Goal: Information Seeking & Learning: Learn about a topic

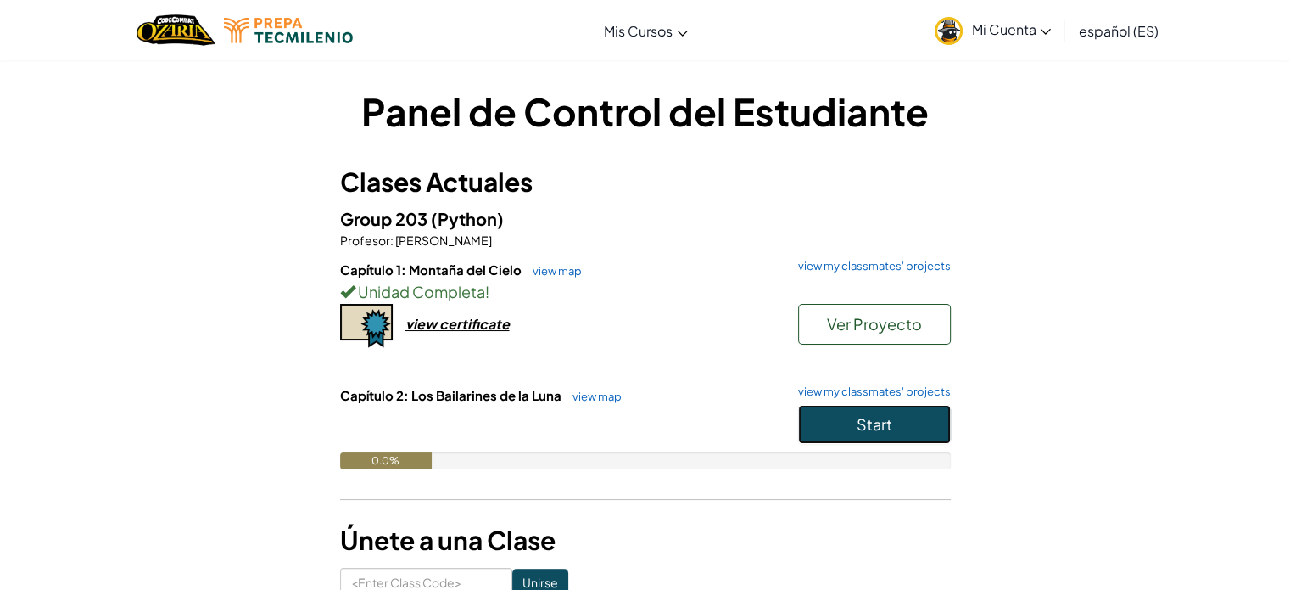
click at [831, 417] on button "Start" at bounding box center [874, 424] width 153 height 39
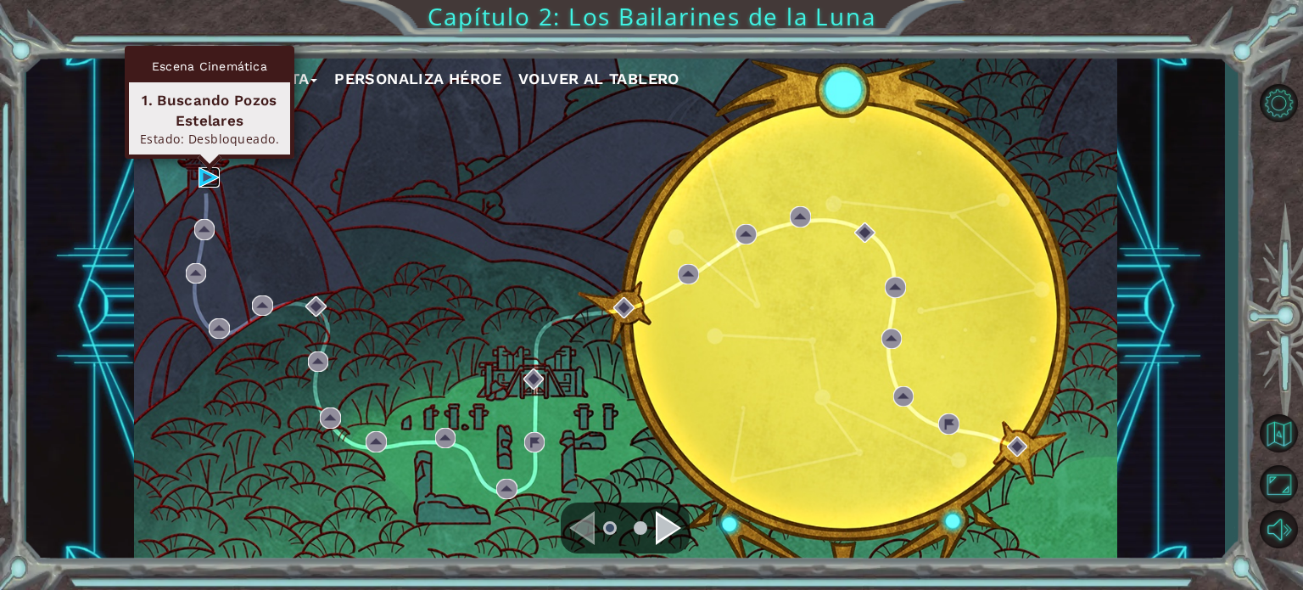
click at [208, 179] on img at bounding box center [209, 177] width 20 height 20
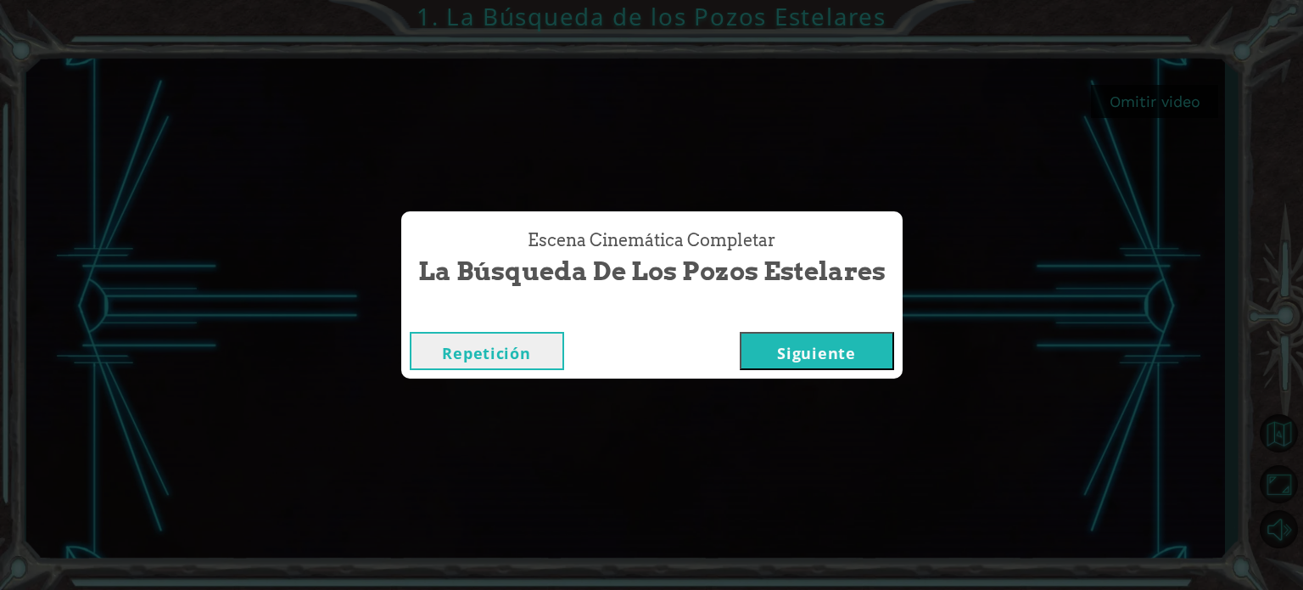
click at [870, 348] on button "Siguiente" at bounding box center [817, 351] width 154 height 38
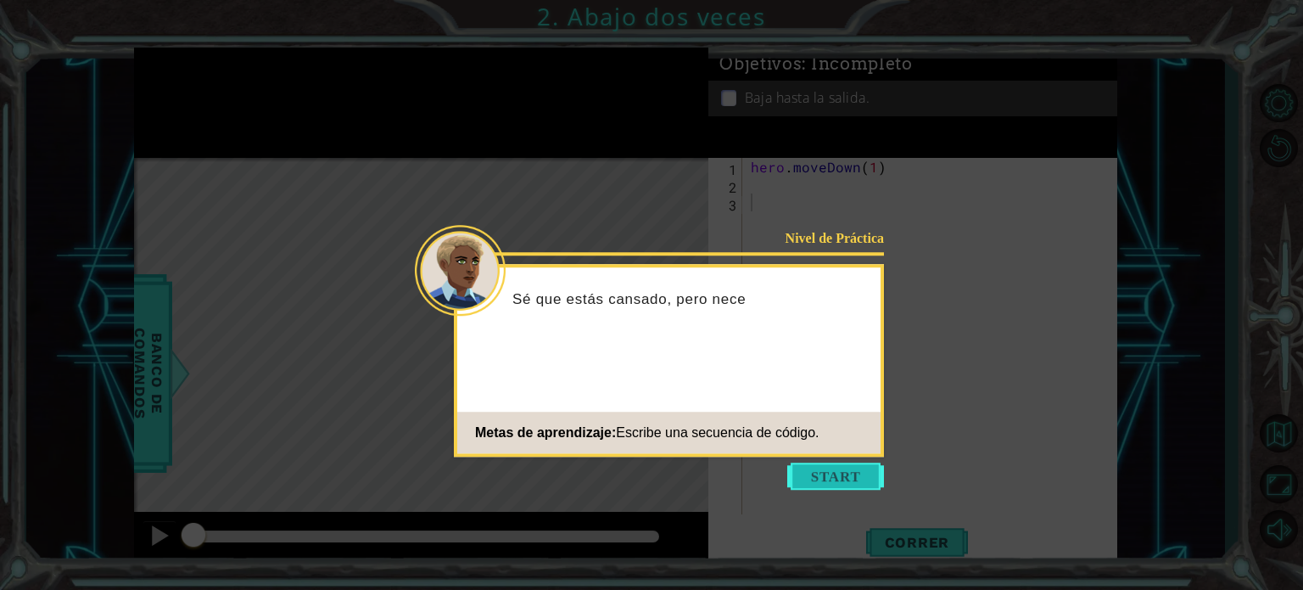
click at [855, 473] on button "Start" at bounding box center [835, 475] width 97 height 27
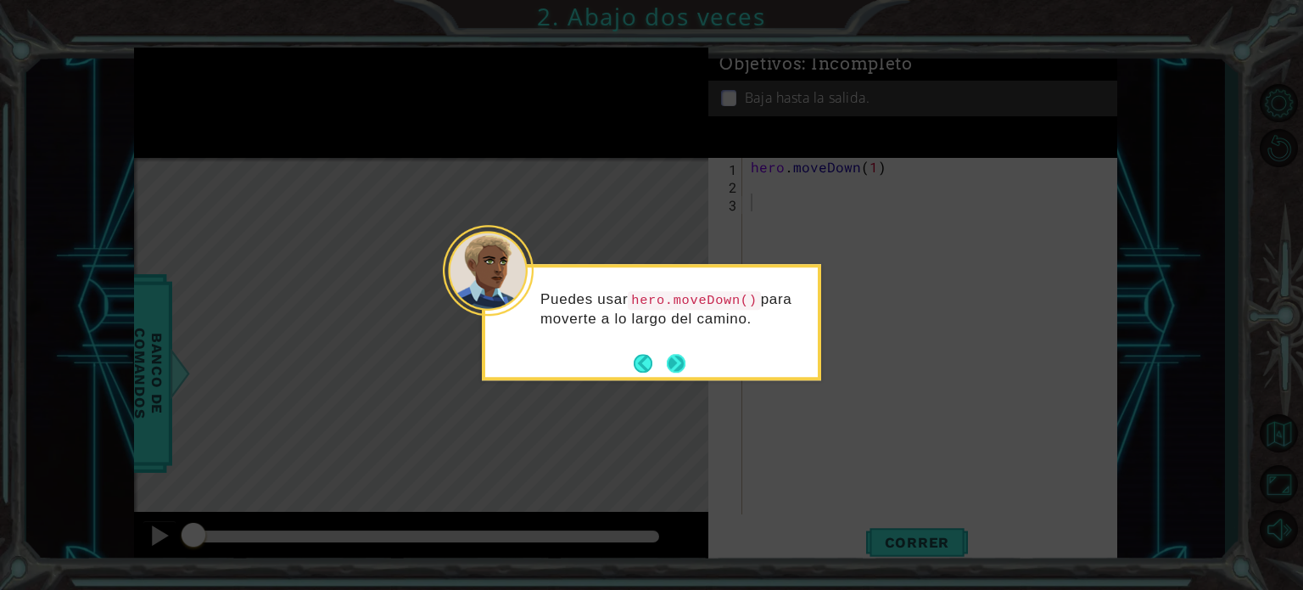
click at [675, 355] on button "Next" at bounding box center [676, 363] width 19 height 19
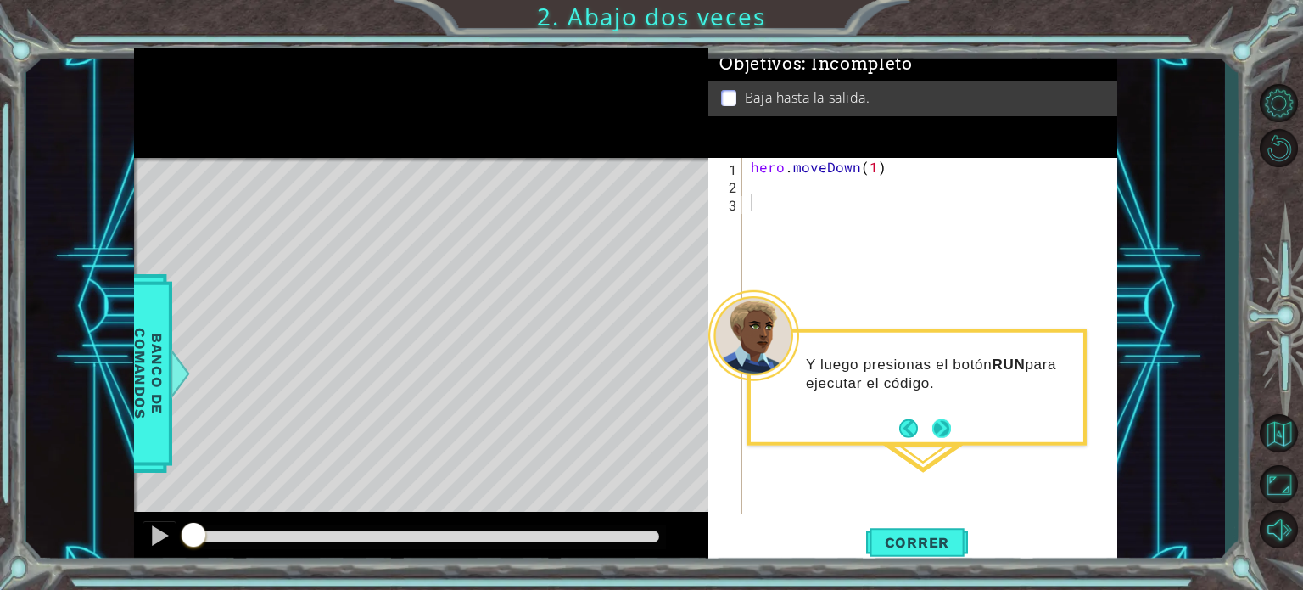
click at [949, 434] on button "Next" at bounding box center [941, 427] width 19 height 19
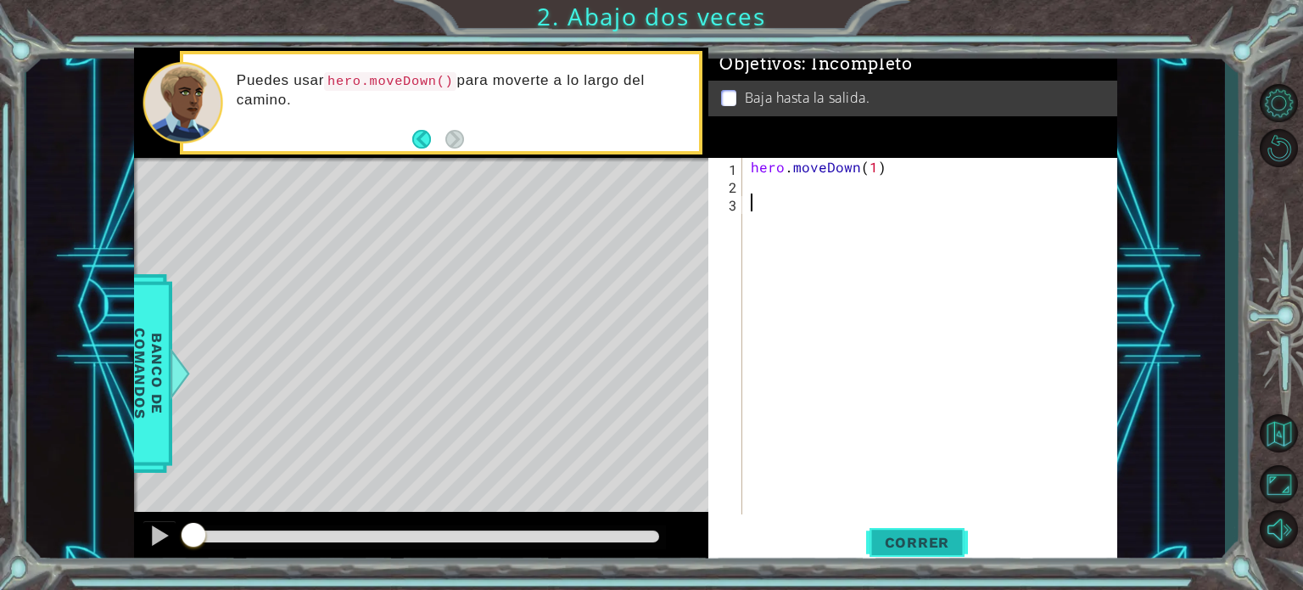
click at [926, 538] on span "Correr" at bounding box center [917, 542] width 99 height 17
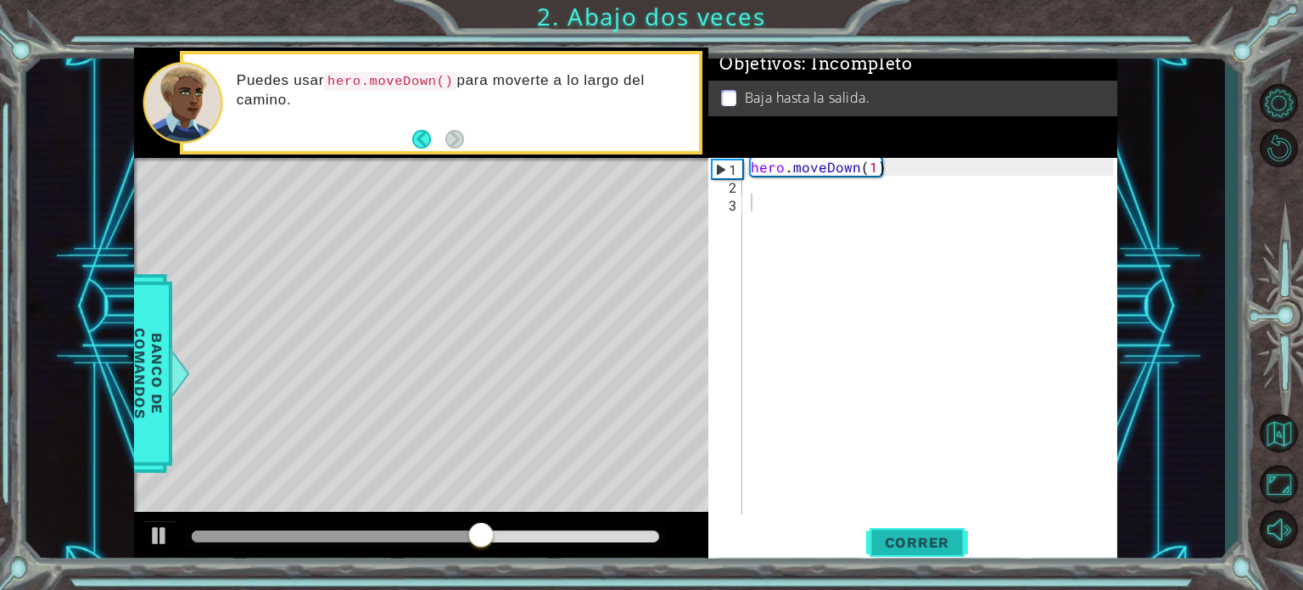
click at [928, 530] on button "Correr" at bounding box center [917, 542] width 102 height 41
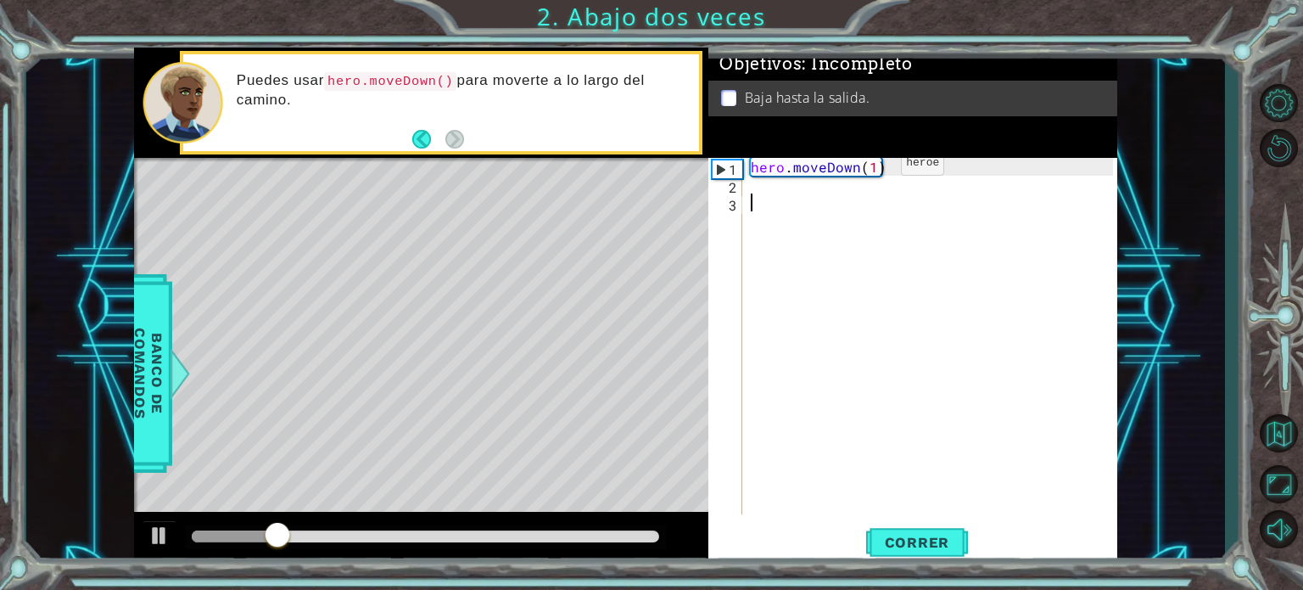
click at [872, 167] on div "hero . moveDown ( 1 )" at bounding box center [934, 354] width 374 height 392
type textarea "hero.moveDown(2)"
click at [926, 542] on span "Correr" at bounding box center [917, 542] width 99 height 17
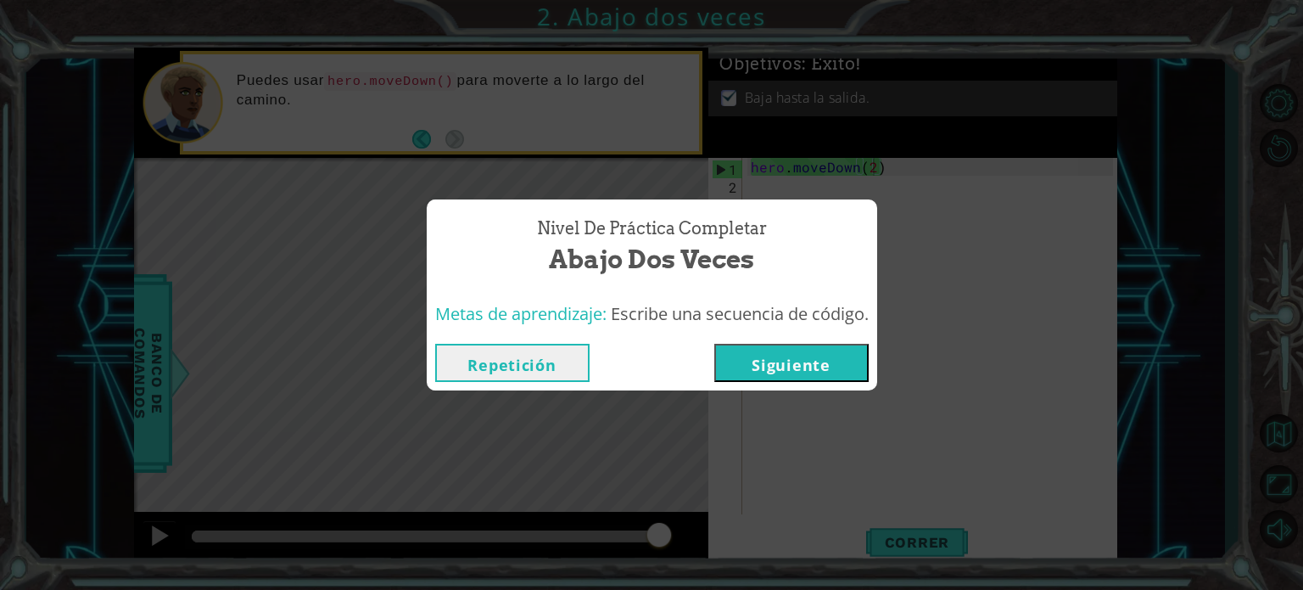
click at [860, 366] on button "Siguiente" at bounding box center [791, 363] width 154 height 38
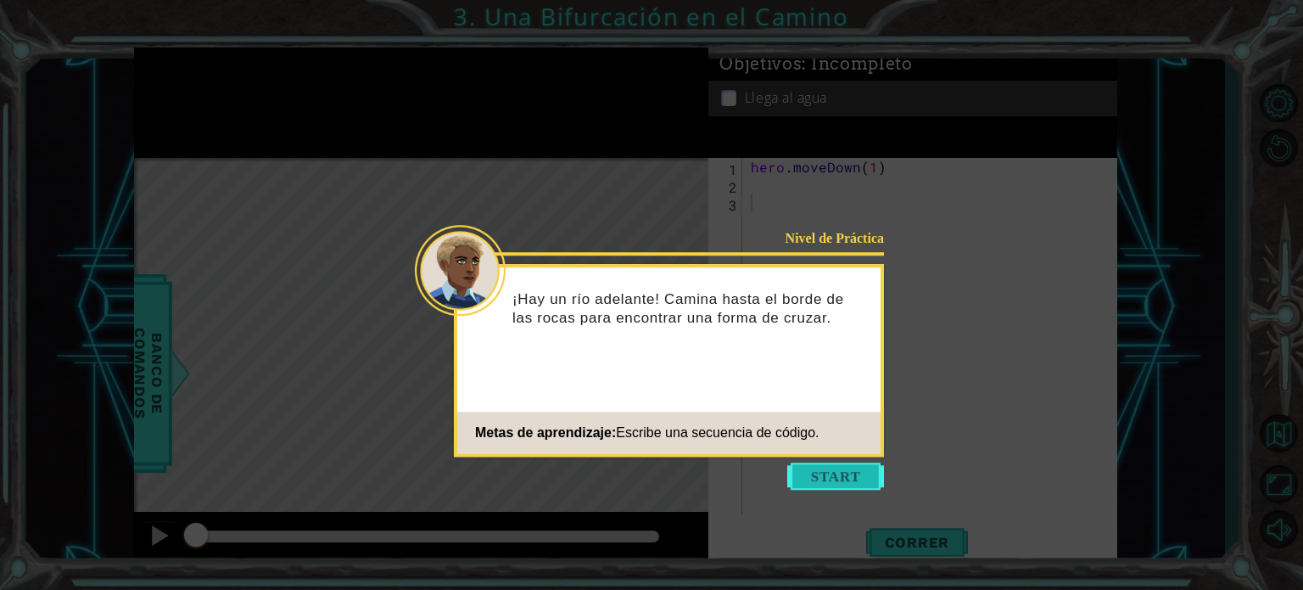
drag, startPoint x: 848, startPoint y: 469, endPoint x: 814, endPoint y: 469, distance: 34.8
click at [814, 469] on button "Start" at bounding box center [835, 475] width 97 height 27
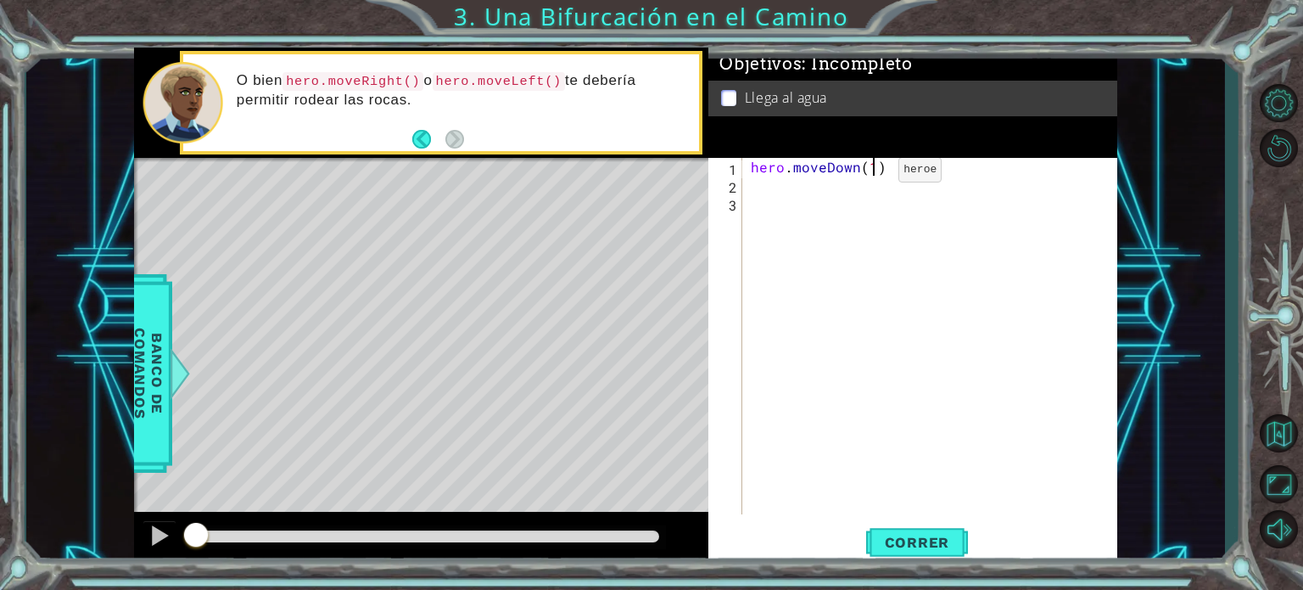
click at [870, 174] on div "hero . moveDown ( 1 )" at bounding box center [934, 354] width 374 height 392
type textarea "hero.moveDown(2)"
click at [879, 196] on div "hero . moveDown ( 2 )" at bounding box center [934, 354] width 374 height 392
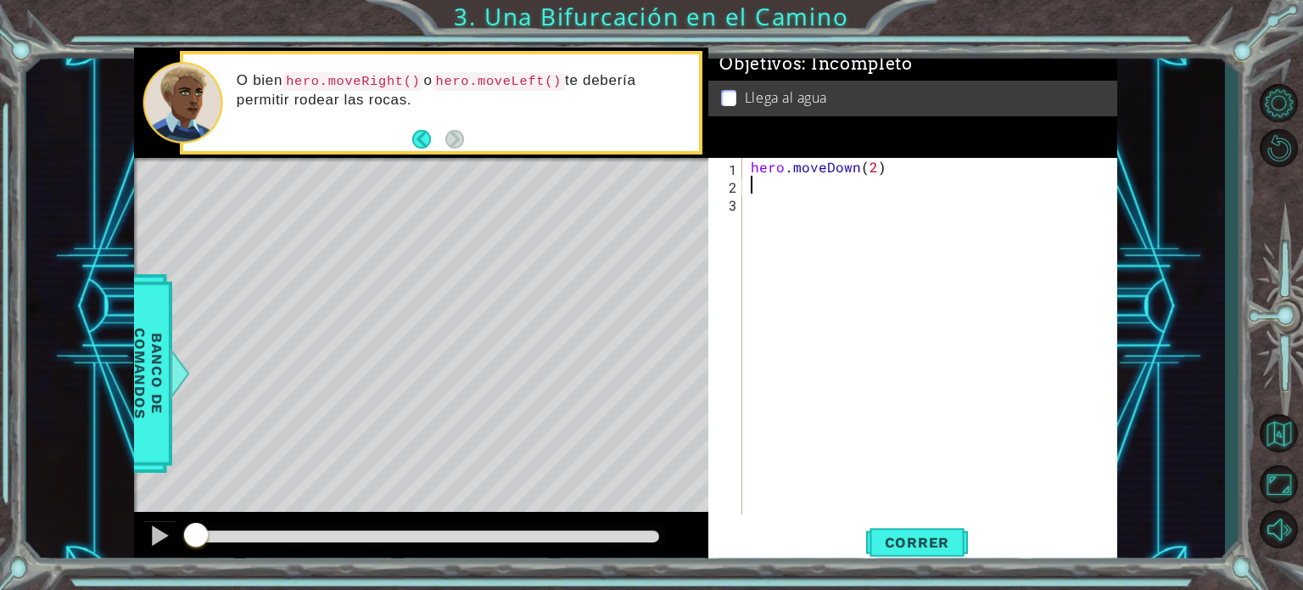
click at [878, 182] on div "hero . moveDown ( 2 )" at bounding box center [934, 354] width 374 height 392
click at [931, 540] on span "Correr" at bounding box center [917, 542] width 99 height 17
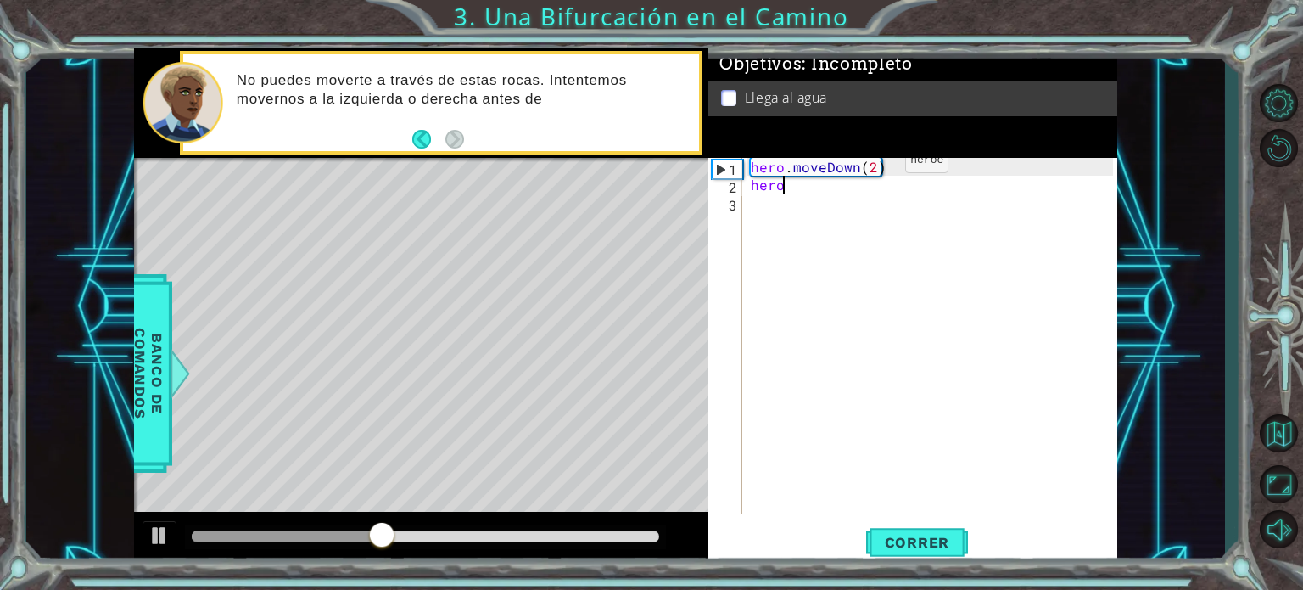
click at [876, 165] on div "hero . moveDown ( 2 ) hero" at bounding box center [934, 354] width 374 height 392
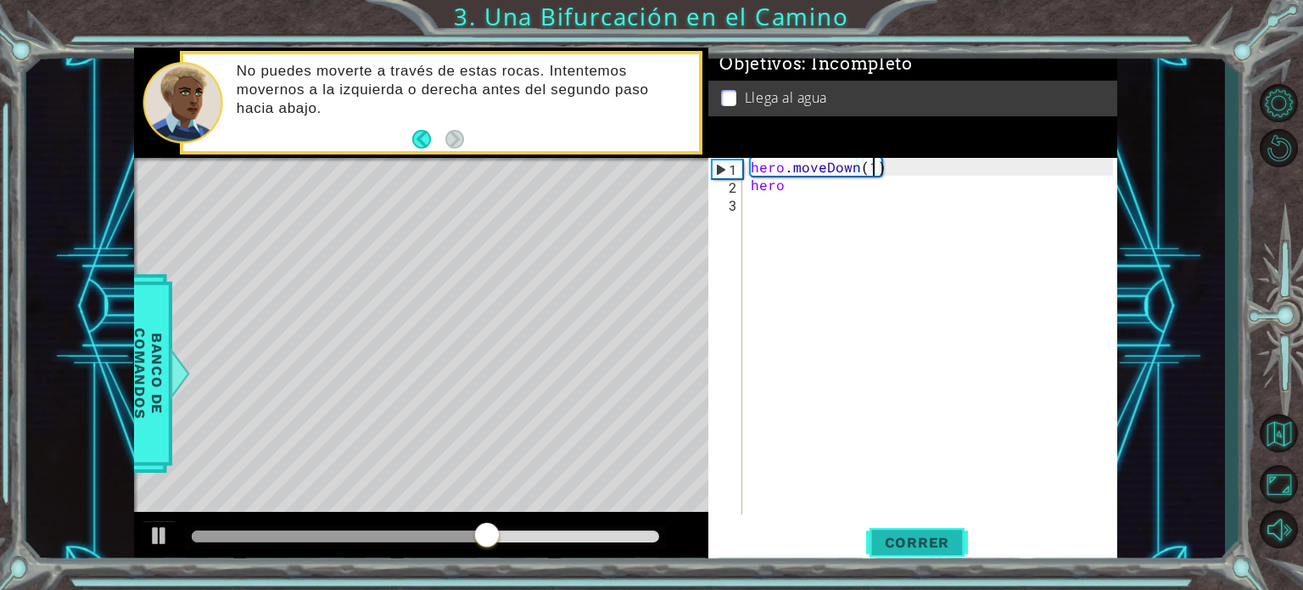
scroll to position [0, 7]
type textarea "hero.moveDown(1)"
click at [935, 544] on span "Correr" at bounding box center [917, 542] width 99 height 17
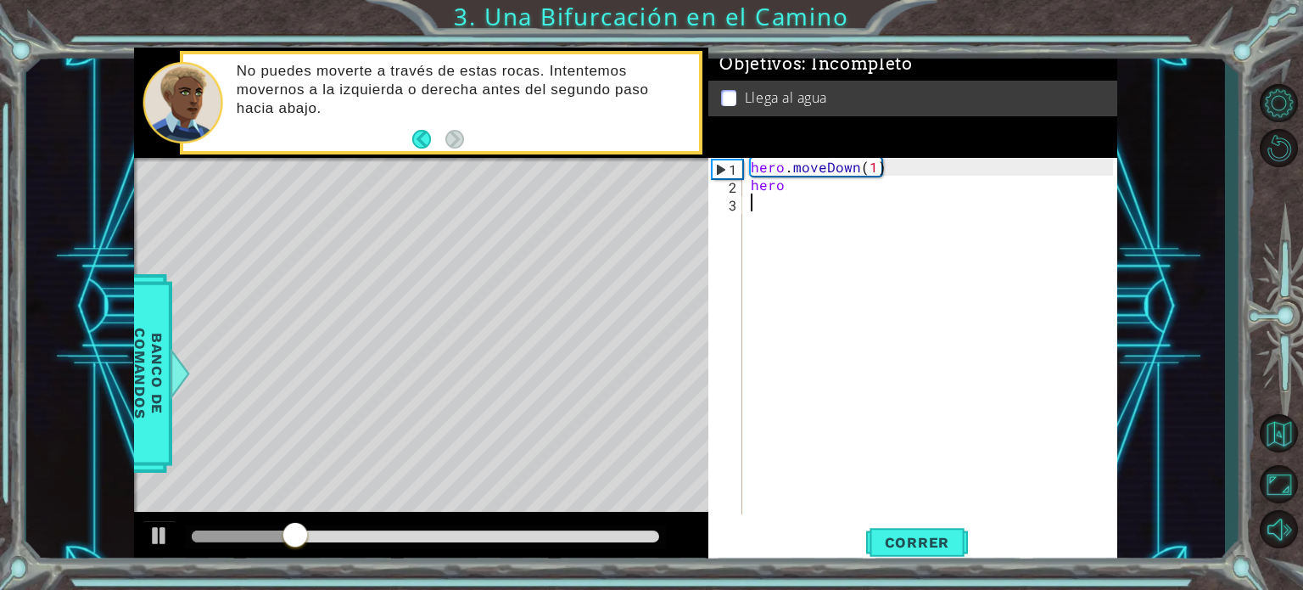
click at [882, 210] on div "hero . moveDown ( 1 ) hero" at bounding box center [934, 354] width 374 height 392
click at [899, 203] on div "hero . moveDown ( 1 ) hero" at bounding box center [934, 354] width 374 height 392
click at [896, 194] on div "hero . moveDown ( 1 ) hero" at bounding box center [934, 354] width 374 height 392
click at [909, 184] on div "hero . moveDown ( 1 ) hero" at bounding box center [934, 354] width 374 height 392
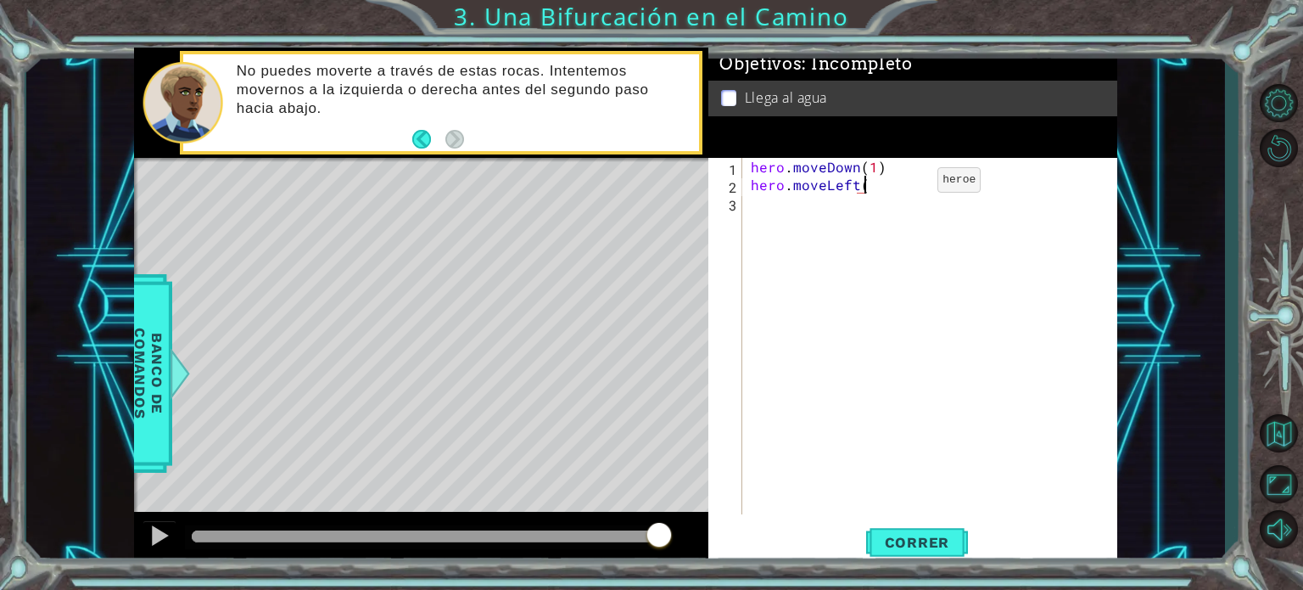
scroll to position [0, 7]
type textarea "hero.moveLeft()"
click at [923, 544] on span "Correr" at bounding box center [917, 542] width 99 height 17
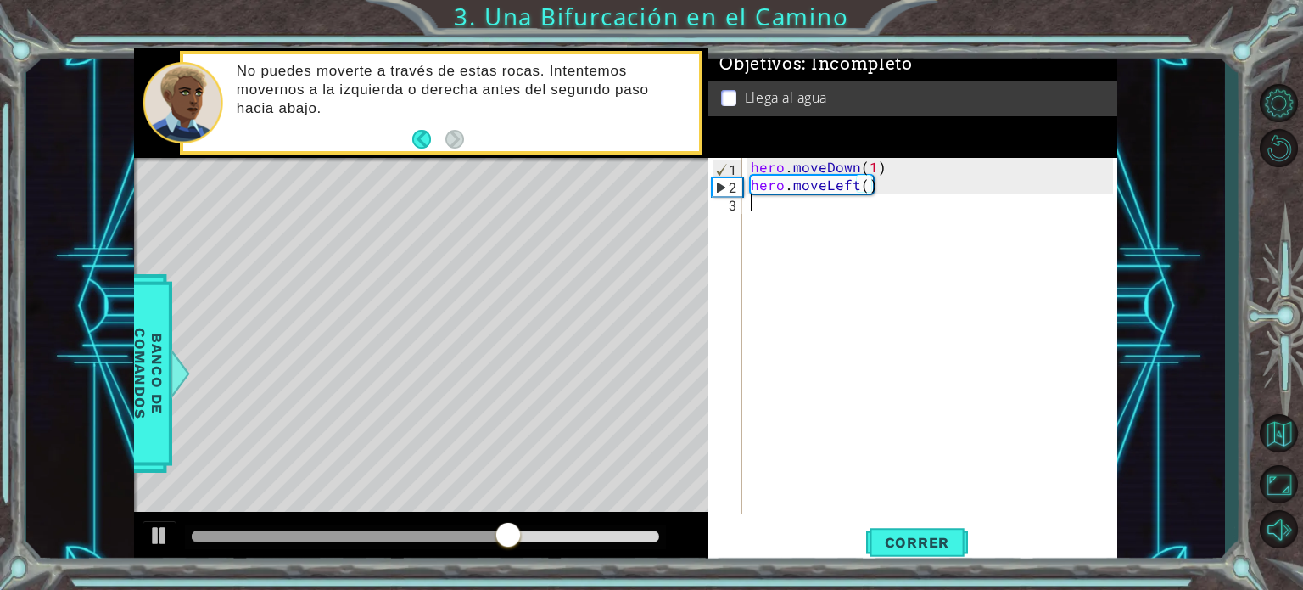
click at [895, 219] on div "hero . moveDown ( 1 ) hero . moveLeft ( )" at bounding box center [934, 354] width 374 height 392
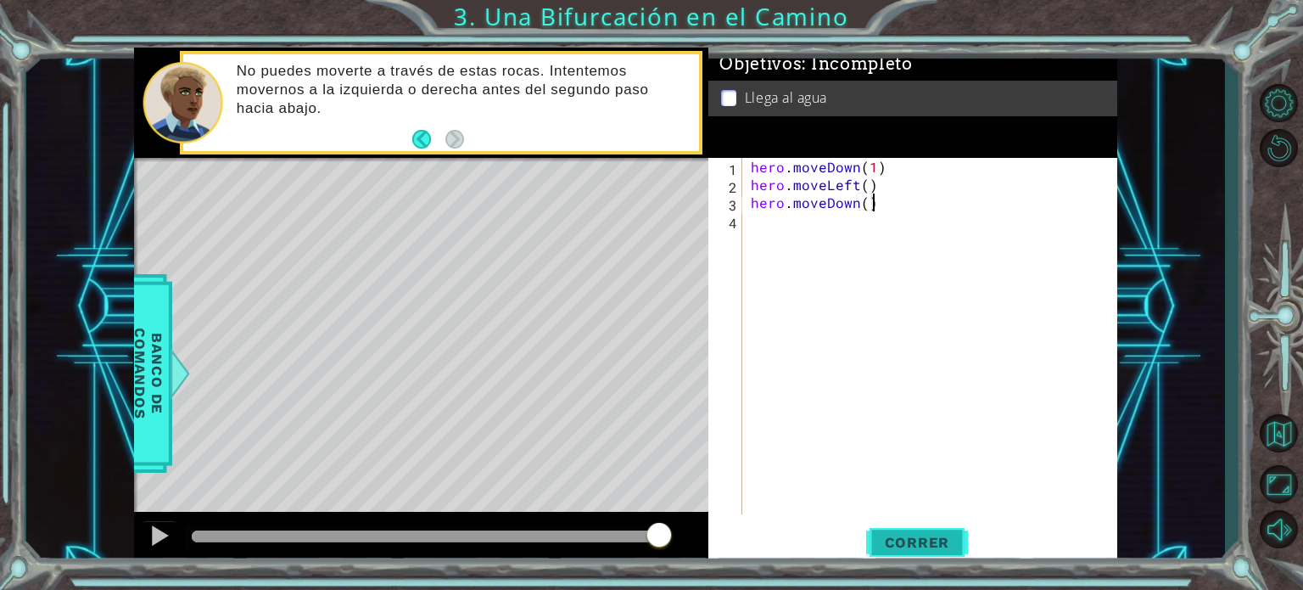
type textarea "hero.moveDown()"
click at [927, 535] on span "Correr" at bounding box center [917, 542] width 99 height 17
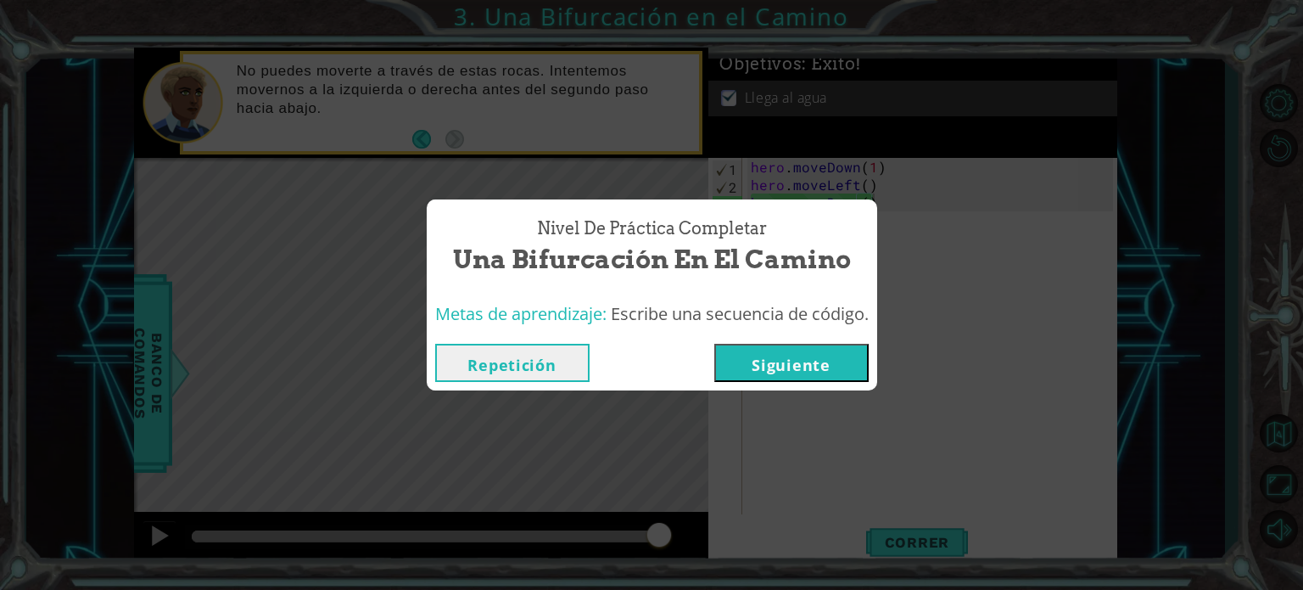
click at [814, 355] on button "Siguiente" at bounding box center [791, 363] width 154 height 38
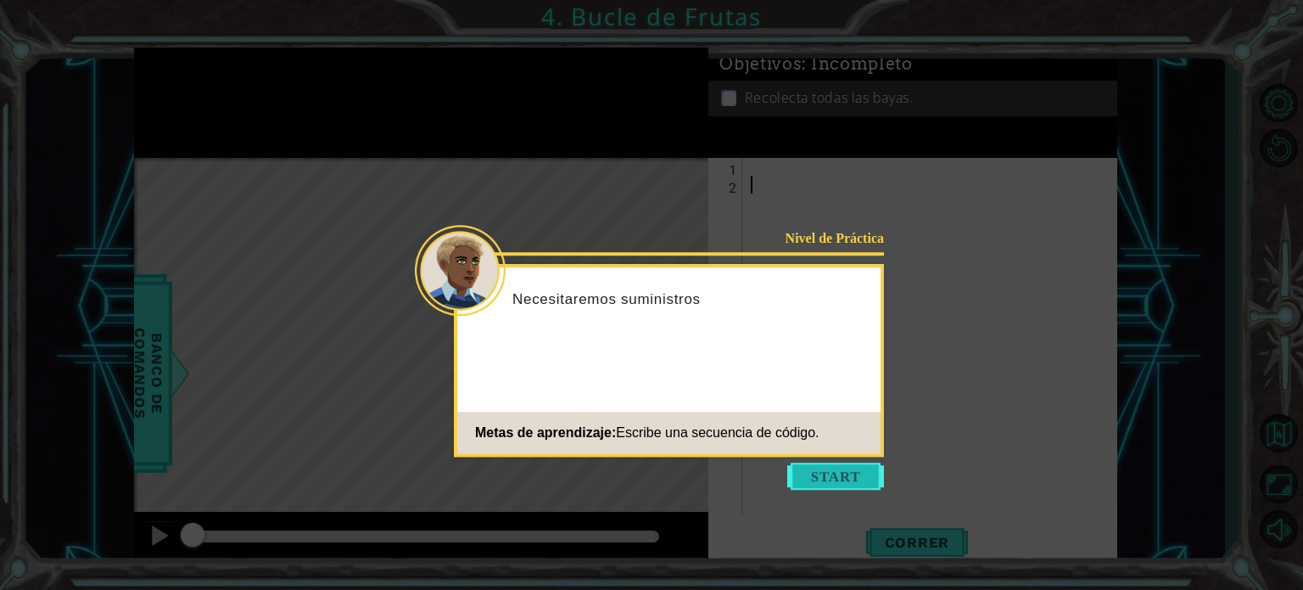
click at [830, 473] on button "Start" at bounding box center [835, 475] width 97 height 27
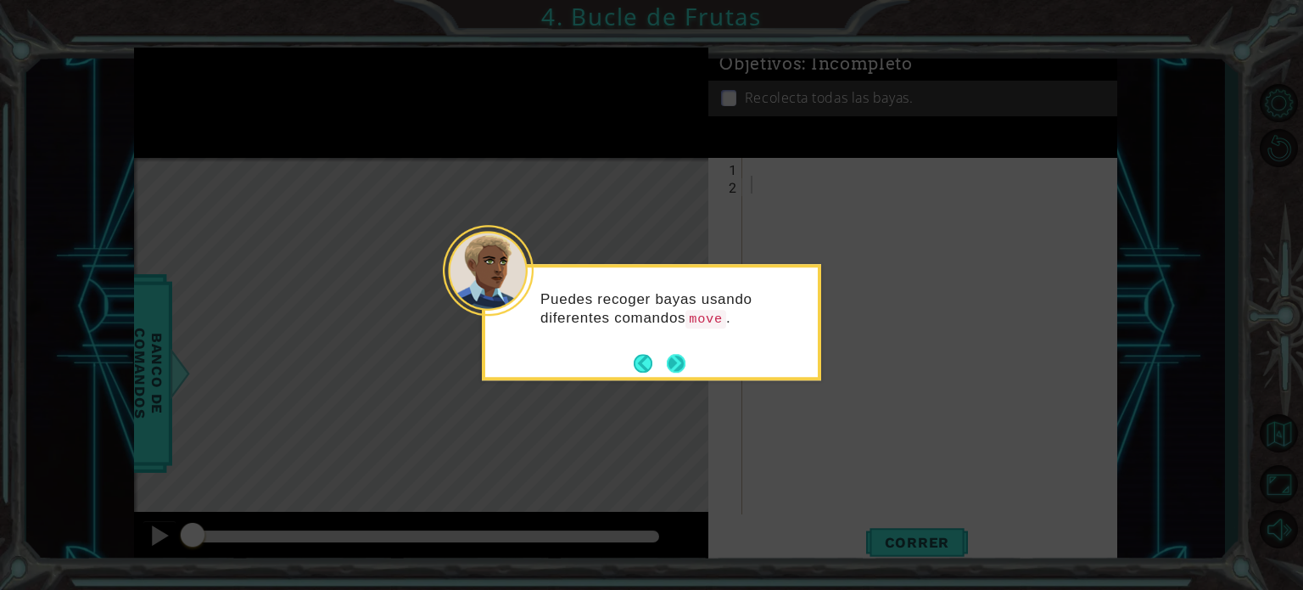
click at [671, 355] on button "Next" at bounding box center [676, 363] width 19 height 19
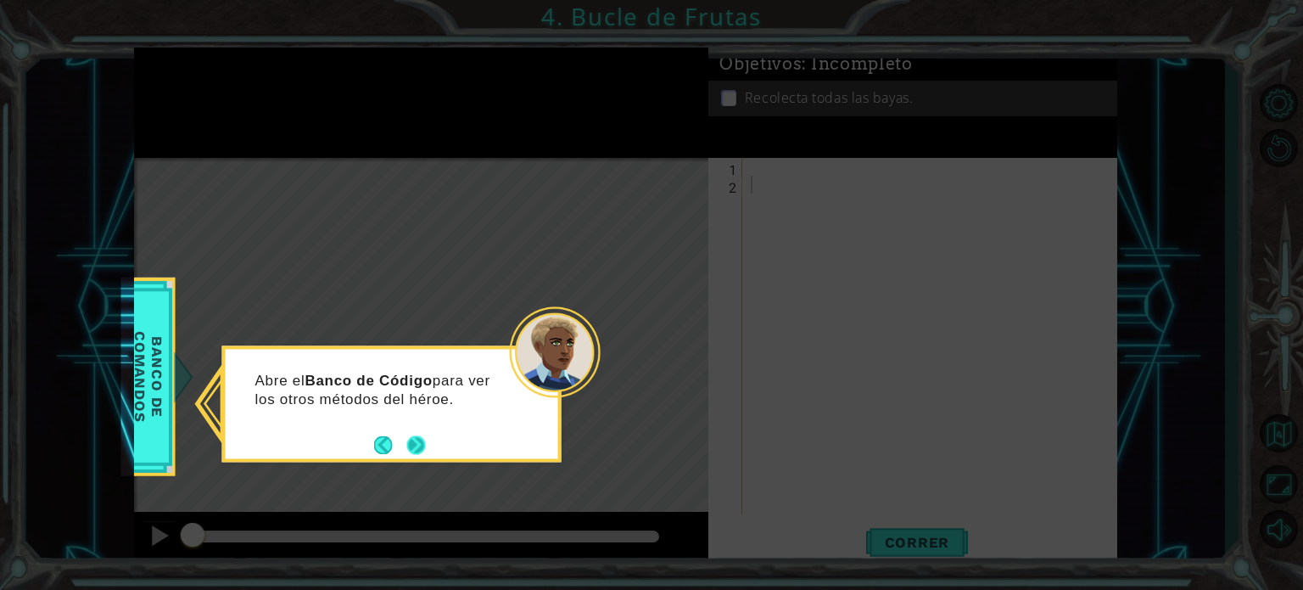
click at [405, 435] on button "Back" at bounding box center [390, 444] width 33 height 19
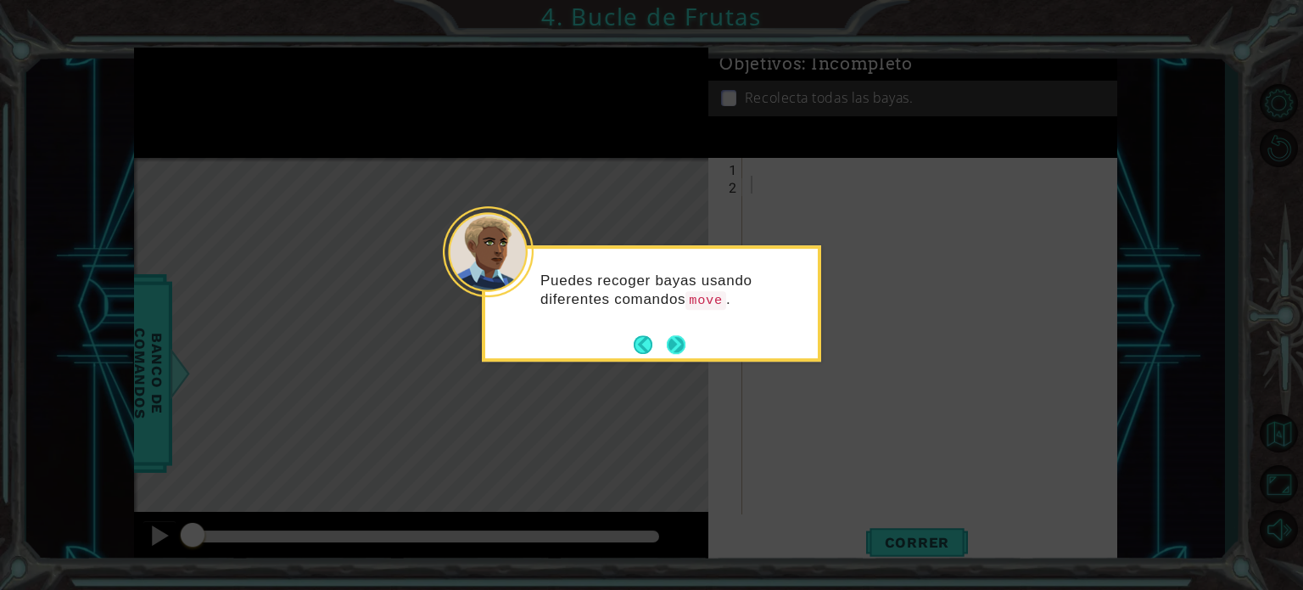
click at [679, 345] on button "Next" at bounding box center [676, 344] width 19 height 19
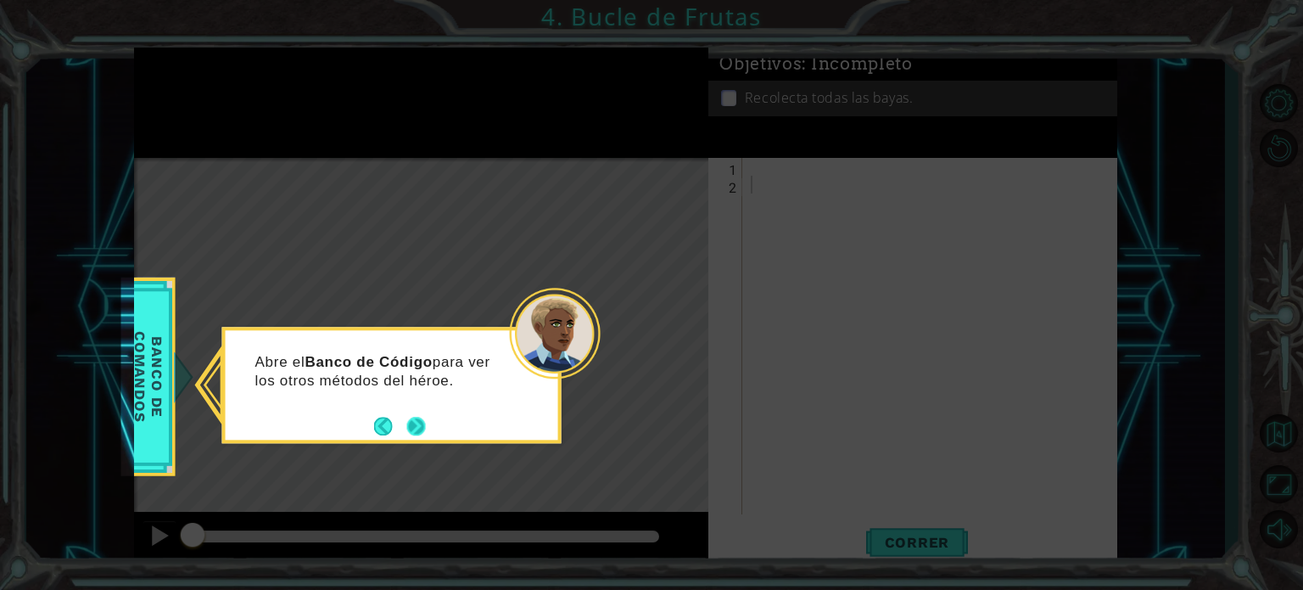
click at [414, 428] on button "Next" at bounding box center [416, 426] width 19 height 19
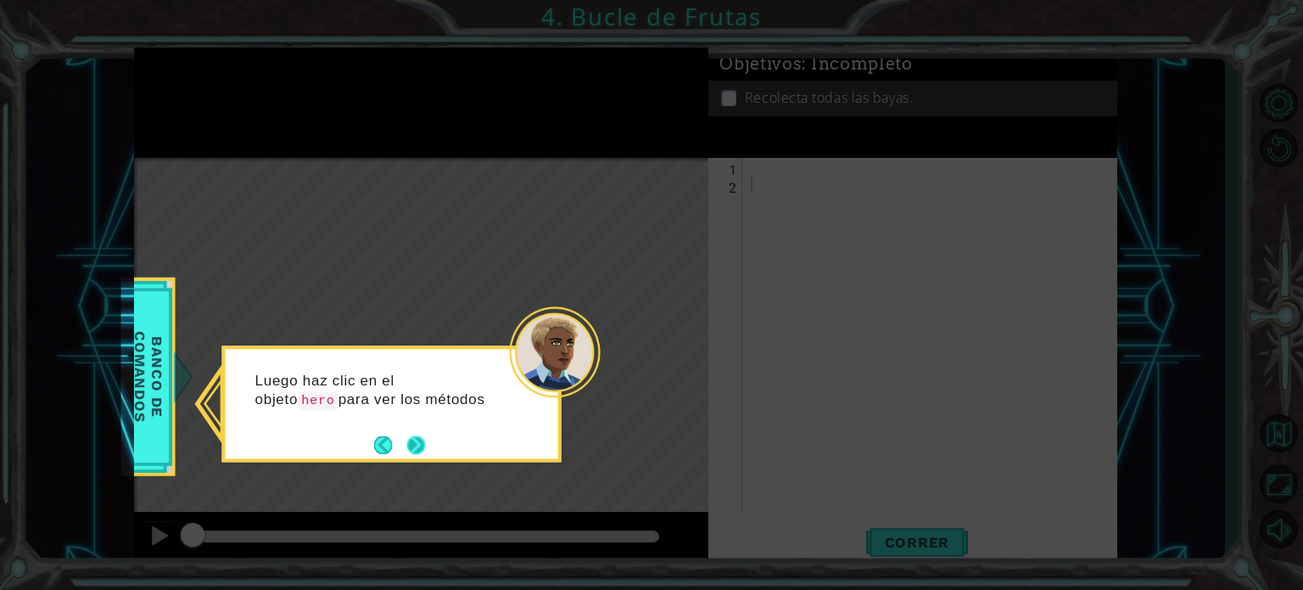
click at [424, 450] on button "Next" at bounding box center [416, 444] width 19 height 19
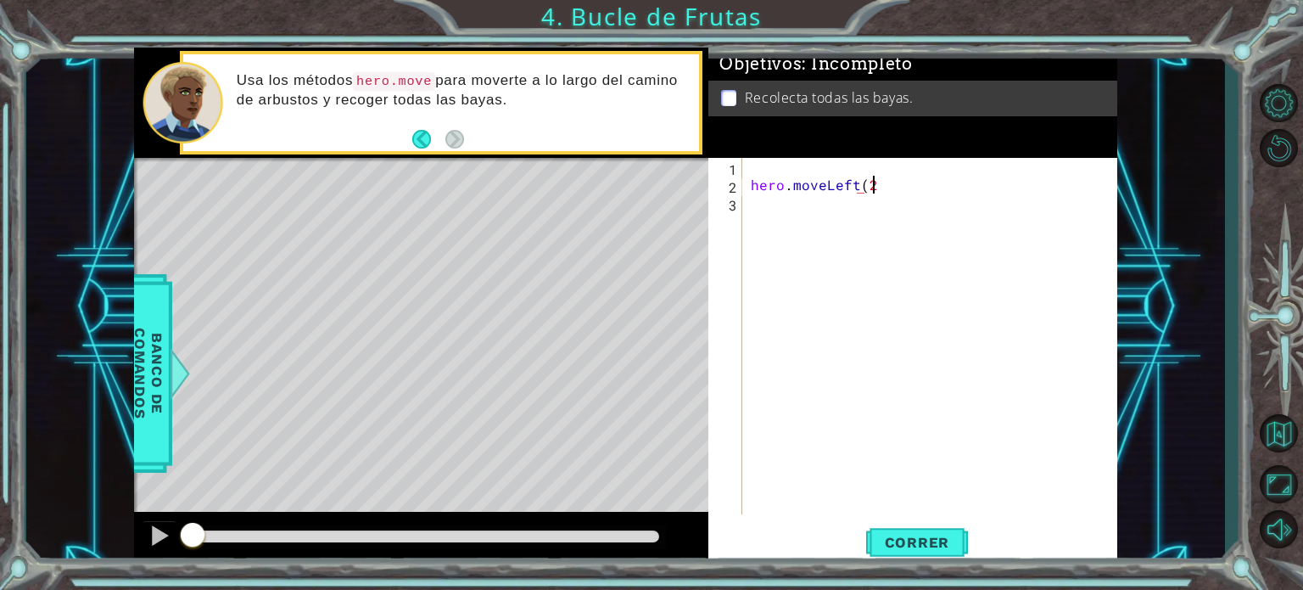
scroll to position [0, 7]
type textarea "hero.moveLeft(2)"
click at [915, 546] on span "Correr" at bounding box center [917, 542] width 99 height 17
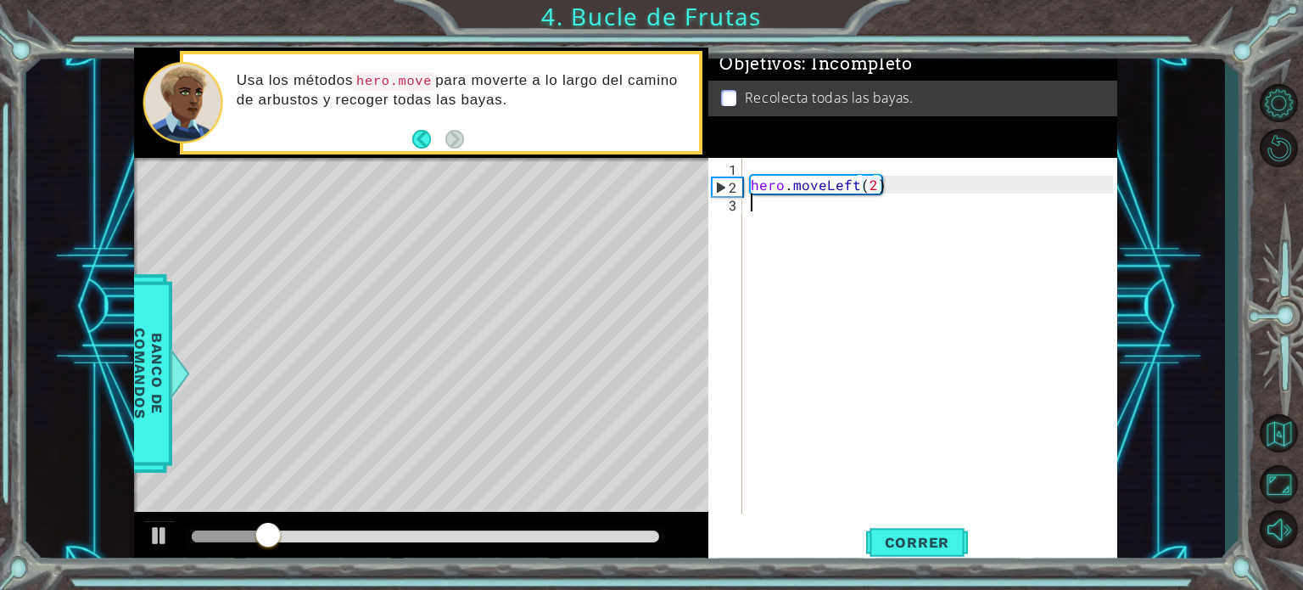
click at [928, 193] on div "hero . moveLeft ( 2 )" at bounding box center [934, 354] width 374 height 392
type textarea "hero.moveDown(2)"
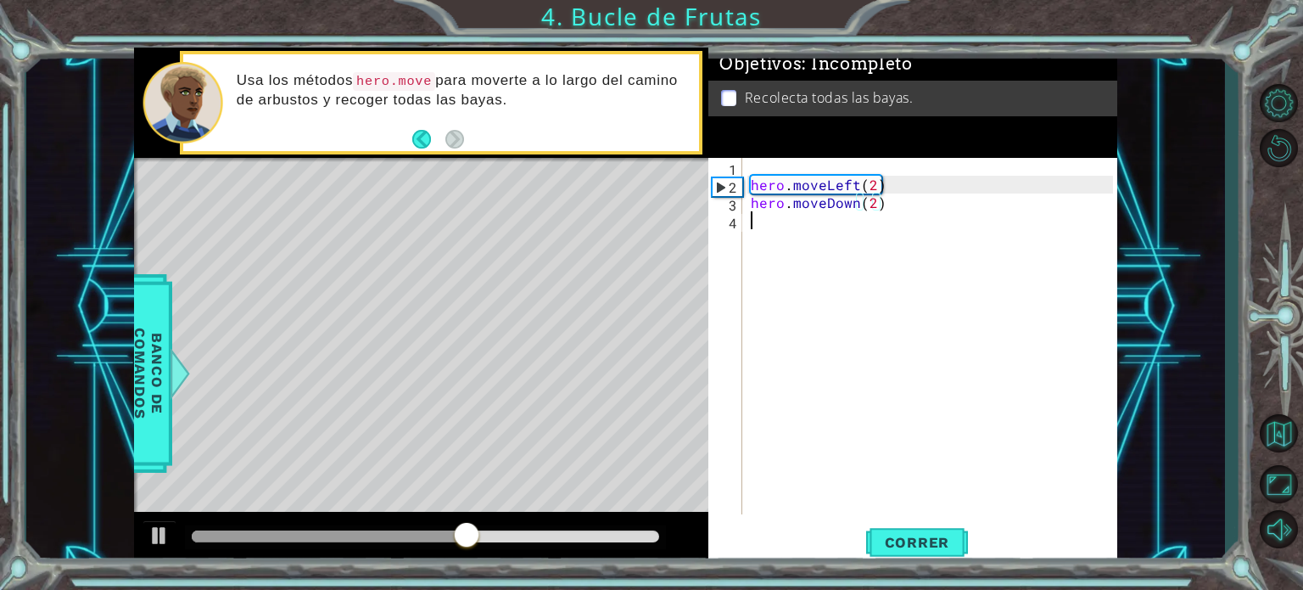
scroll to position [0, 0]
type textarea "g"
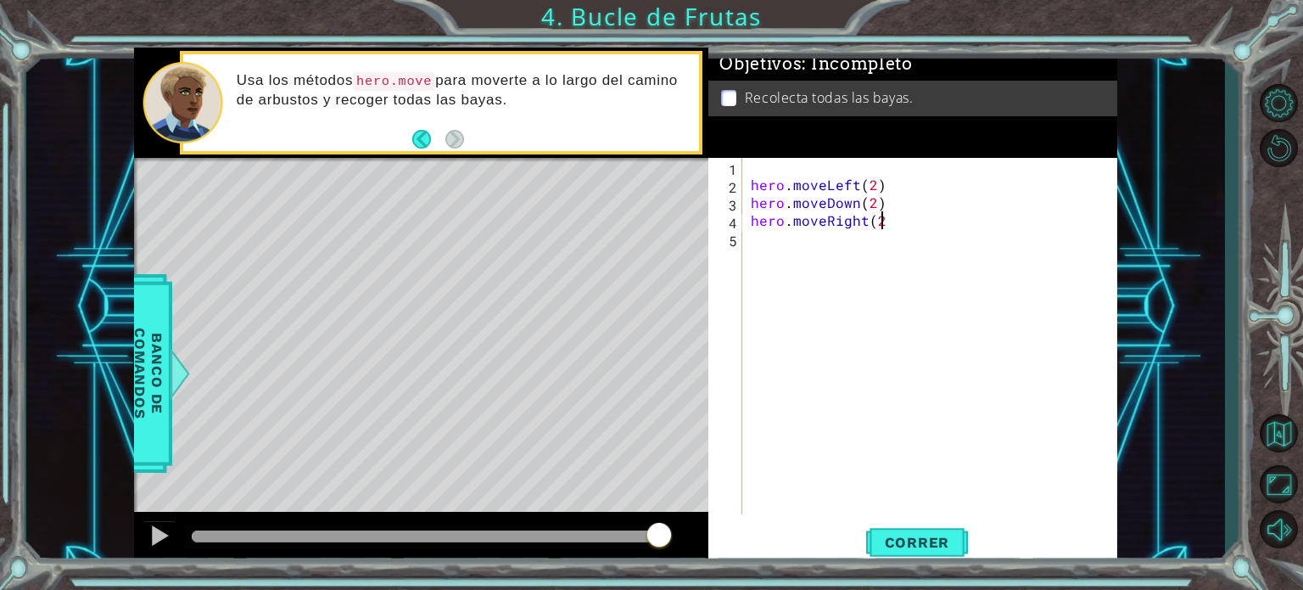
scroll to position [0, 7]
type textarea "hero.moveRight(2)"
click at [909, 525] on button "Correr" at bounding box center [917, 542] width 102 height 41
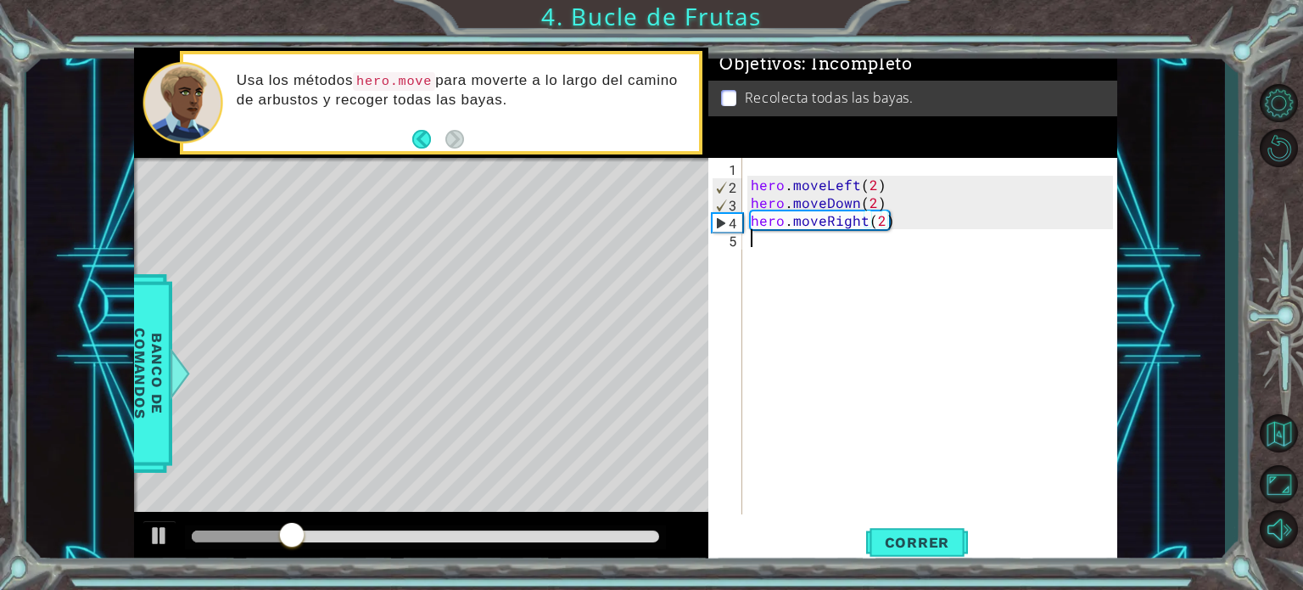
click at [855, 260] on div "hero . moveLeft ( 2 ) hero . moveDown ( 2 ) hero . moveRight ( 2 )" at bounding box center [934, 354] width 374 height 392
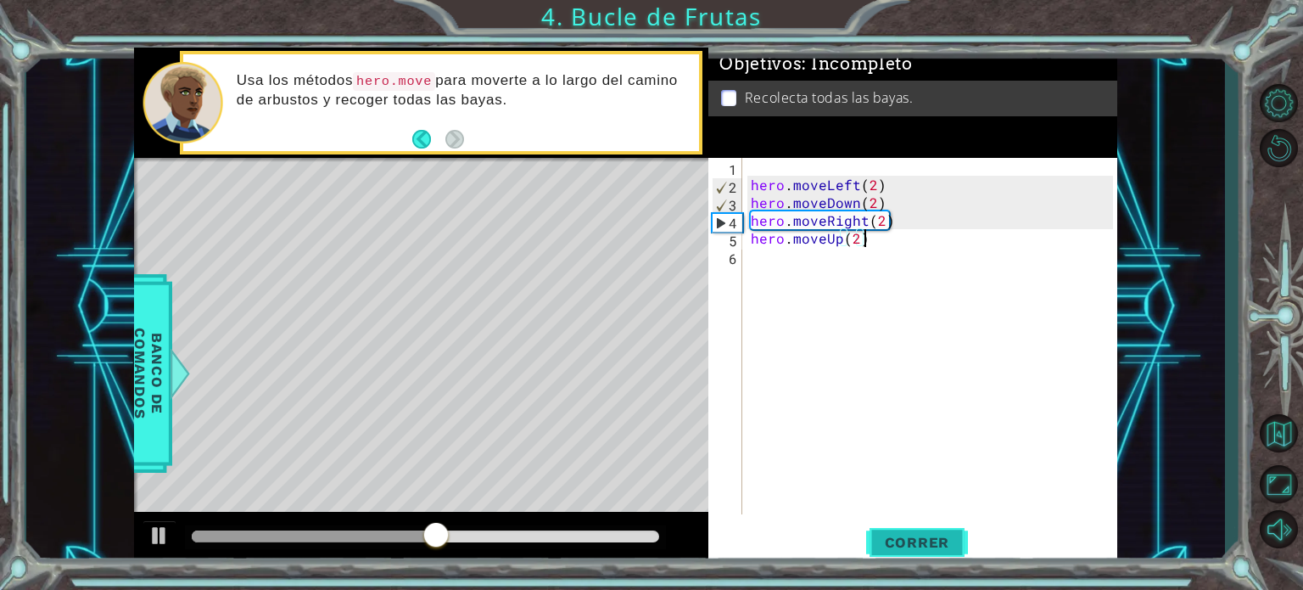
type textarea "hero.moveUp(2)"
click at [902, 552] on button "Correr" at bounding box center [917, 542] width 102 height 41
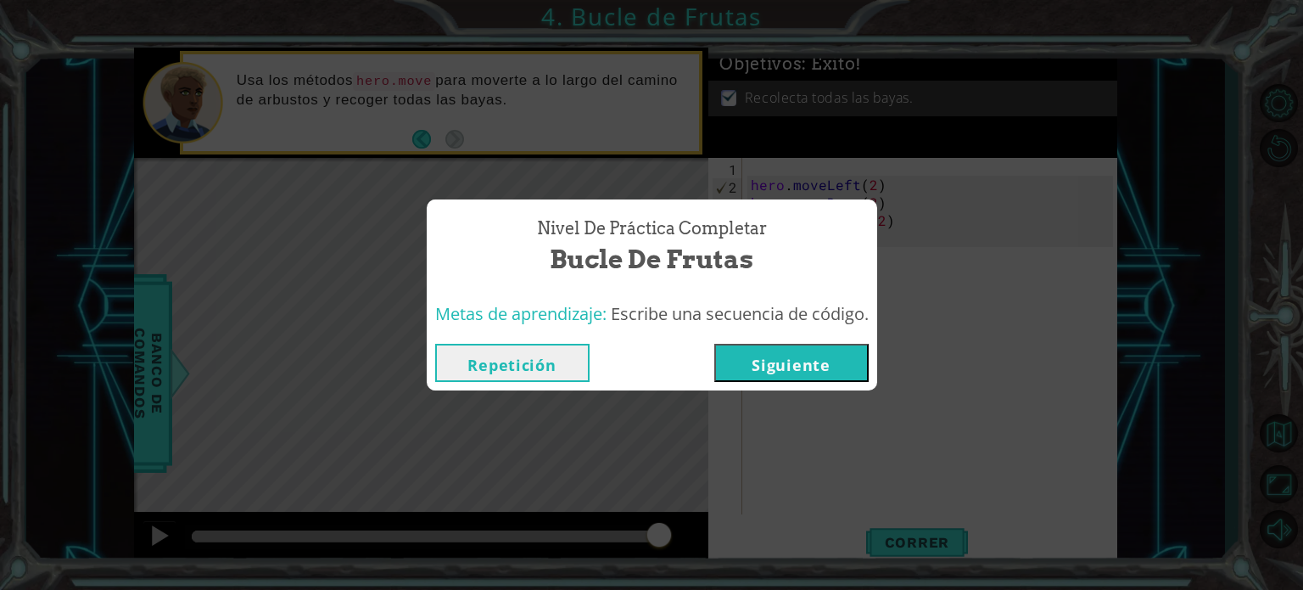
click at [778, 359] on button "Siguiente" at bounding box center [791, 363] width 154 height 38
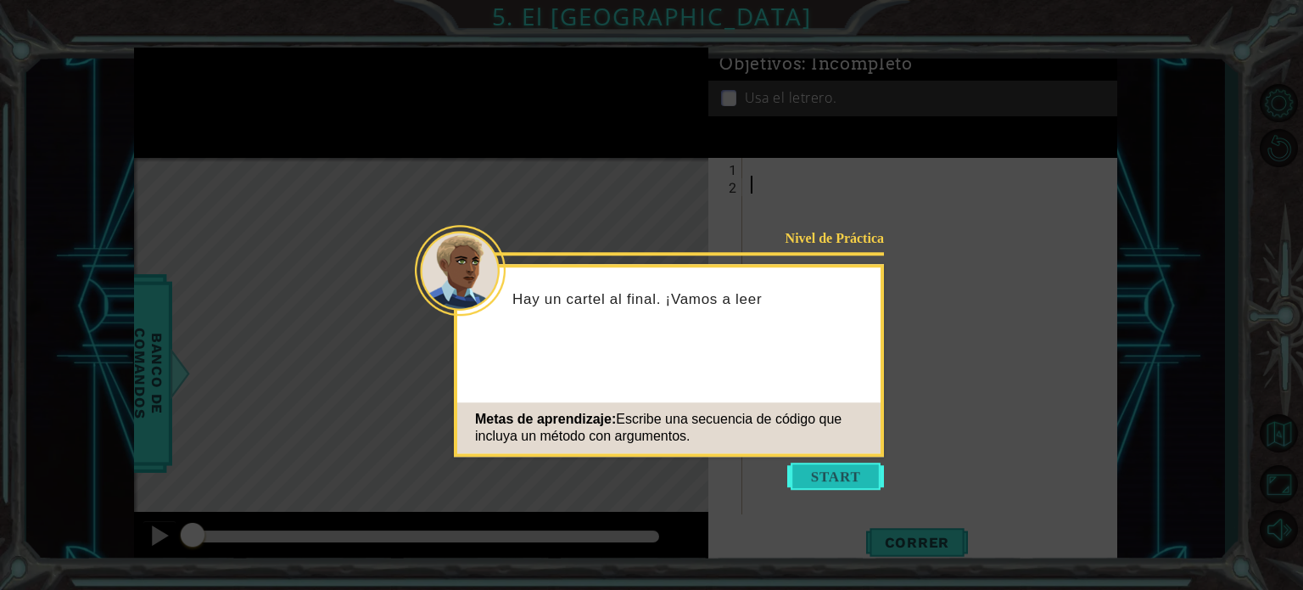
click at [836, 469] on button "Start" at bounding box center [835, 475] width 97 height 27
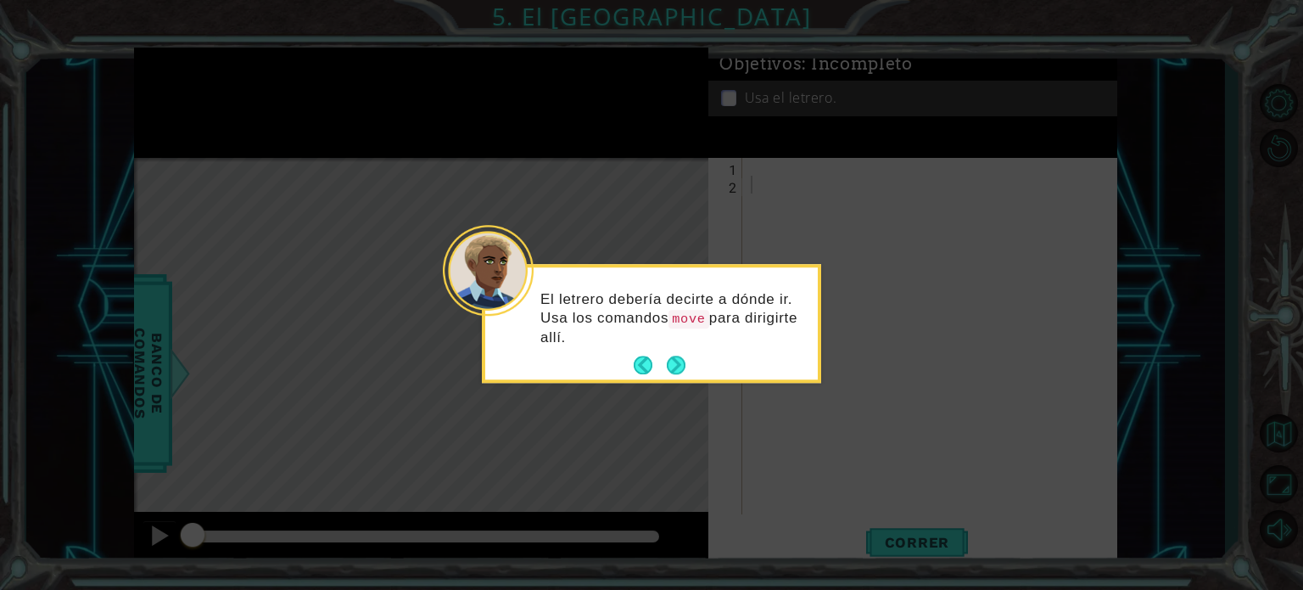
drag, startPoint x: 686, startPoint y: 365, endPoint x: 643, endPoint y: 325, distance: 58.8
click at [643, 325] on p "El letrero debería decirte a dónde ir. Usa los comandos move para dirigirte all…" at bounding box center [673, 318] width 266 height 57
click at [669, 360] on button "Next" at bounding box center [676, 365] width 19 height 19
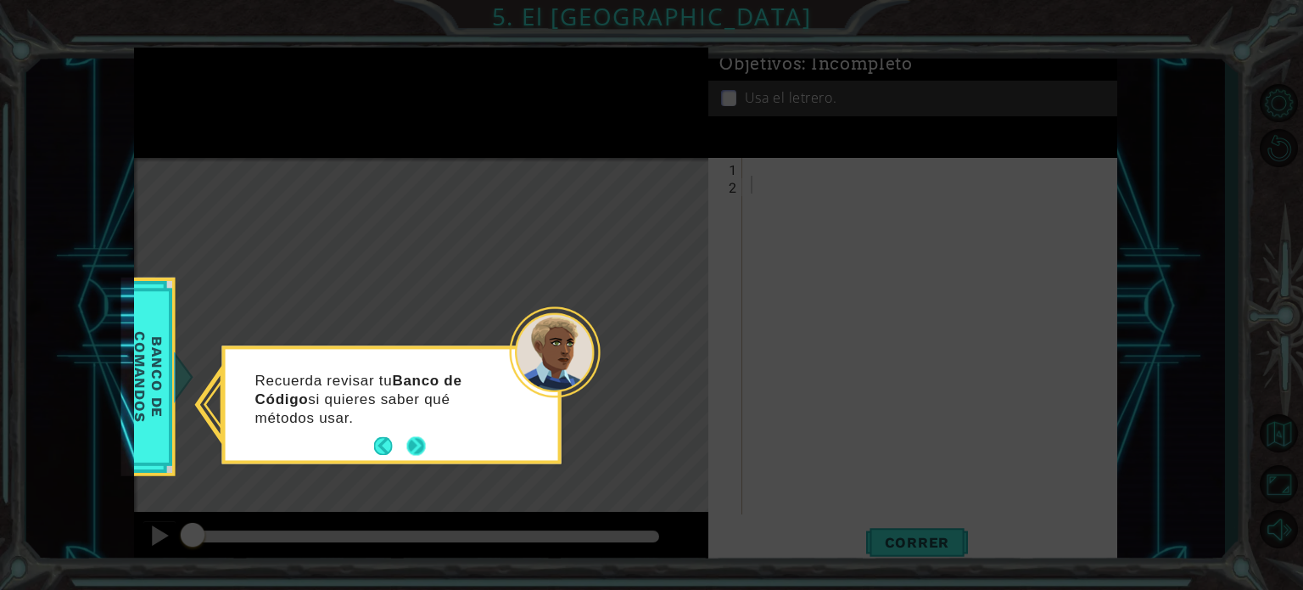
click at [424, 440] on button "Next" at bounding box center [416, 446] width 19 height 19
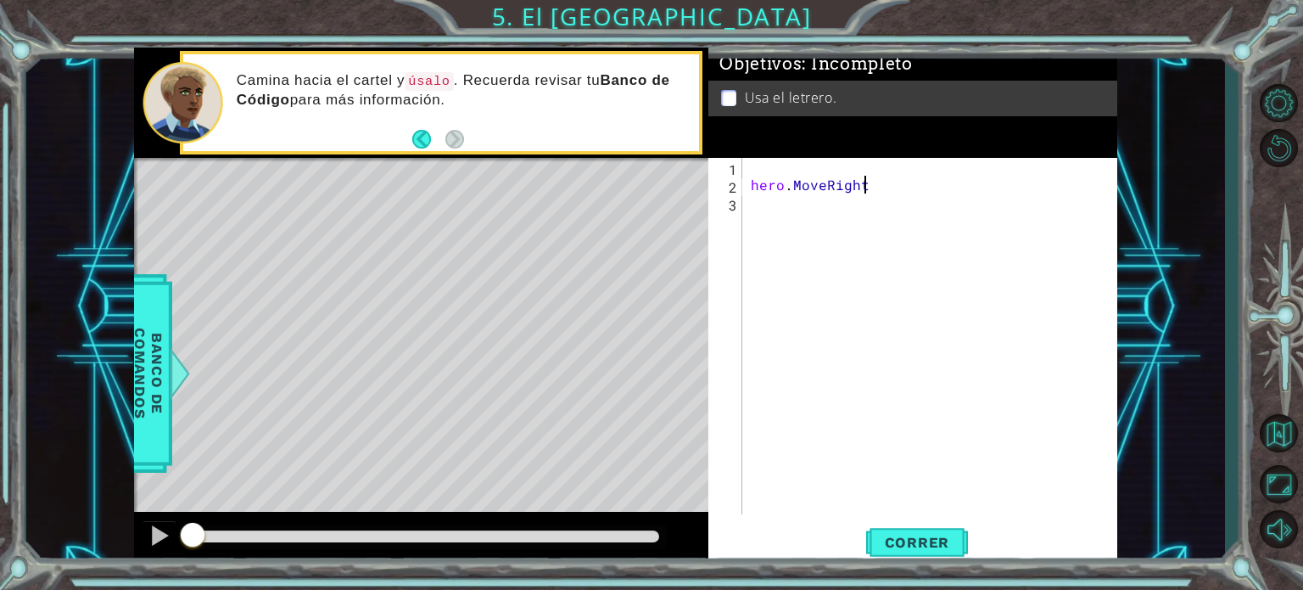
scroll to position [0, 7]
type textarea "hero.MoveRight()"
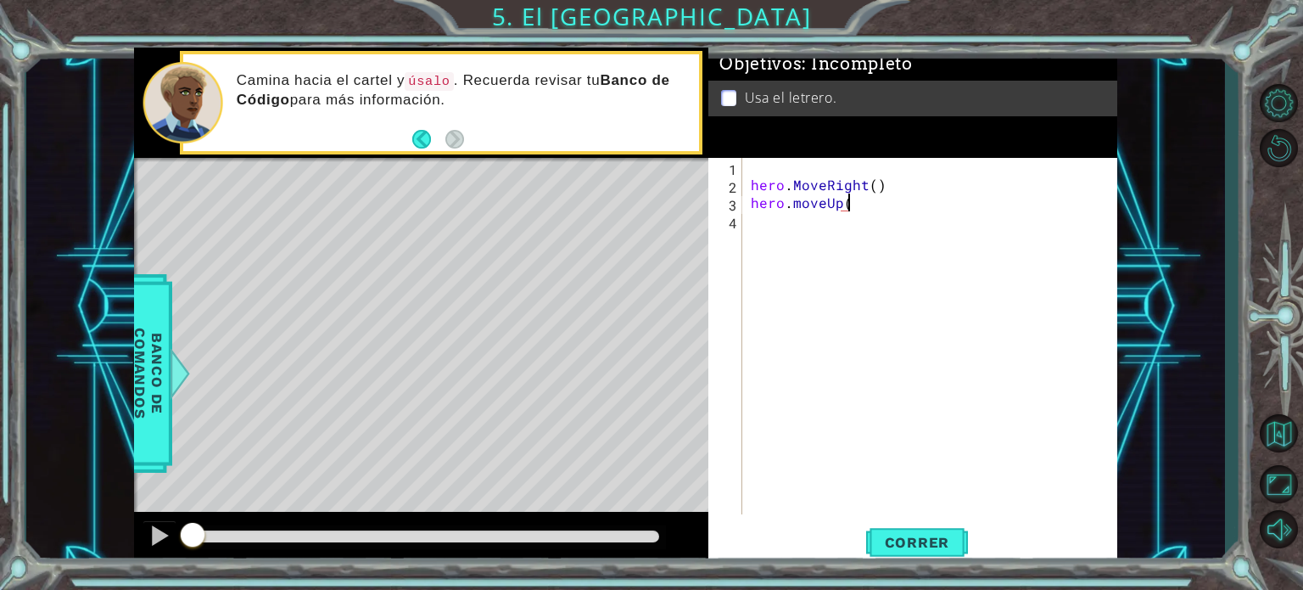
type textarea "hero.moveUp()"
click at [800, 179] on div "hero . MoveRight ( ) hero . moveUp ( ) hero . moveLeft ( )" at bounding box center [934, 354] width 374 height 392
type textarea "hero.moveRight()"
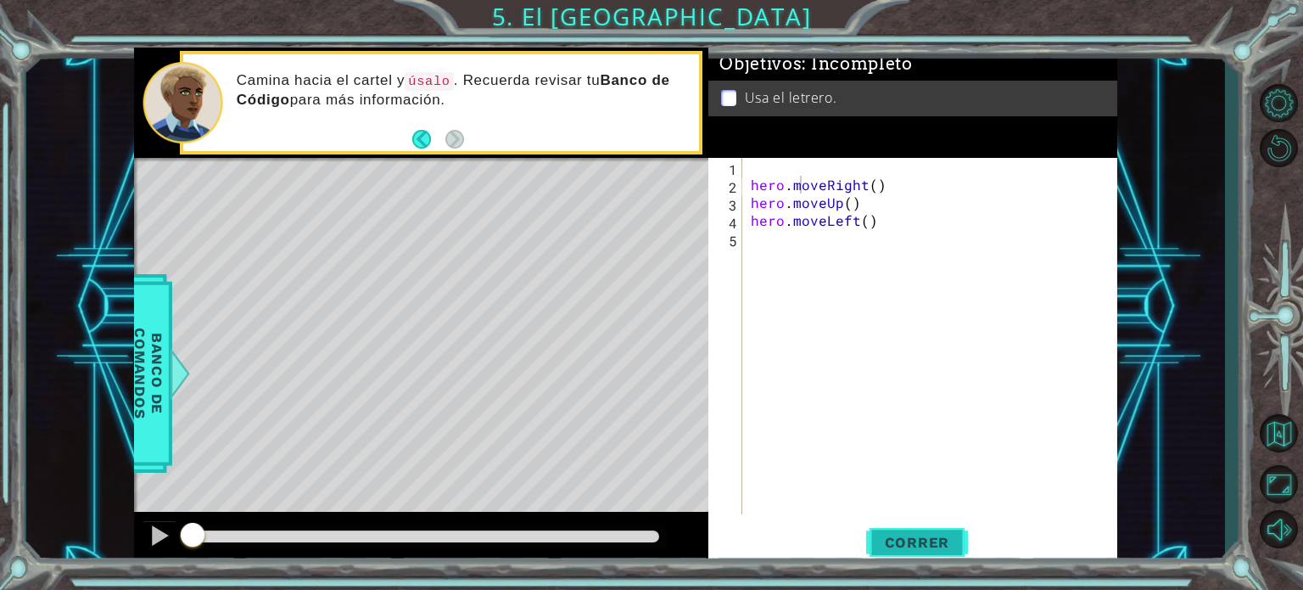
click at [909, 536] on span "Correr" at bounding box center [917, 542] width 99 height 17
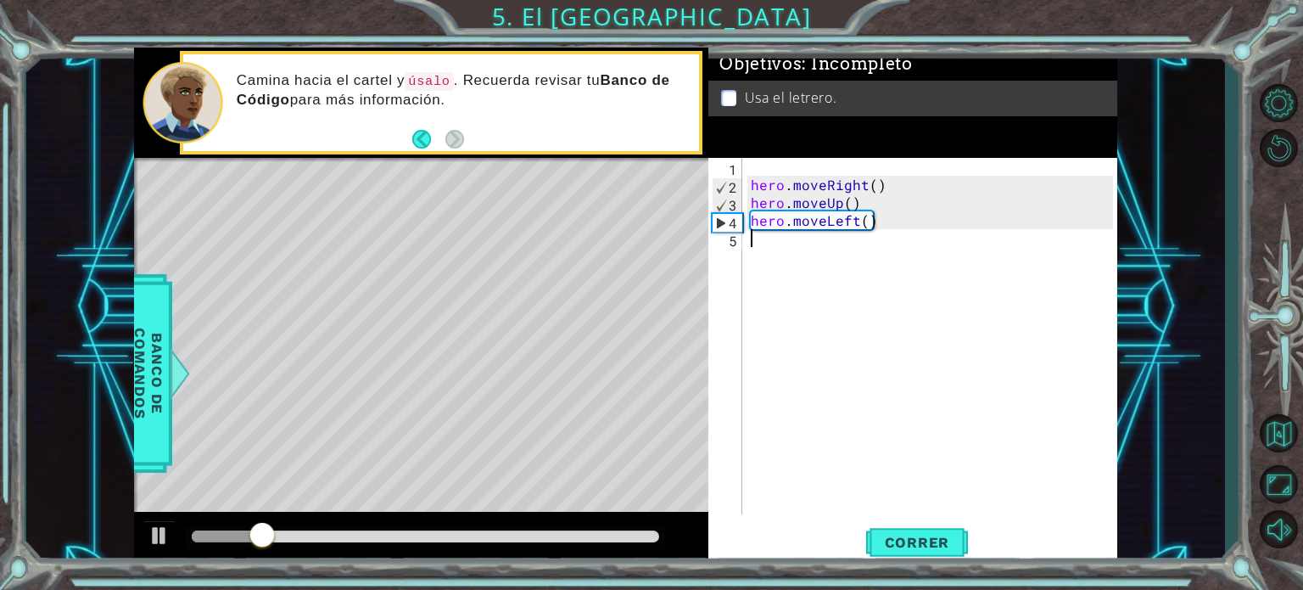
click at [886, 290] on div "hero . moveRight ( ) hero . moveUp ( ) hero . moveLeft ( )" at bounding box center [934, 354] width 374 height 392
type textarea "hero.moveUp()"
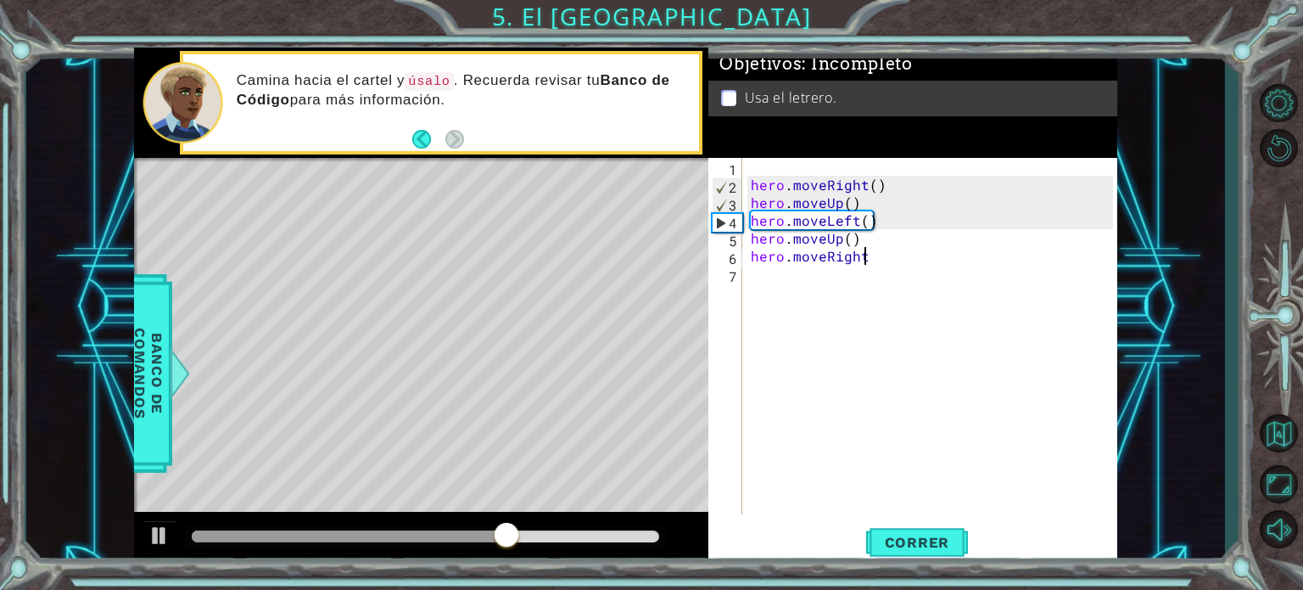
scroll to position [0, 7]
type textarea "hero.moveRight(2)"
click at [907, 274] on div "hero . moveRight ( ) hero . moveUp ( ) hero . moveLeft ( ) hero . moveUp ( ) he…" at bounding box center [934, 354] width 374 height 392
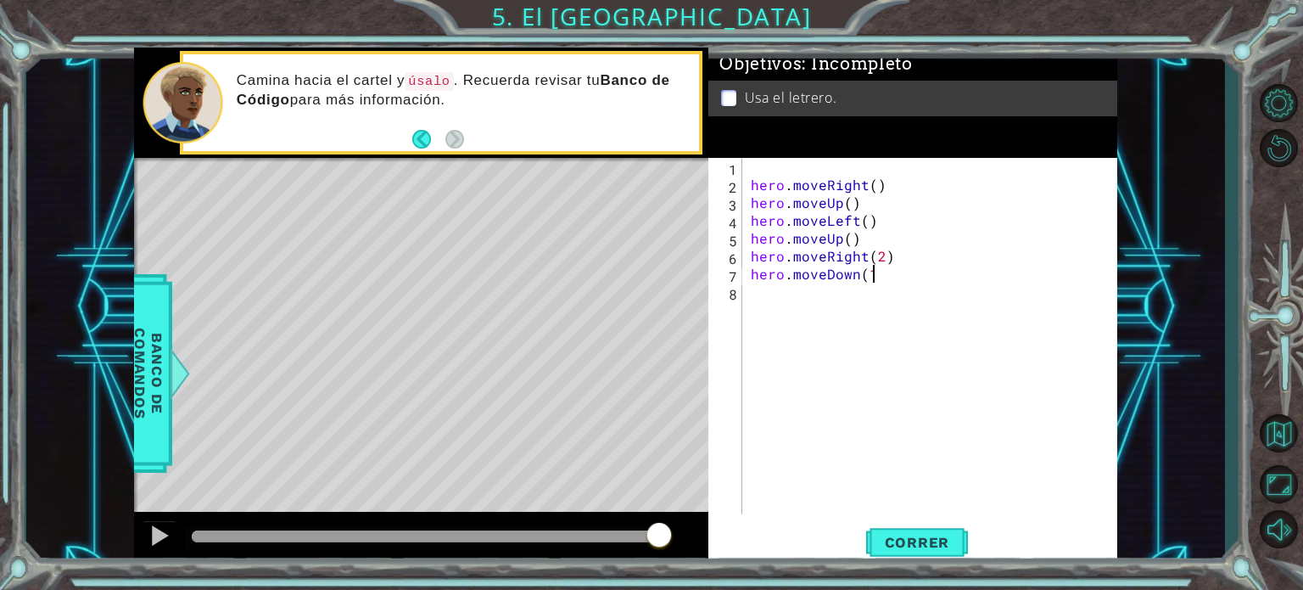
type textarea "hero.moveDown(1)"
type textarea "hero.use("Sign")"
click at [906, 548] on span "Correr" at bounding box center [917, 542] width 99 height 17
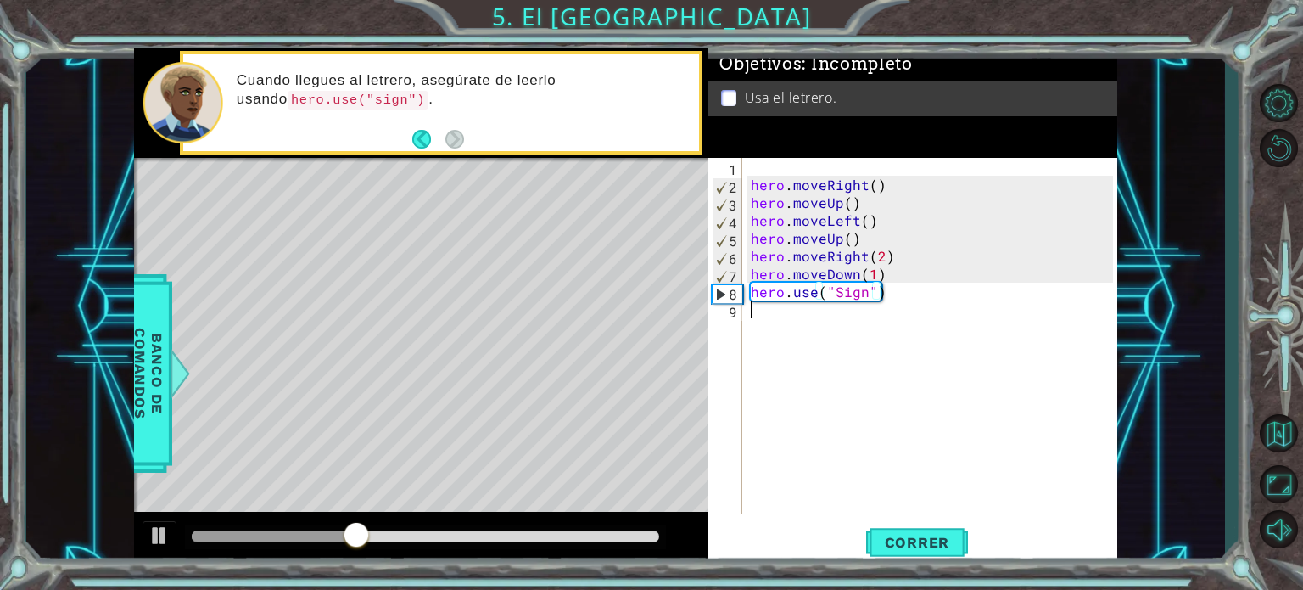
click at [842, 302] on div "hero . moveRight ( ) hero . moveUp ( ) hero . moveLeft ( ) hero . moveUp ( ) he…" at bounding box center [934, 354] width 374 height 392
click at [841, 291] on div "hero . moveRight ( ) hero . moveUp ( ) hero . moveLeft ( ) hero . moveUp ( ) he…" at bounding box center [934, 354] width 374 height 392
type textarea "hero.use("sign")"
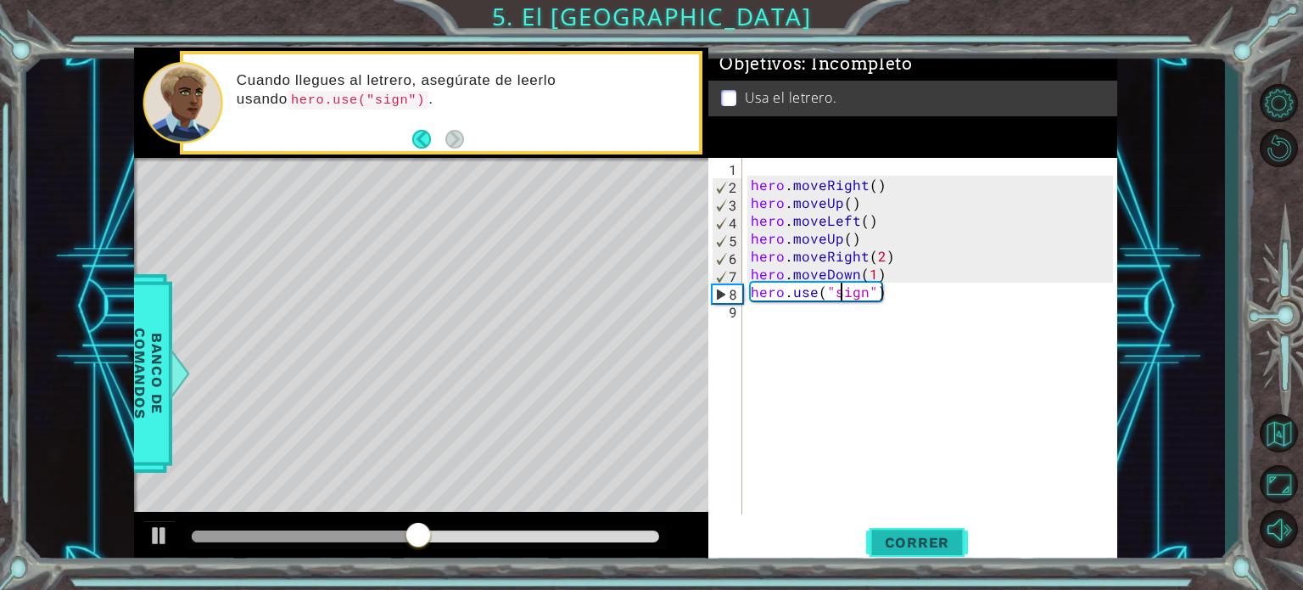
click at [918, 543] on span "Correr" at bounding box center [917, 542] width 99 height 17
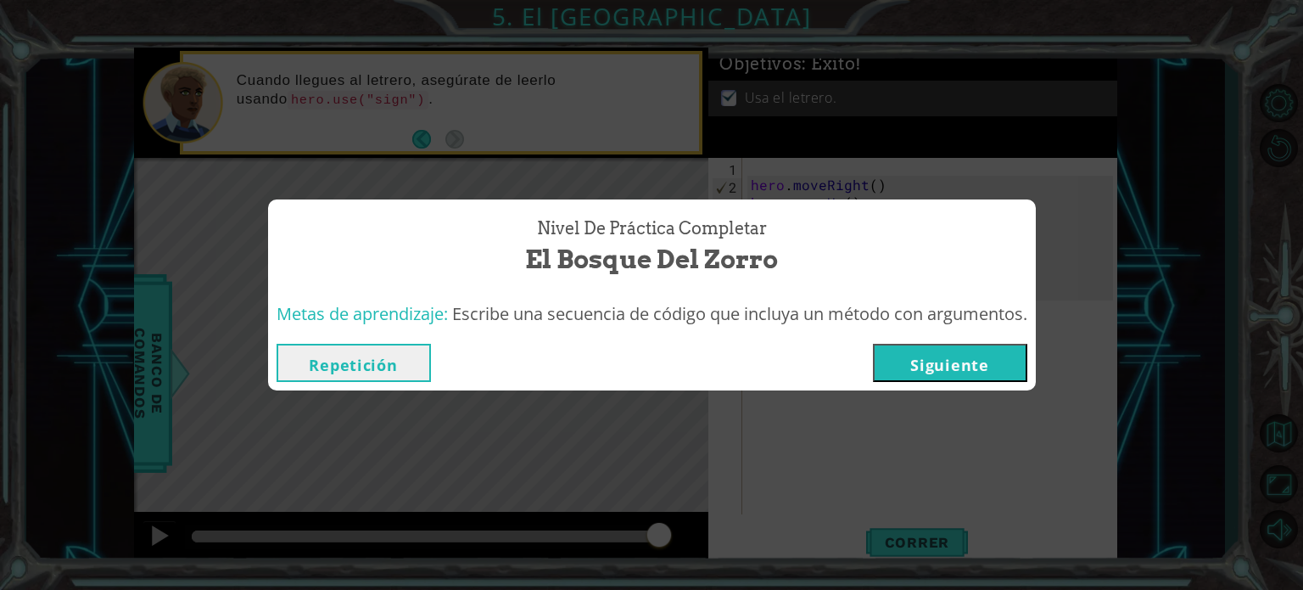
click at [978, 363] on button "Siguiente" at bounding box center [950, 363] width 154 height 38
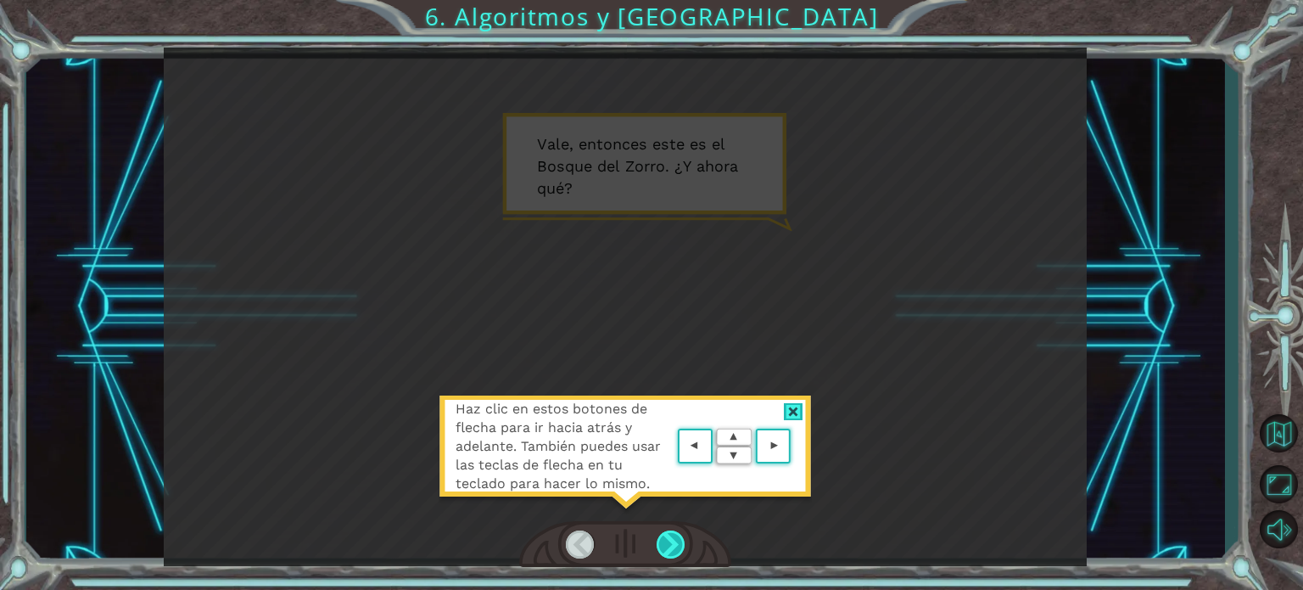
click at [679, 539] on div at bounding box center [671, 544] width 29 height 28
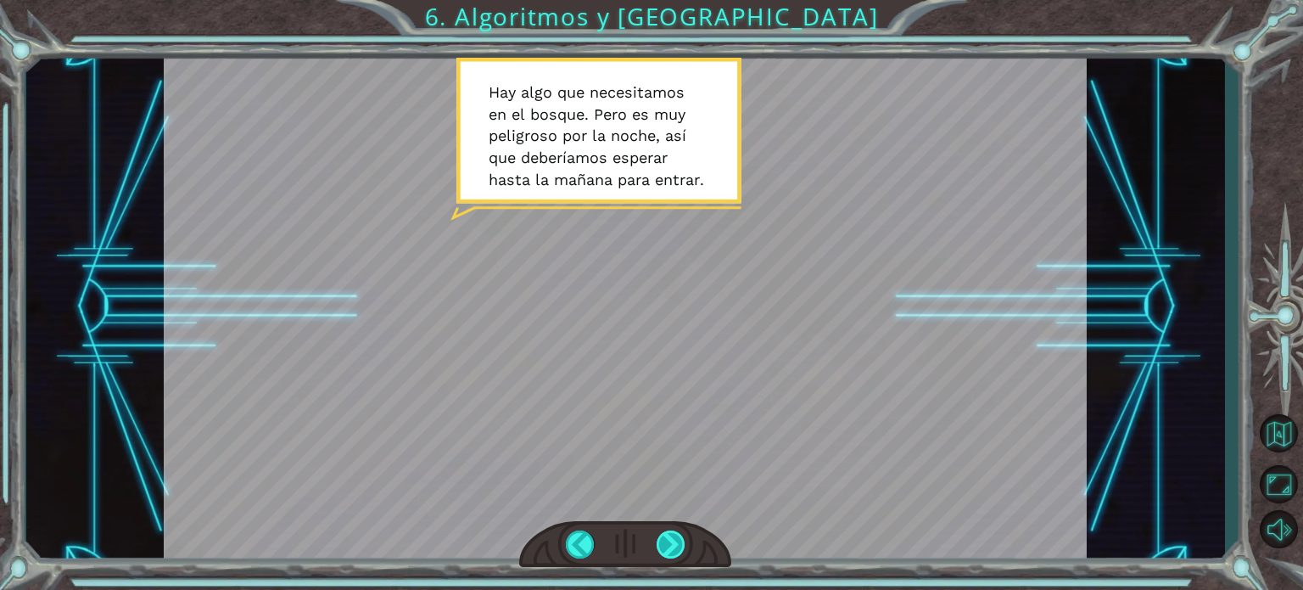
click at [679, 539] on div at bounding box center [671, 544] width 29 height 28
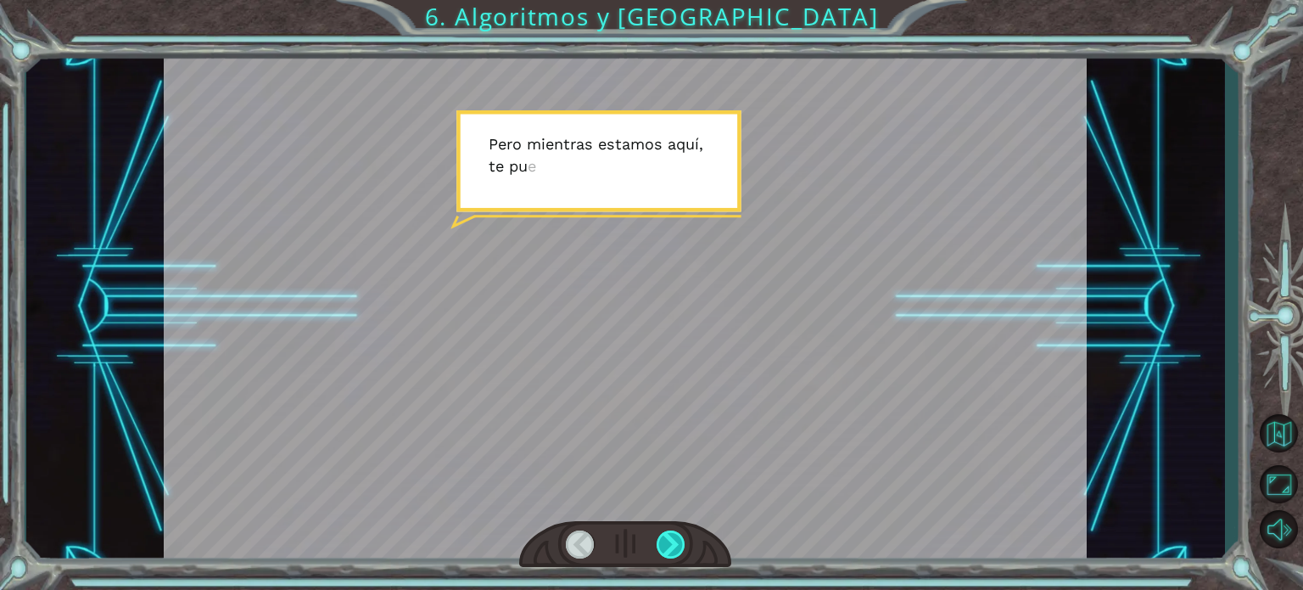
click at [679, 539] on div at bounding box center [671, 544] width 29 height 28
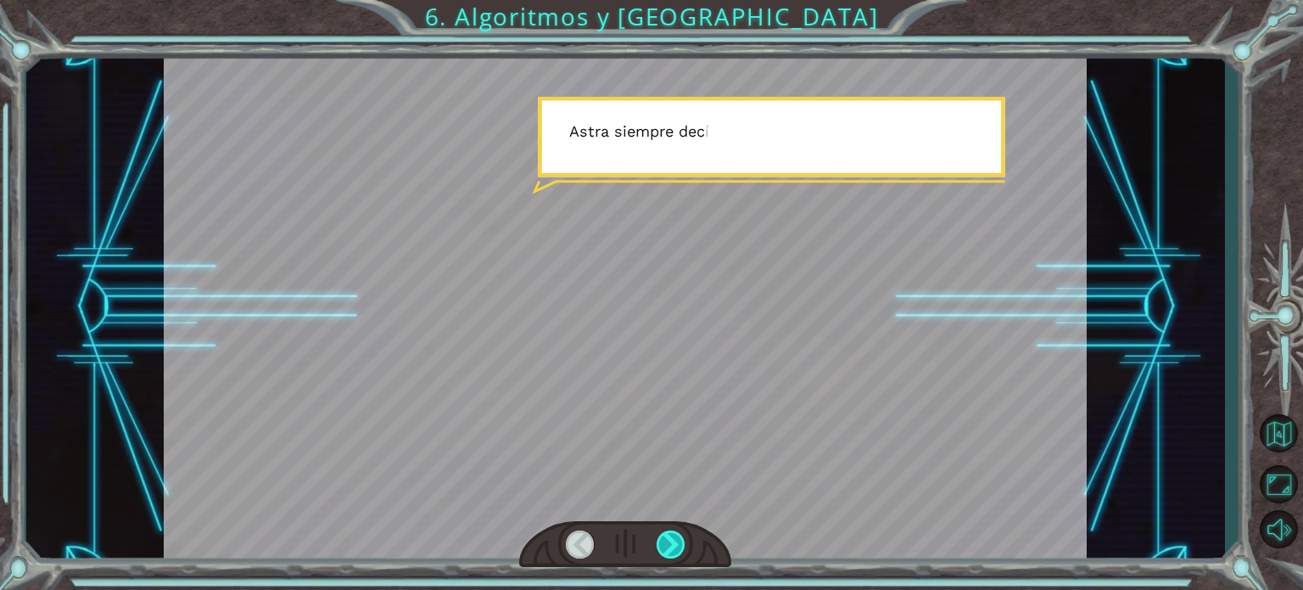
click at [679, 539] on div at bounding box center [671, 544] width 29 height 28
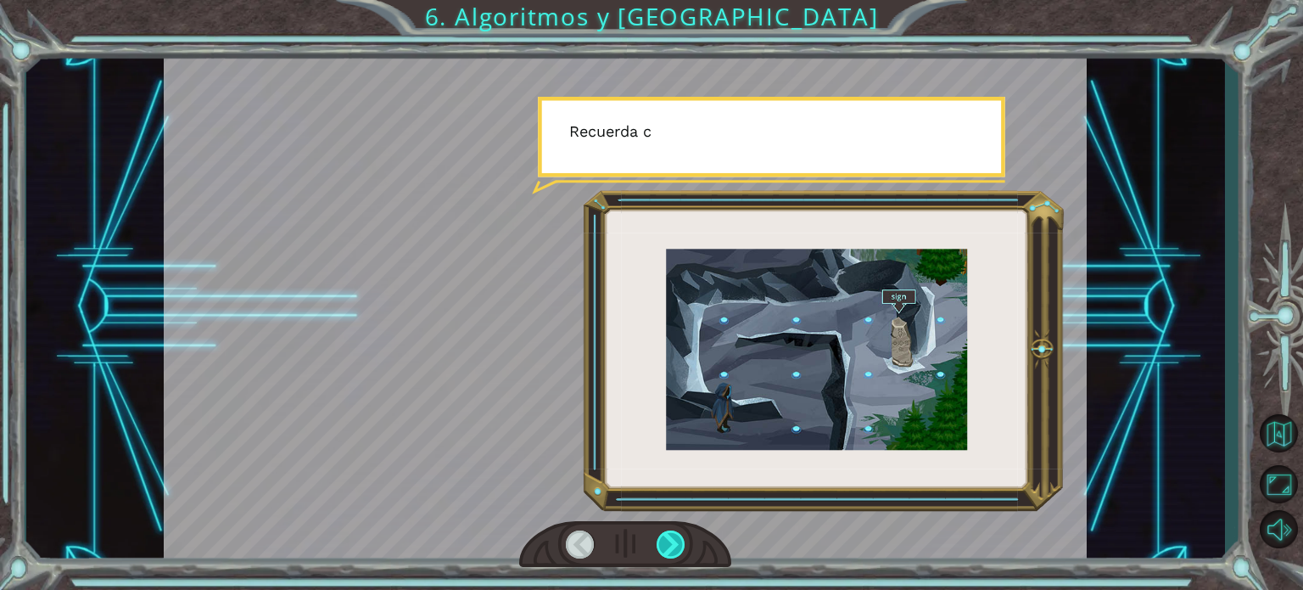
click at [679, 539] on div at bounding box center [671, 544] width 29 height 28
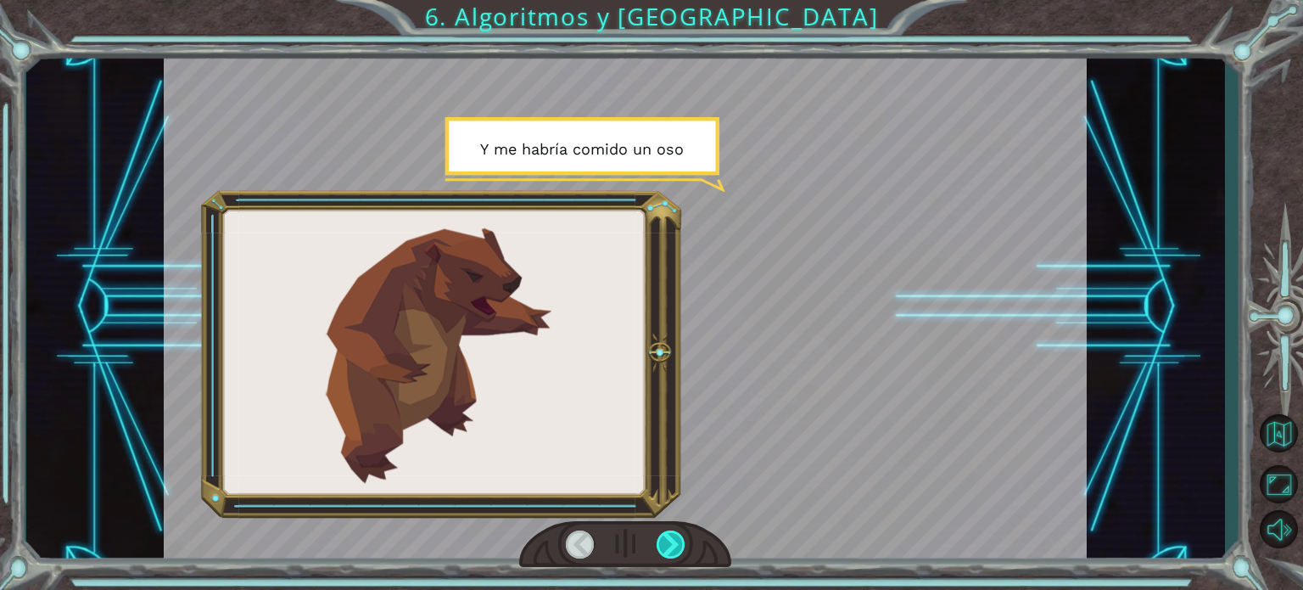
click at [679, 539] on div at bounding box center [671, 544] width 29 height 28
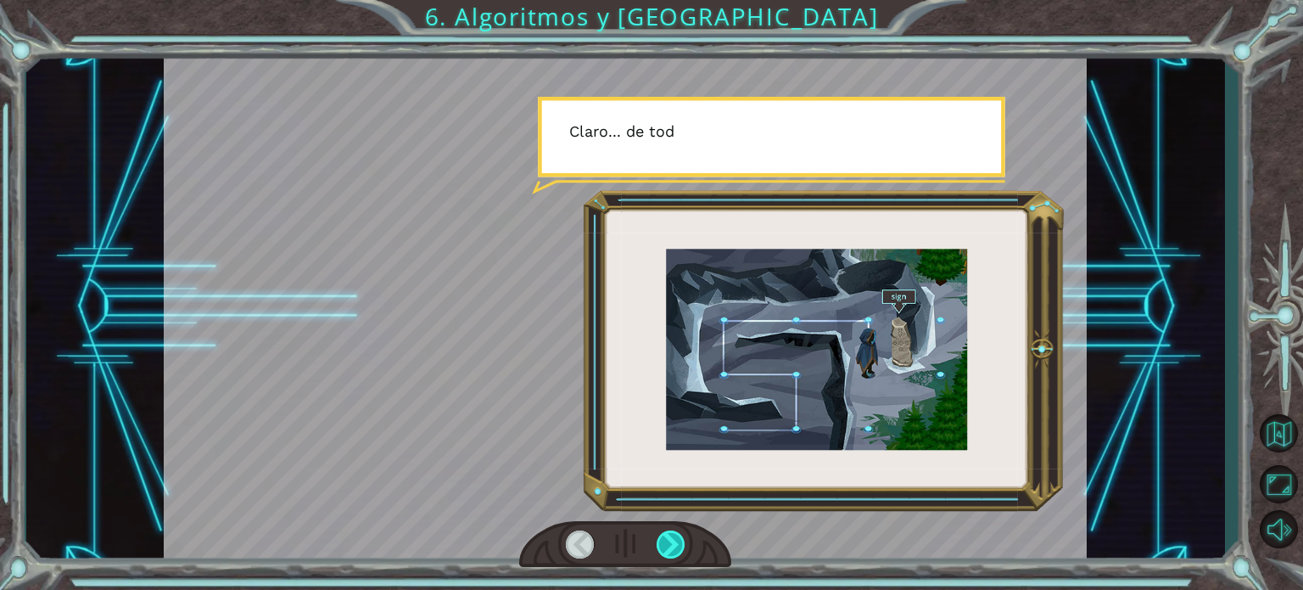
click at [679, 539] on div at bounding box center [671, 544] width 29 height 28
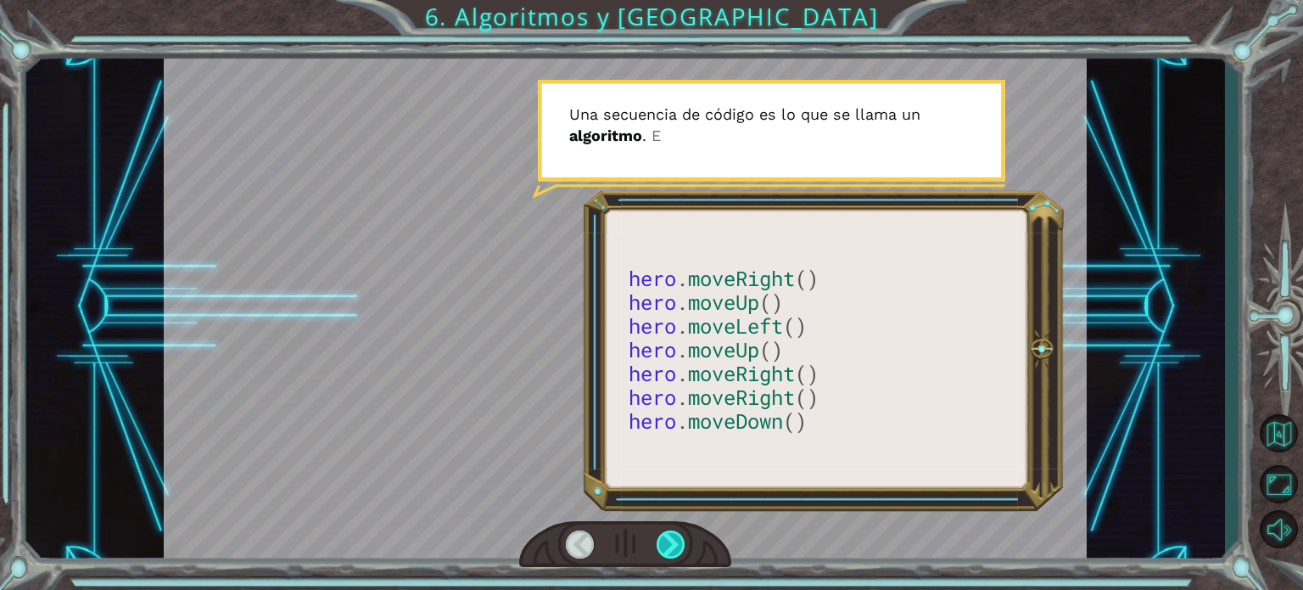
click at [679, 539] on div at bounding box center [671, 544] width 29 height 28
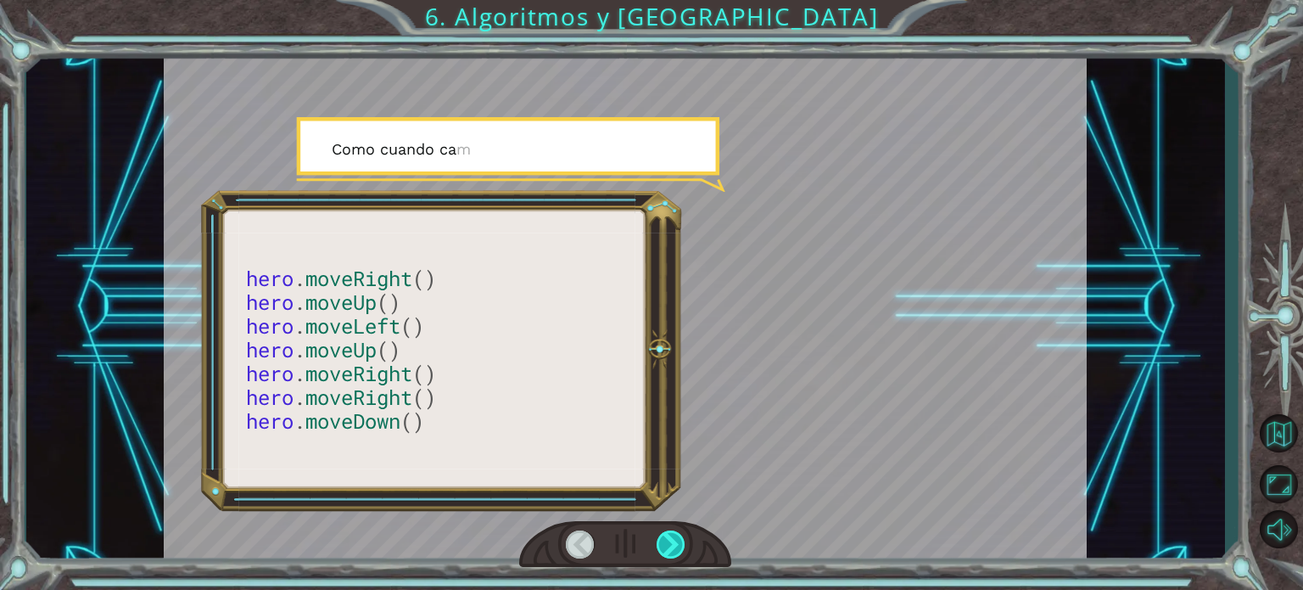
click at [679, 539] on div at bounding box center [671, 544] width 29 height 28
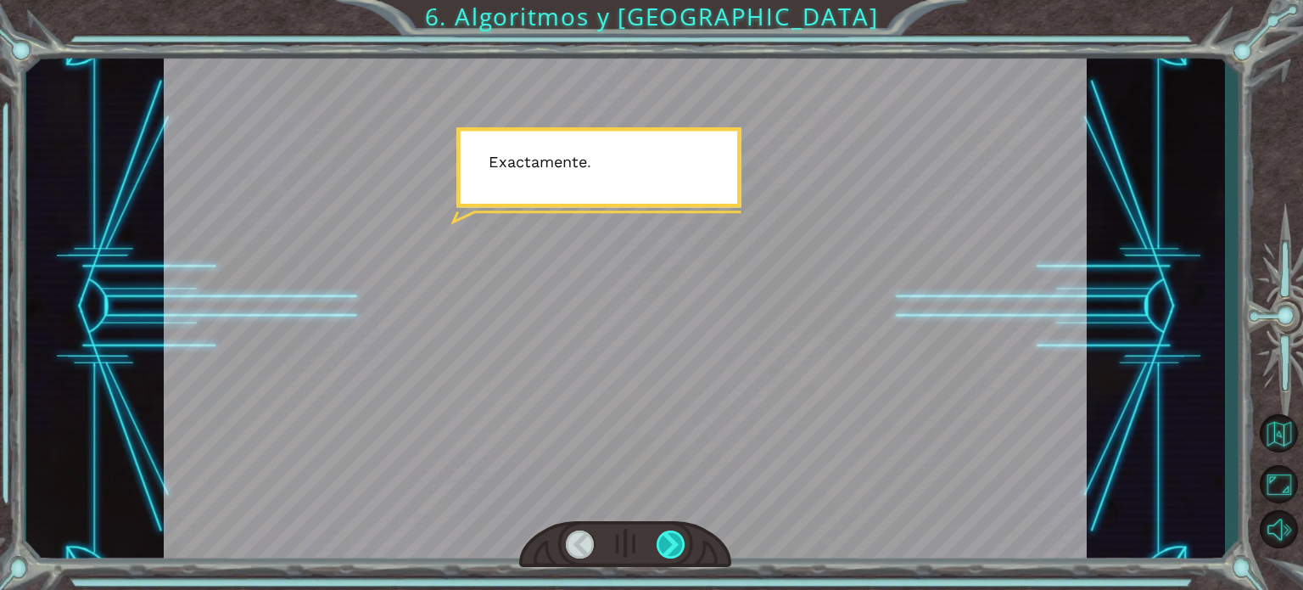
click at [679, 539] on div at bounding box center [671, 544] width 29 height 28
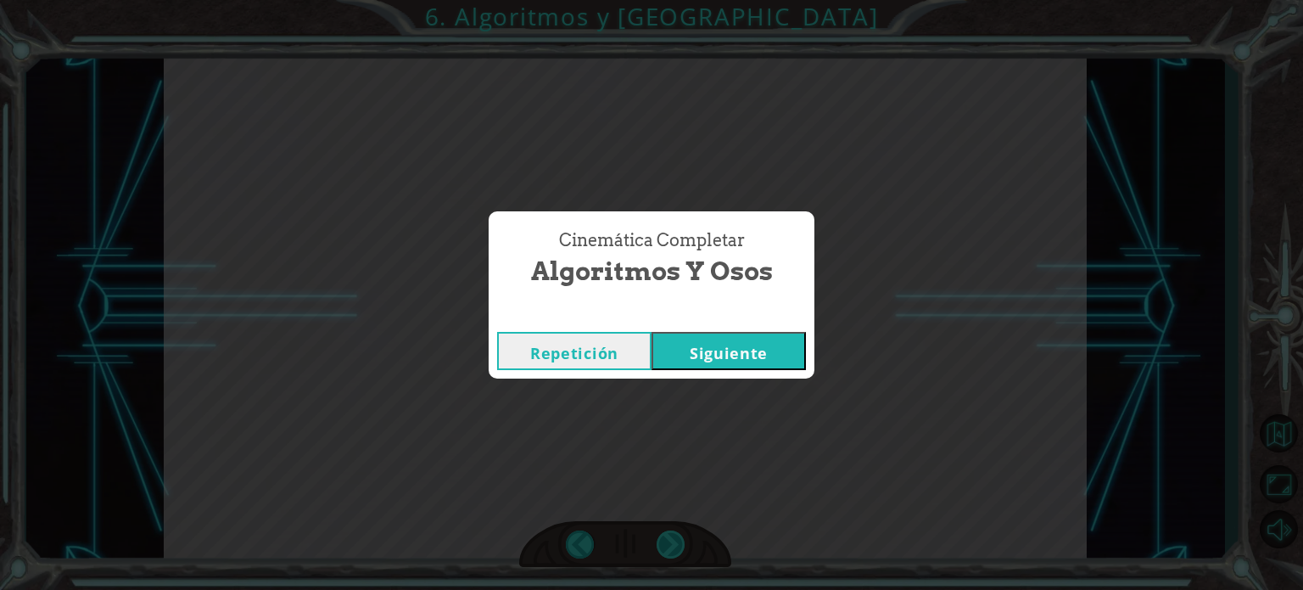
click at [679, 539] on div "Cinemática Completar Algoritmos y Osos Repetición Siguiente" at bounding box center [651, 295] width 1303 height 590
click at [707, 364] on button "Siguiente" at bounding box center [729, 351] width 154 height 38
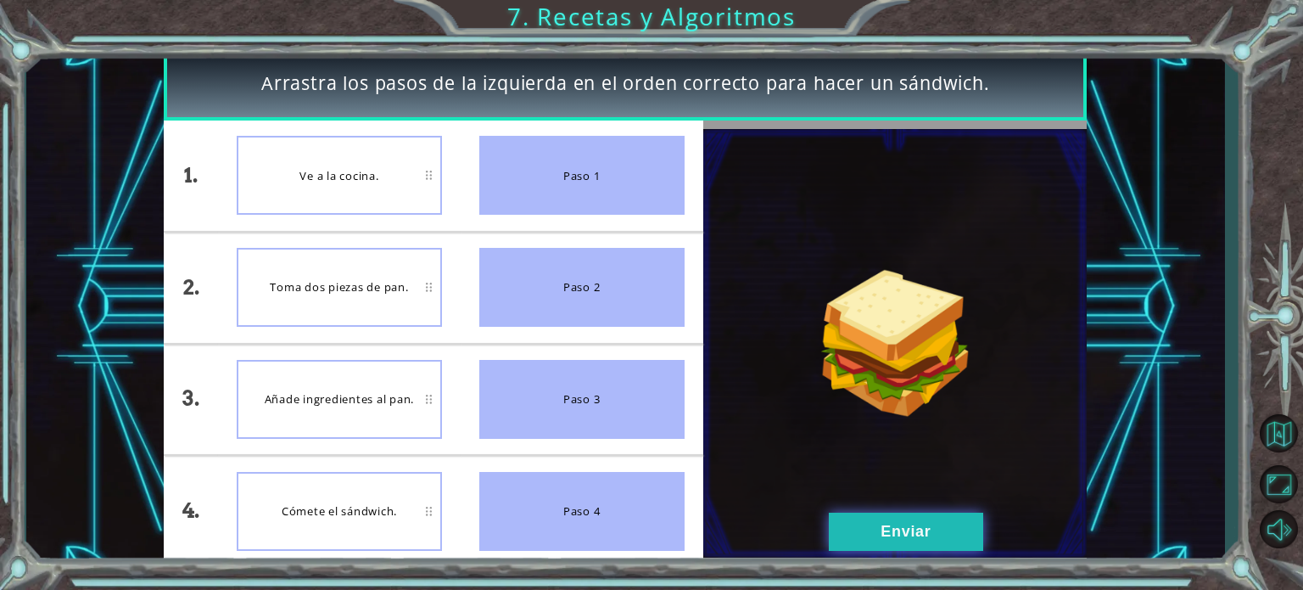
click at [852, 543] on button "Enviar" at bounding box center [906, 531] width 154 height 38
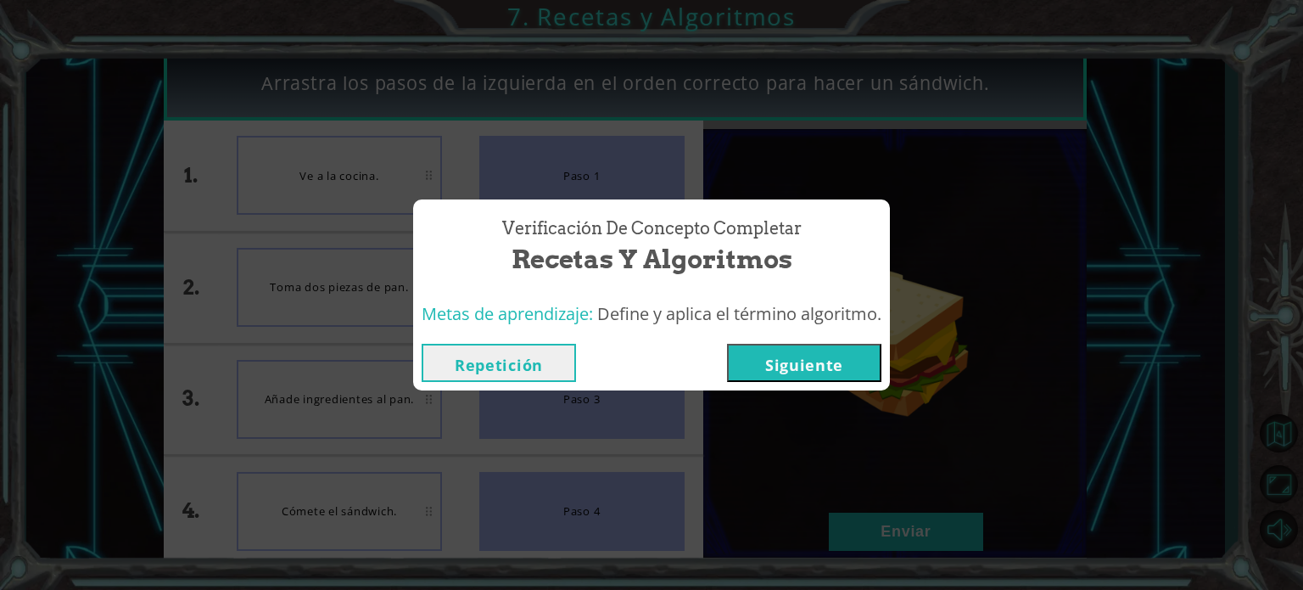
click at [808, 354] on button "Siguiente" at bounding box center [804, 363] width 154 height 38
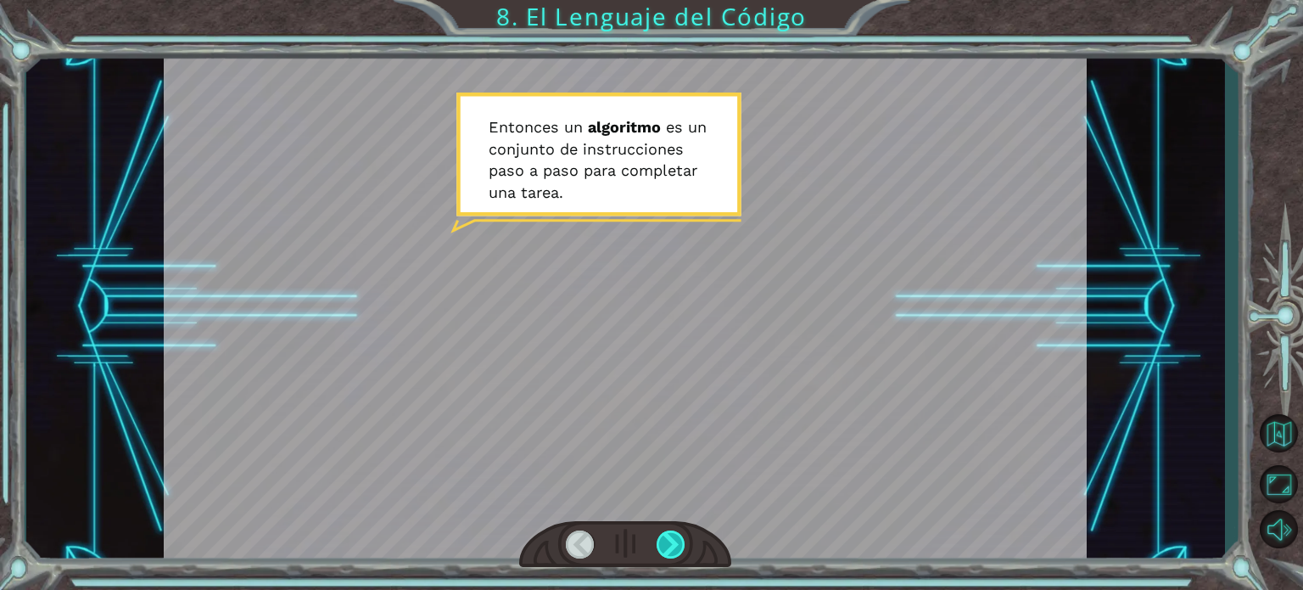
click at [672, 536] on div at bounding box center [671, 544] width 29 height 28
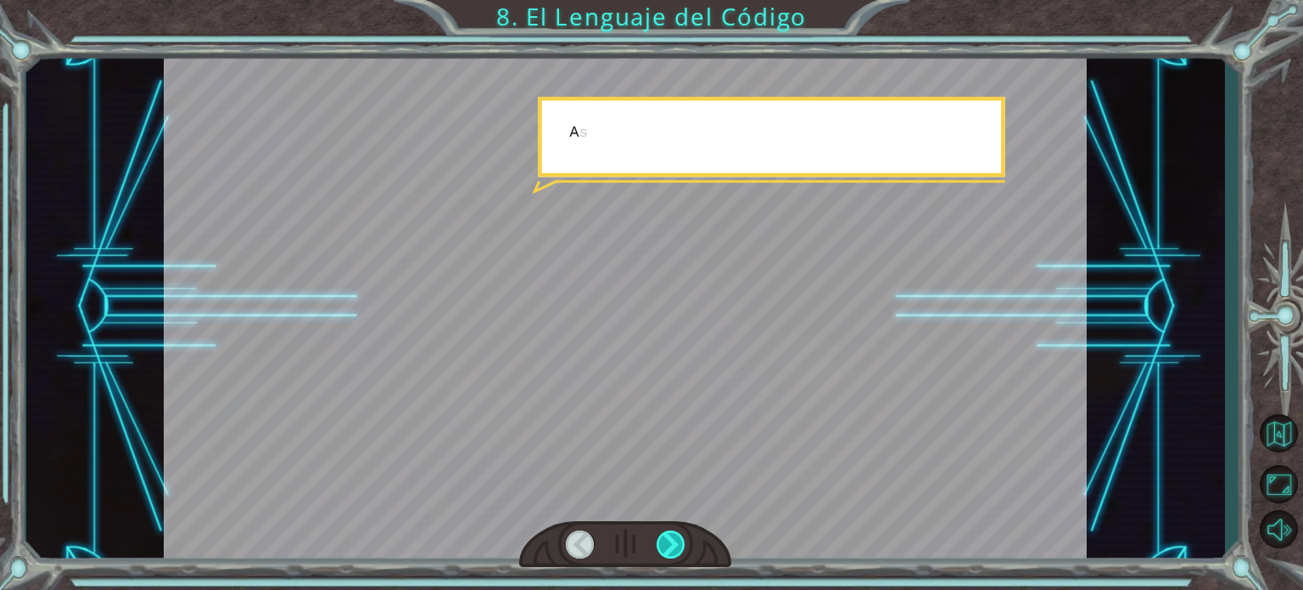
click at [672, 536] on div at bounding box center [671, 544] width 29 height 28
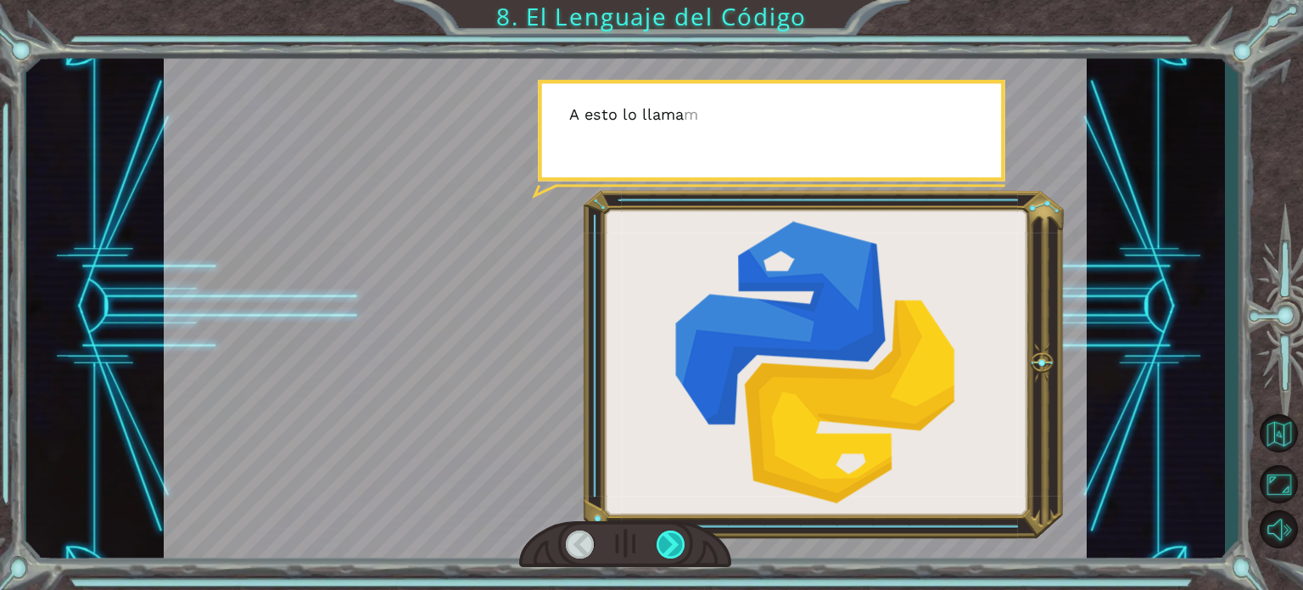
click at [672, 536] on div at bounding box center [671, 544] width 29 height 28
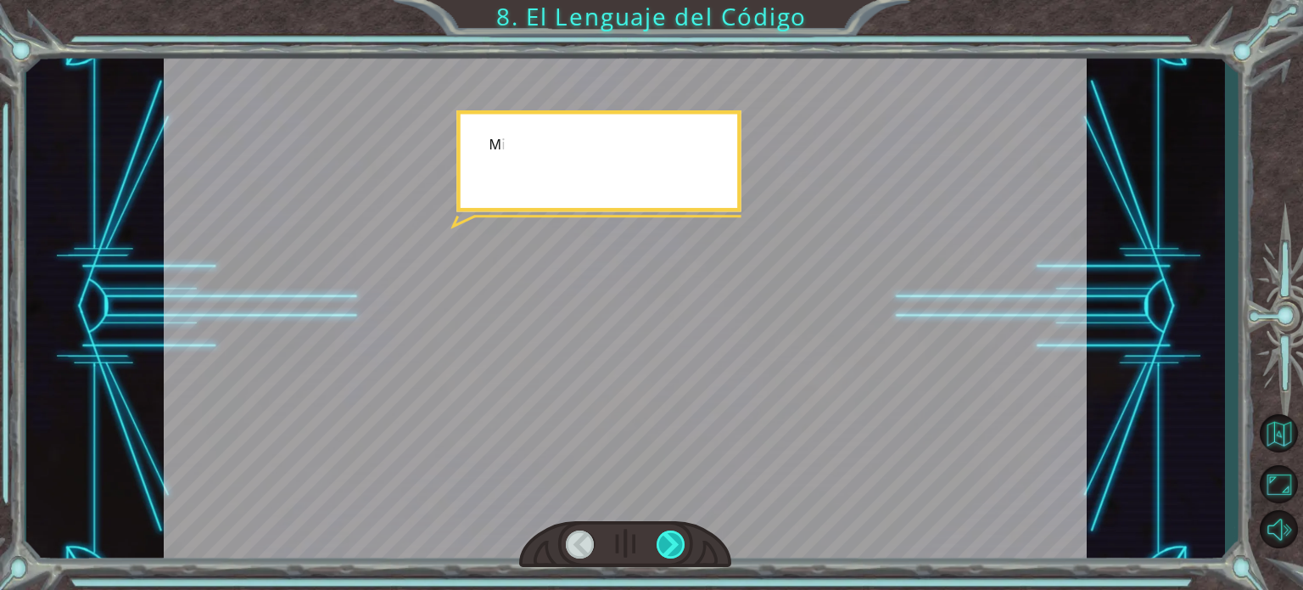
click at [672, 536] on div at bounding box center [671, 544] width 29 height 28
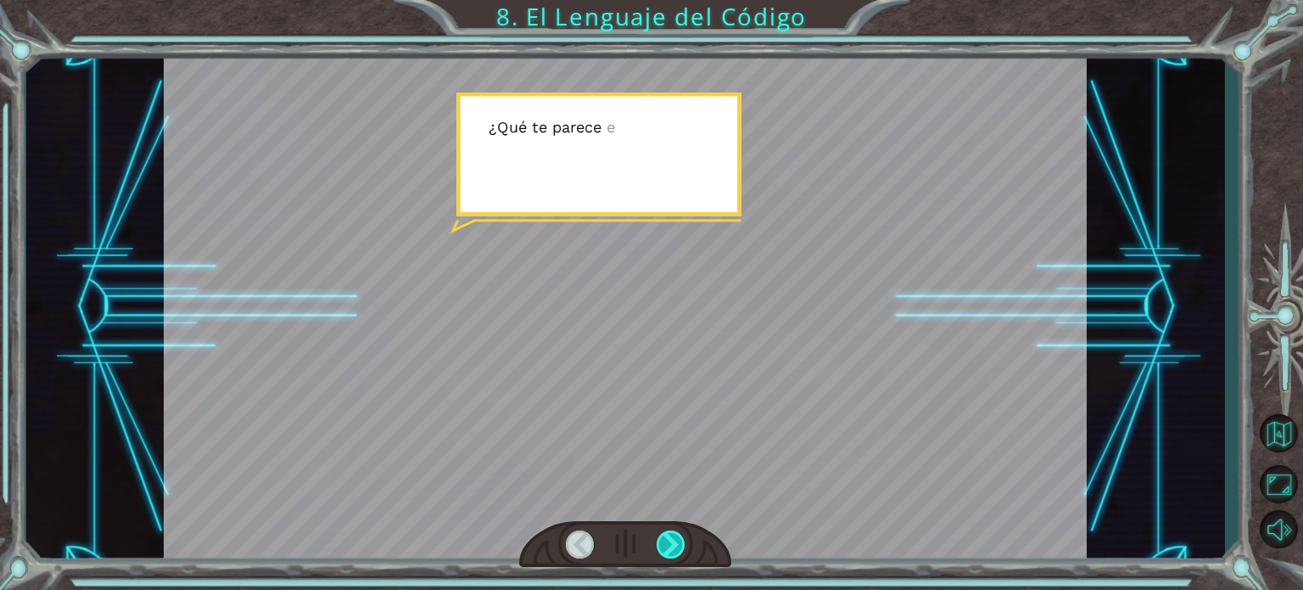
click at [672, 536] on div at bounding box center [671, 544] width 29 height 28
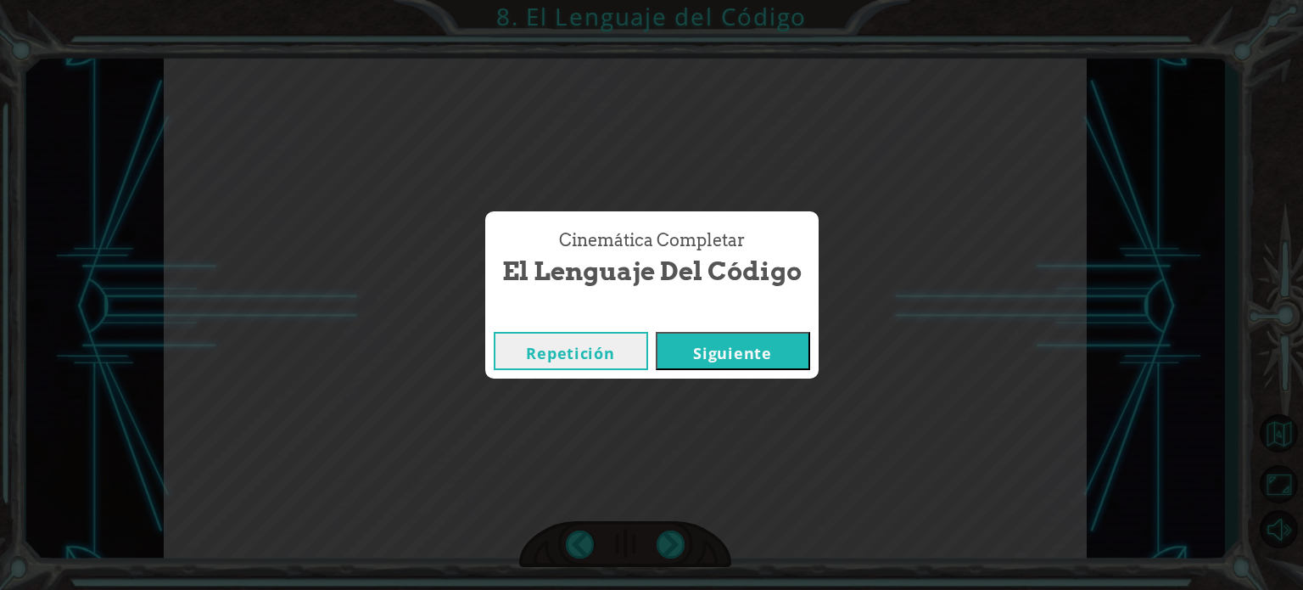
click at [708, 337] on button "Siguiente" at bounding box center [733, 351] width 154 height 38
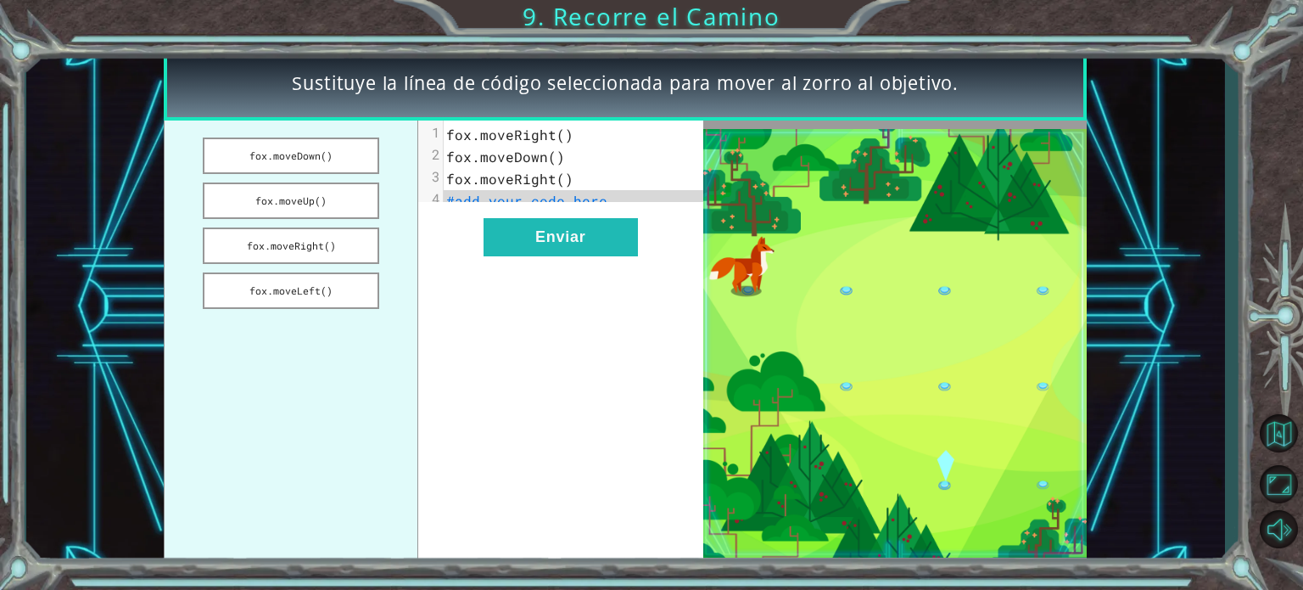
drag, startPoint x: 320, startPoint y: 159, endPoint x: 568, endPoint y: 218, distance: 254.5
click at [568, 218] on div "fox.moveDown() fox.moveUp() fox.moveRight() fox.moveLeft() xxxxxxxxxx 4 1 fox.m…" at bounding box center [433, 342] width 539 height 445
click at [260, 144] on button "fox.moveDown()" at bounding box center [291, 155] width 176 height 36
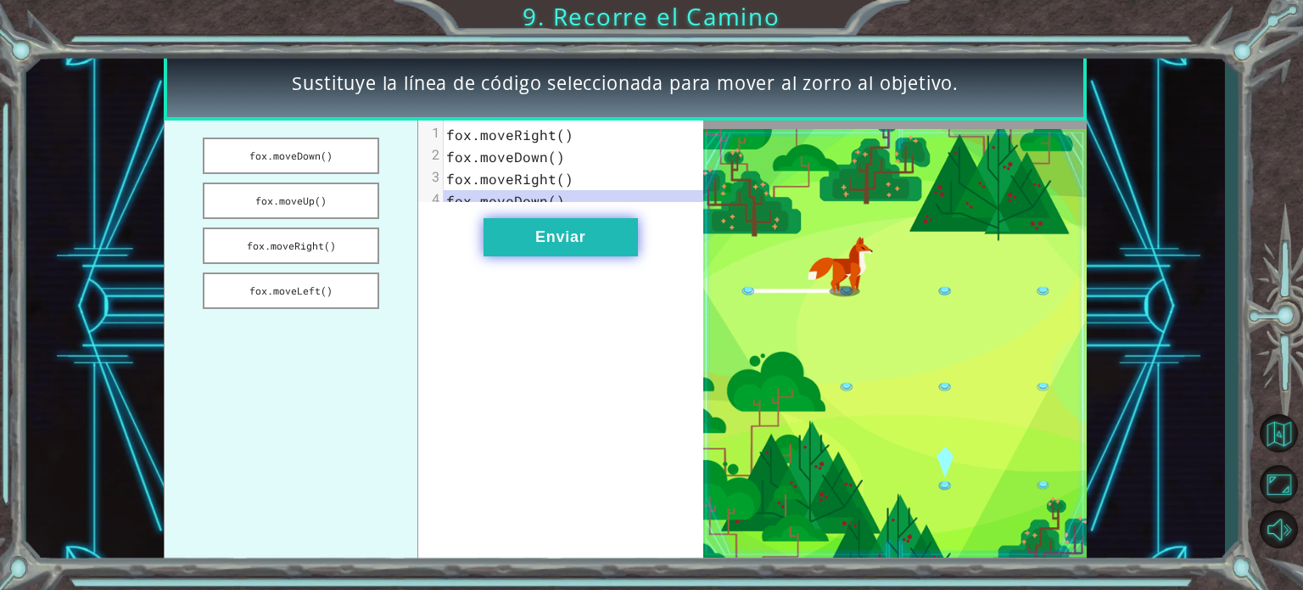
click at [573, 250] on button "Enviar" at bounding box center [561, 237] width 154 height 38
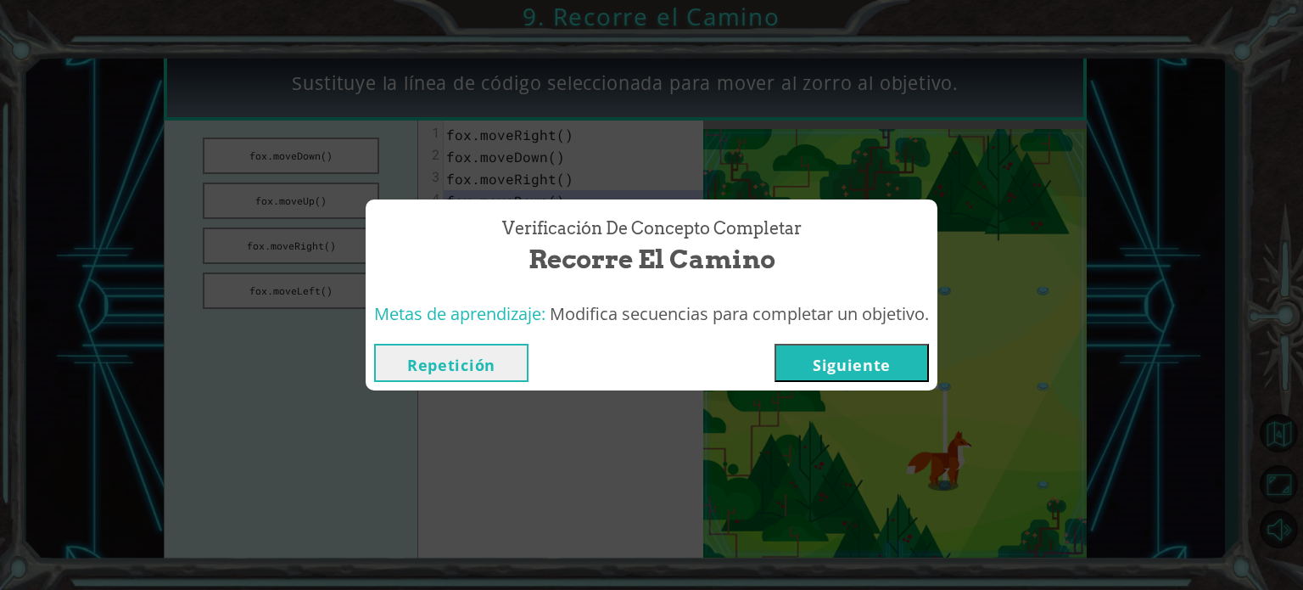
click at [898, 372] on button "Siguiente" at bounding box center [852, 363] width 154 height 38
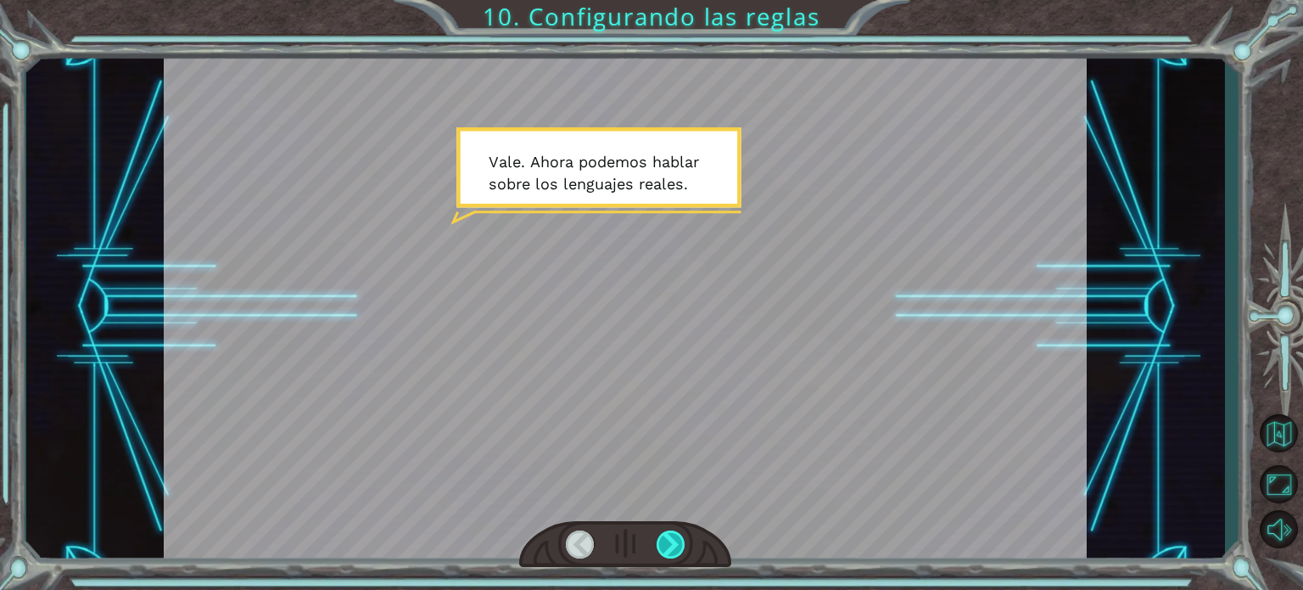
click at [671, 536] on div at bounding box center [671, 544] width 29 height 28
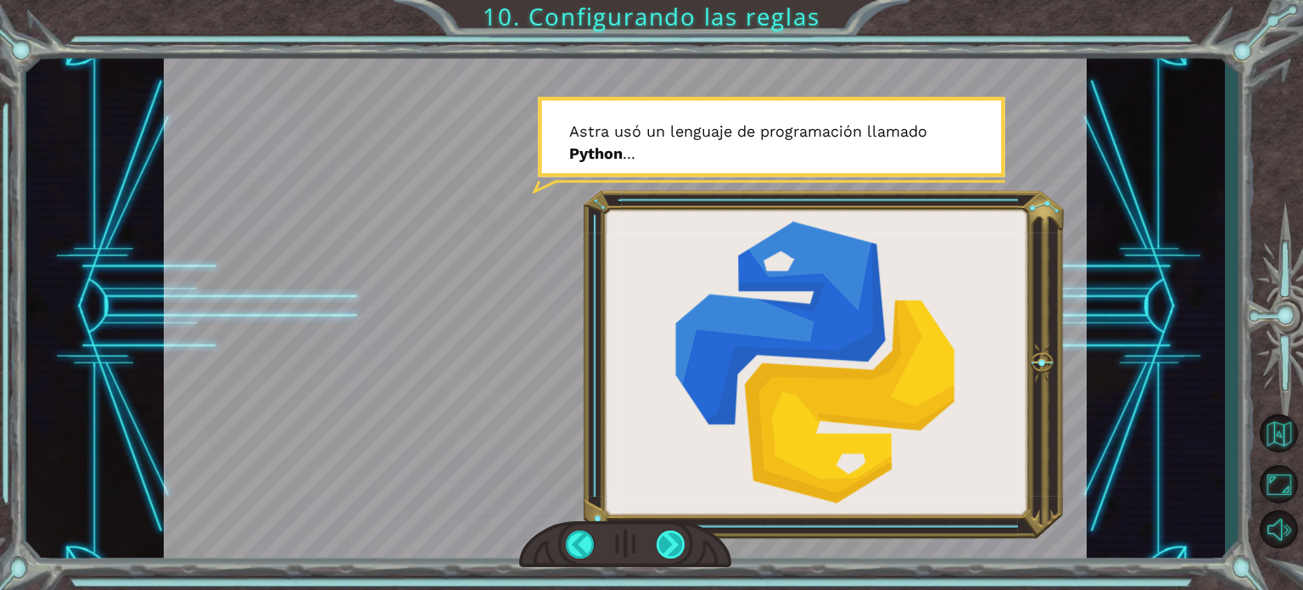
click at [671, 536] on div at bounding box center [671, 544] width 29 height 28
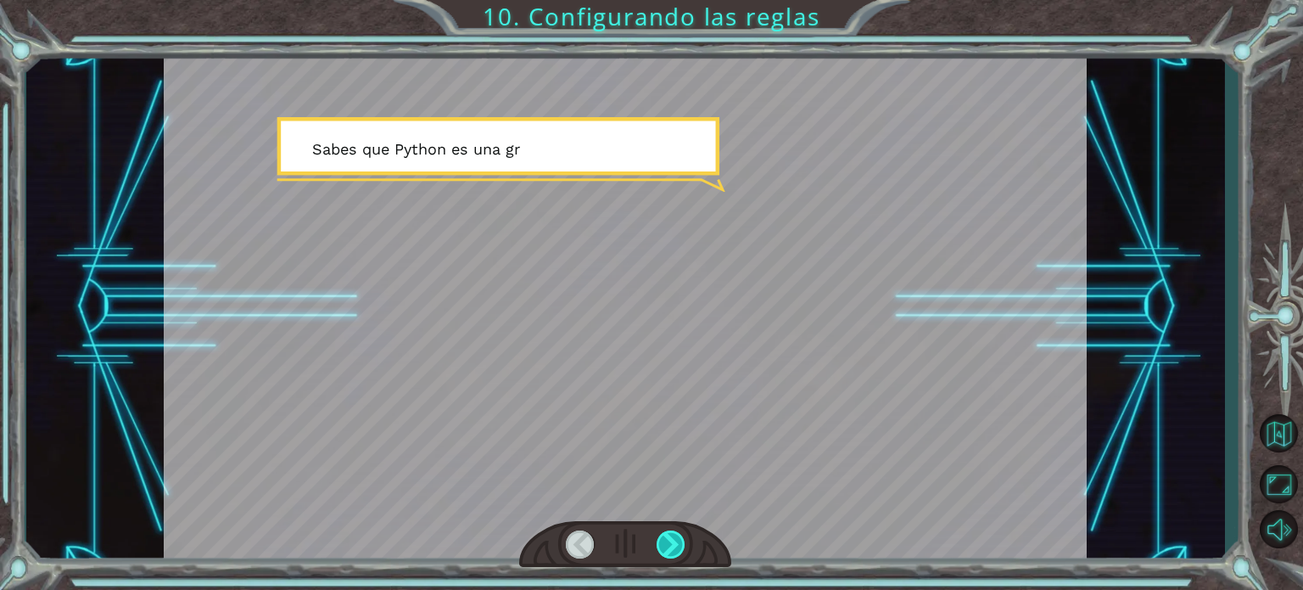
click at [671, 536] on div at bounding box center [671, 544] width 29 height 28
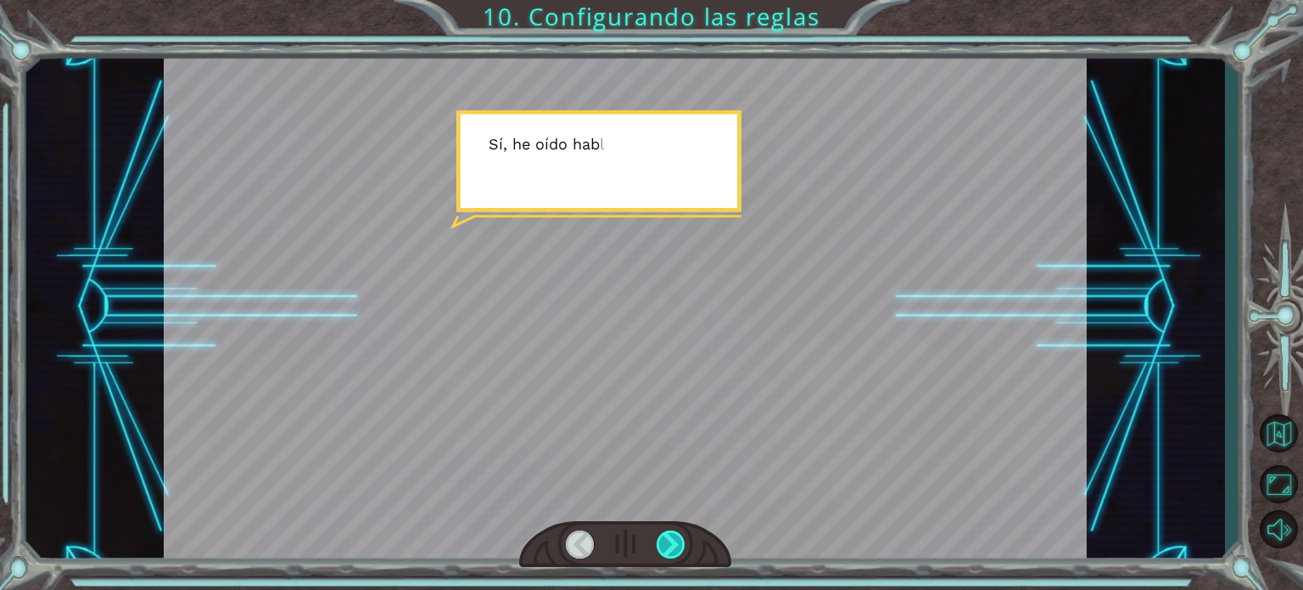
click at [671, 536] on div at bounding box center [671, 544] width 29 height 28
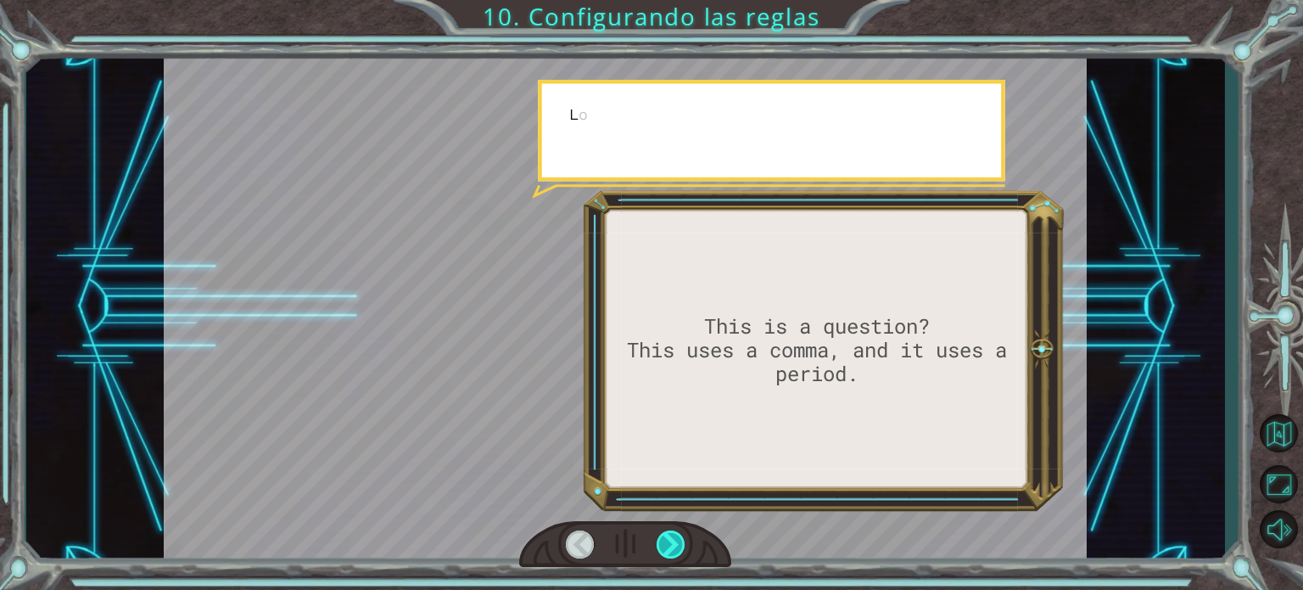
click at [671, 536] on div at bounding box center [671, 544] width 29 height 28
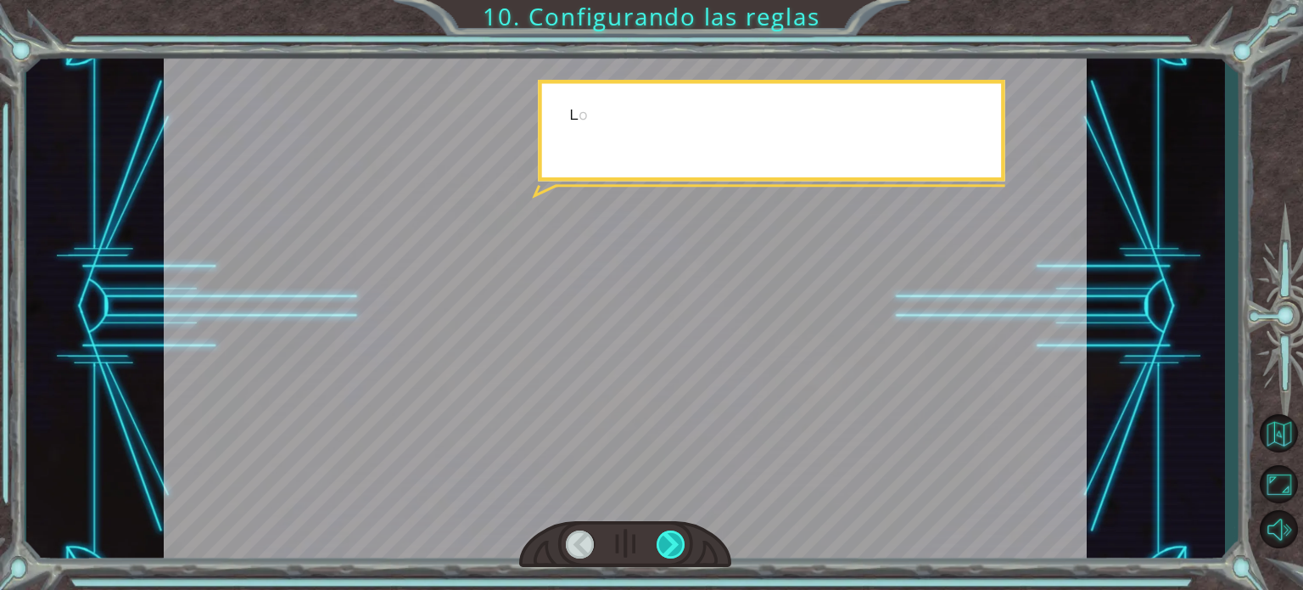
click at [671, 536] on div at bounding box center [671, 544] width 29 height 28
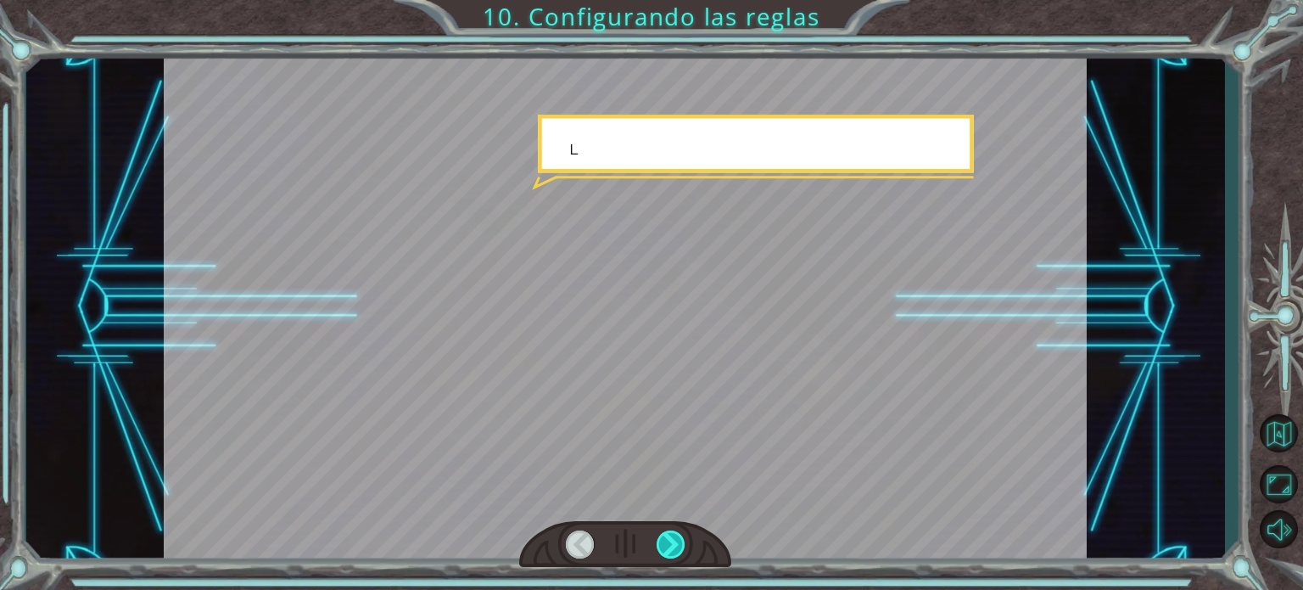
click at [671, 536] on div at bounding box center [671, 544] width 29 height 28
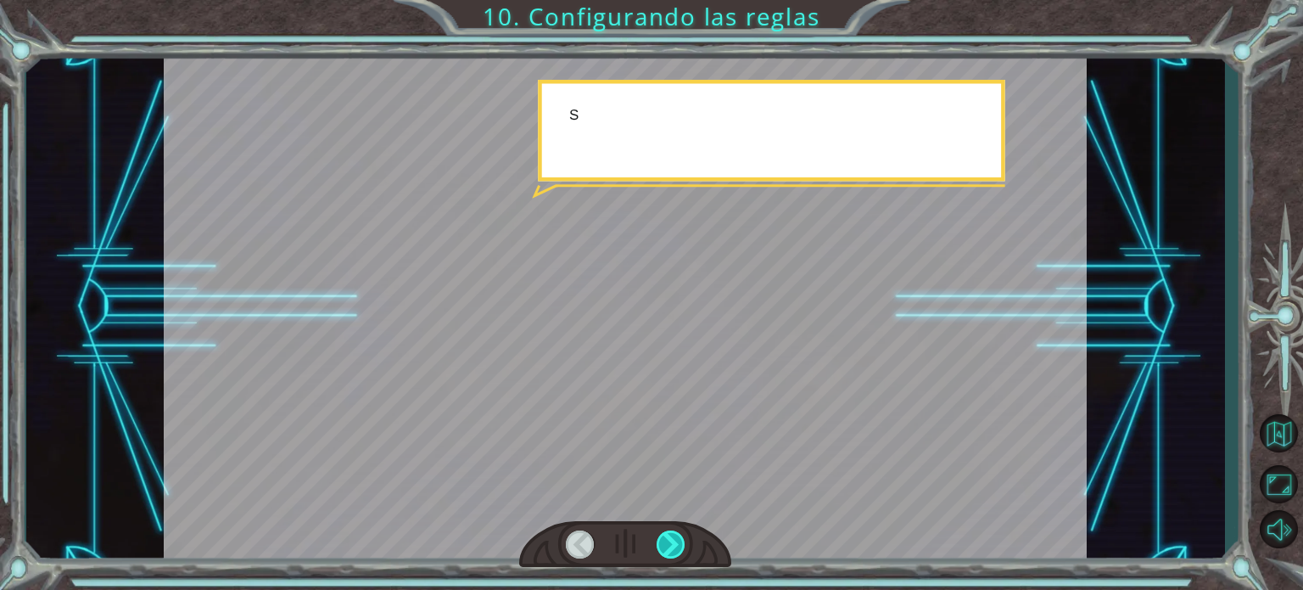
click at [671, 536] on div at bounding box center [671, 544] width 29 height 28
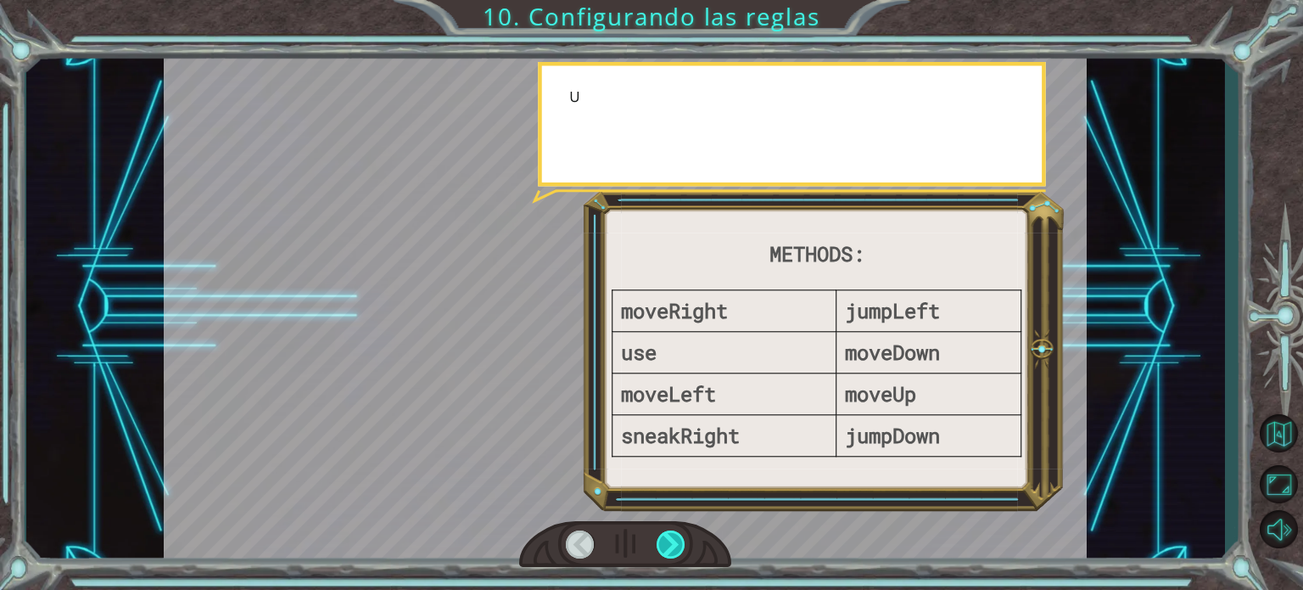
click at [671, 536] on div at bounding box center [671, 544] width 29 height 28
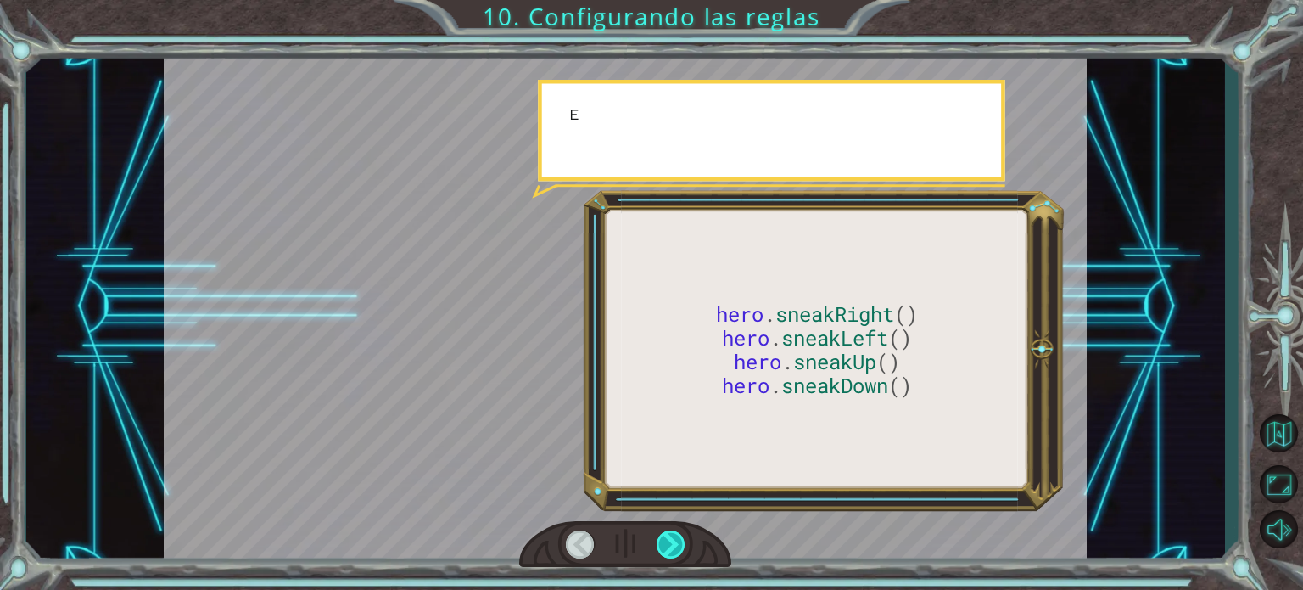
click at [671, 536] on div at bounding box center [671, 544] width 29 height 28
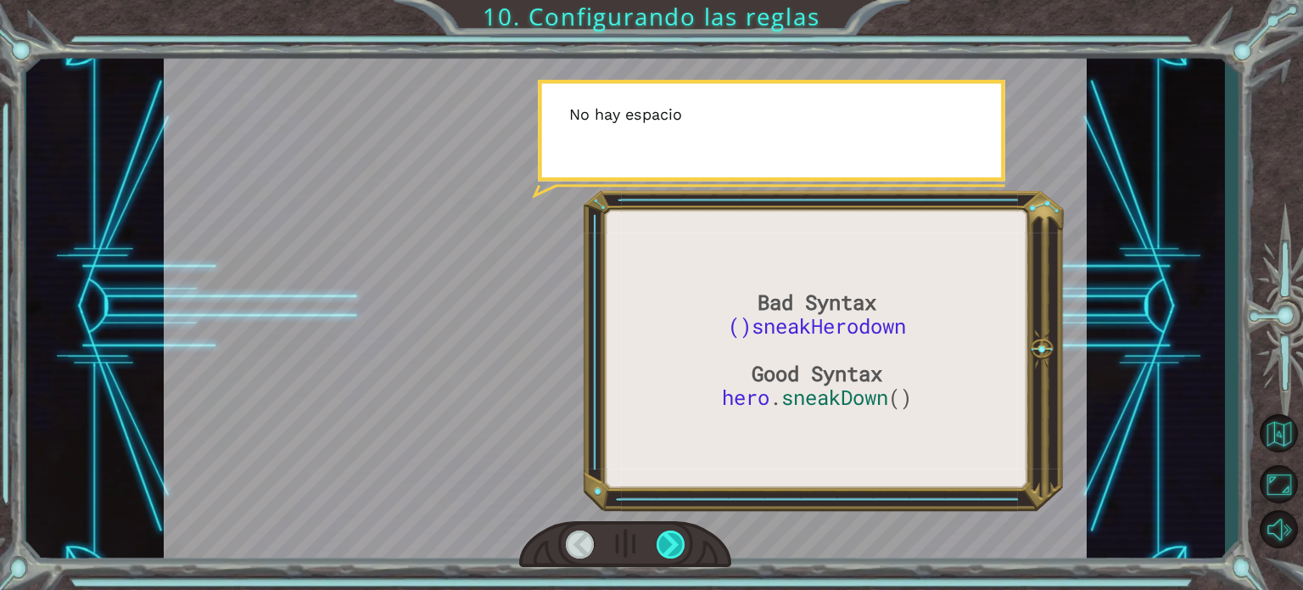
click at [671, 536] on div at bounding box center [671, 544] width 29 height 28
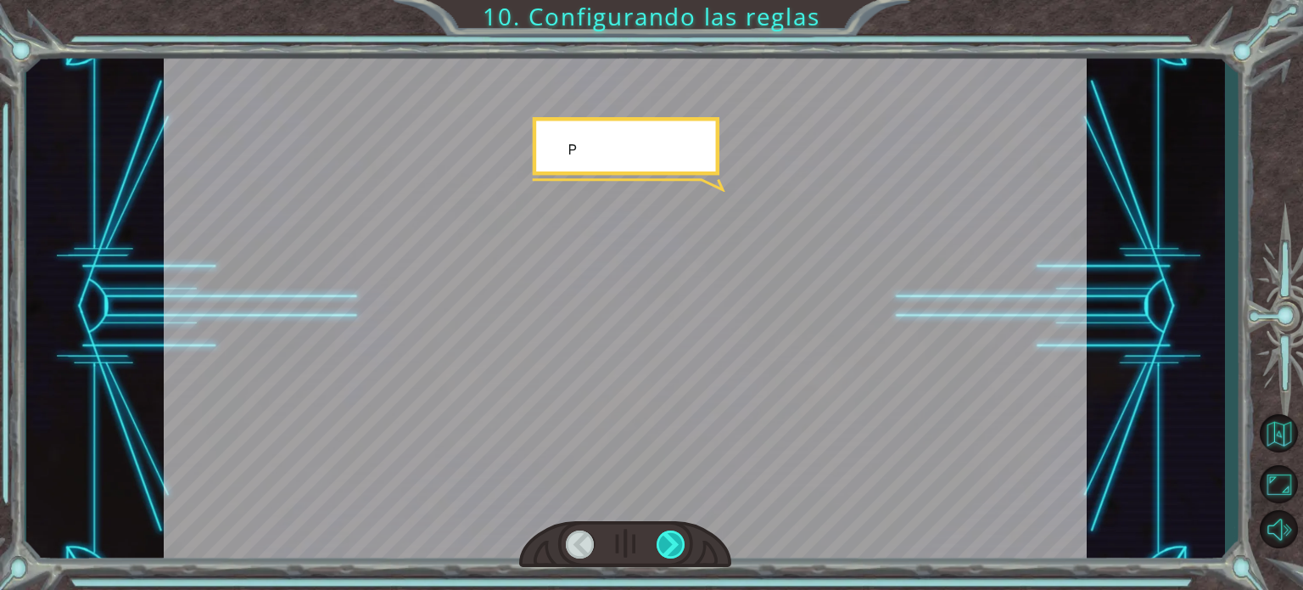
click at [671, 536] on div at bounding box center [671, 544] width 29 height 28
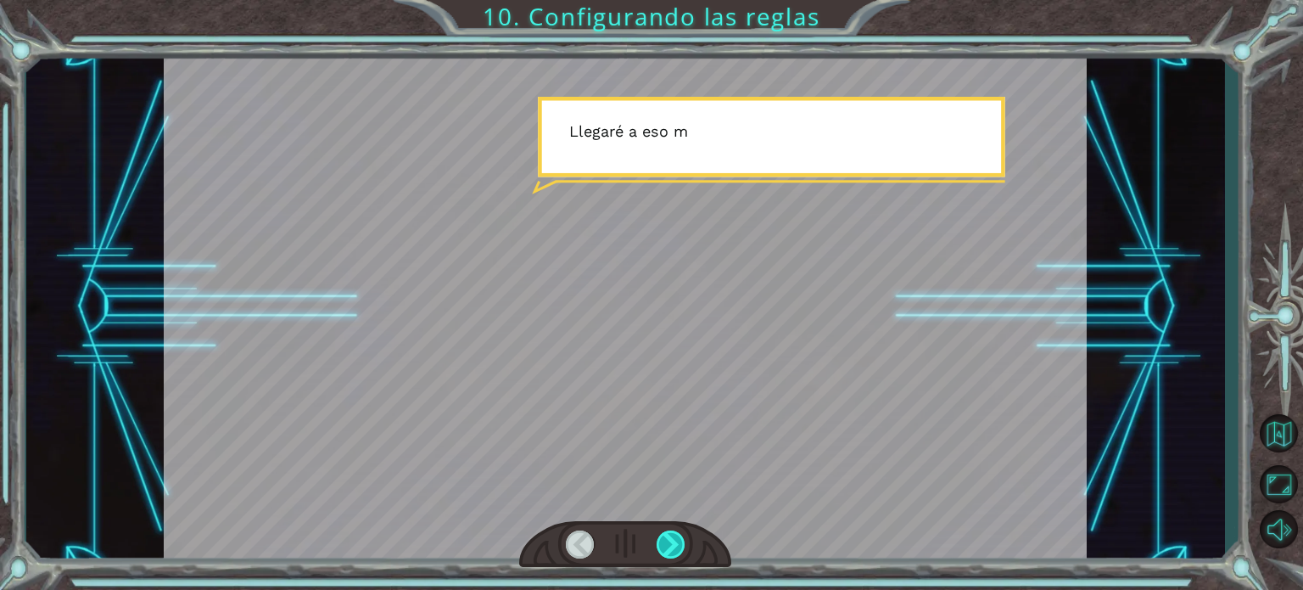
click at [671, 536] on div at bounding box center [671, 544] width 29 height 28
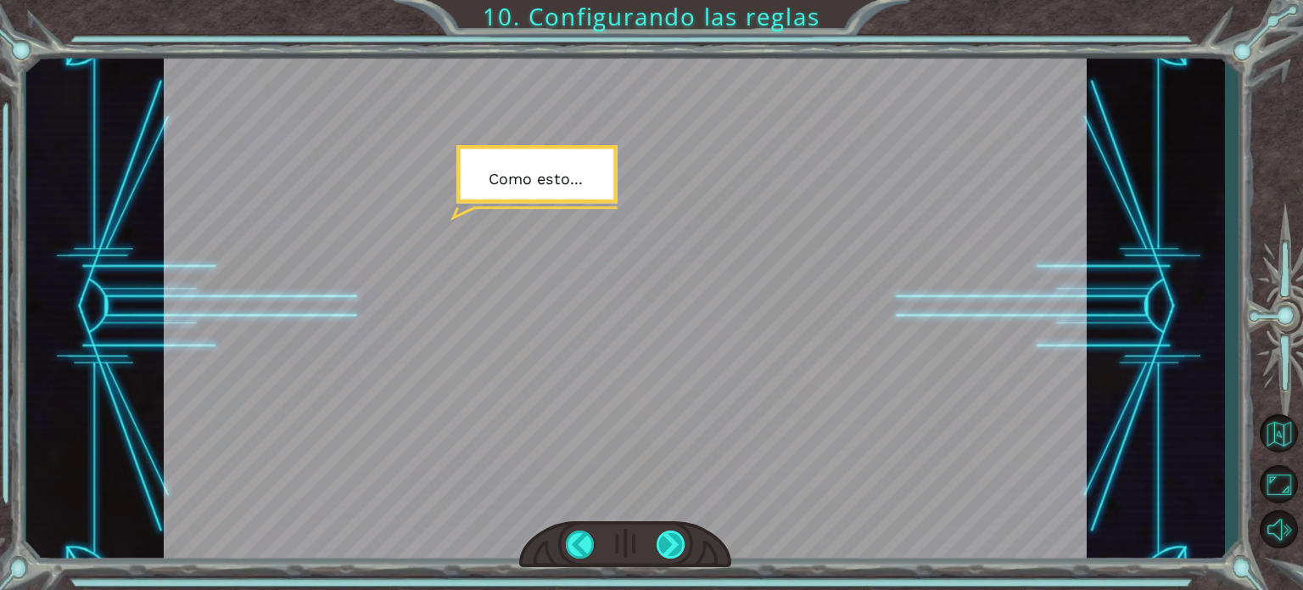
click at [671, 536] on div at bounding box center [671, 544] width 29 height 28
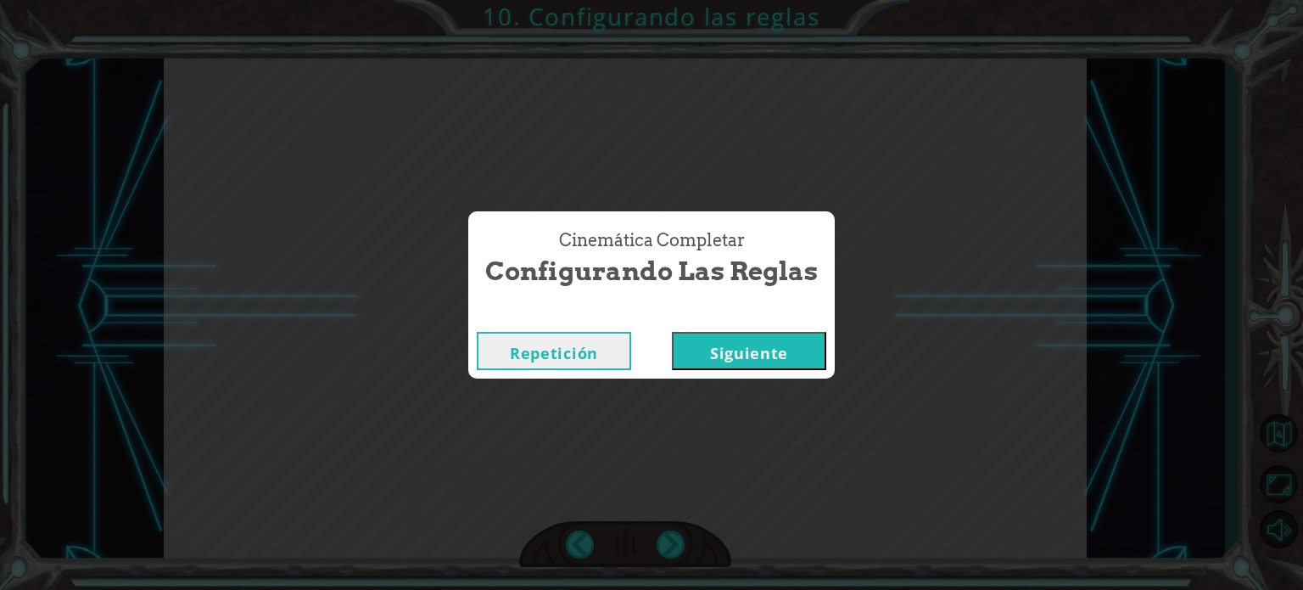
click at [747, 335] on button "Siguiente" at bounding box center [749, 351] width 154 height 38
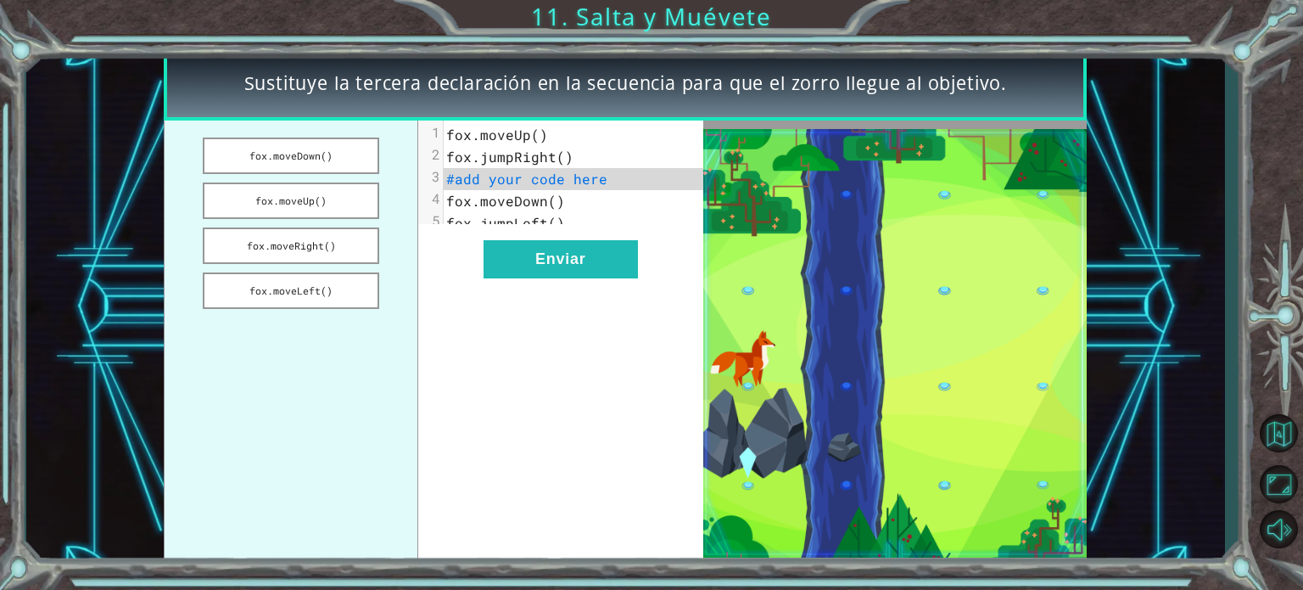
drag, startPoint x: 309, startPoint y: 241, endPoint x: 526, endPoint y: 198, distance: 221.5
click at [526, 198] on div "fox.moveDown() fox.moveUp() fox.moveRight() fox.moveLeft() xxxxxxxxxx 5 1 fox.m…" at bounding box center [433, 342] width 539 height 445
click at [284, 251] on button "fox.moveRight()" at bounding box center [291, 245] width 176 height 36
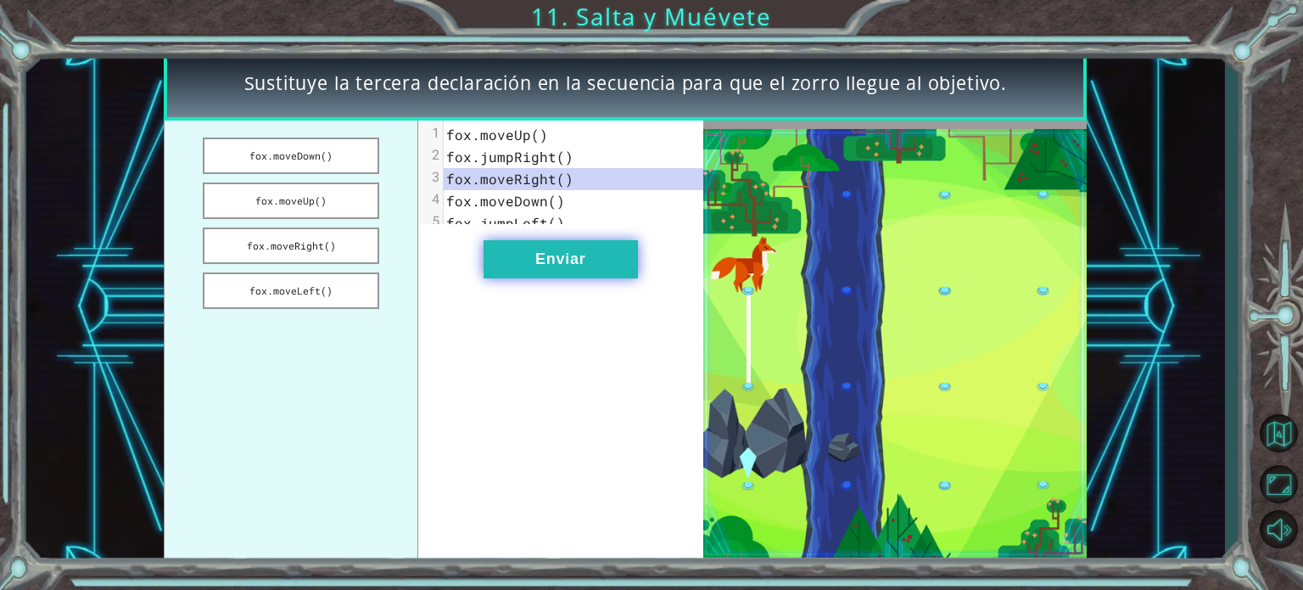
click at [519, 271] on button "Enviar" at bounding box center [561, 259] width 154 height 38
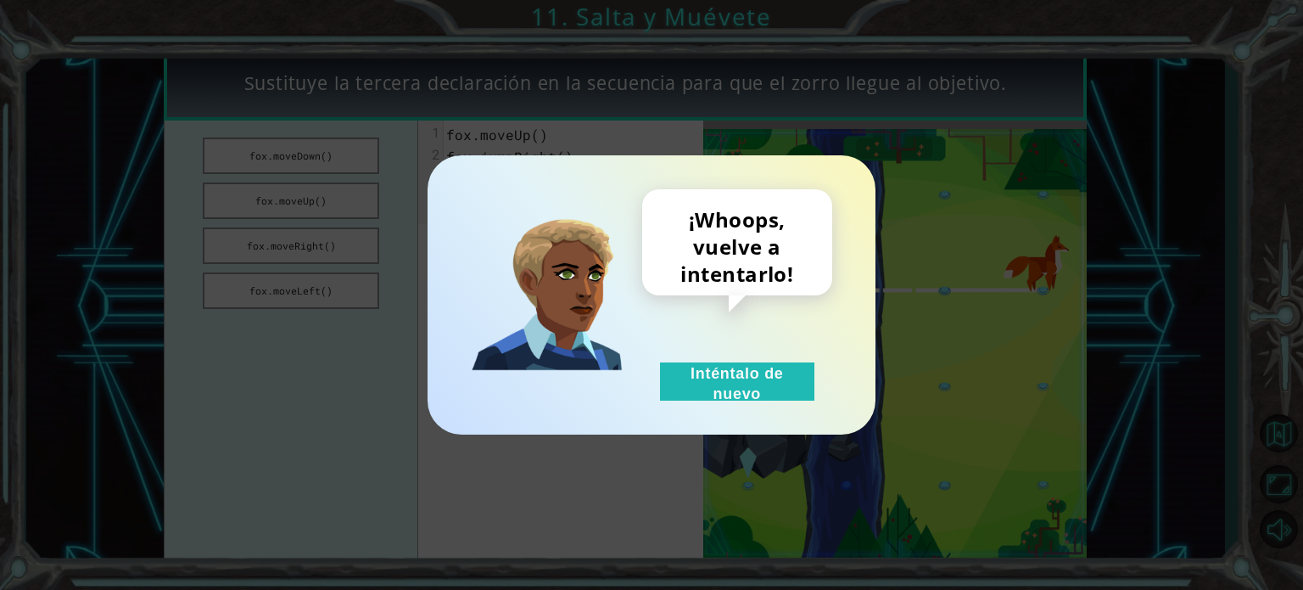
click at [733, 358] on div "¡Whoops, vuelve a intentarlo! Inténtalo de nuevo" at bounding box center [737, 294] width 190 height 211
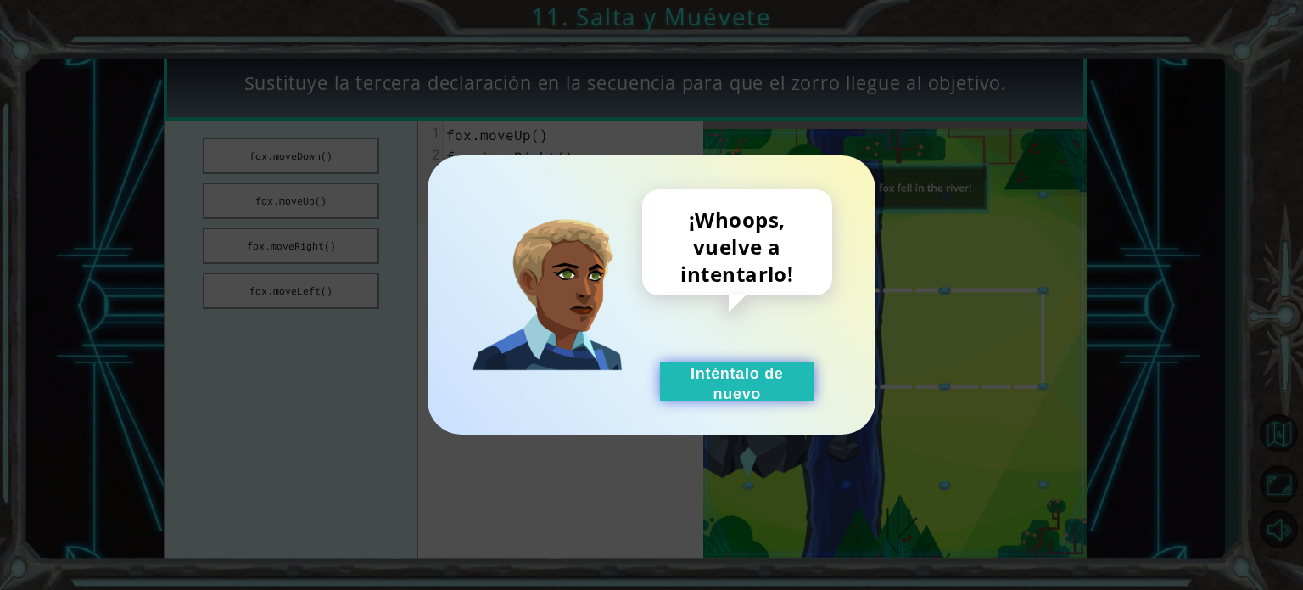
click at [734, 400] on button "Inténtalo de nuevo" at bounding box center [737, 381] width 154 height 38
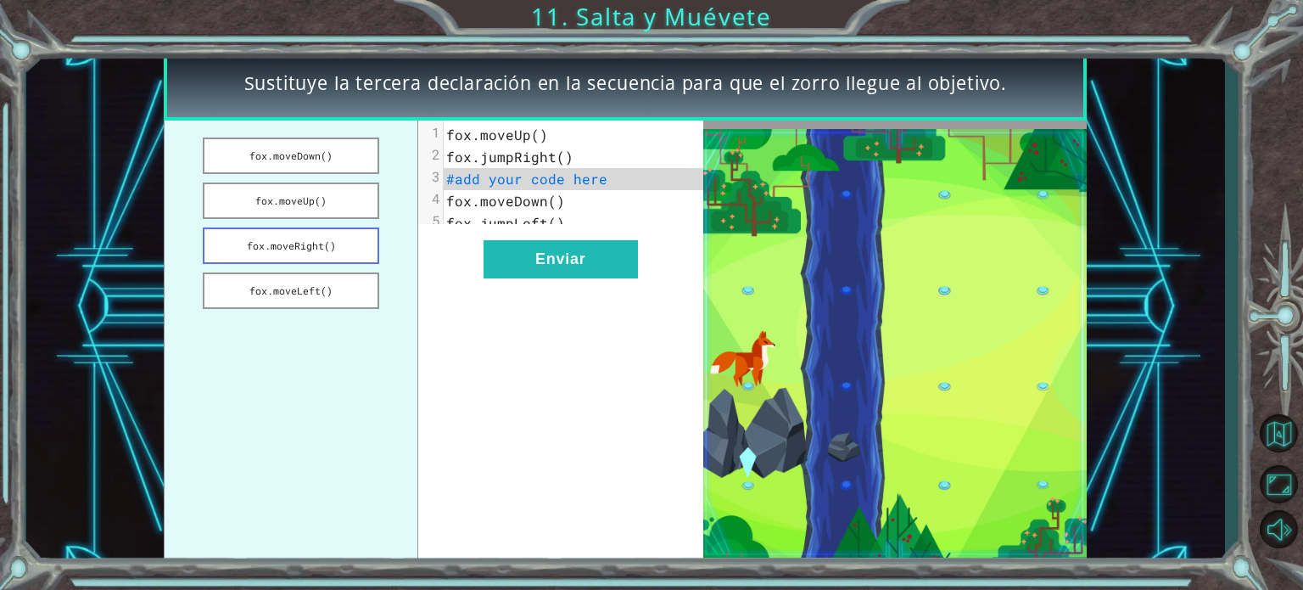
click at [344, 236] on button "fox.moveRight()" at bounding box center [291, 245] width 176 height 36
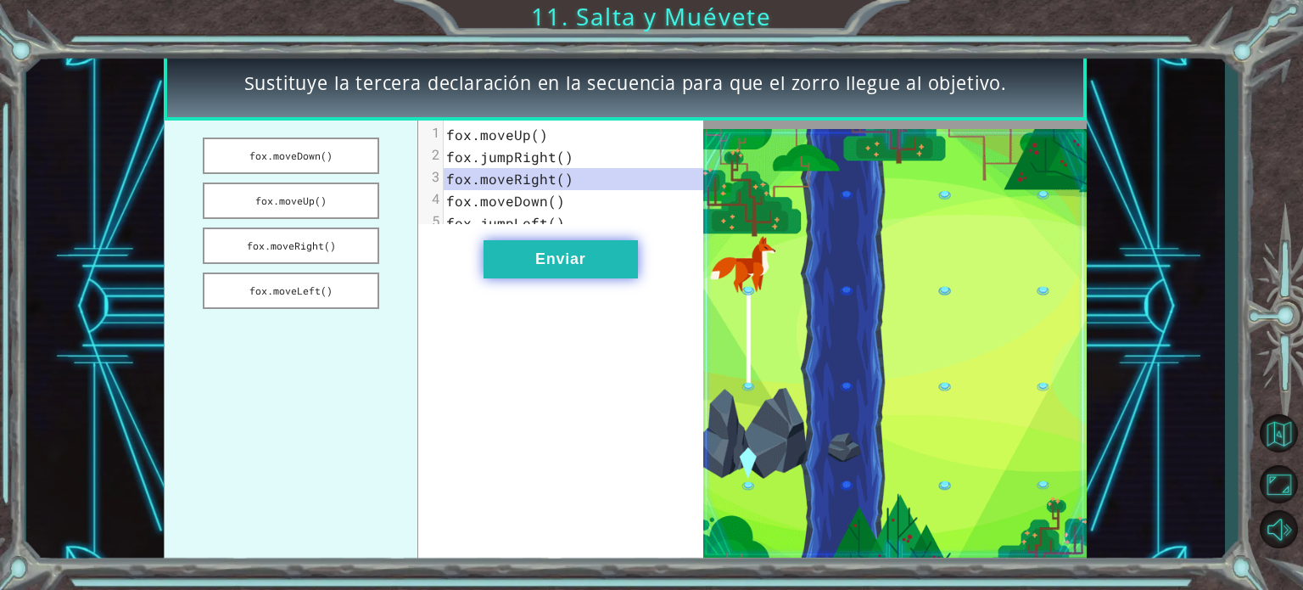
click at [502, 277] on button "Enviar" at bounding box center [561, 259] width 154 height 38
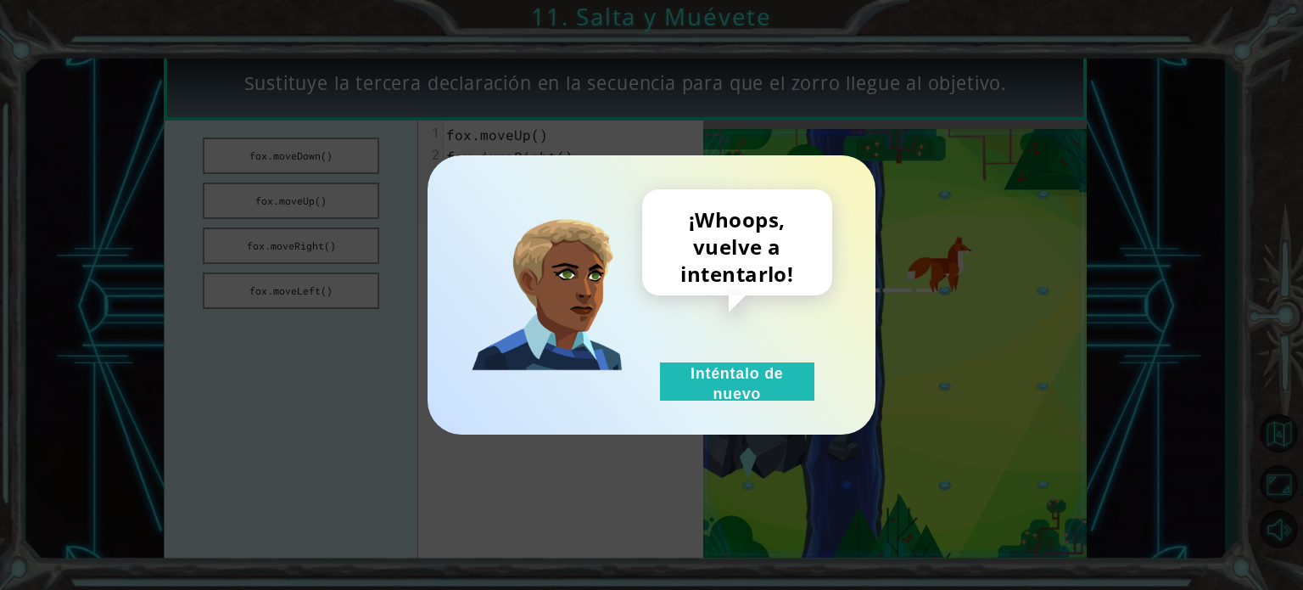
click at [680, 358] on div "¡Whoops, vuelve a intentarlo! Inténtalo de nuevo" at bounding box center [737, 294] width 190 height 211
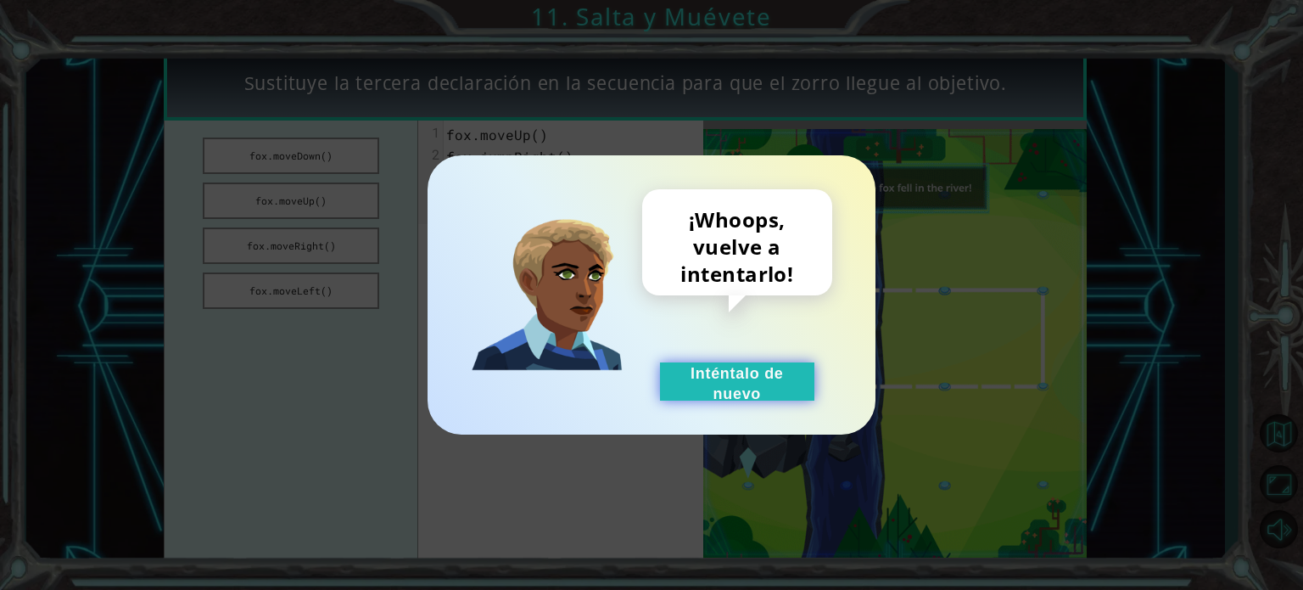
click at [727, 400] on button "Inténtalo de nuevo" at bounding box center [737, 381] width 154 height 38
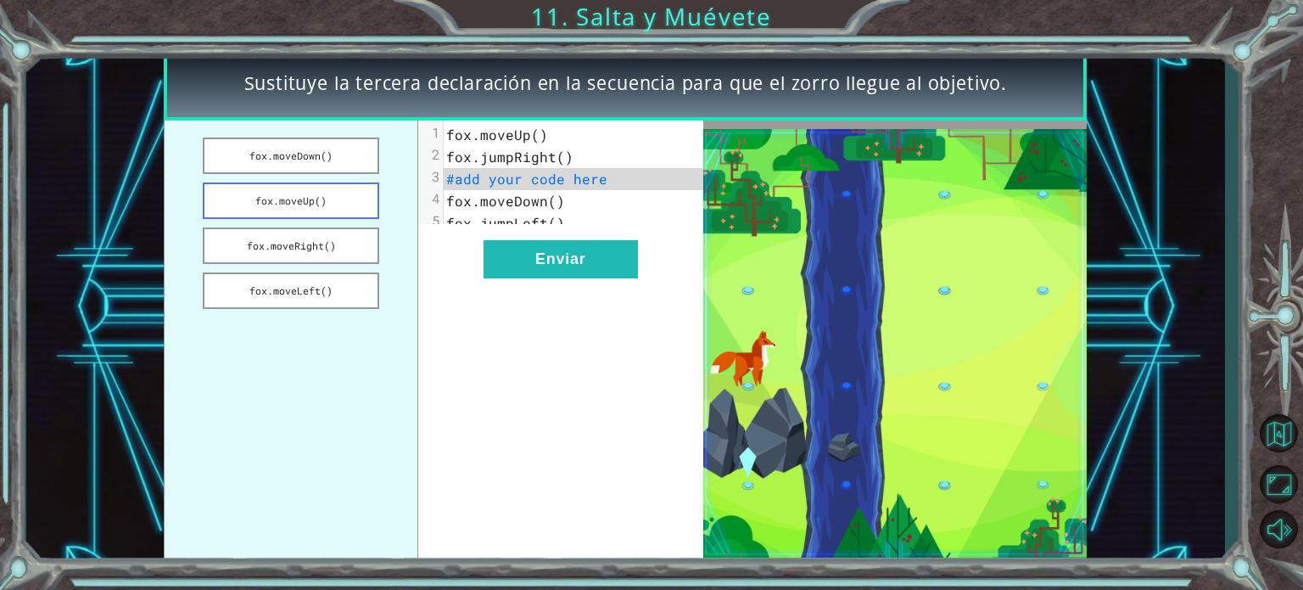
click at [295, 201] on button "fox.moveUp()" at bounding box center [291, 200] width 176 height 36
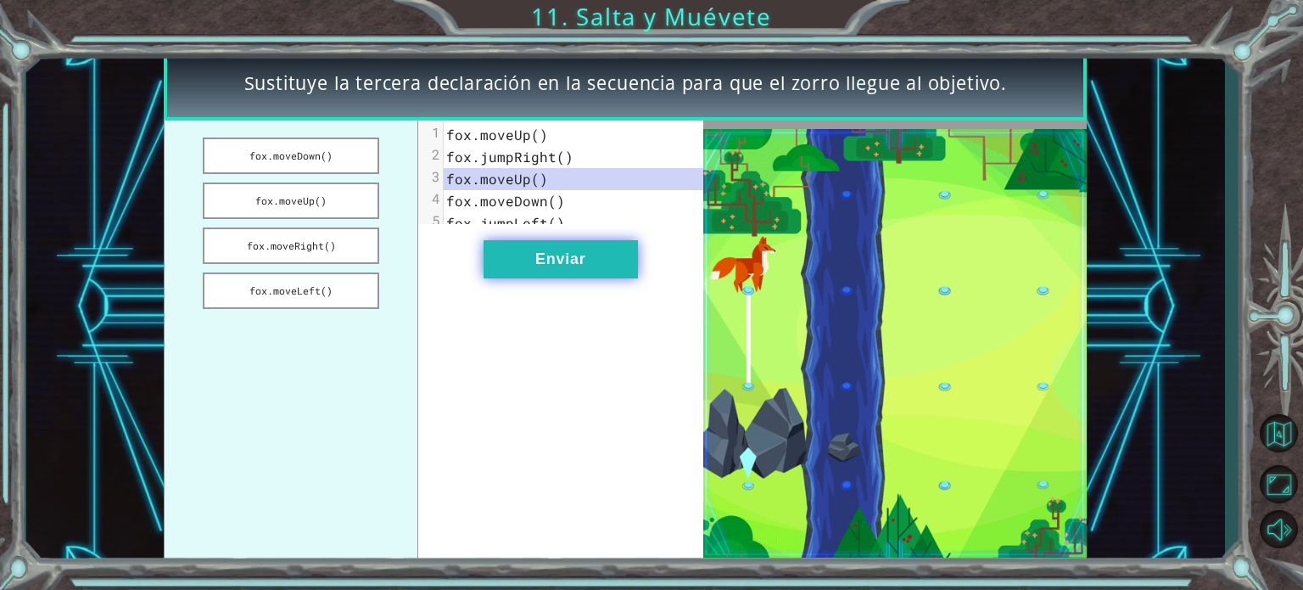
click at [540, 278] on button "Enviar" at bounding box center [561, 259] width 154 height 38
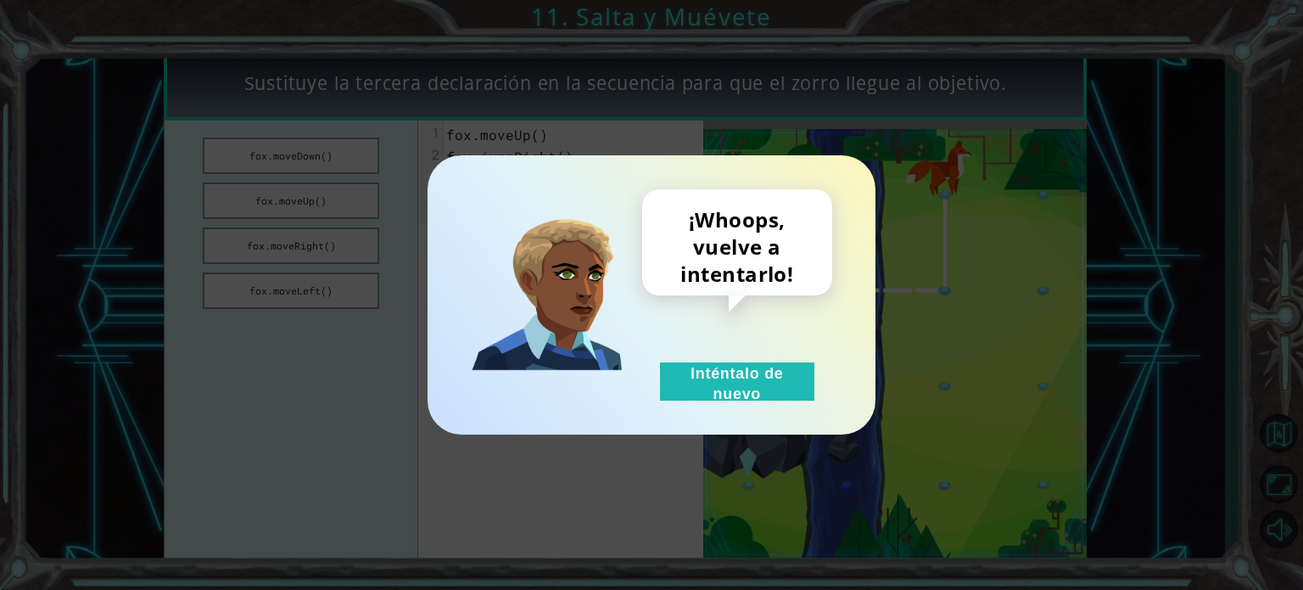
click at [727, 358] on div "¡Whoops, vuelve a intentarlo! Inténtalo de nuevo" at bounding box center [737, 294] width 190 height 211
click at [708, 387] on button "Inténtalo de nuevo" at bounding box center [737, 381] width 154 height 38
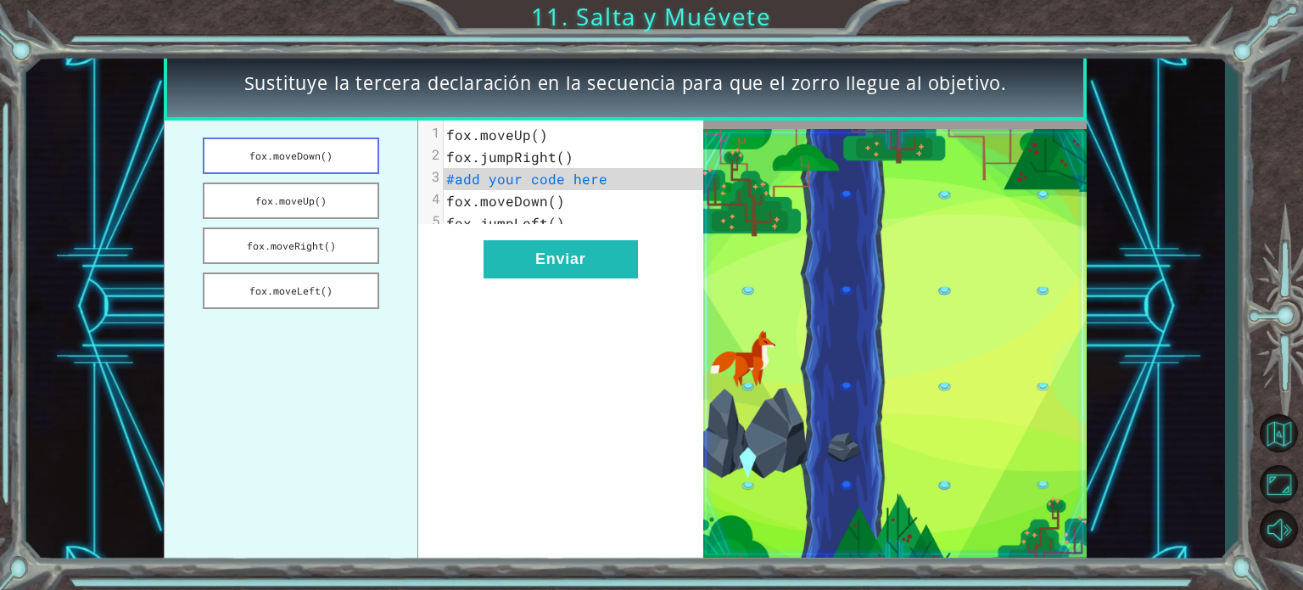
click at [248, 139] on button "fox.moveDown()" at bounding box center [291, 155] width 176 height 36
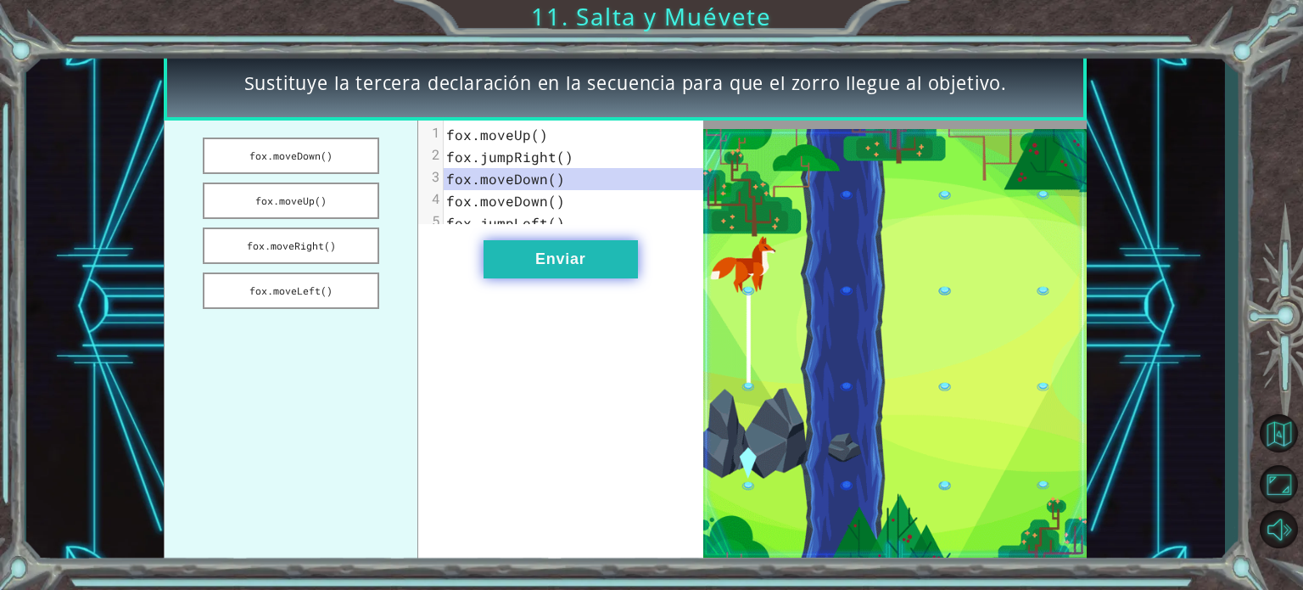
click at [563, 265] on button "Enviar" at bounding box center [561, 259] width 154 height 38
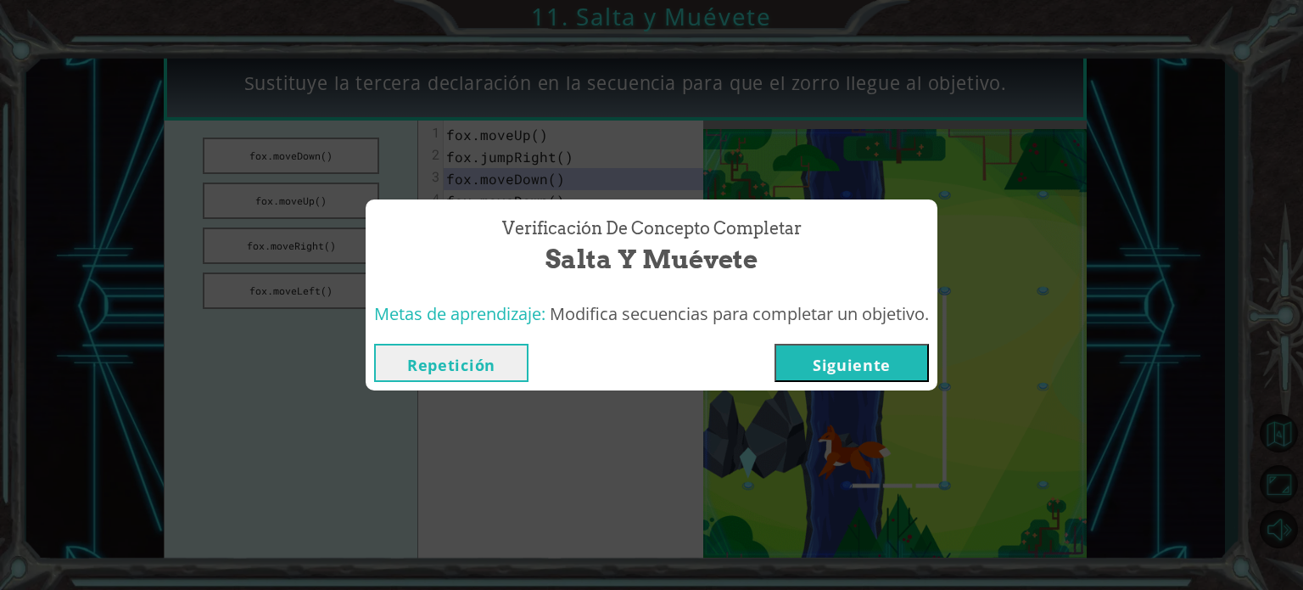
click at [856, 354] on button "Siguiente" at bounding box center [852, 363] width 154 height 38
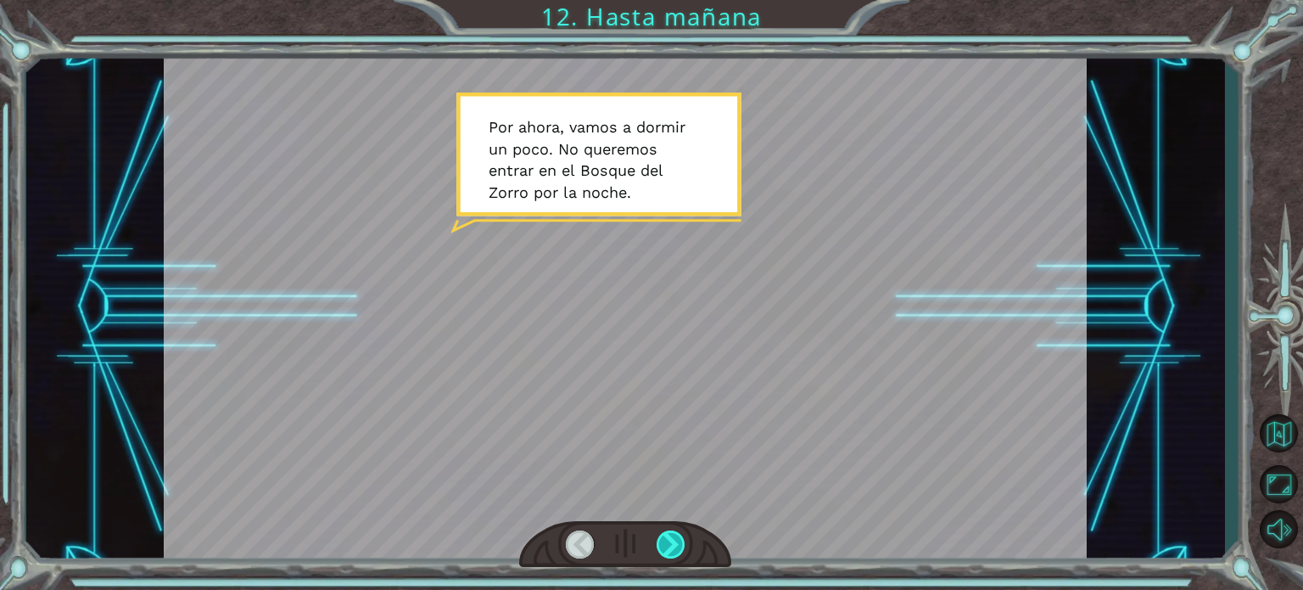
click at [665, 538] on div at bounding box center [671, 544] width 29 height 28
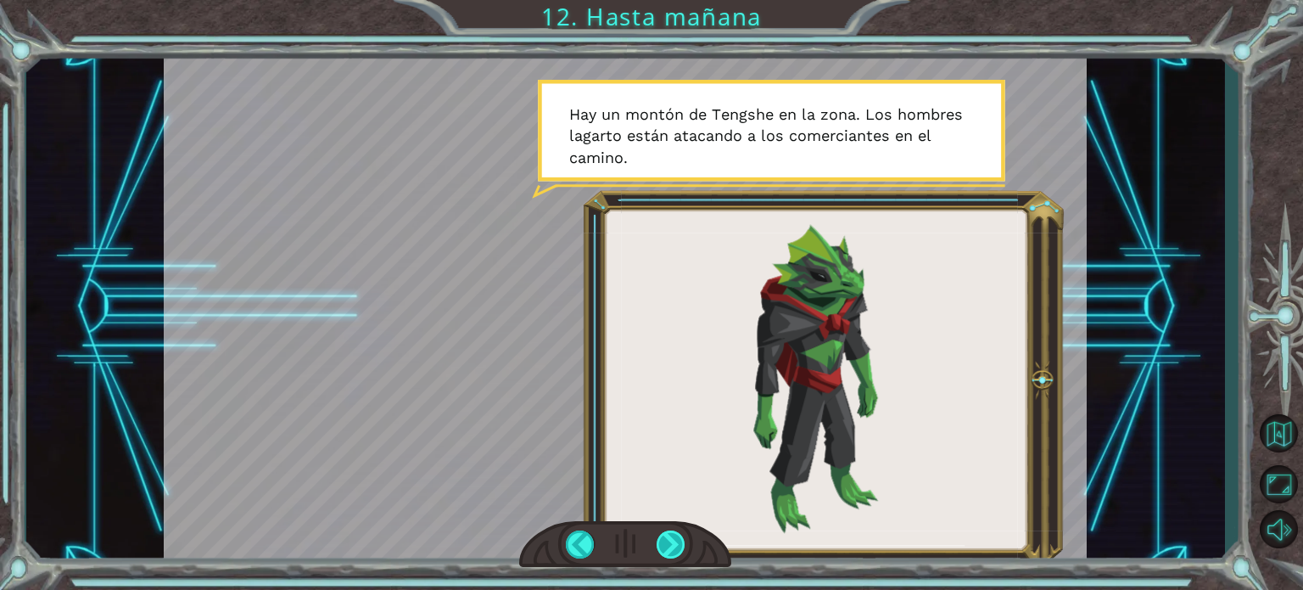
click at [665, 538] on div at bounding box center [671, 544] width 29 height 28
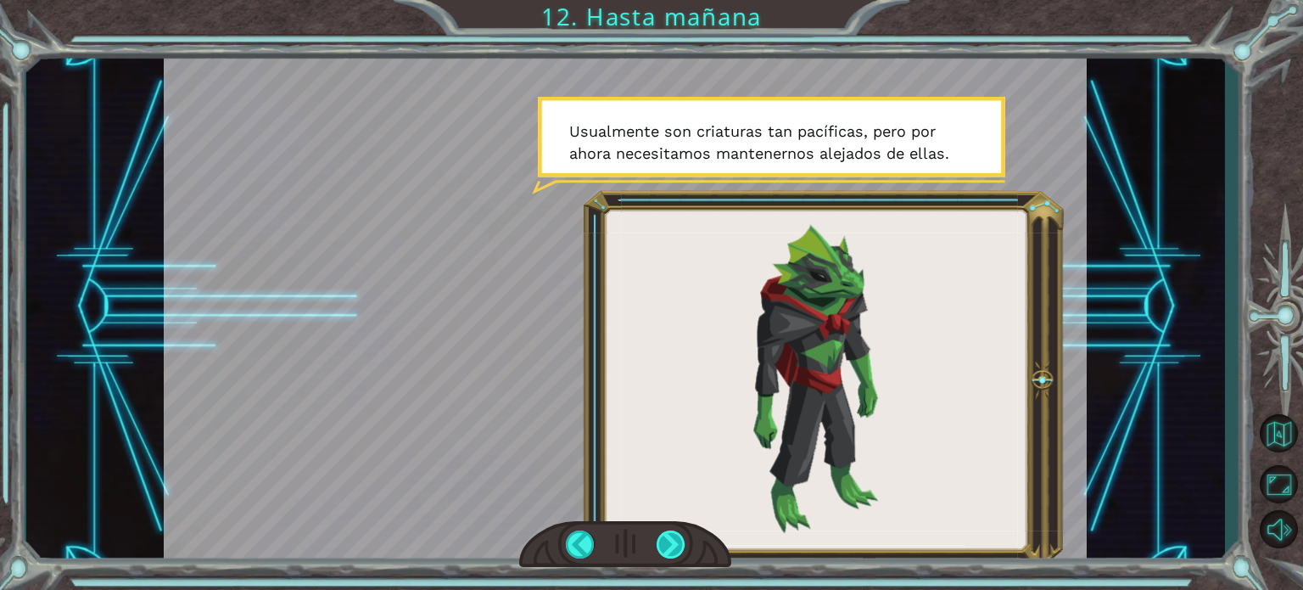
click at [665, 538] on div at bounding box center [671, 544] width 29 height 28
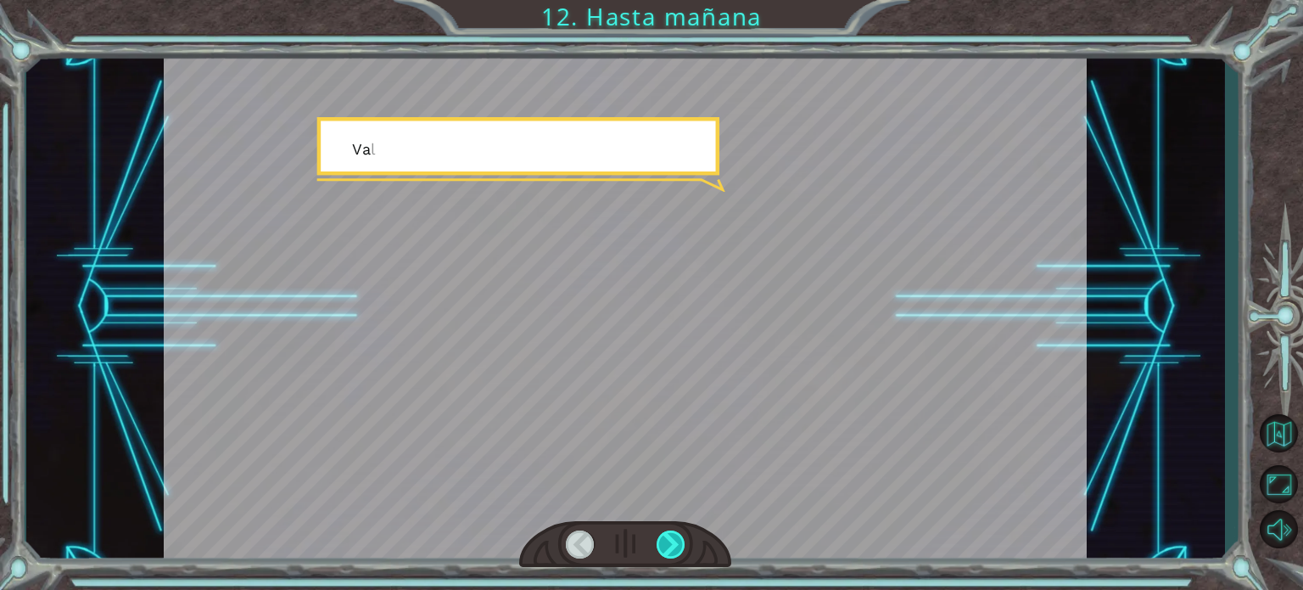
click at [665, 538] on div at bounding box center [671, 544] width 29 height 28
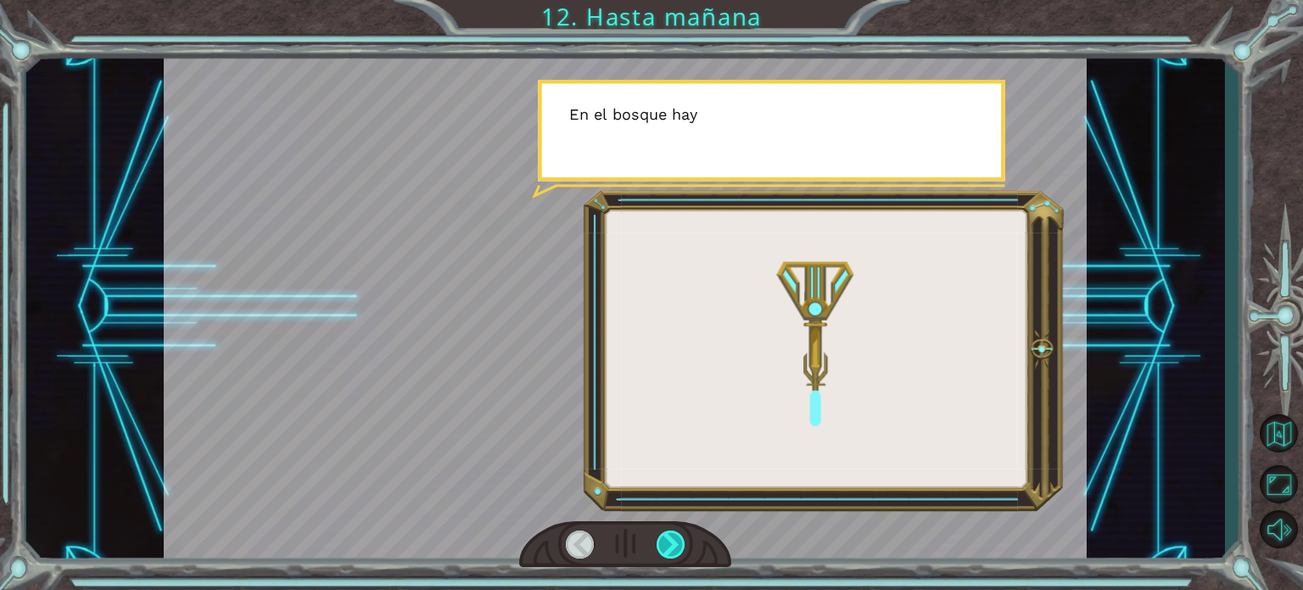
click at [665, 538] on div at bounding box center [671, 544] width 29 height 28
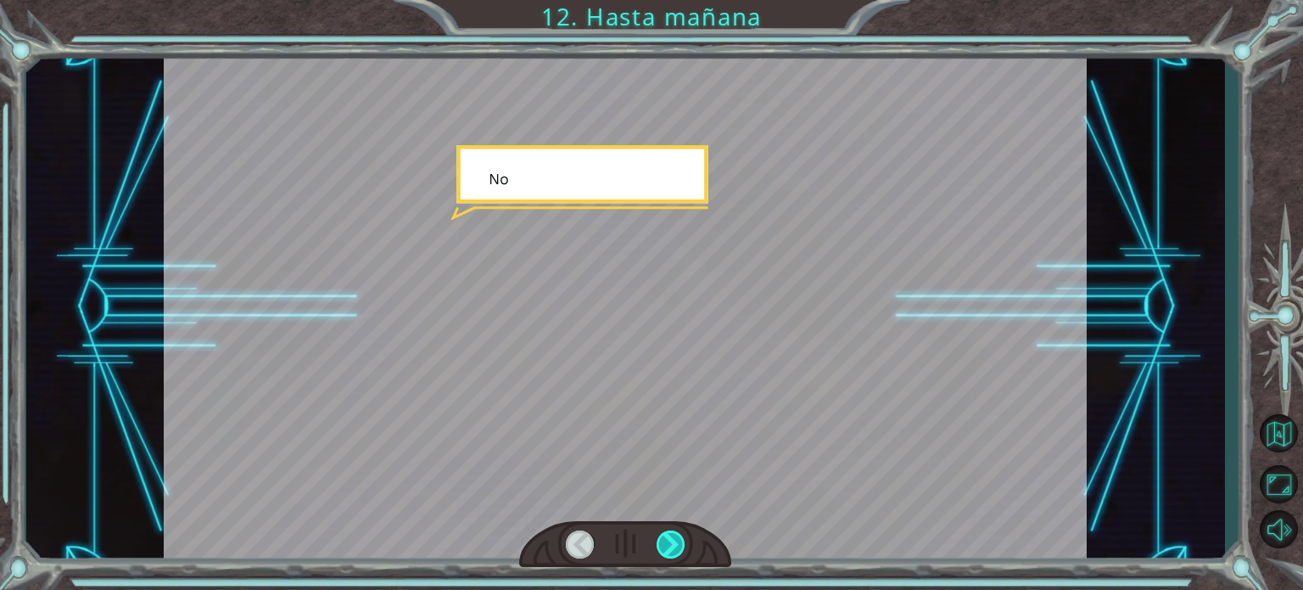
click at [665, 538] on div at bounding box center [671, 544] width 29 height 28
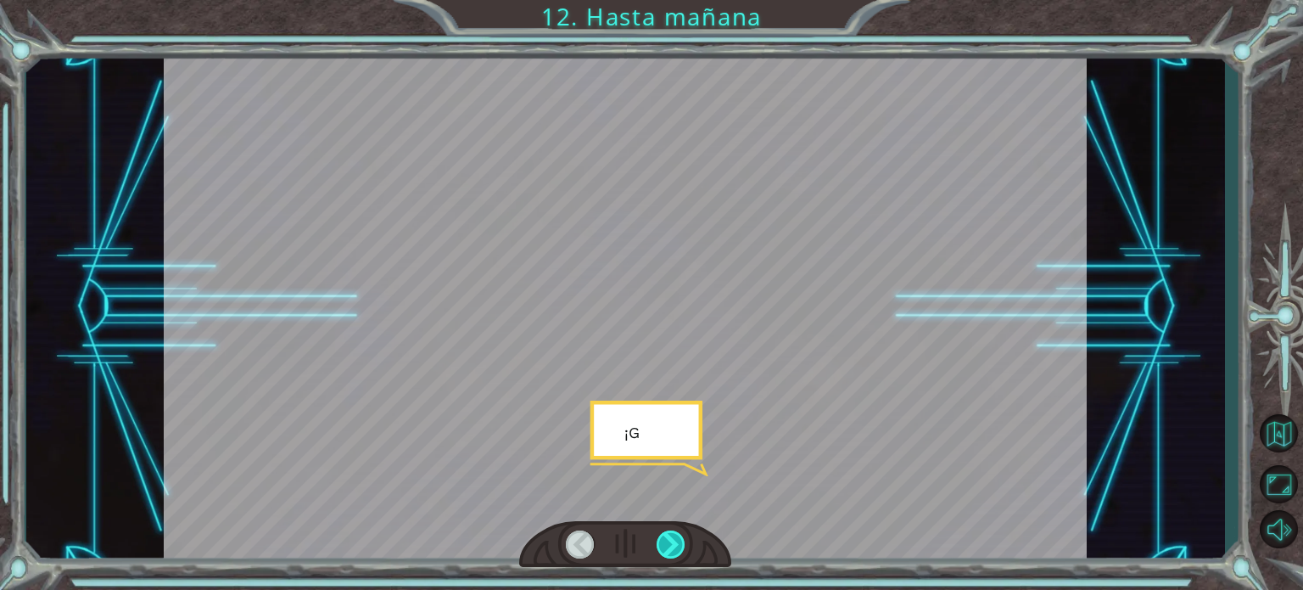
click at [665, 538] on div at bounding box center [671, 544] width 29 height 28
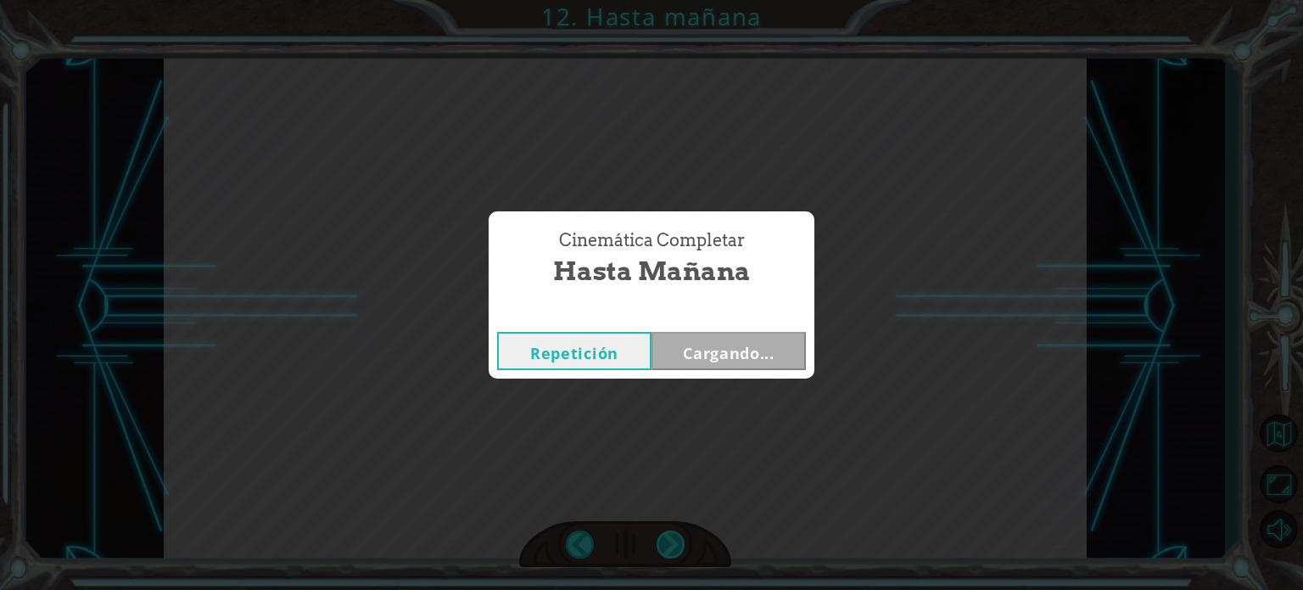
click at [665, 538] on div "Cinemática Completar Hasta mañana Repetición Cargando..." at bounding box center [651, 295] width 1303 height 590
click at [727, 359] on button "Siguiente" at bounding box center [729, 351] width 154 height 38
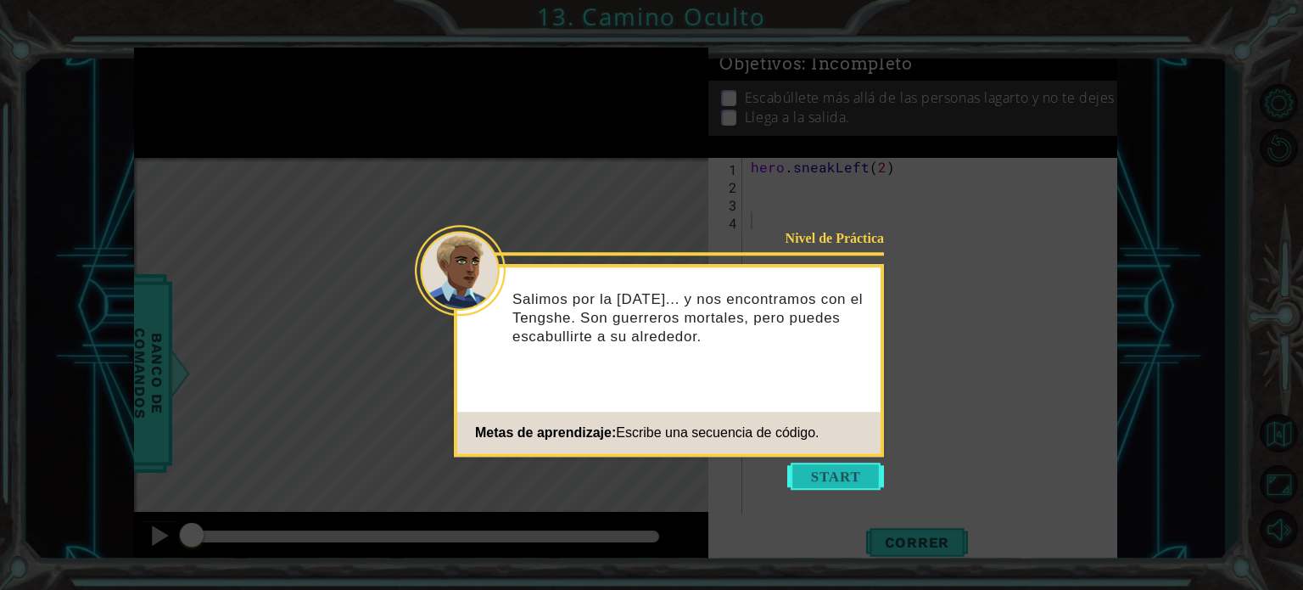
click at [828, 466] on button "Start" at bounding box center [835, 475] width 97 height 27
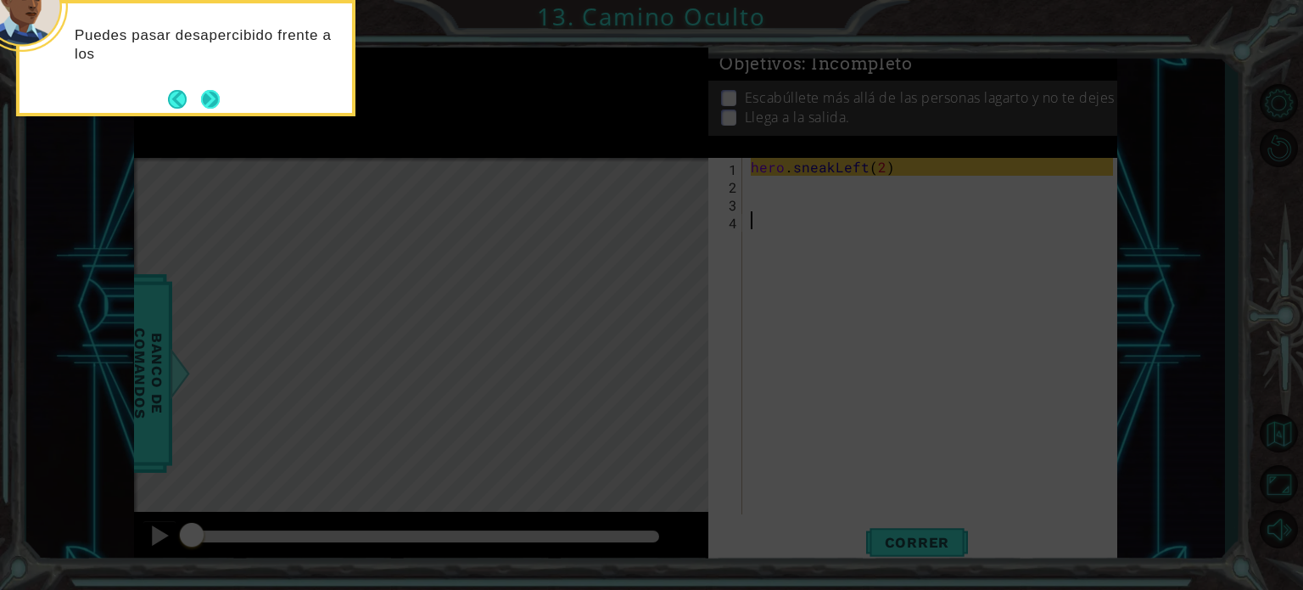
click at [220, 93] on button "Next" at bounding box center [210, 99] width 19 height 19
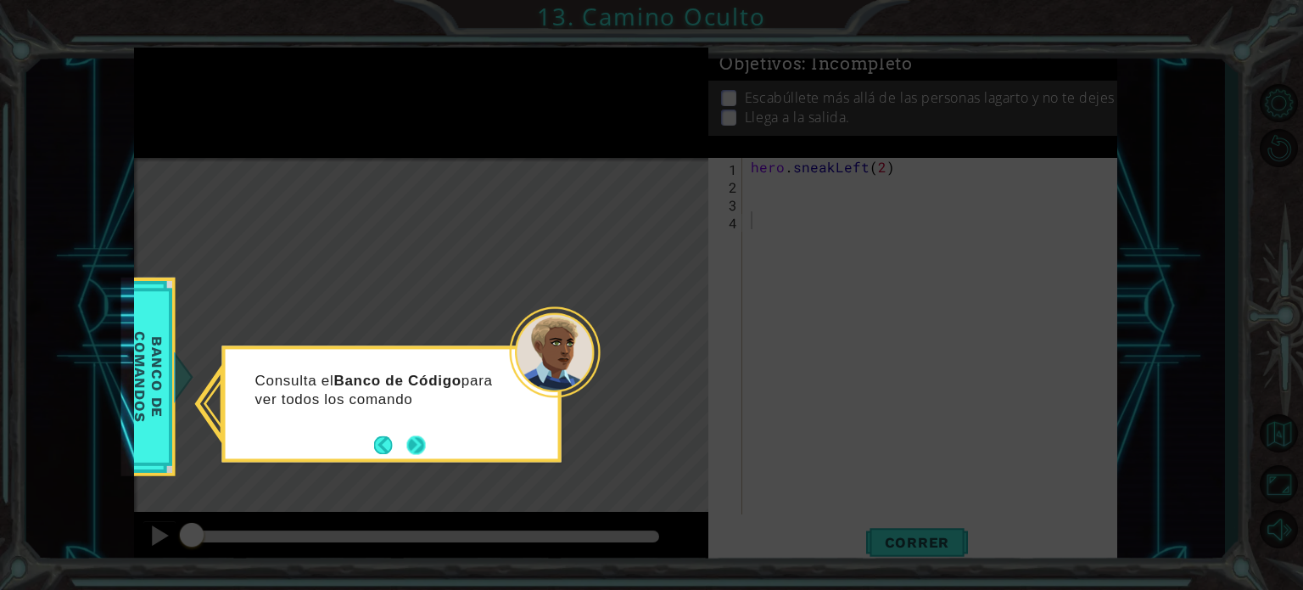
click at [417, 445] on button "Next" at bounding box center [416, 444] width 19 height 19
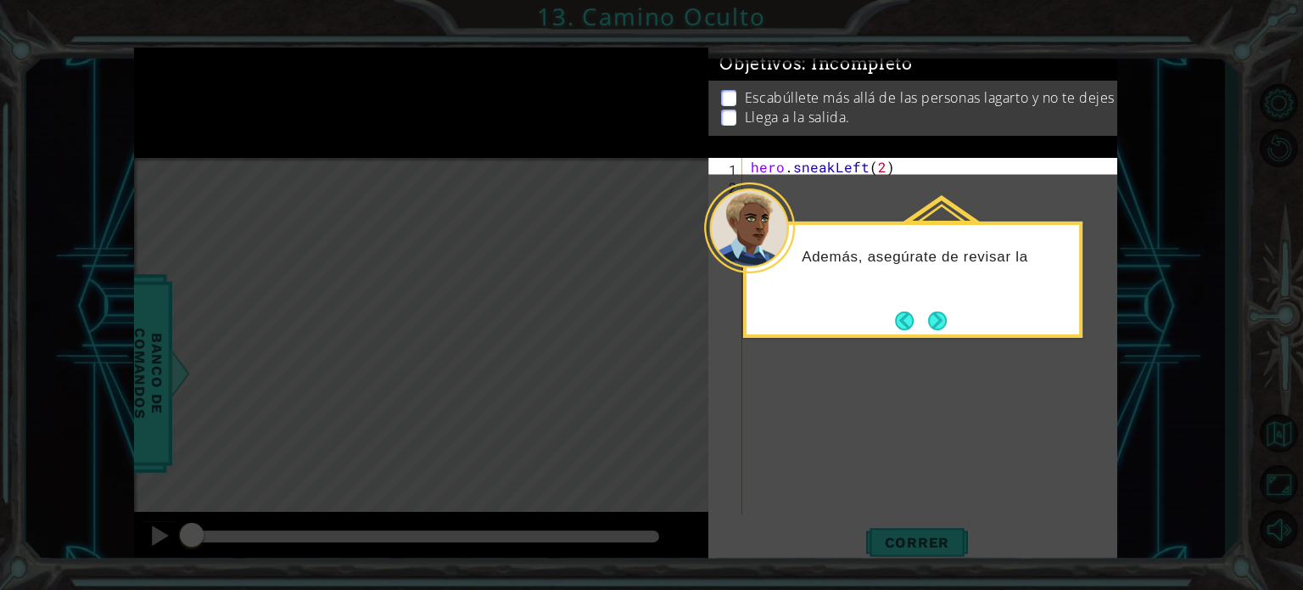
click at [787, 412] on icon at bounding box center [651, 295] width 1303 height 590
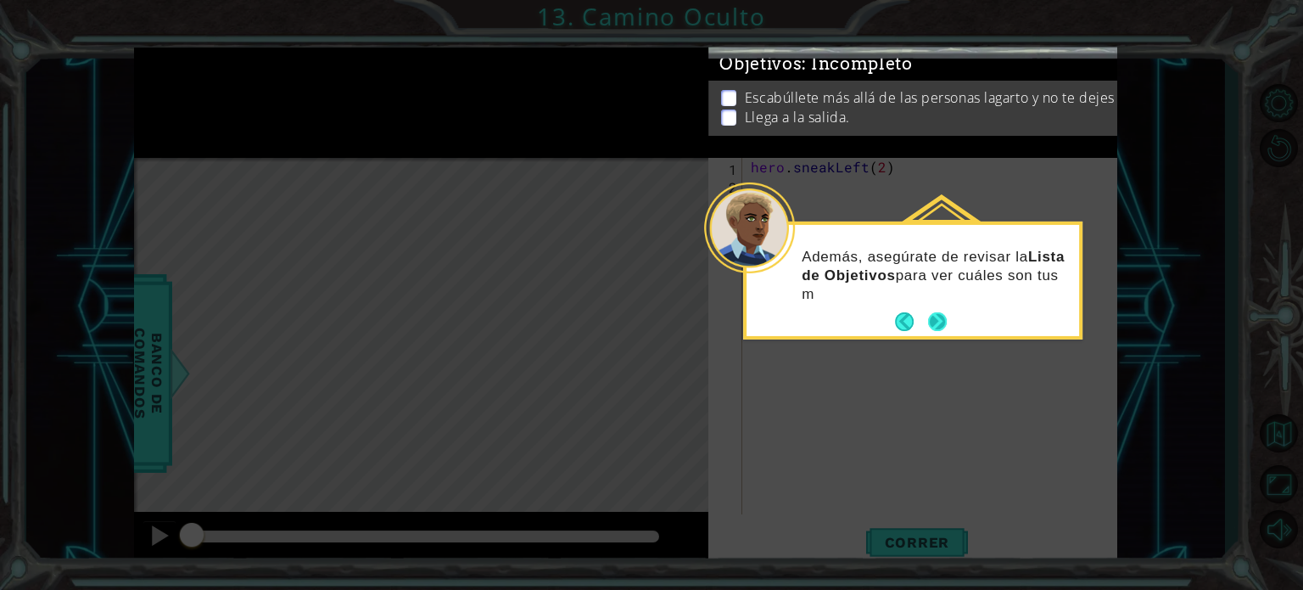
click at [937, 322] on button "Next" at bounding box center [937, 321] width 19 height 19
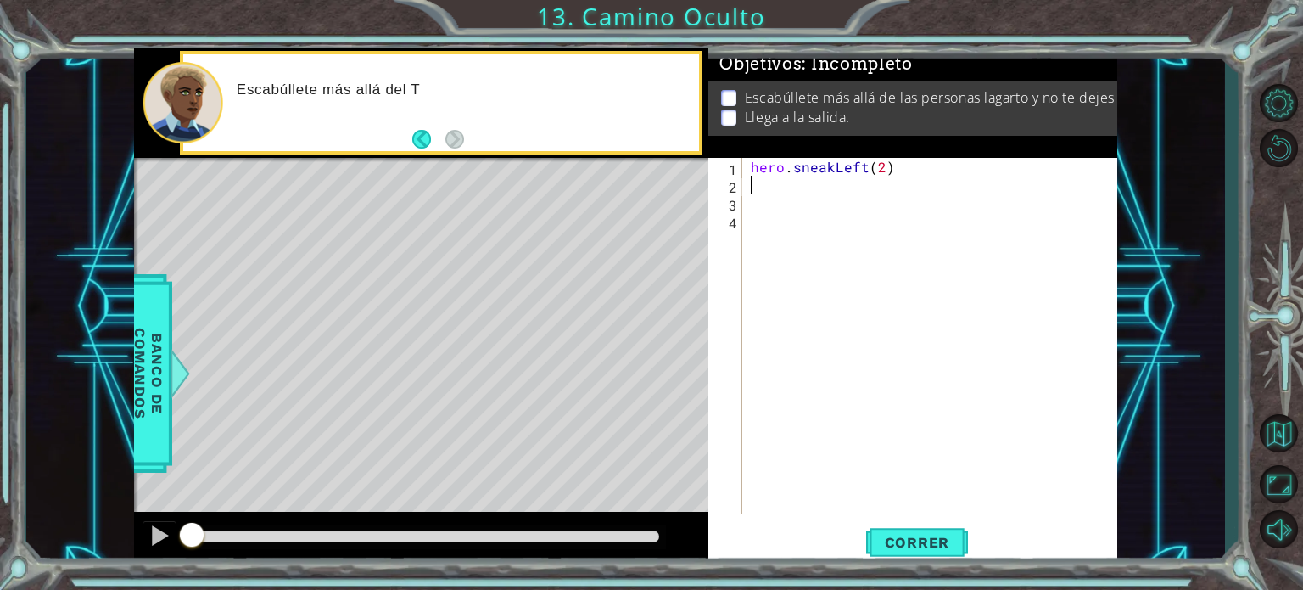
click at [838, 183] on div "hero . sneakLeft ( 2 )" at bounding box center [934, 354] width 374 height 392
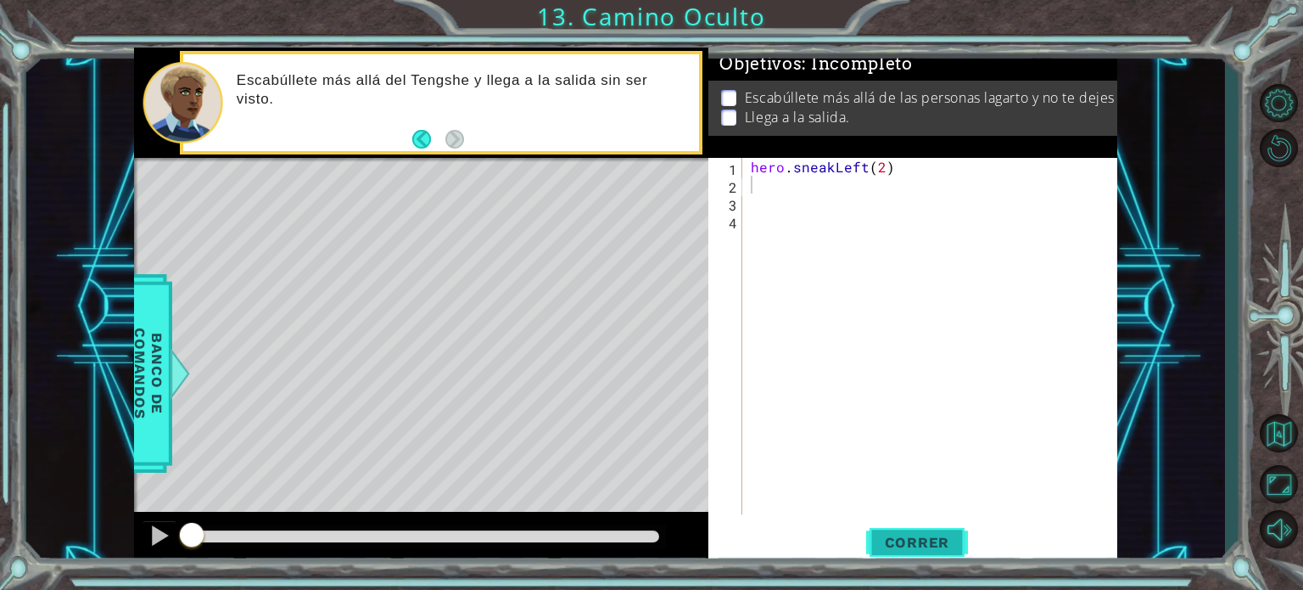
click at [893, 544] on span "Correr" at bounding box center [917, 542] width 99 height 17
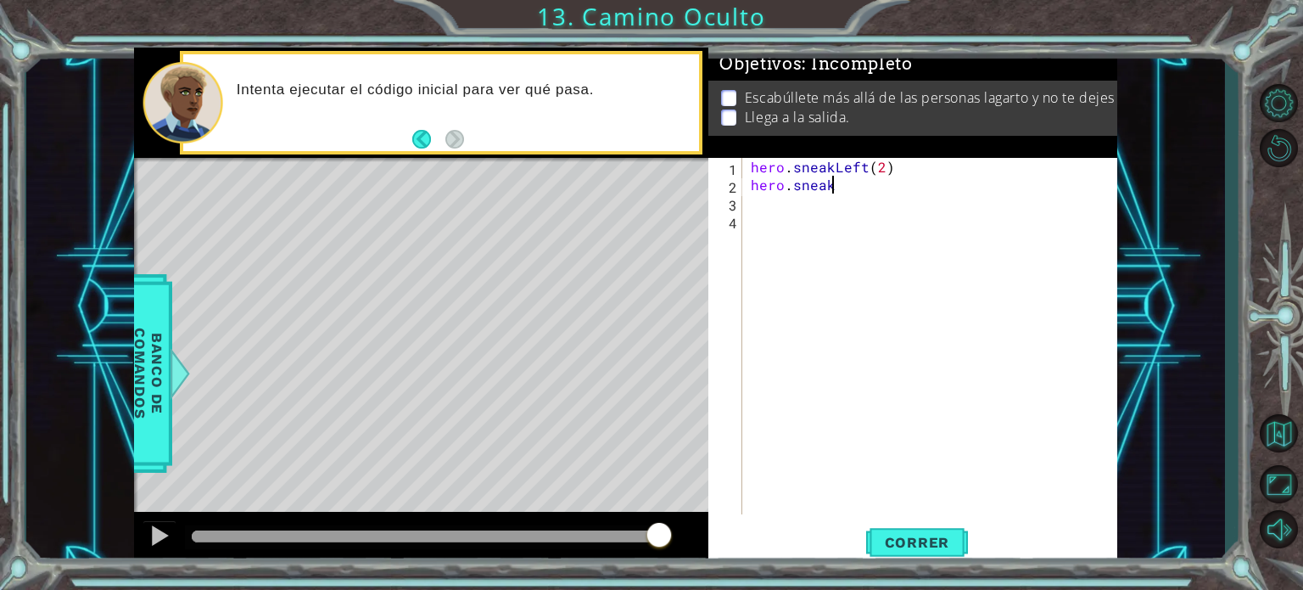
scroll to position [0, 4]
type textarea "hero.sneakUp(2)"
type textarea "hero.sneakRight(2)"
click at [916, 539] on span "Correr" at bounding box center [917, 542] width 99 height 17
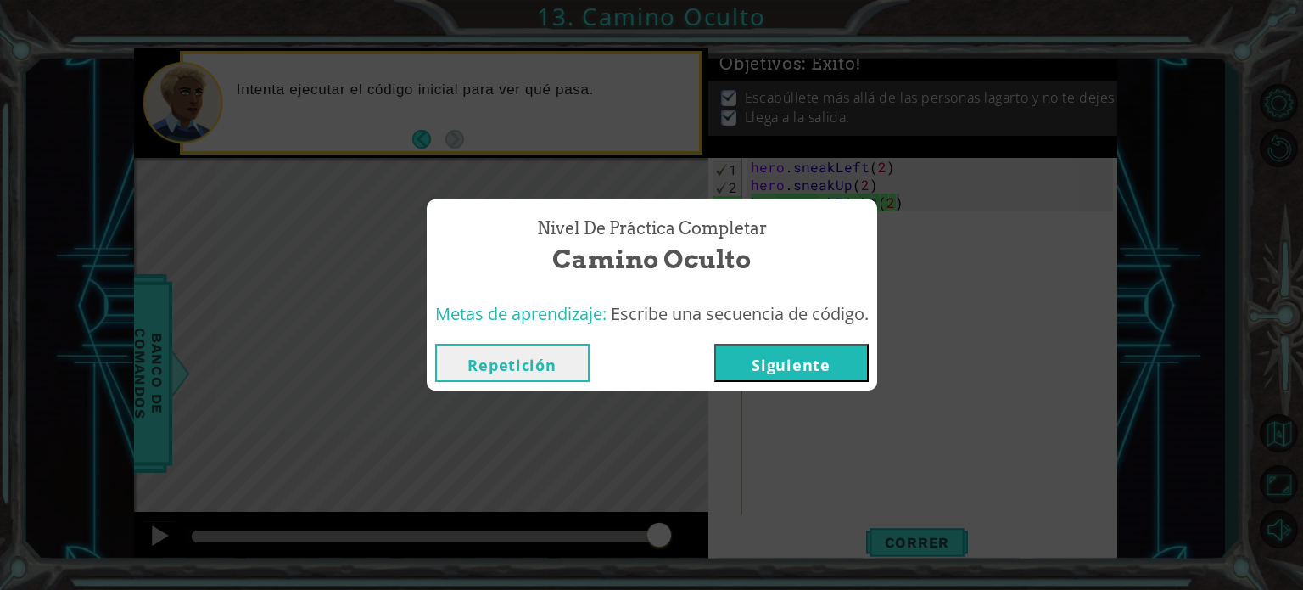
click at [803, 349] on button "Siguiente" at bounding box center [791, 363] width 154 height 38
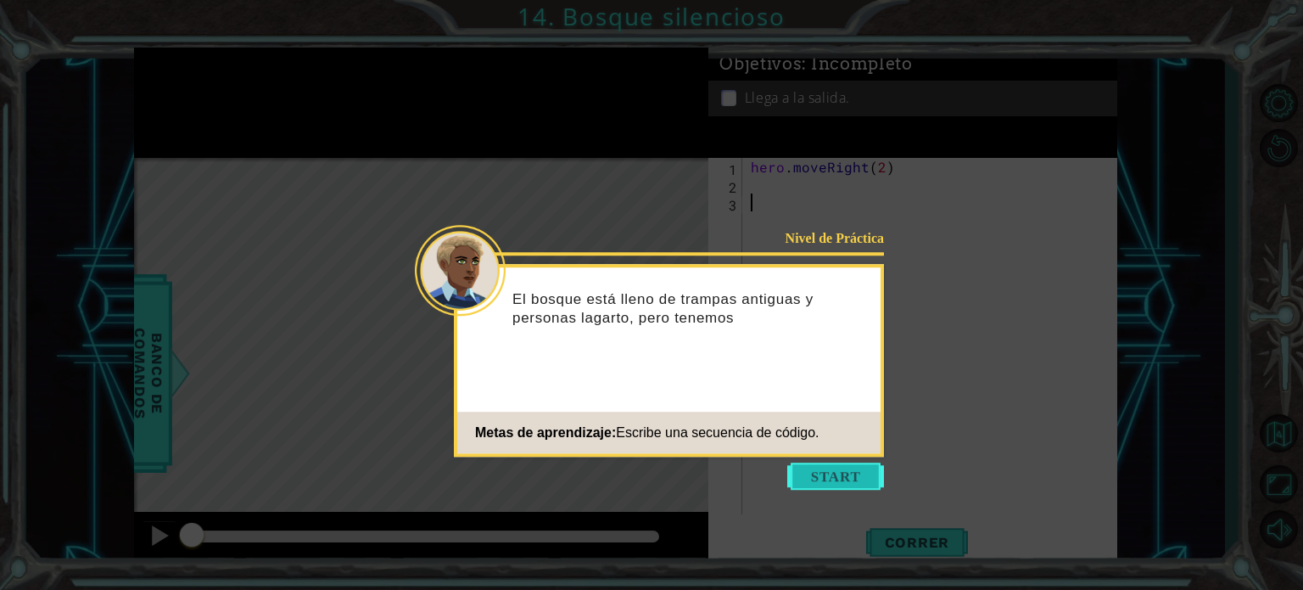
click at [820, 473] on button "Start" at bounding box center [835, 475] width 97 height 27
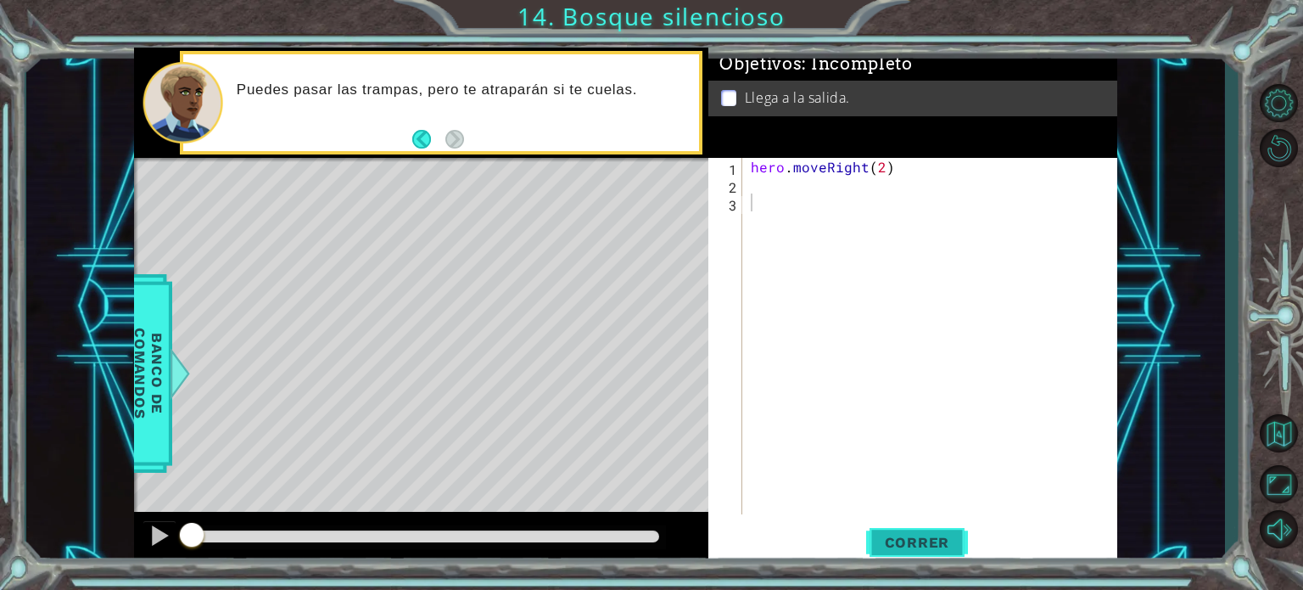
click at [924, 549] on span "Correr" at bounding box center [917, 542] width 99 height 17
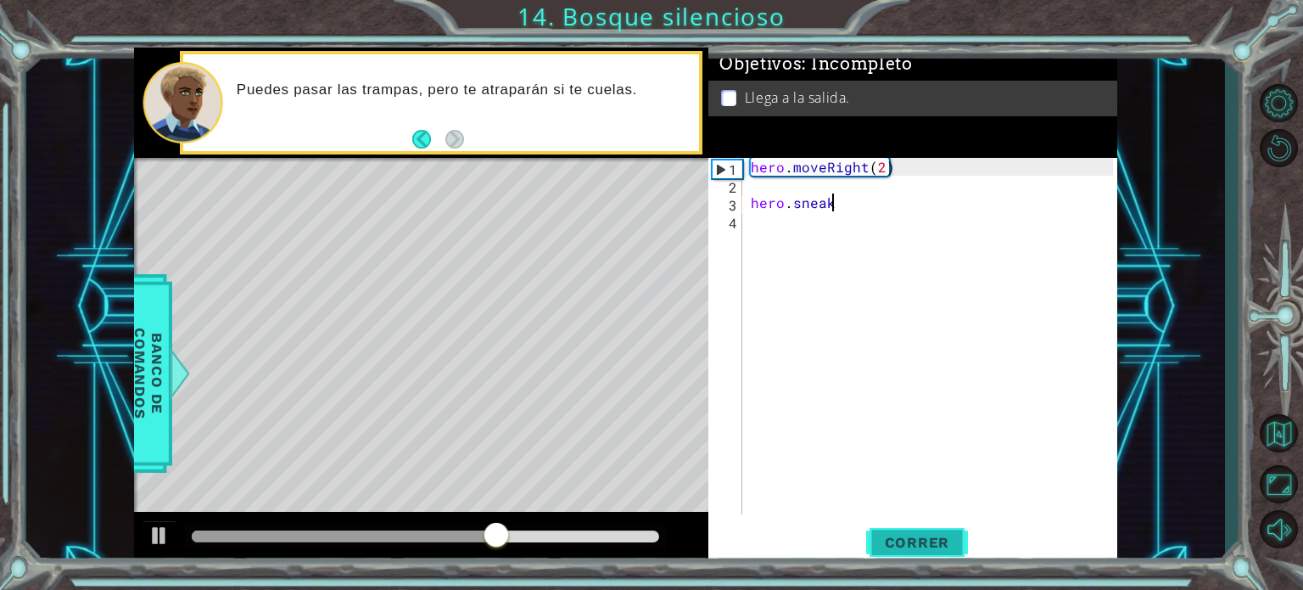
scroll to position [0, 4]
type textarea "hero.sneak(1)"
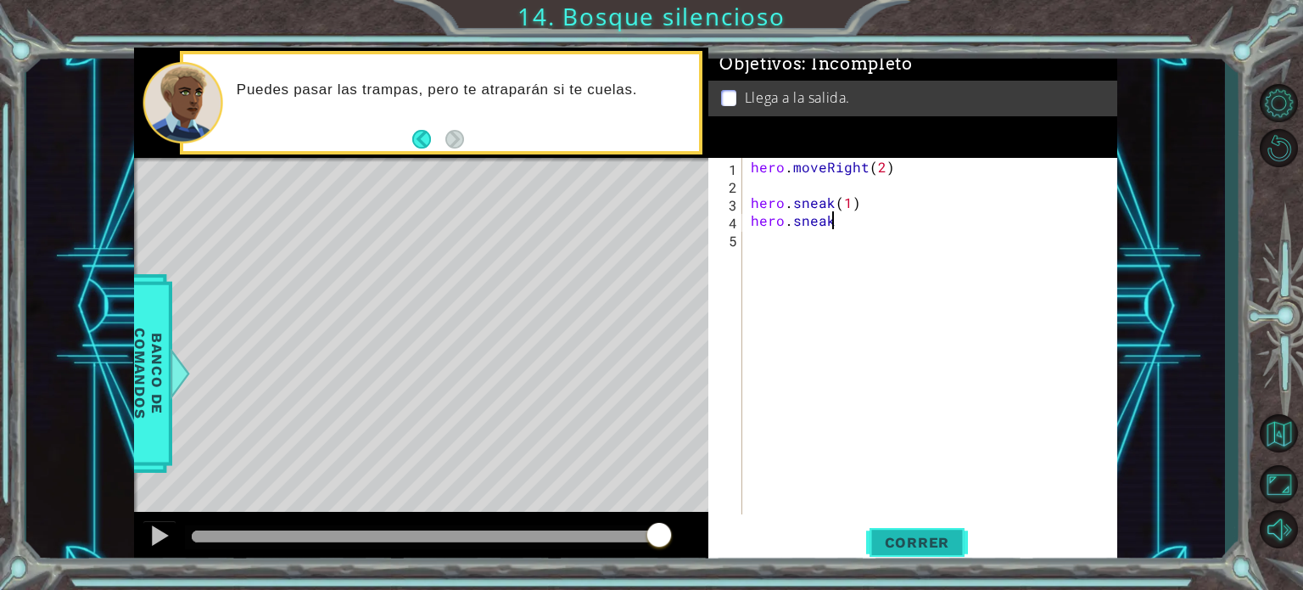
scroll to position [0, 3]
click at [825, 206] on div "hero . moveRight ( 2 ) hero . sneak ( 1 ) hero . sneak" at bounding box center [934, 354] width 374 height 392
click at [833, 210] on div "hero . moveRight ( 2 ) hero . sneak ( 1 ) hero . sneak" at bounding box center [934, 354] width 374 height 392
click at [836, 210] on div "hero . moveRight ( 2 ) hero . sneakDown ( 1 ) hero . sneak" at bounding box center [934, 354] width 374 height 392
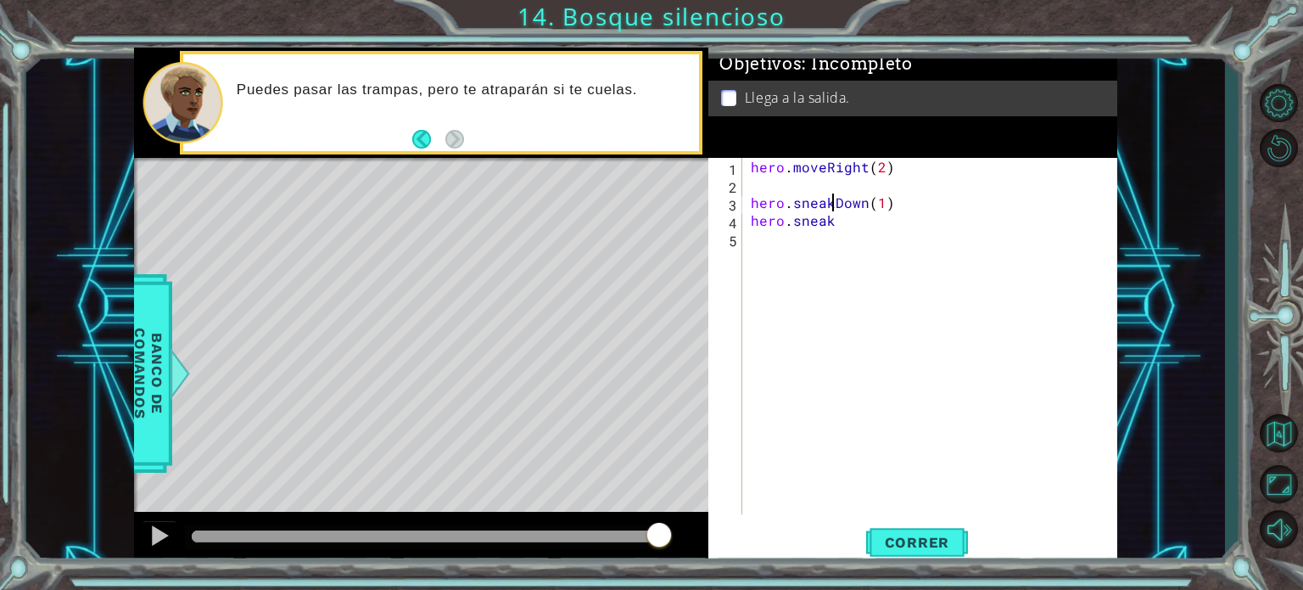
click at [854, 228] on div "hero . moveRight ( 2 ) hero . sneakDown ( 1 ) hero . sneak" at bounding box center [934, 354] width 374 height 392
type textarea "hero.sneakRight(2)"
click at [898, 549] on span "Correr" at bounding box center [917, 542] width 99 height 17
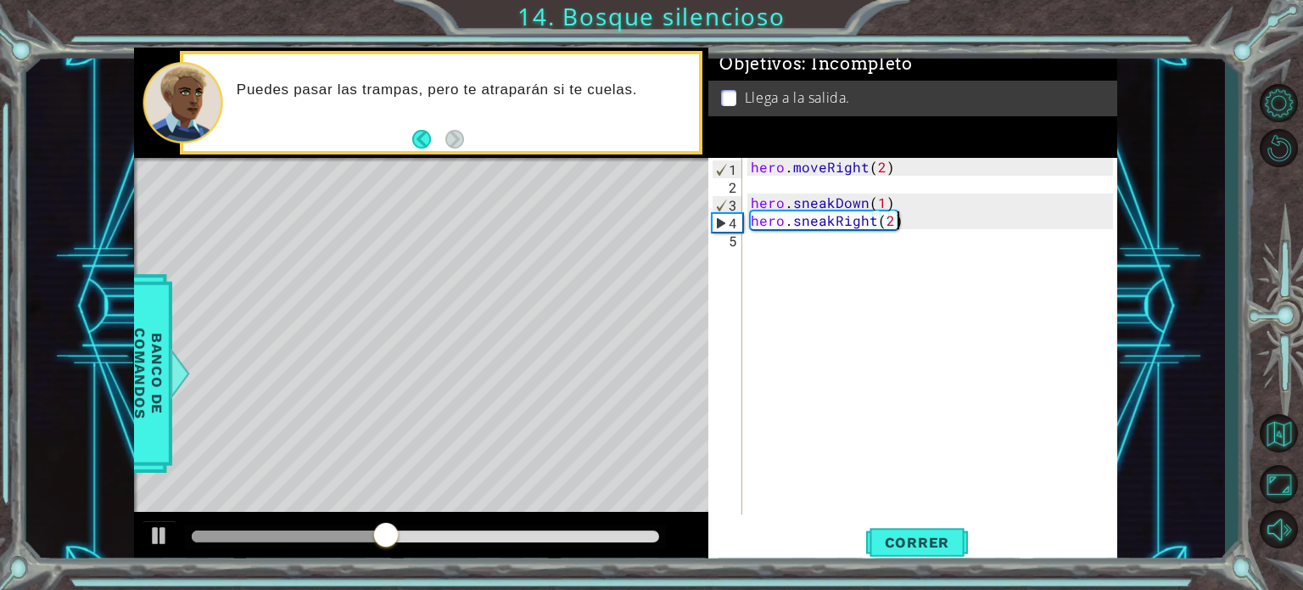
click at [808, 251] on div "hero . moveRight ( 2 ) hero . sneakDown ( 1 ) hero . sneakRight ( 2 )" at bounding box center [934, 354] width 374 height 392
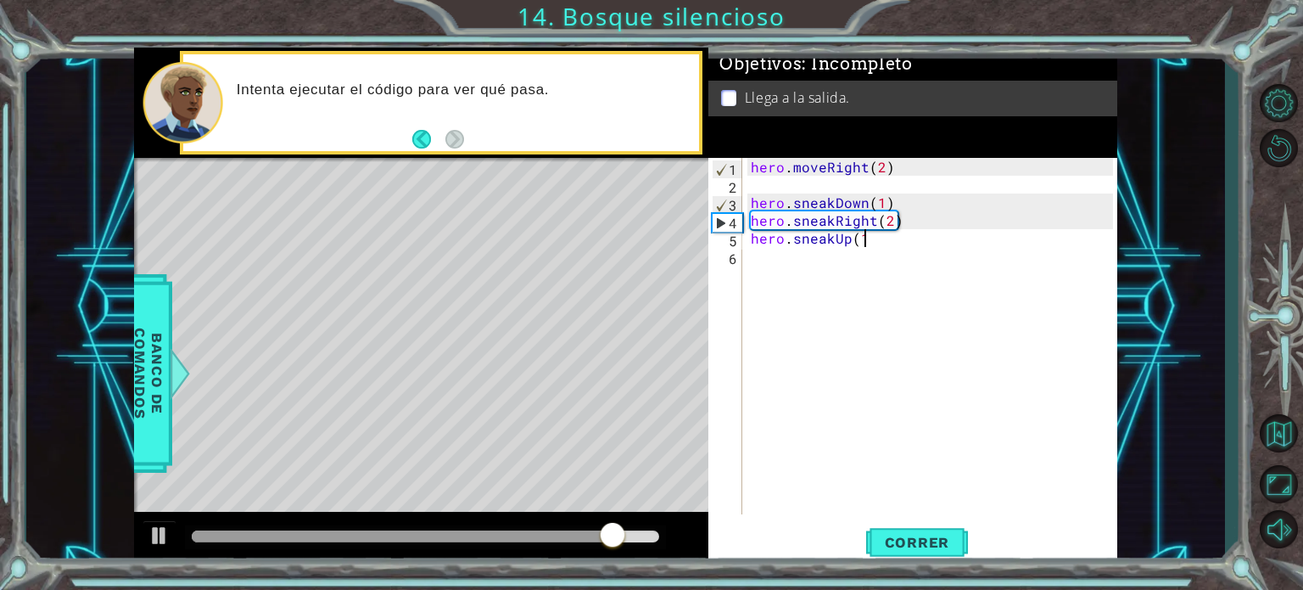
type textarea "hero.sneakUp(1)"
click at [821, 261] on div "hero . moveRight ( 2 ) hero . sneakDown ( 1 ) hero . sneakRight ( 2 ) hero . sn…" at bounding box center [934, 354] width 374 height 392
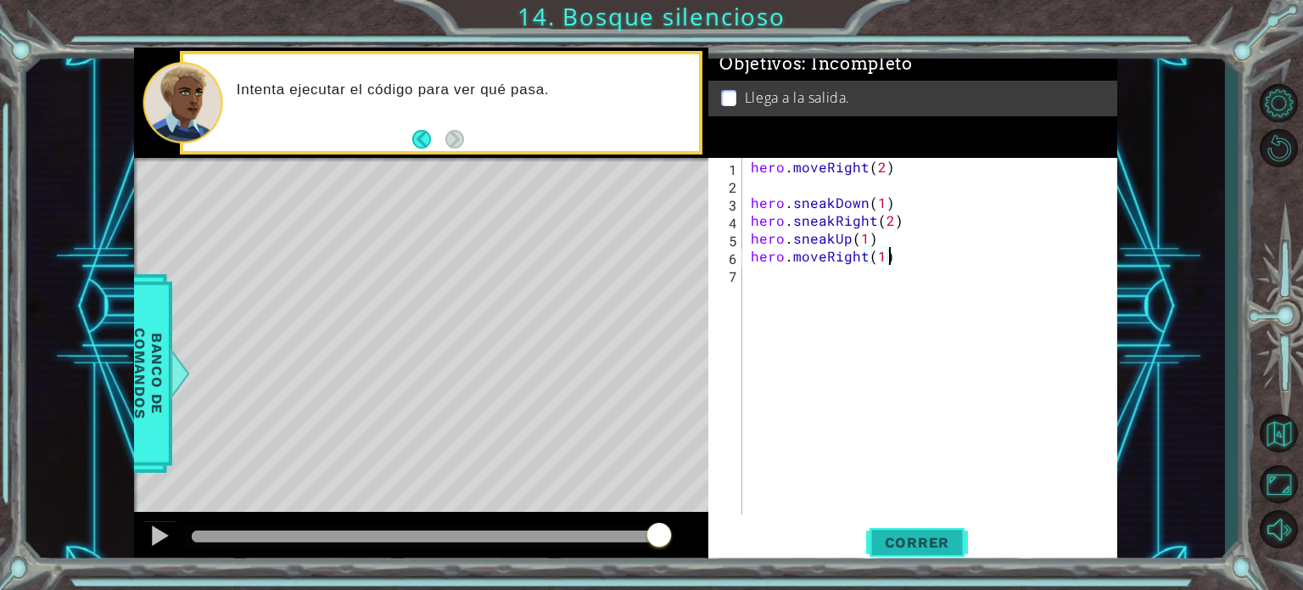
type textarea "hero.moveRight(1)"
click at [899, 552] on button "Correr" at bounding box center [917, 542] width 102 height 41
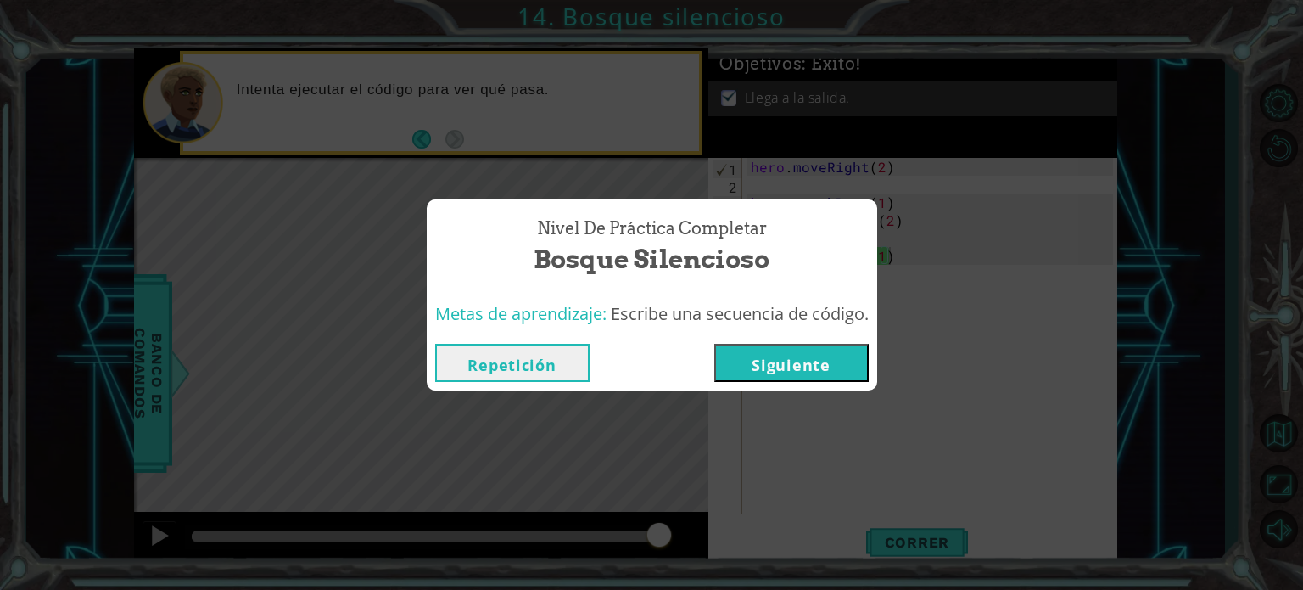
click at [784, 355] on button "Siguiente" at bounding box center [791, 363] width 154 height 38
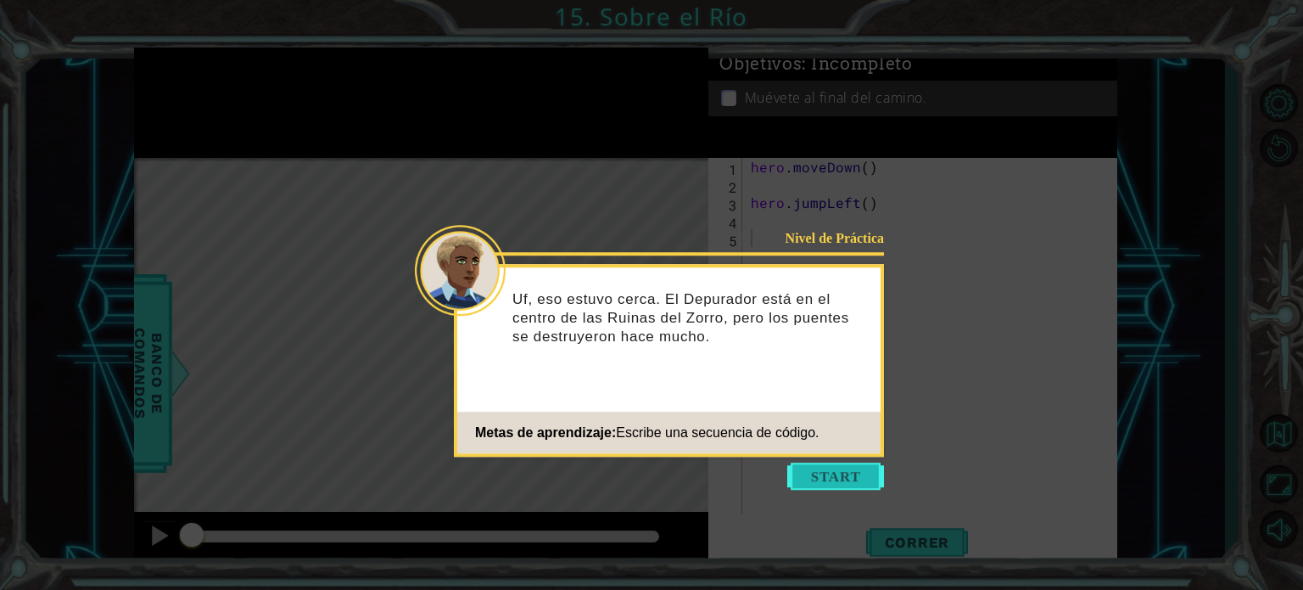
click at [814, 478] on button "Start" at bounding box center [835, 475] width 97 height 27
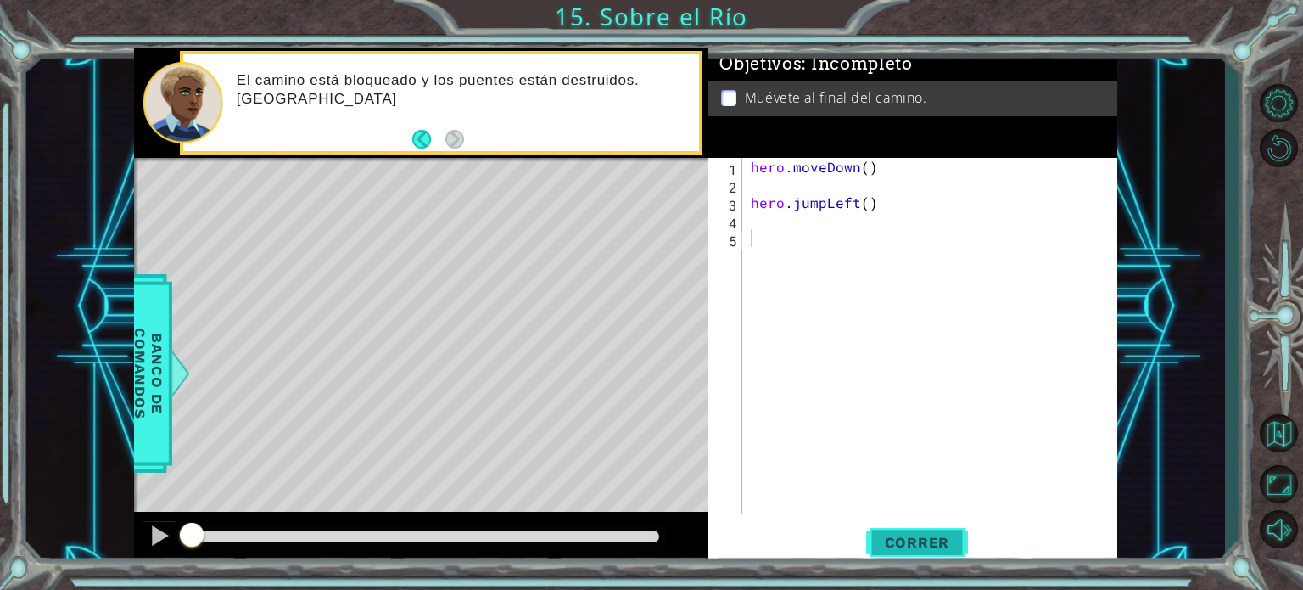
click at [911, 544] on span "Correr" at bounding box center [917, 542] width 99 height 17
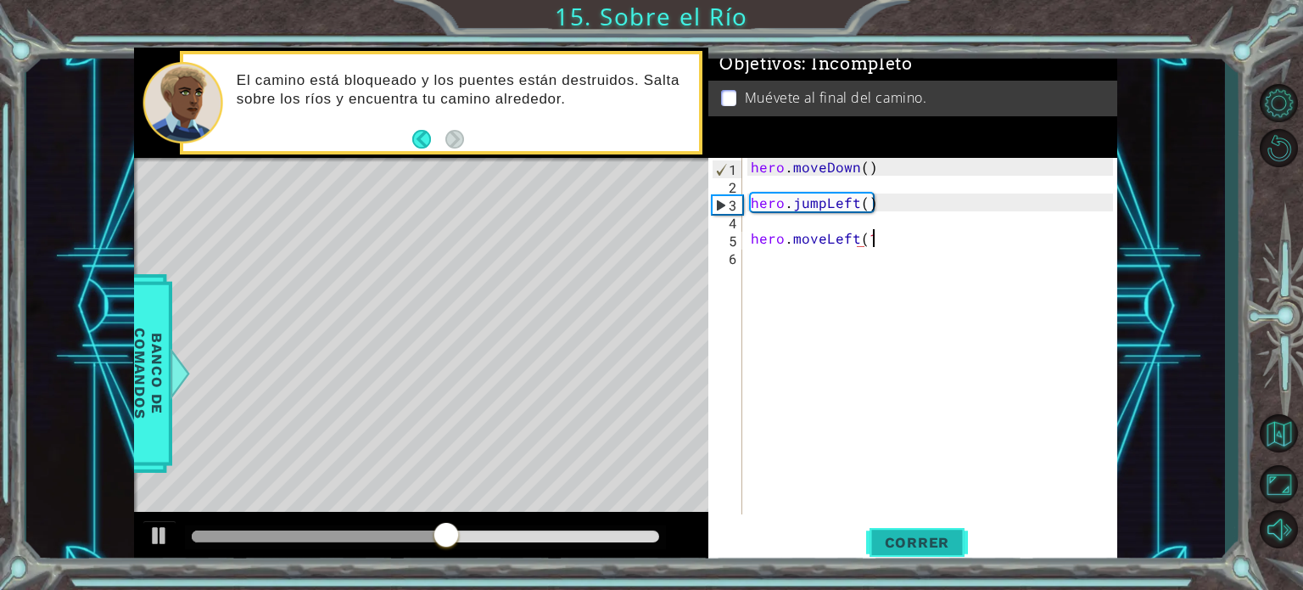
scroll to position [0, 7]
type textarea "hero.moveLeft(1)"
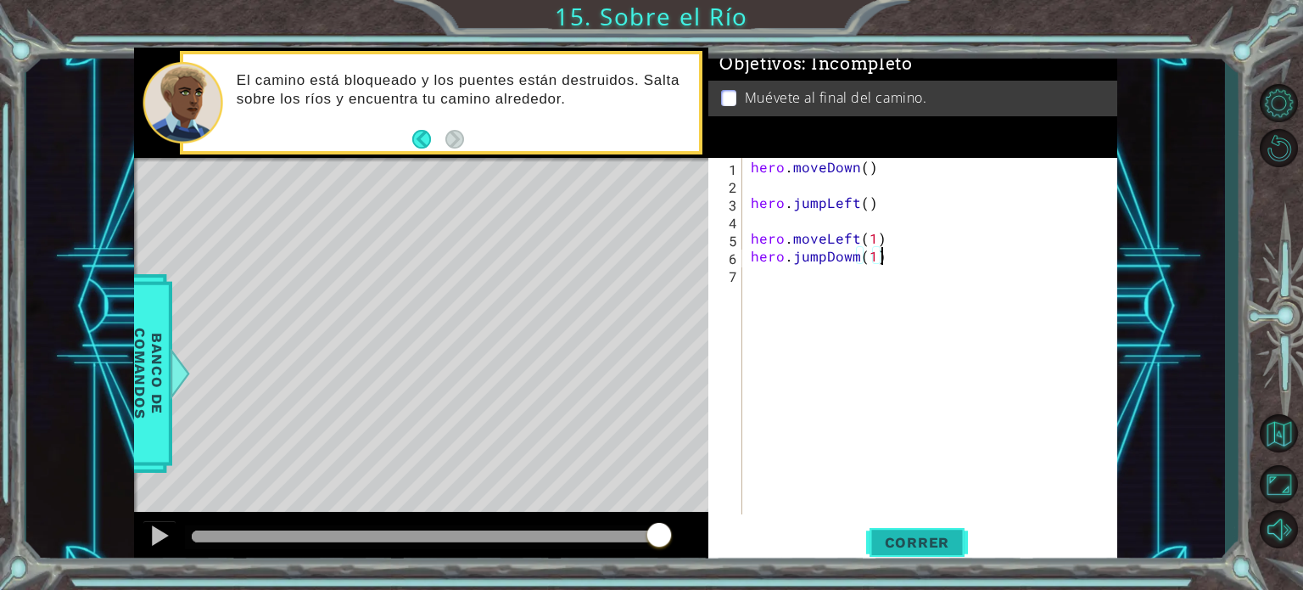
click at [915, 544] on span "Correr" at bounding box center [917, 542] width 99 height 17
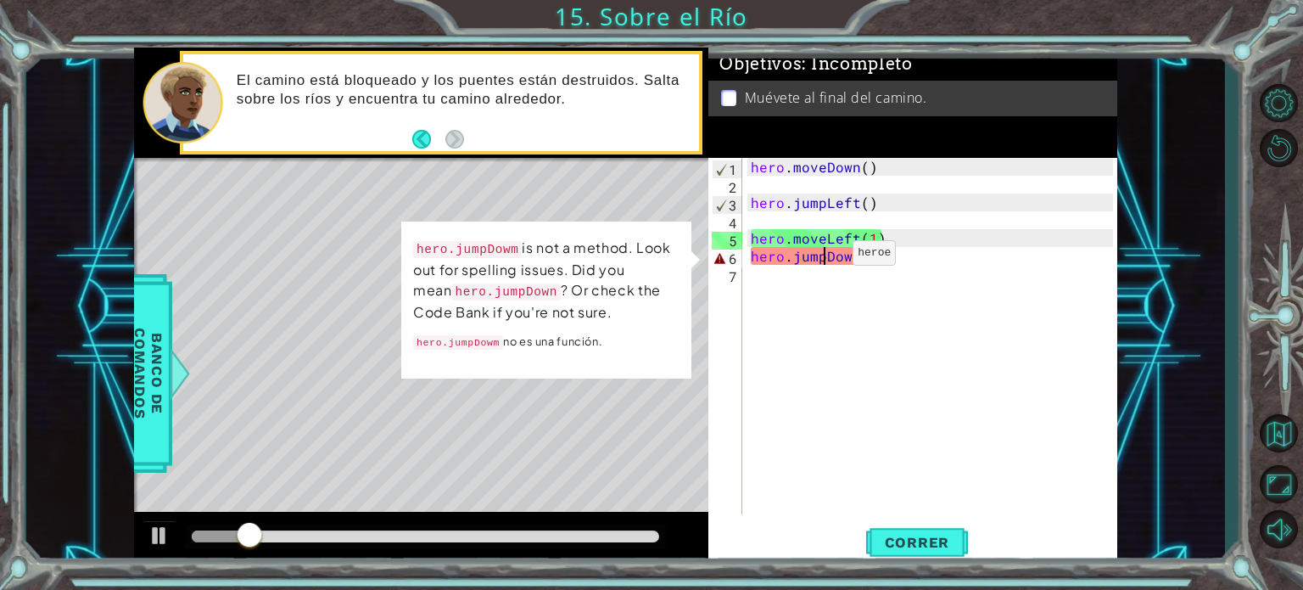
click at [824, 257] on div "hero . moveDown ( ) hero . jumpLeft ( ) hero . moveLeft ( 1 ) hero . jumpDowm (…" at bounding box center [934, 354] width 374 height 392
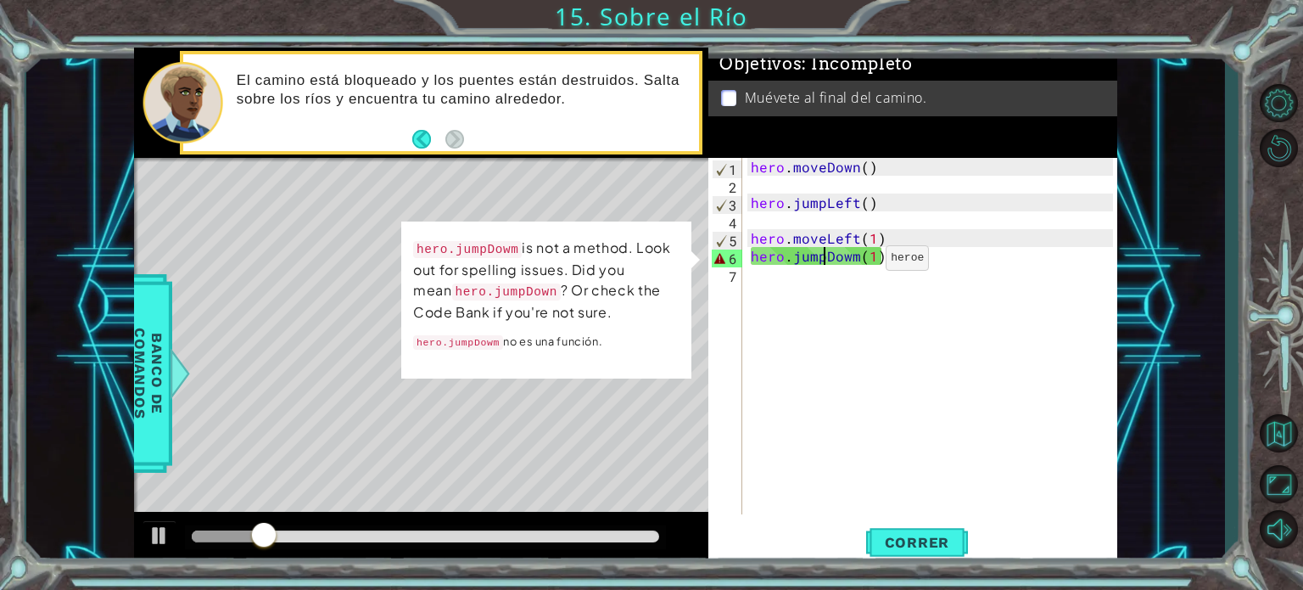
click at [858, 261] on div "hero . moveDown ( ) hero . jumpLeft ( ) hero . moveLeft ( 1 ) hero . jumpDowm (…" at bounding box center [934, 354] width 374 height 392
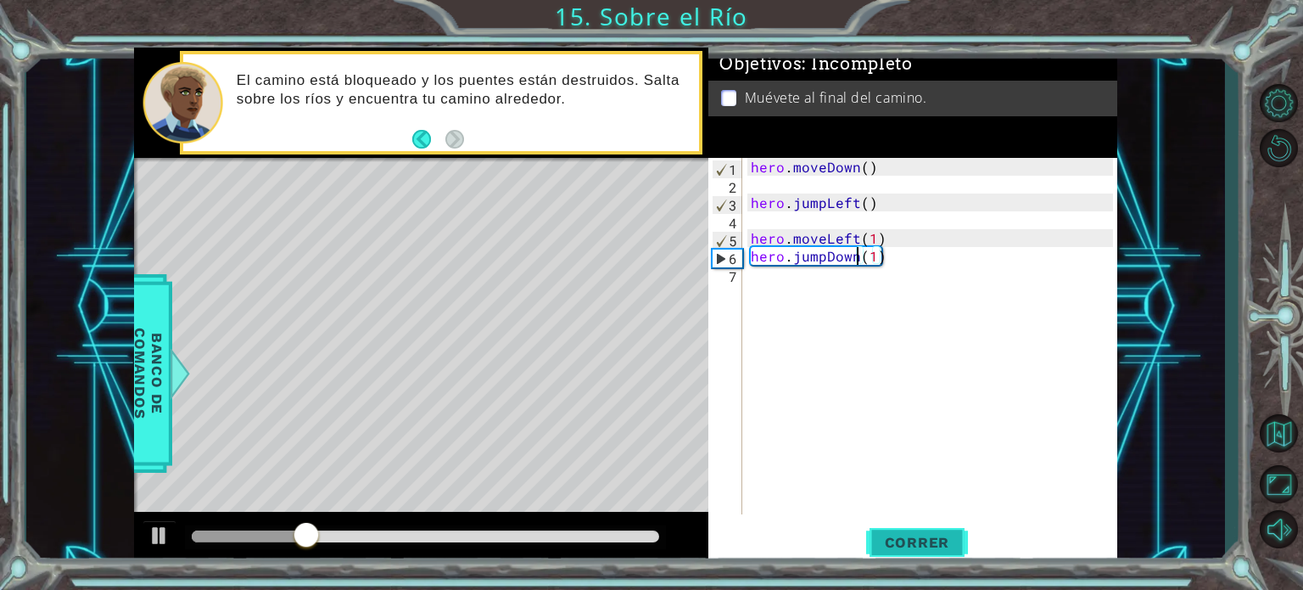
type textarea "hero.jumpDown(1)"
click at [932, 532] on button "Correr" at bounding box center [917, 542] width 102 height 41
click at [1024, 301] on div "hero . moveDown ( ) hero . jumpLeft ( ) hero . moveLeft ( 1 ) hero . jumpDown (…" at bounding box center [934, 354] width 374 height 392
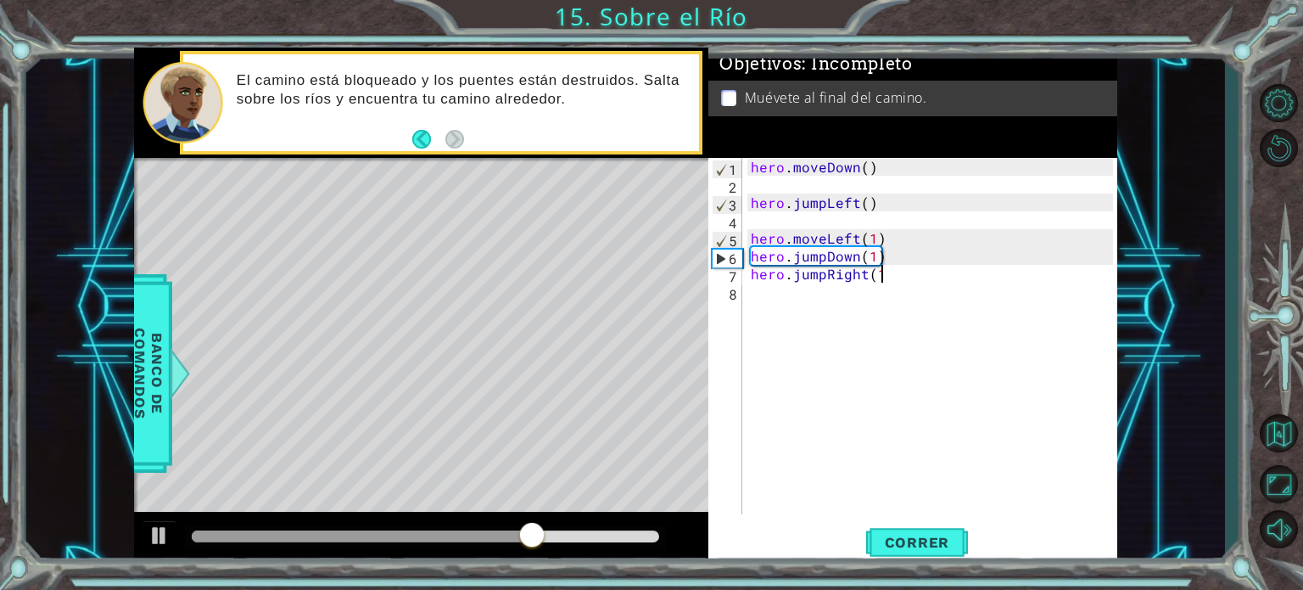
type textarea "hero.jumpRight(1)"
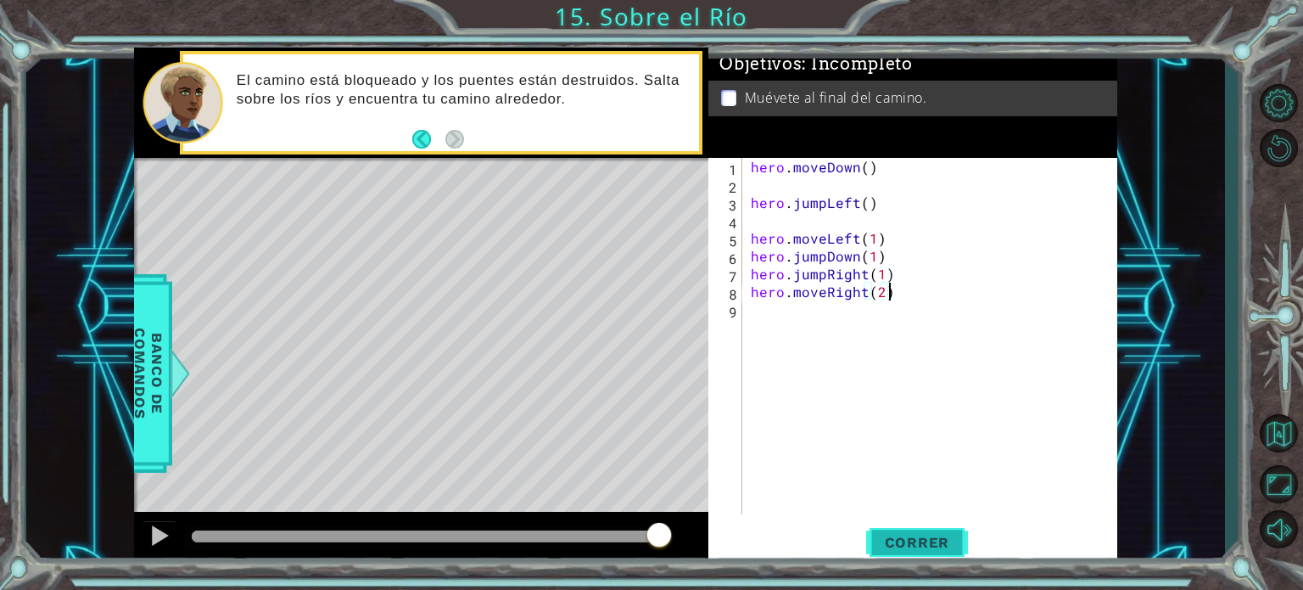
type textarea "hero.moveRight(2)"
click at [910, 546] on span "Correr" at bounding box center [917, 542] width 99 height 17
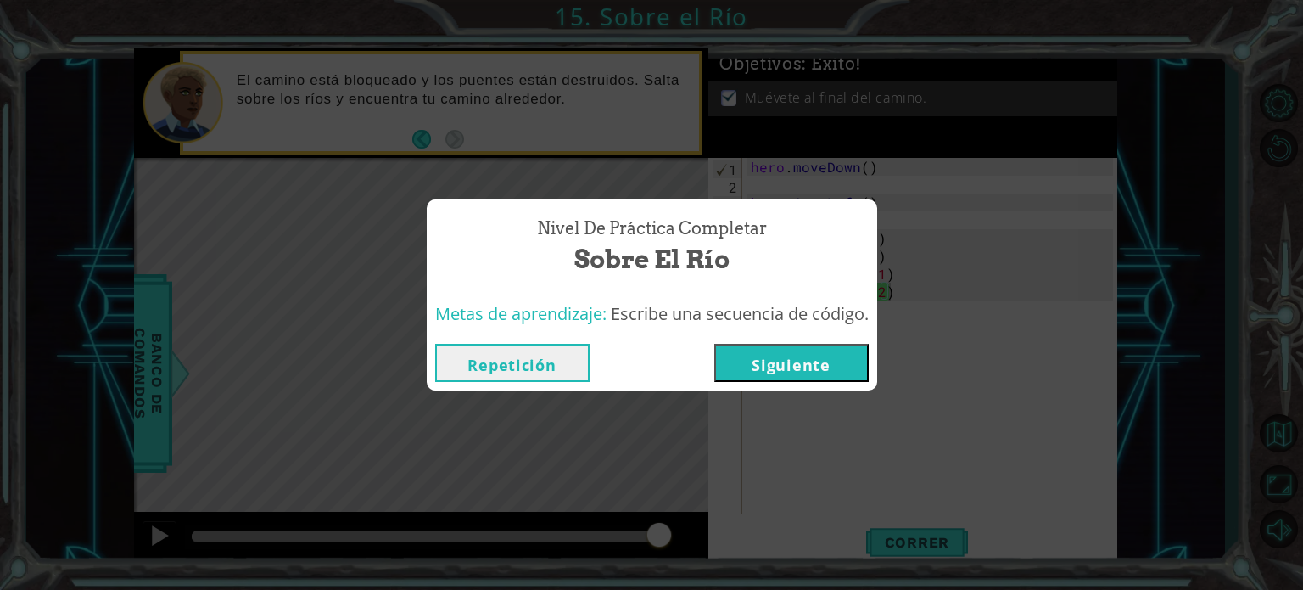
click at [768, 368] on button "Siguiente" at bounding box center [791, 363] width 154 height 38
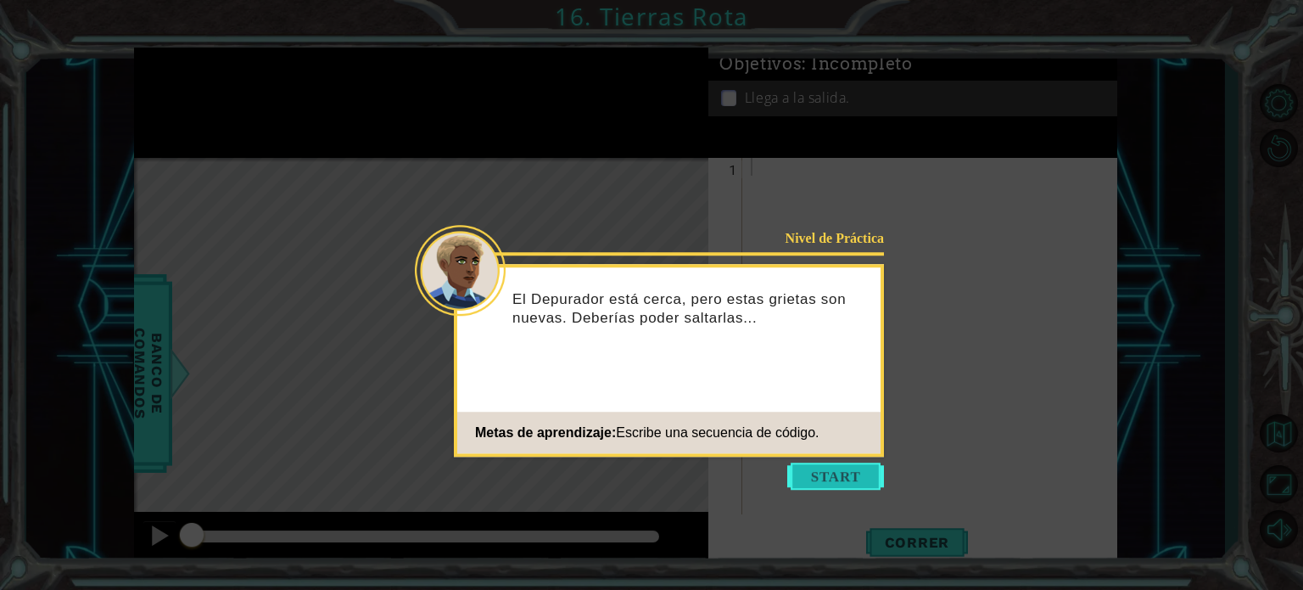
click at [829, 481] on button "Start" at bounding box center [835, 475] width 97 height 27
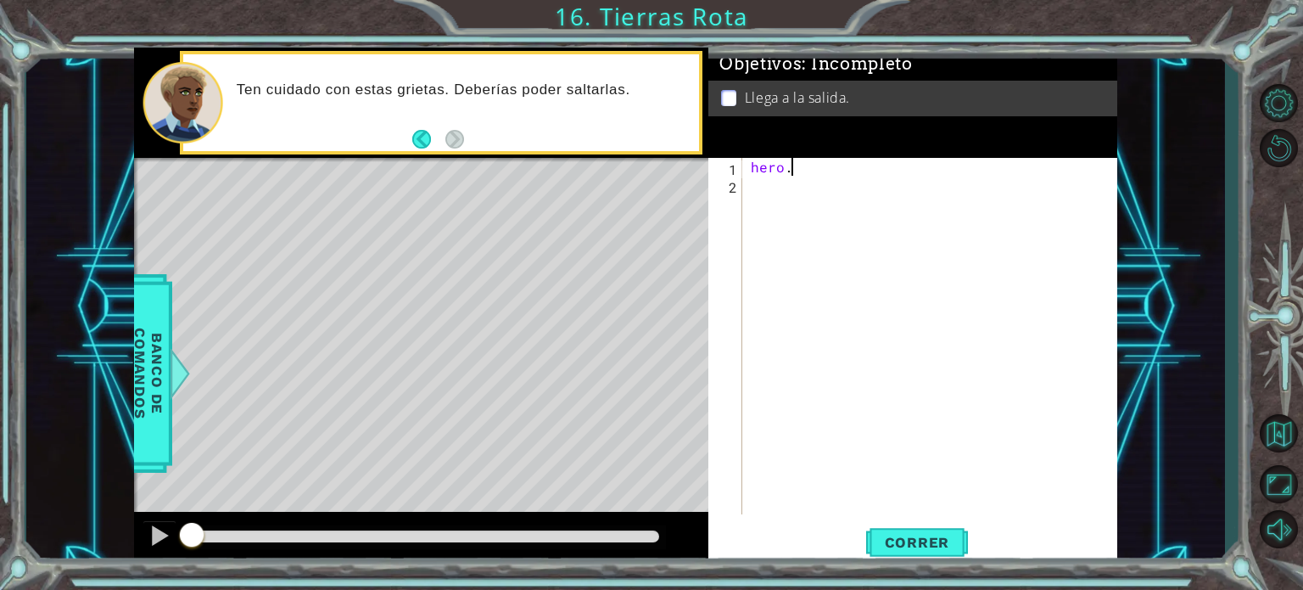
scroll to position [0, 1]
type textarea "hero."
click at [898, 192] on div "hero ." at bounding box center [934, 354] width 374 height 392
click at [844, 159] on div "hero ." at bounding box center [934, 354] width 374 height 392
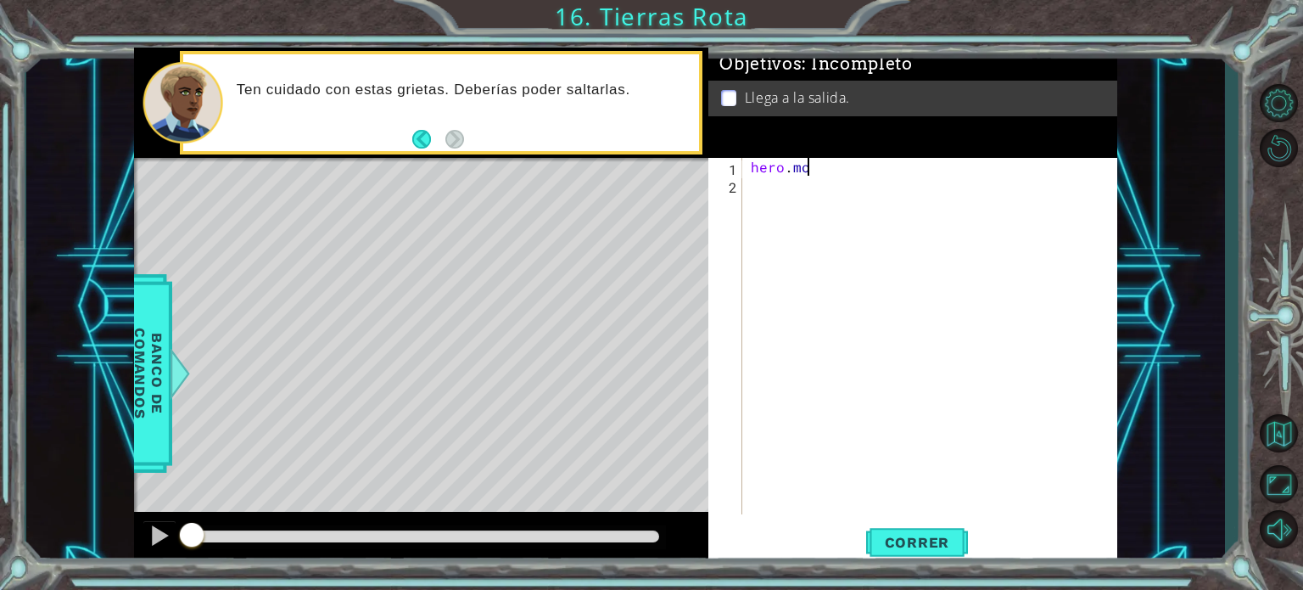
scroll to position [0, 3]
type textarea "hero.moveRight()"
type textarea "hero.jumpRight()"
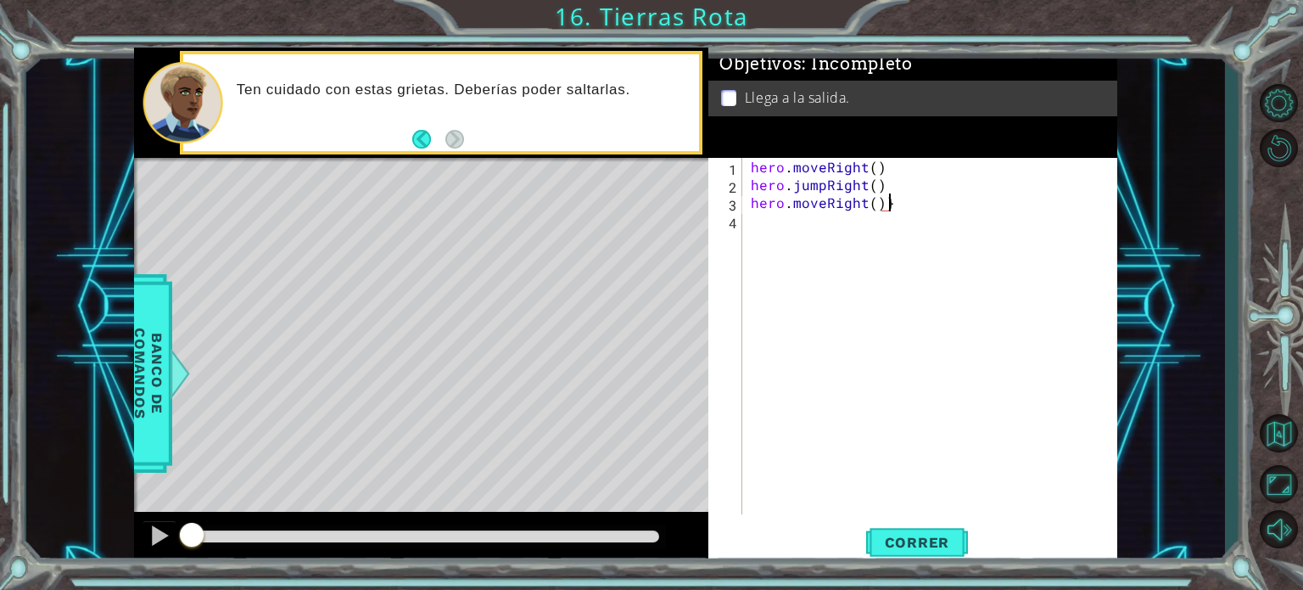
type textarea "hero.moveRight()"
type textarea "hero.jumpUp()"
type textarea "hero.moveUp()"
click at [892, 532] on button "Correr" at bounding box center [917, 542] width 102 height 41
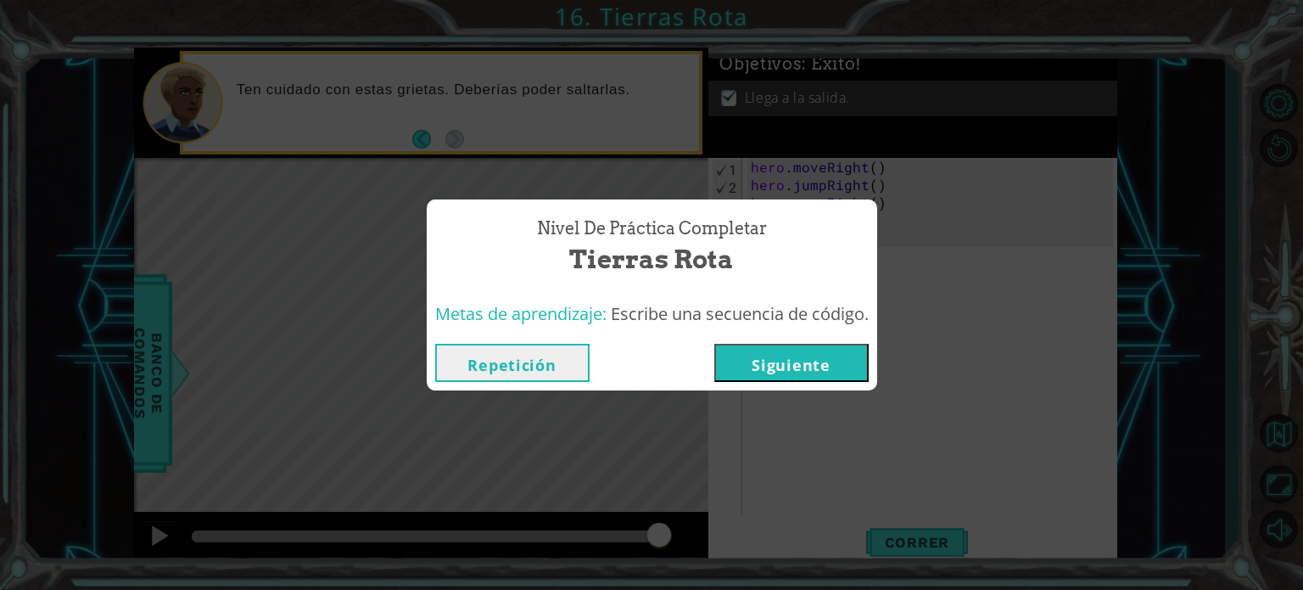
click at [803, 371] on button "Siguiente" at bounding box center [791, 363] width 154 height 38
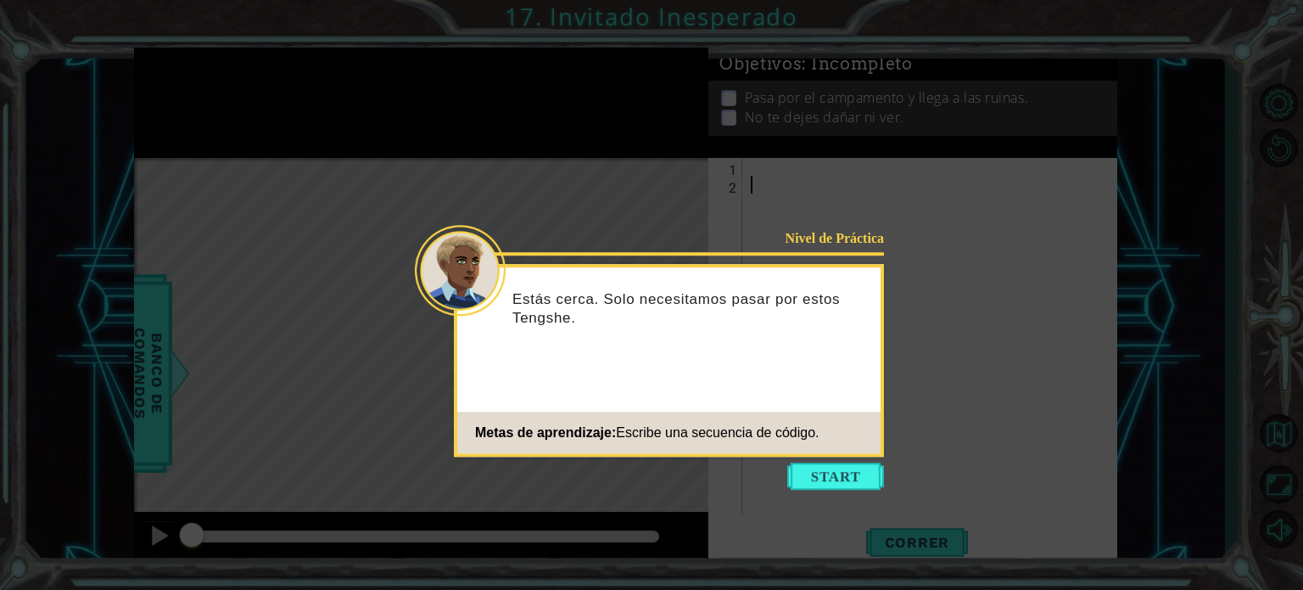
click at [846, 451] on footer "Metas de aprendizaje: Escribe una secuencia de código." at bounding box center [668, 432] width 423 height 42
click at [852, 462] on icon at bounding box center [651, 295] width 1303 height 590
click at [842, 496] on icon at bounding box center [651, 295] width 1303 height 590
click at [857, 478] on button "Start" at bounding box center [835, 475] width 97 height 27
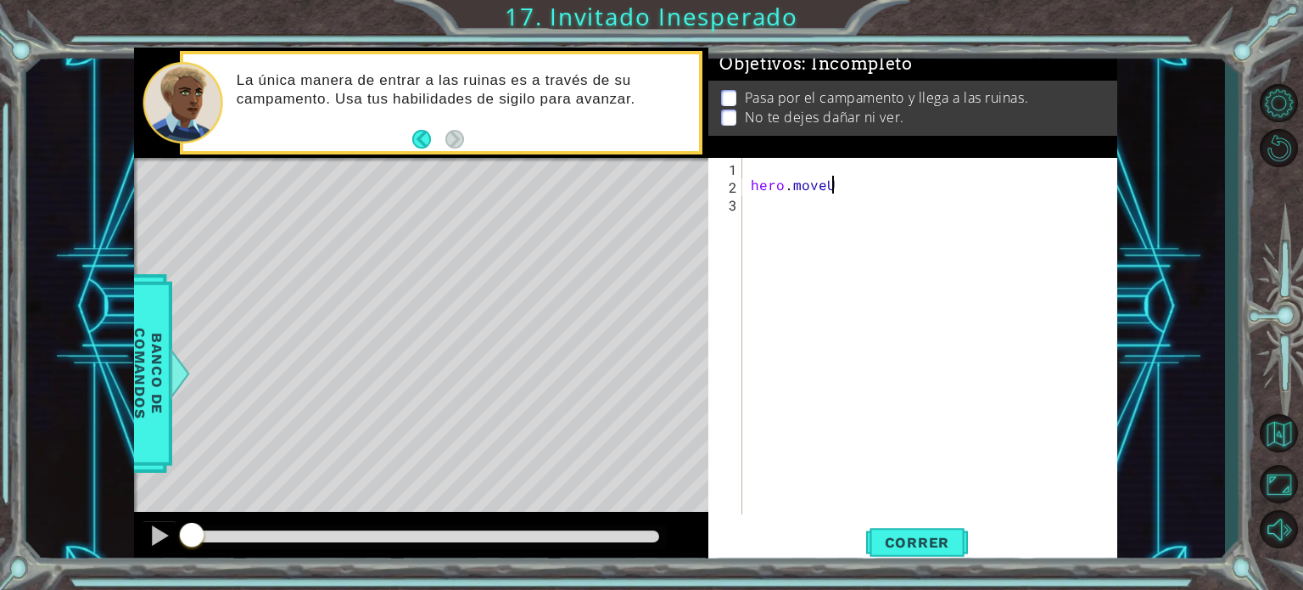
scroll to position [0, 4]
type textarea "hero.moveUp(1)"
type textarea "hero.jumpRight()"
type textarea "hero.moveRight()"
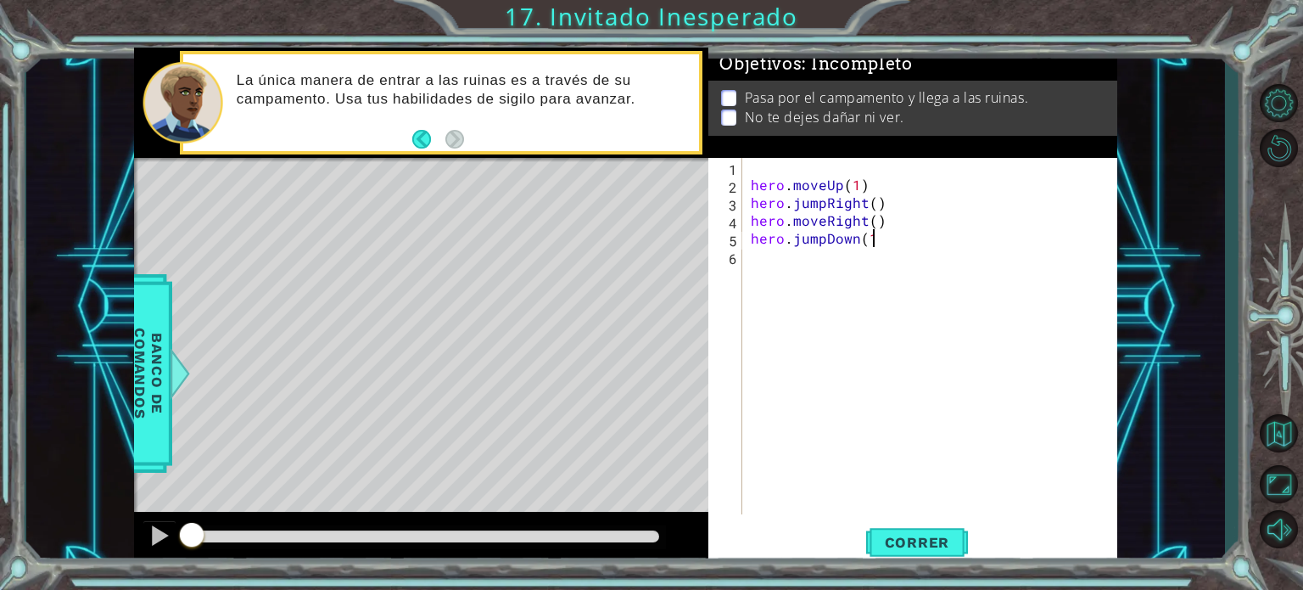
type textarea "hero.jumpDown(1)"
type textarea "hero.moveDowm(1)"
type textarea "hero.moveRight(1)"
drag, startPoint x: 825, startPoint y: 277, endPoint x: 797, endPoint y: 275, distance: 29.0
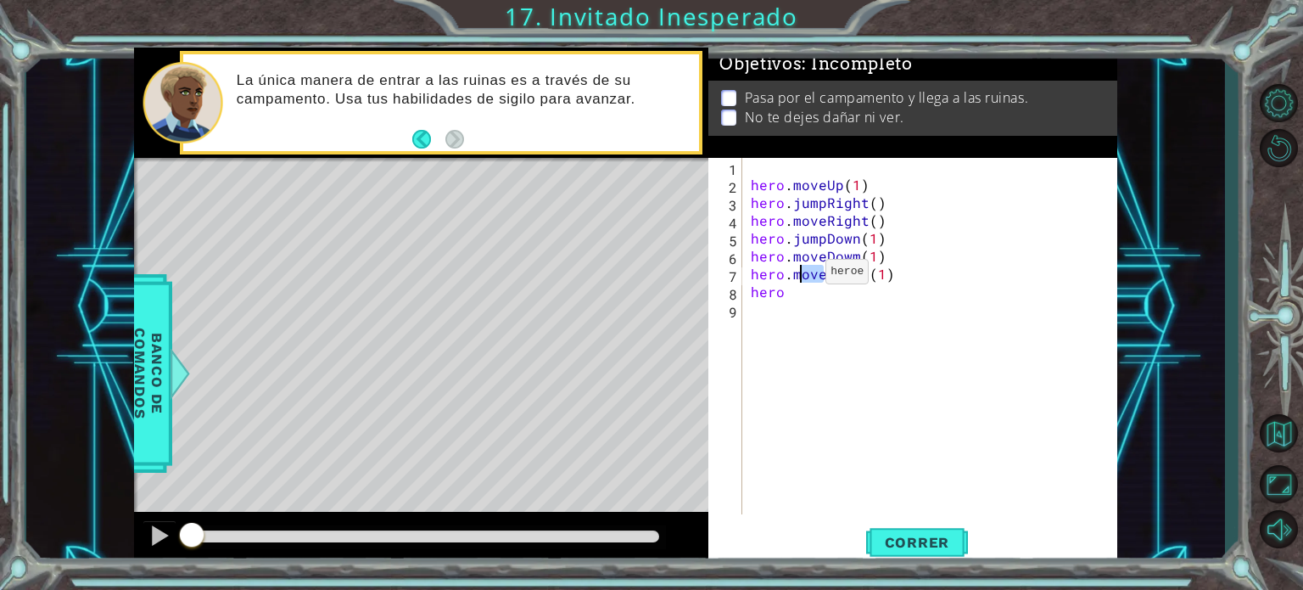
click at [797, 275] on div "hero . moveUp ( 1 ) hero . jumpRight ( ) hero . moveRight ( ) hero . jumpDown (…" at bounding box center [934, 354] width 374 height 392
click at [820, 296] on div "hero . moveUp ( 1 ) hero . jumpRight ( ) hero . moveRight ( ) hero . jumpDown (…" at bounding box center [934, 354] width 374 height 392
type textarea "hero.sneakUp(1)"
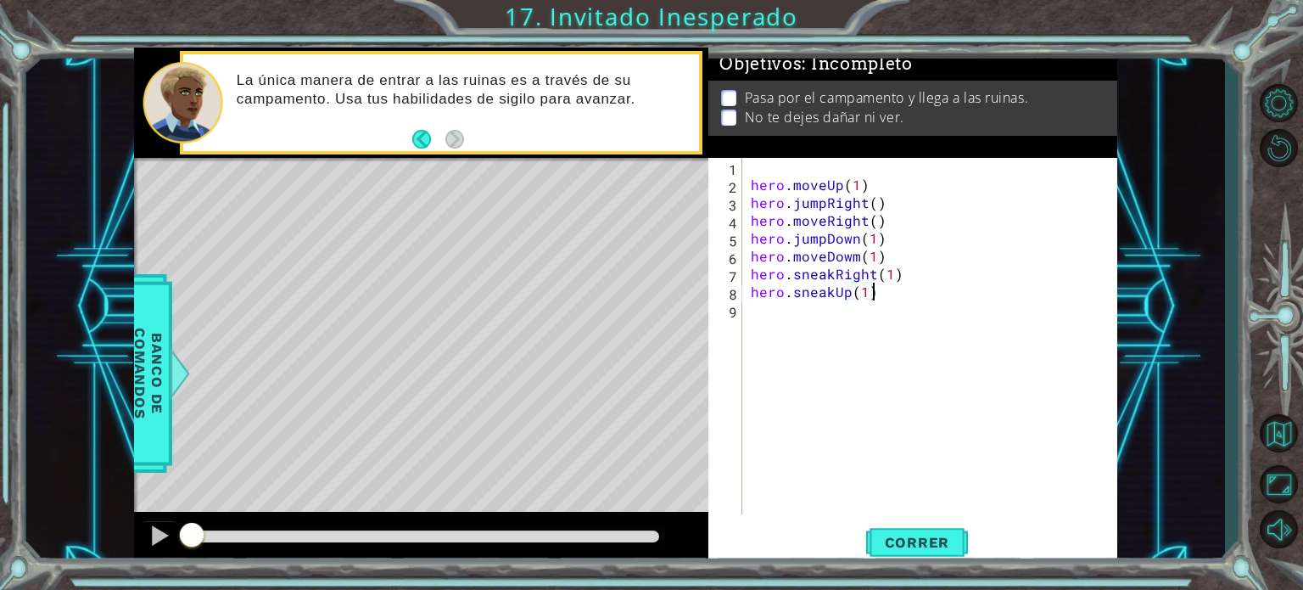
scroll to position [0, 0]
click at [932, 534] on span "Correr" at bounding box center [917, 542] width 99 height 17
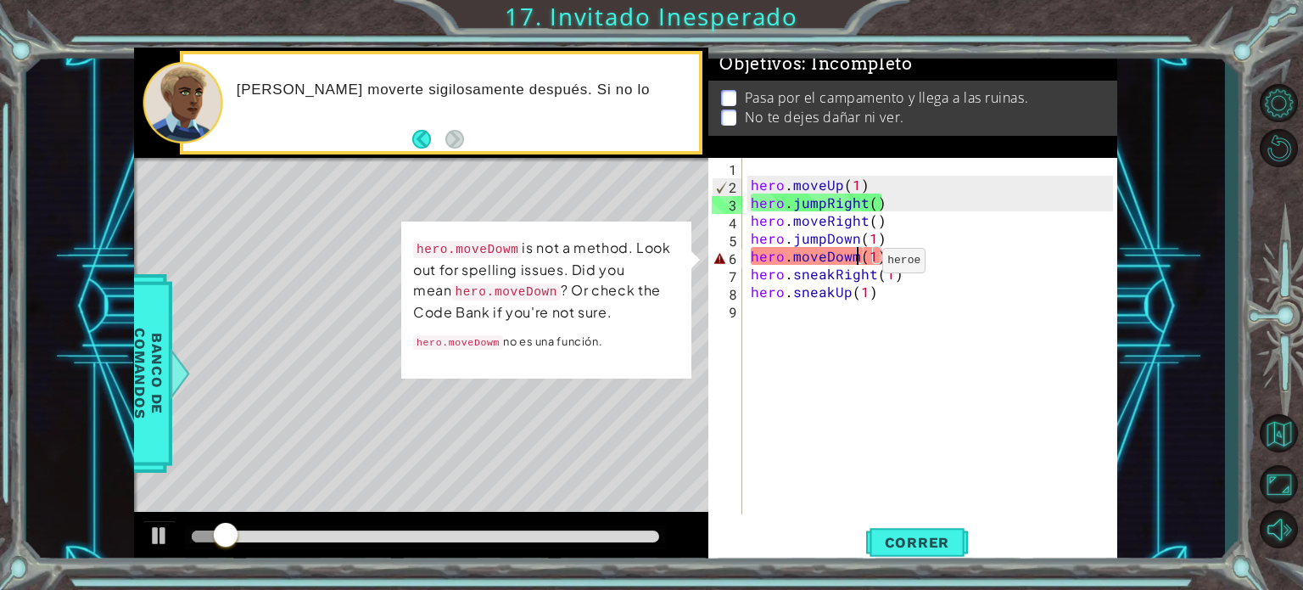
click at [853, 264] on div "hero . moveUp ( 1 ) hero . jumpRight ( ) hero . moveRight ( ) hero . jumpDown (…" at bounding box center [934, 354] width 374 height 392
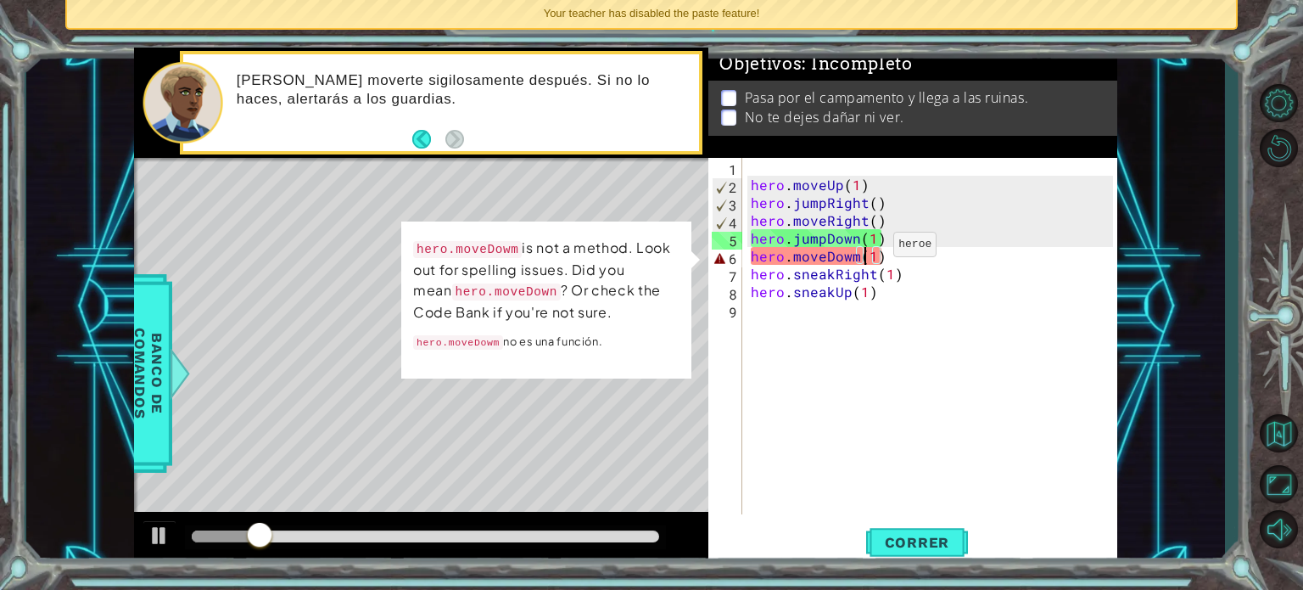
click at [864, 249] on div "hero . moveUp ( 1 ) hero . jumpRight ( ) hero . moveRight ( ) hero . jumpDown (…" at bounding box center [934, 354] width 374 height 392
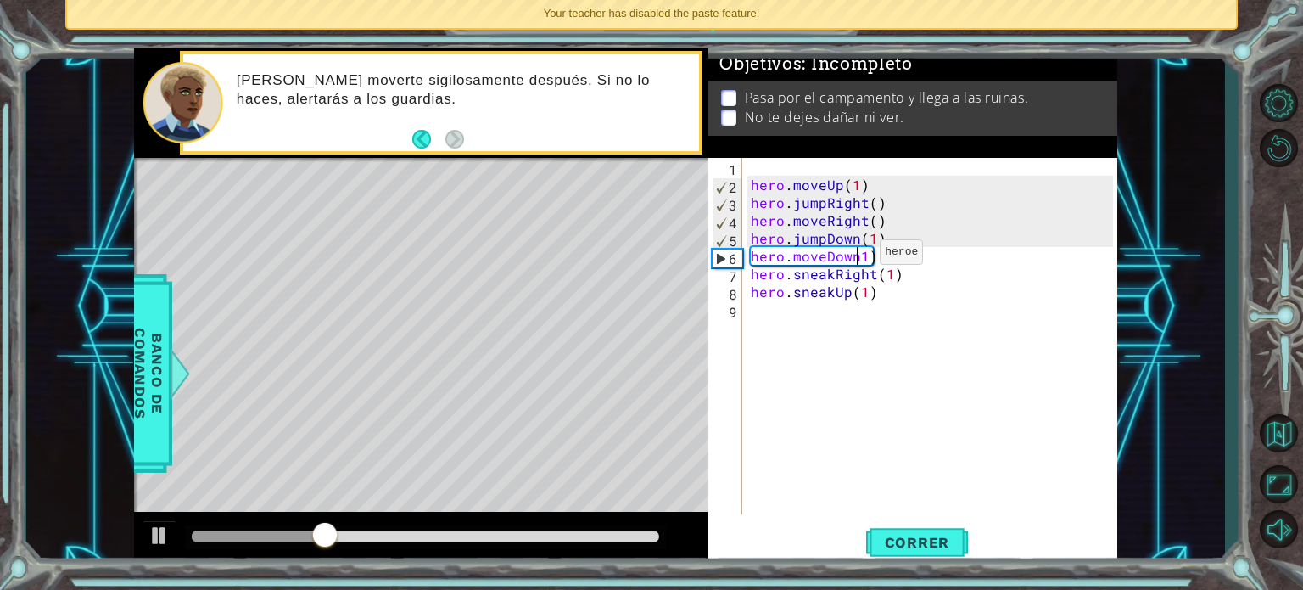
scroll to position [0, 7]
type textarea "hero.moveDown(1)"
click at [943, 521] on div "hero.moveDown(1) 1 2 3 4 5 6 7 8 9 hero . moveUp ( 1 ) hero . jumpRight ( ) her…" at bounding box center [912, 362] width 409 height 408
click at [1037, 406] on div "hero . moveUp ( 1 ) hero . jumpRight ( ) hero . moveRight ( ) hero . jumpDown (…" at bounding box center [934, 354] width 374 height 392
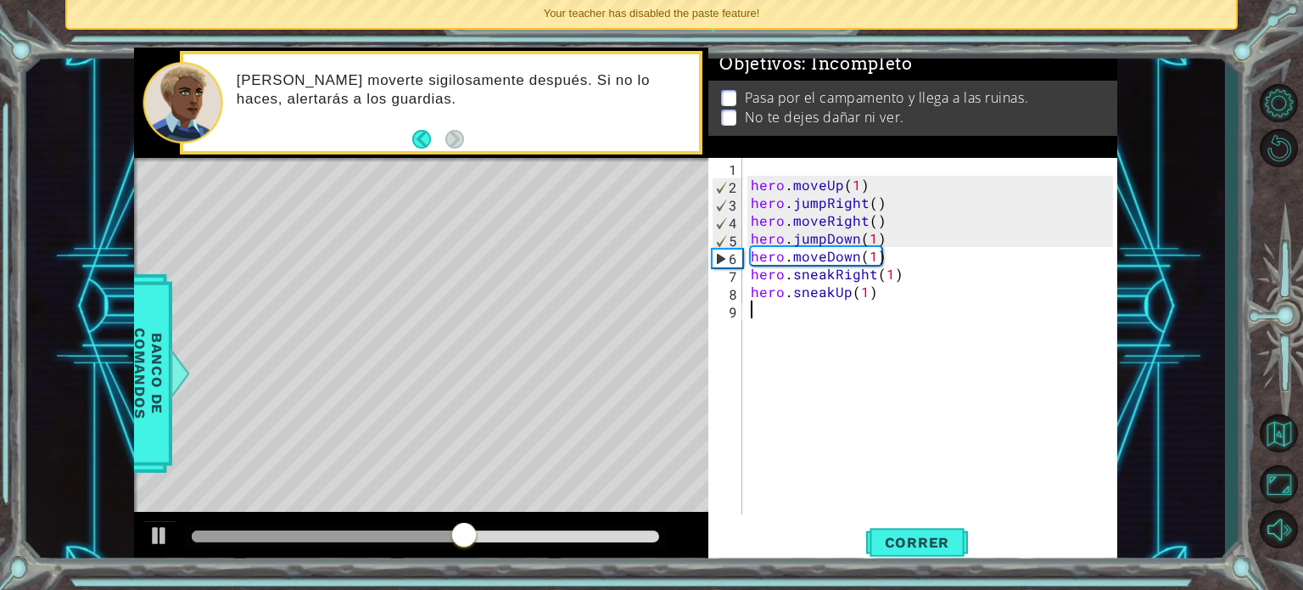
click at [885, 341] on div "hero . moveUp ( 1 ) hero . jumpRight ( ) hero . moveRight ( ) hero . jumpDown (…" at bounding box center [934, 354] width 374 height 392
click at [889, 187] on div "hero . moveUp ( 1 ) hero . jumpRight ( ) hero . moveRight ( ) hero . jumpDown (…" at bounding box center [934, 354] width 374 height 392
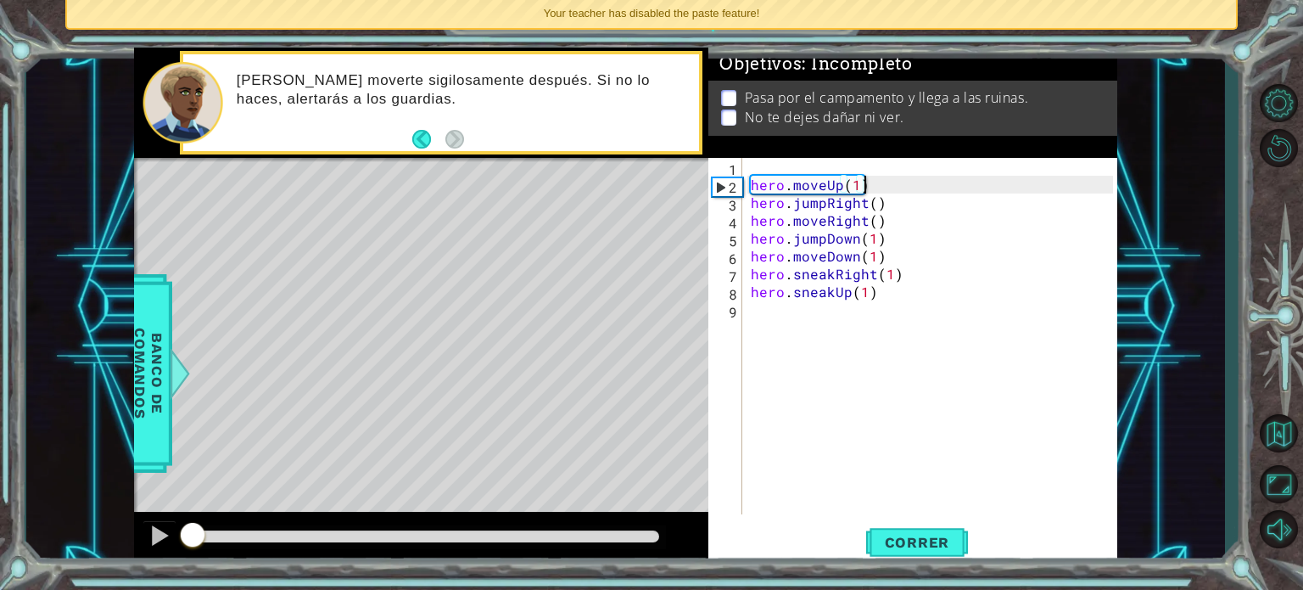
drag, startPoint x: 517, startPoint y: 539, endPoint x: 34, endPoint y: 529, distance: 482.8
click at [34, 529] on div "1 ההההההההההההההההההההההההההההההההההההההההההההההההההההההההההההההההההההההההההההה…" at bounding box center [625, 307] width 1199 height 519
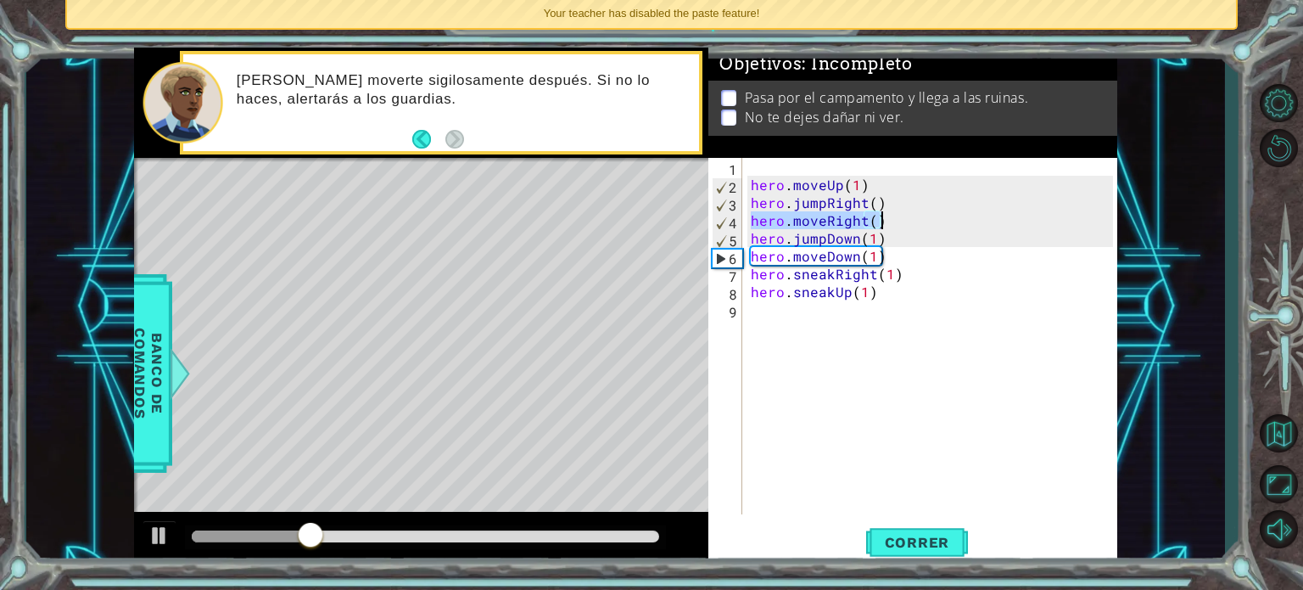
drag, startPoint x: 753, startPoint y: 219, endPoint x: 894, endPoint y: 219, distance: 140.8
click at [894, 219] on div "hero . moveUp ( 1 ) hero . jumpRight ( ) hero . moveRight ( ) hero . jumpDown (…" at bounding box center [934, 354] width 374 height 392
type textarea "hero.moveRight()"
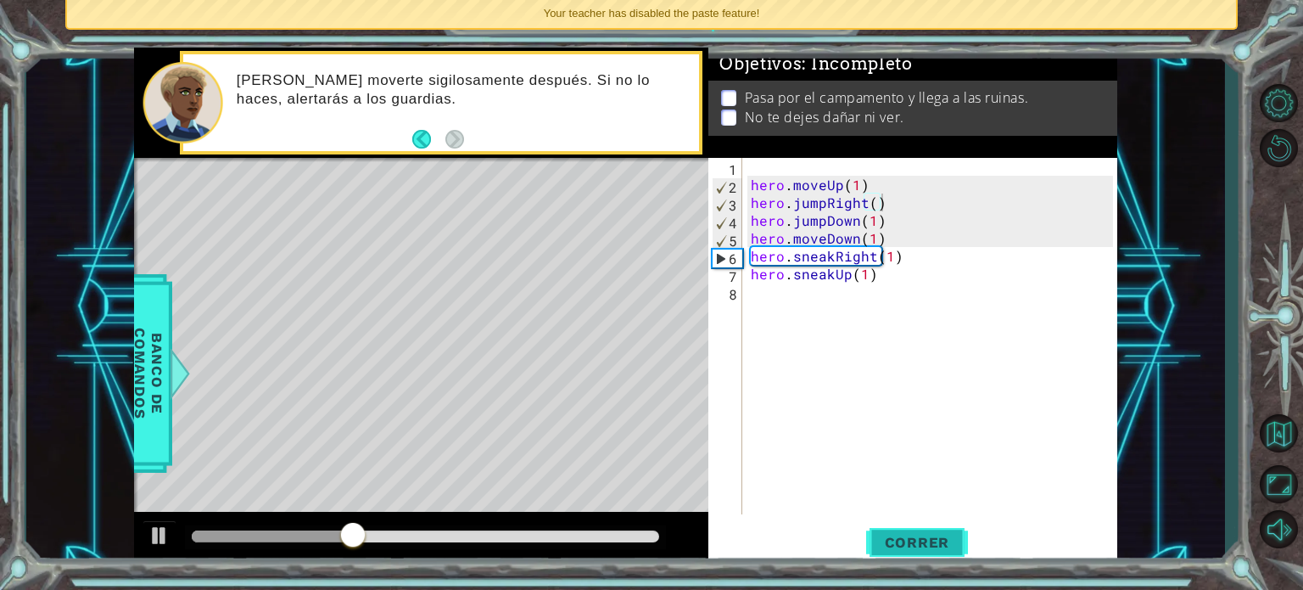
click at [909, 529] on button "Correr" at bounding box center [917, 542] width 102 height 41
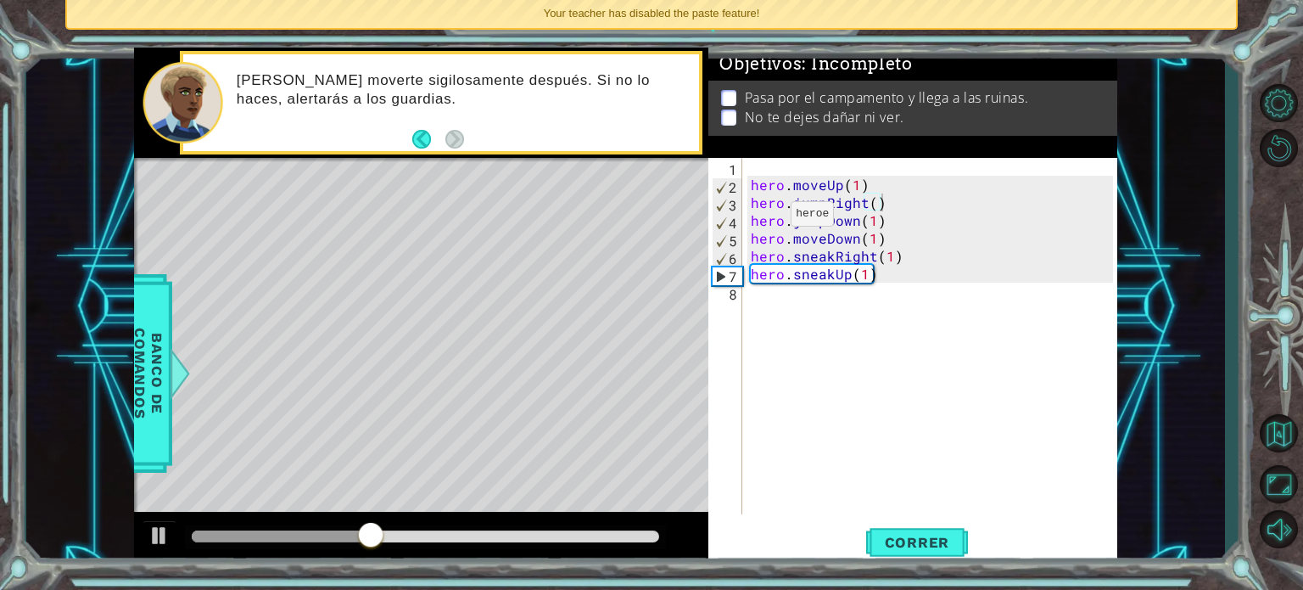
click at [268, 529] on div at bounding box center [426, 537] width 482 height 24
click at [892, 551] on button "Correr" at bounding box center [917, 542] width 102 height 41
drag, startPoint x: 892, startPoint y: 237, endPoint x: 737, endPoint y: 235, distance: 155.3
click at [737, 235] on div "hero.jumpRight() 1 2 3 4 5 6 7 8 hero . moveUp ( 1 ) hero . jumpRight ( ) hero …" at bounding box center [910, 336] width 405 height 356
type textarea "hero.moveDown(1)"
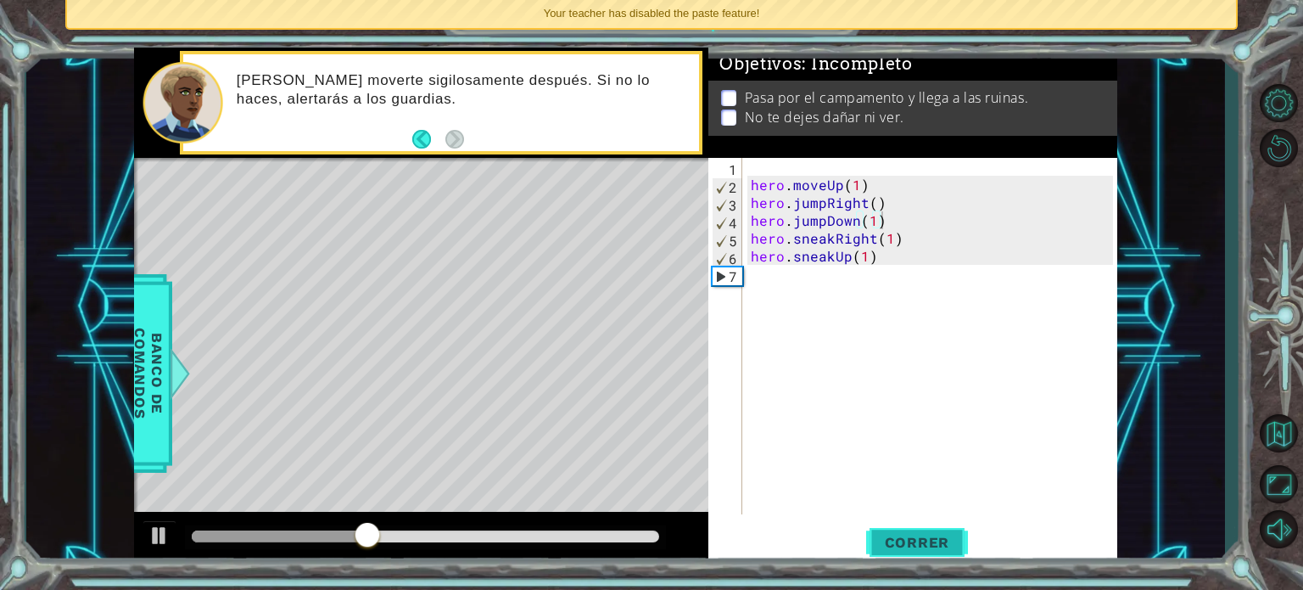
click at [947, 539] on span "Correr" at bounding box center [917, 542] width 99 height 17
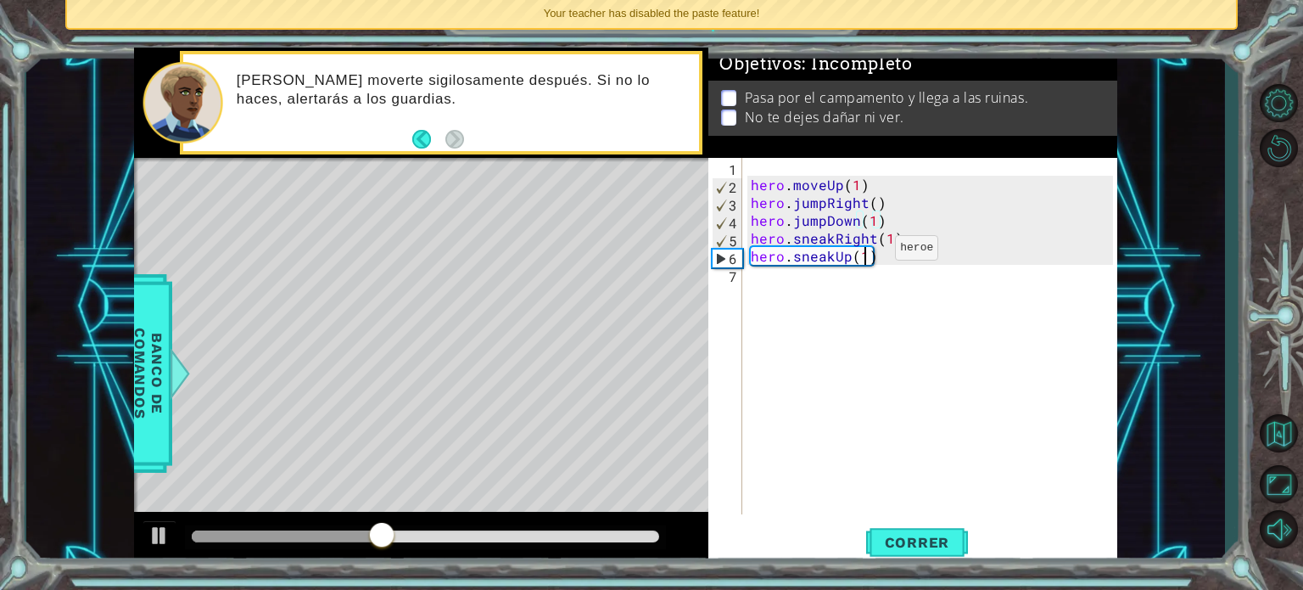
click at [865, 251] on div "hero . moveUp ( 1 ) hero . jumpRight ( ) hero . jumpDown ( 1 ) hero . sneakRigh…" at bounding box center [934, 354] width 374 height 392
type textarea "hero.sneakUp()"
click at [864, 262] on div "hero . moveUp ( 1 ) hero . jumpRight ( ) hero . jumpDown ( 1 ) hero . sneakRigh…" at bounding box center [934, 354] width 374 height 392
type textarea "hero.sneakUp()"
click at [859, 261] on div "hero . moveUp ( 1 ) hero . jumpRight ( ) hero . jumpDown ( 1 ) hero . sneakRigh…" at bounding box center [934, 354] width 374 height 392
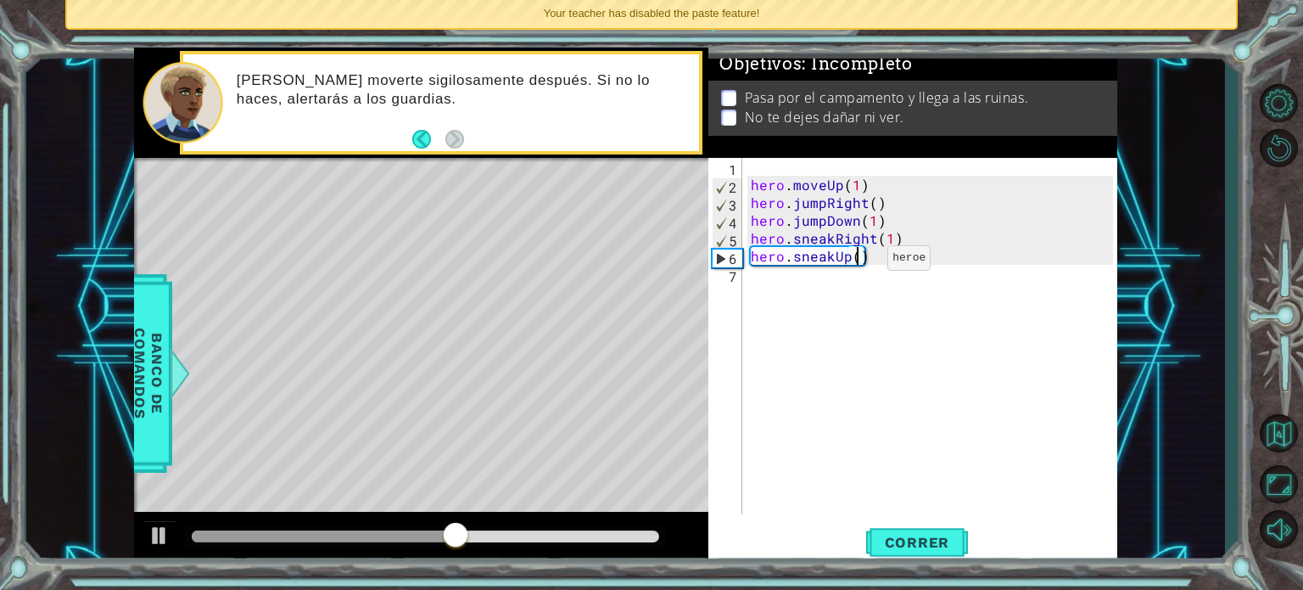
click at [859, 261] on div "hero . moveUp ( 1 ) hero . jumpRight ( ) hero . jumpDown ( 1 ) hero . sneakRigh…" at bounding box center [934, 354] width 374 height 392
click at [872, 264] on div "hero . moveUp ( 1 ) hero . jumpRight ( ) hero . jumpDown ( 1 ) hero . sneakRigh…" at bounding box center [934, 354] width 374 height 392
type textarea "hero.sneakUp("
type textarea "hero.sneakUp(2)"
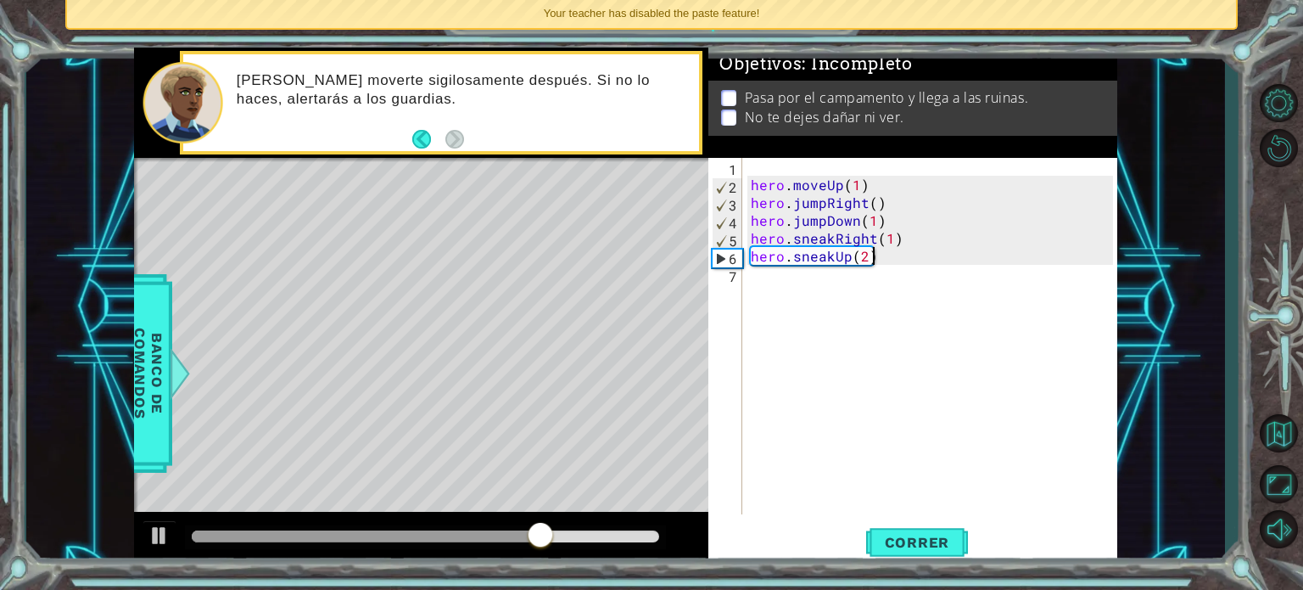
scroll to position [0, 7]
click at [874, 286] on div "hero . moveUp ( 1 ) hero . jumpRight ( ) hero . jumpDown ( 1 ) hero . sneakRigh…" at bounding box center [934, 354] width 374 height 392
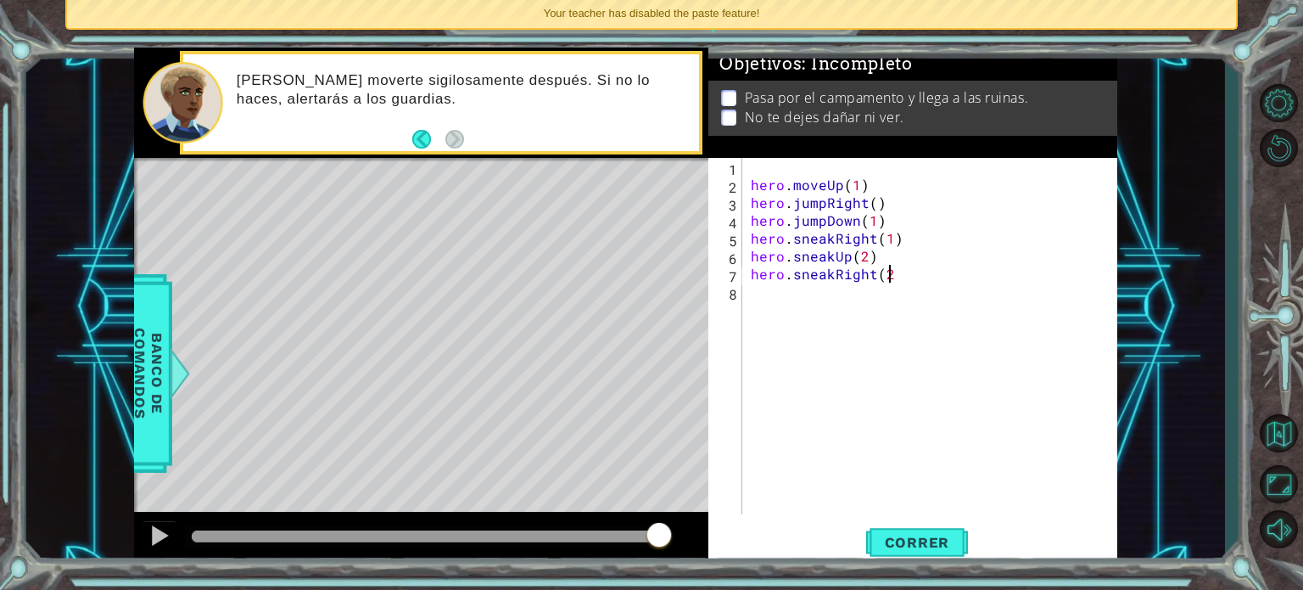
type textarea "hero.sneakRight(2)"
click at [881, 294] on div "hero . moveUp ( 1 ) hero . jumpRight ( ) hero . jumpDown ( 1 ) hero . sneakRigh…" at bounding box center [934, 354] width 374 height 392
type textarea "hero.sneakDown(2)"
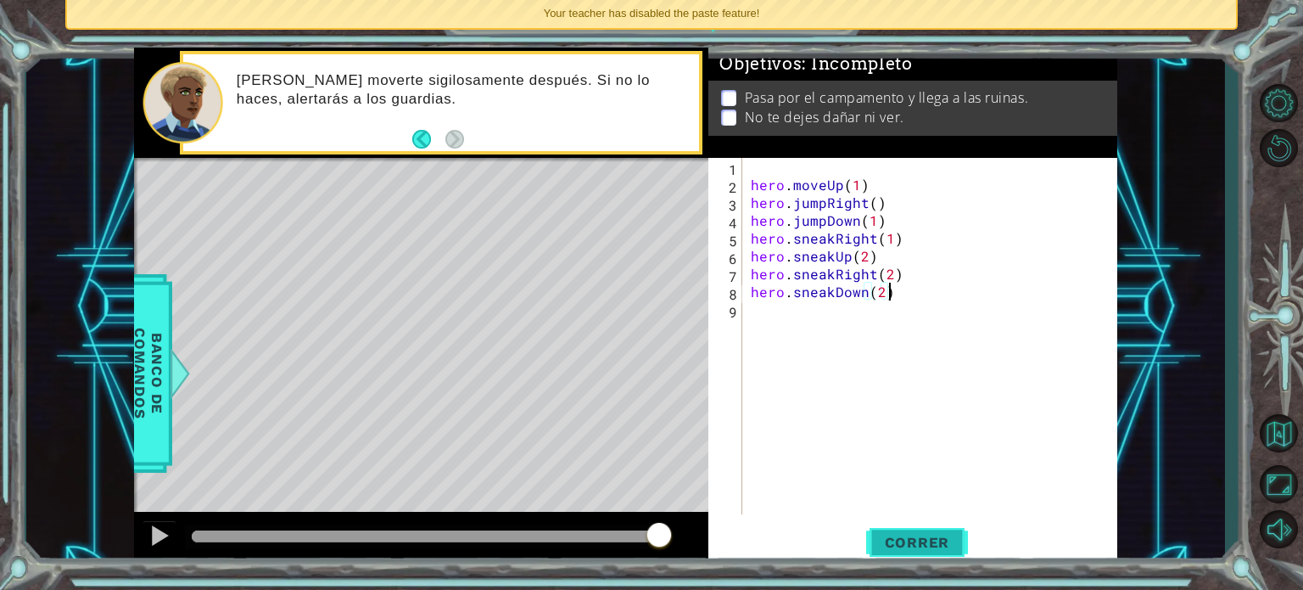
click at [903, 536] on span "Correr" at bounding box center [917, 542] width 99 height 17
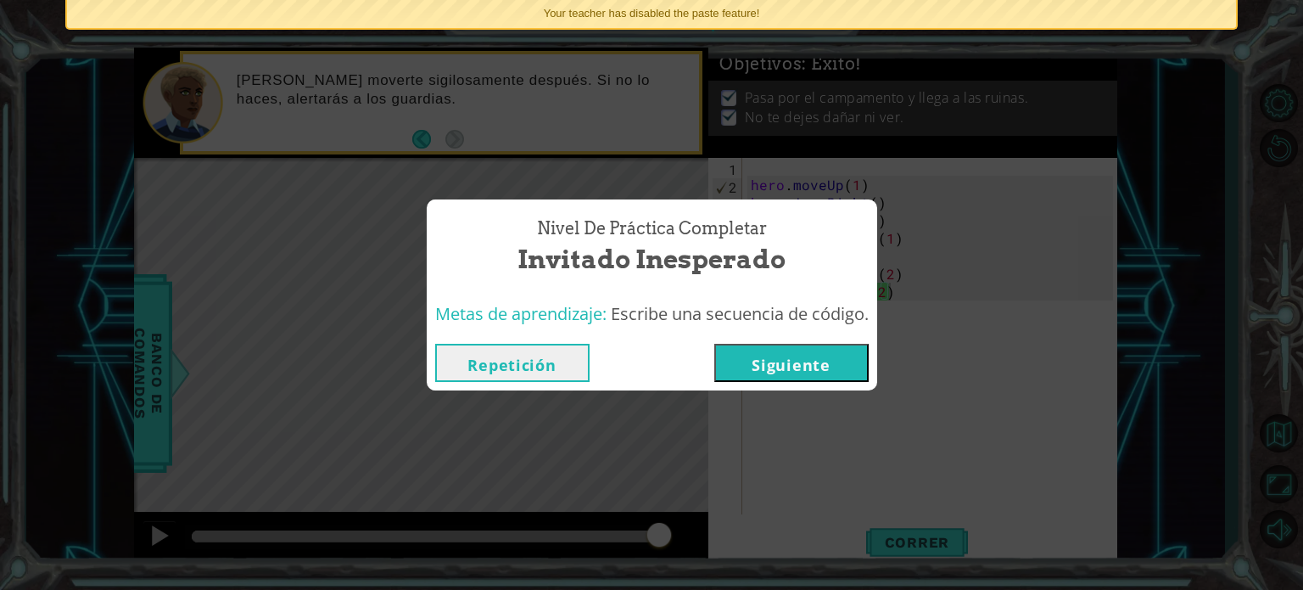
click at [795, 358] on button "Siguiente" at bounding box center [791, 363] width 154 height 38
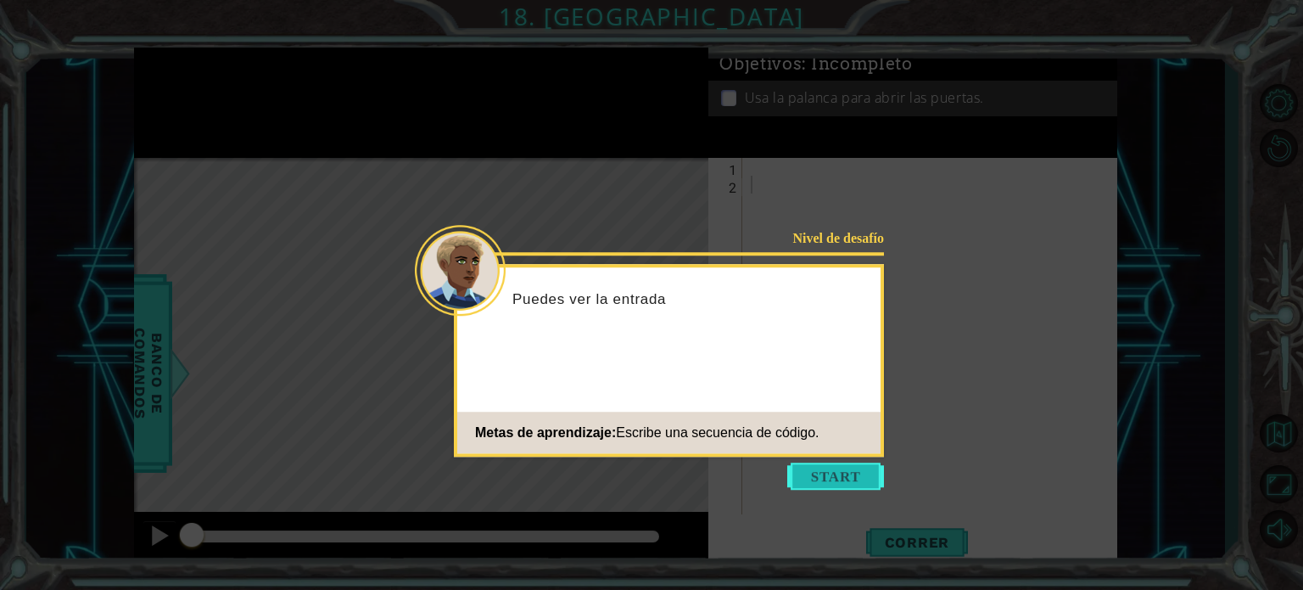
click at [818, 474] on button "Start" at bounding box center [835, 475] width 97 height 27
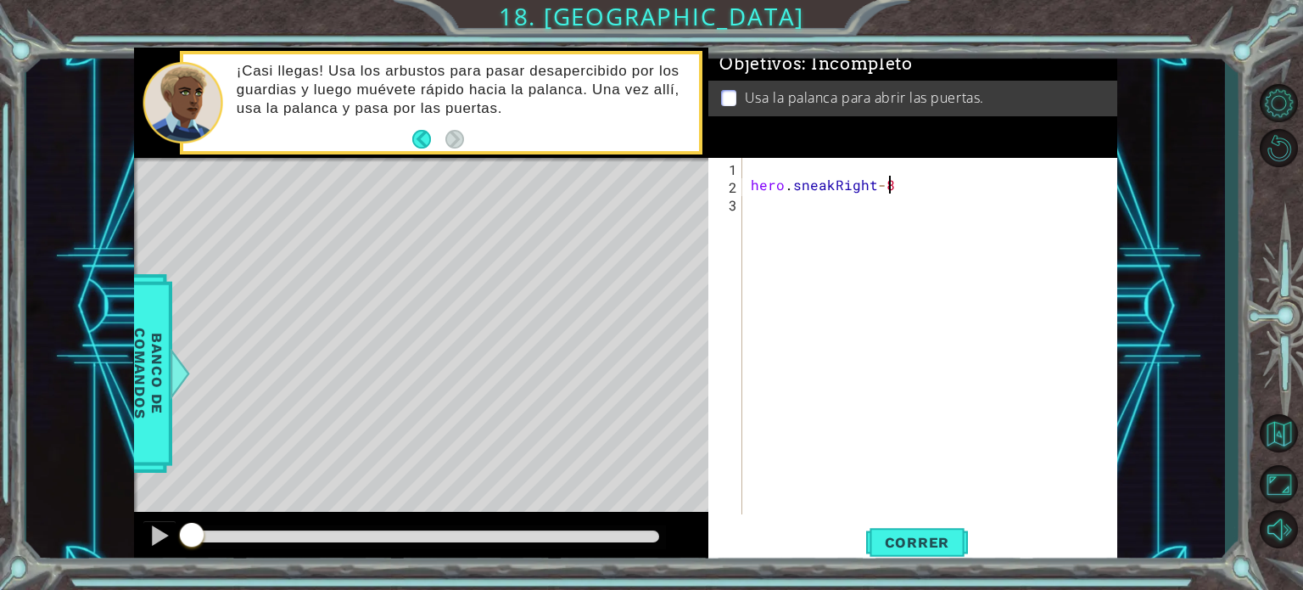
scroll to position [0, 7]
type textarea "hero.sneakRight()"
type textarea "hero.sneakUp(2)"
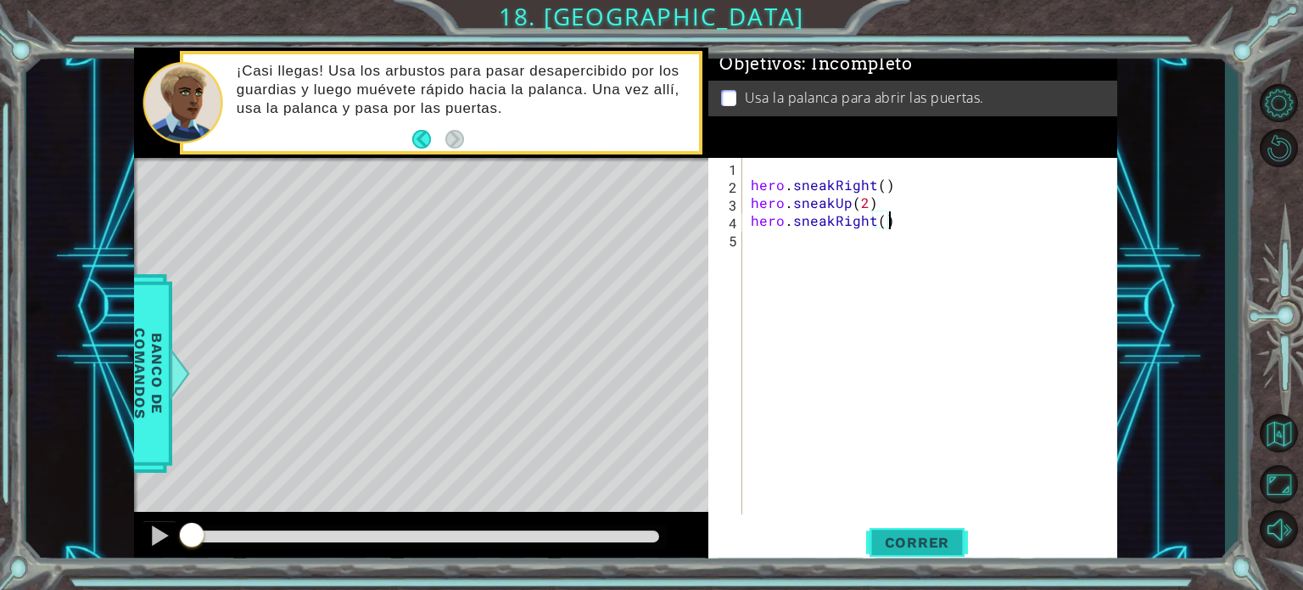
type textarea "hero.sneakRight()"
click at [916, 546] on span "Correr" at bounding box center [917, 542] width 99 height 17
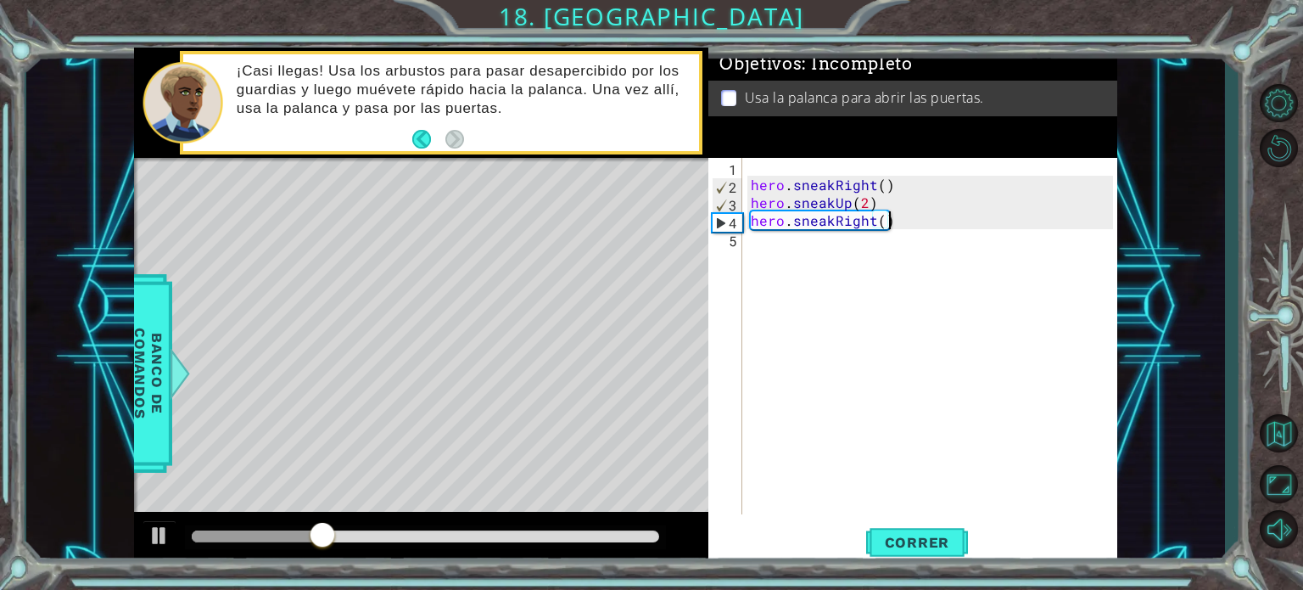
click at [957, 248] on div "hero . sneakRight ( ) hero . sneakUp ( 2 ) hero . sneakRight ( )" at bounding box center [934, 354] width 374 height 392
type textarea "hero.sneakUp()"
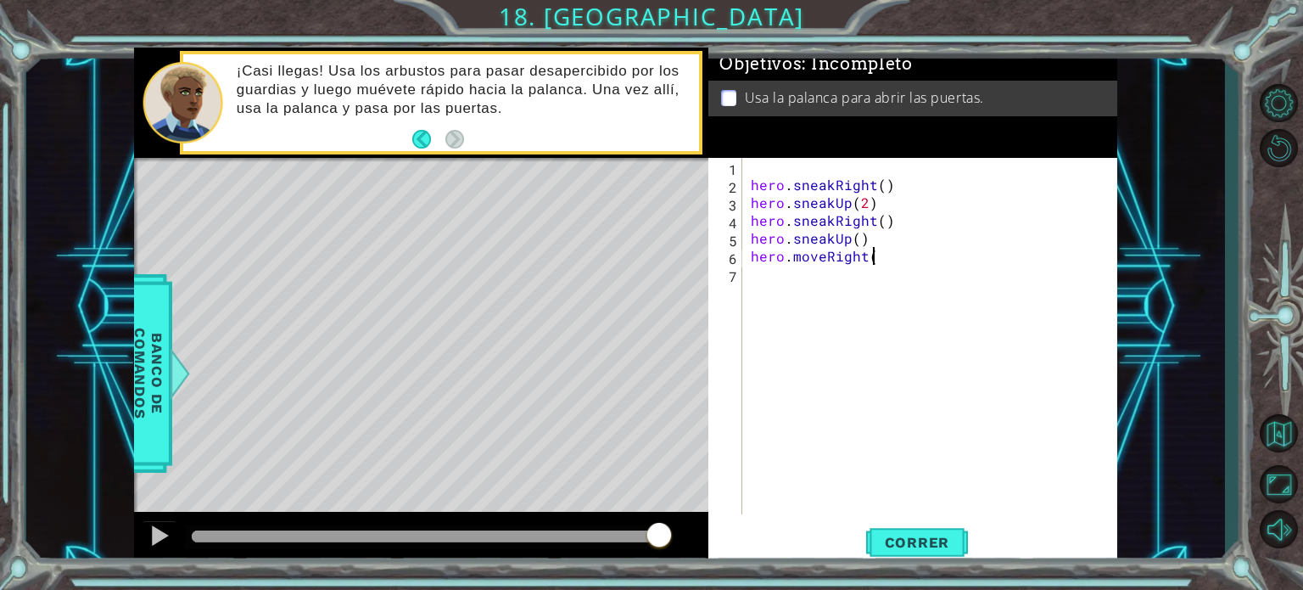
scroll to position [0, 7]
type textarea "hero.moveRight(2)"
type textarea "hero.moveDown()"
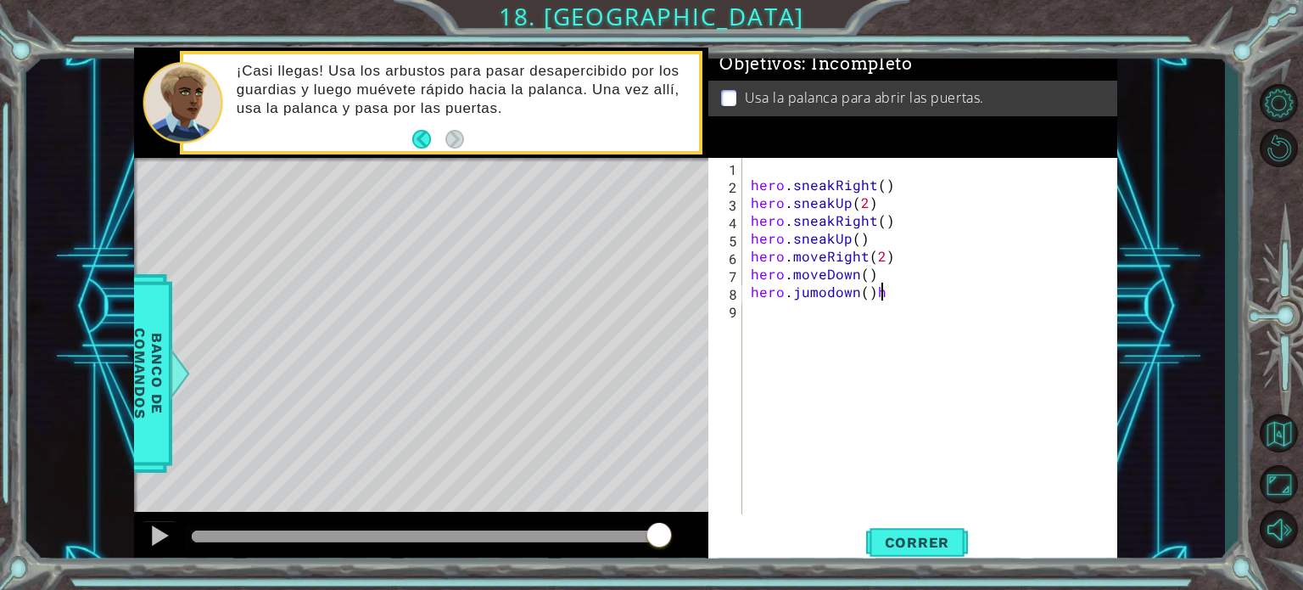
type textarea "hero.jumodown()"
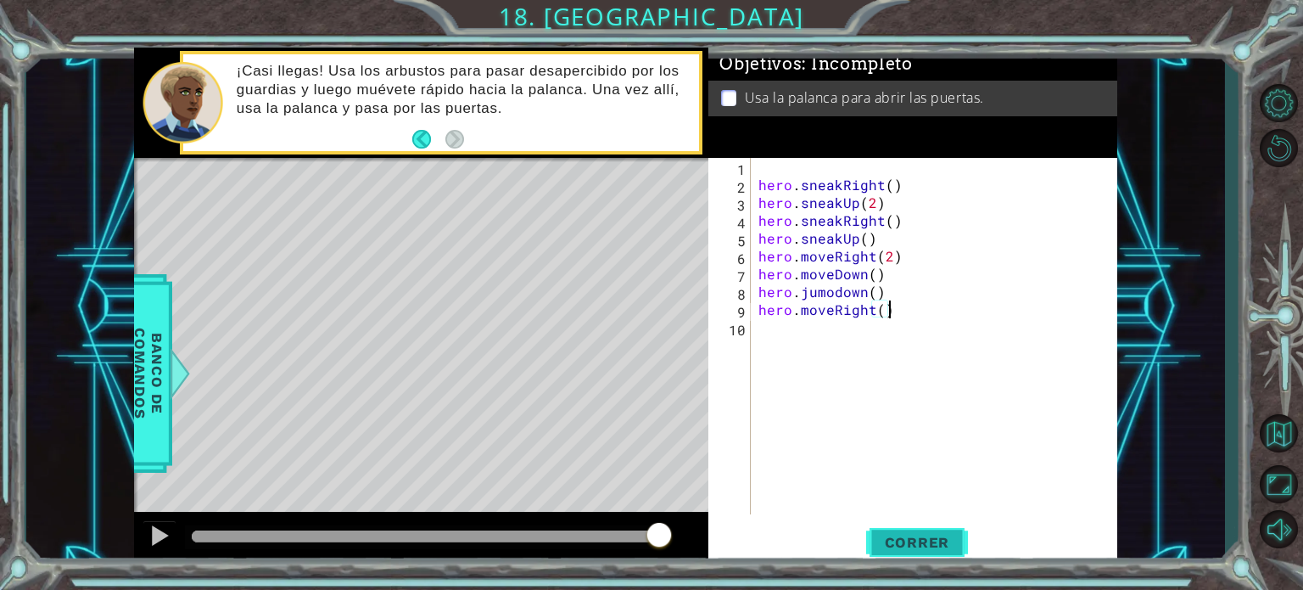
click at [925, 537] on span "Correr" at bounding box center [917, 542] width 99 height 17
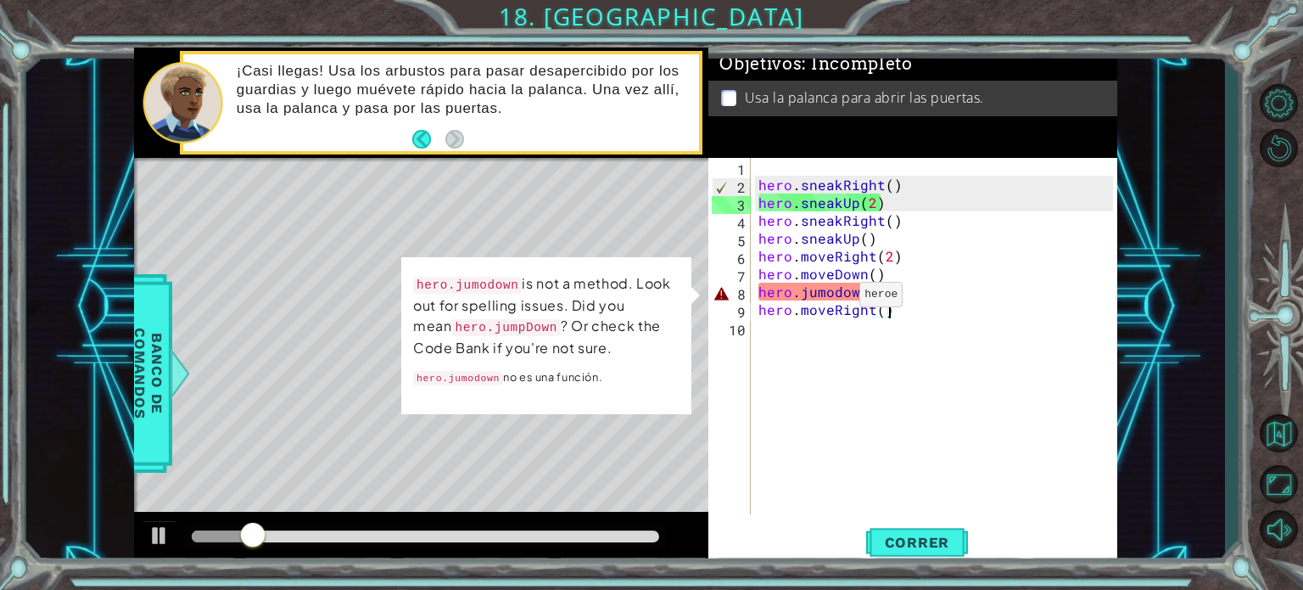
click at [838, 297] on div "hero . sneakRight ( ) hero . sneakUp ( 2 ) hero . sneakRight ( ) hero . sneakUp…" at bounding box center [938, 354] width 366 height 392
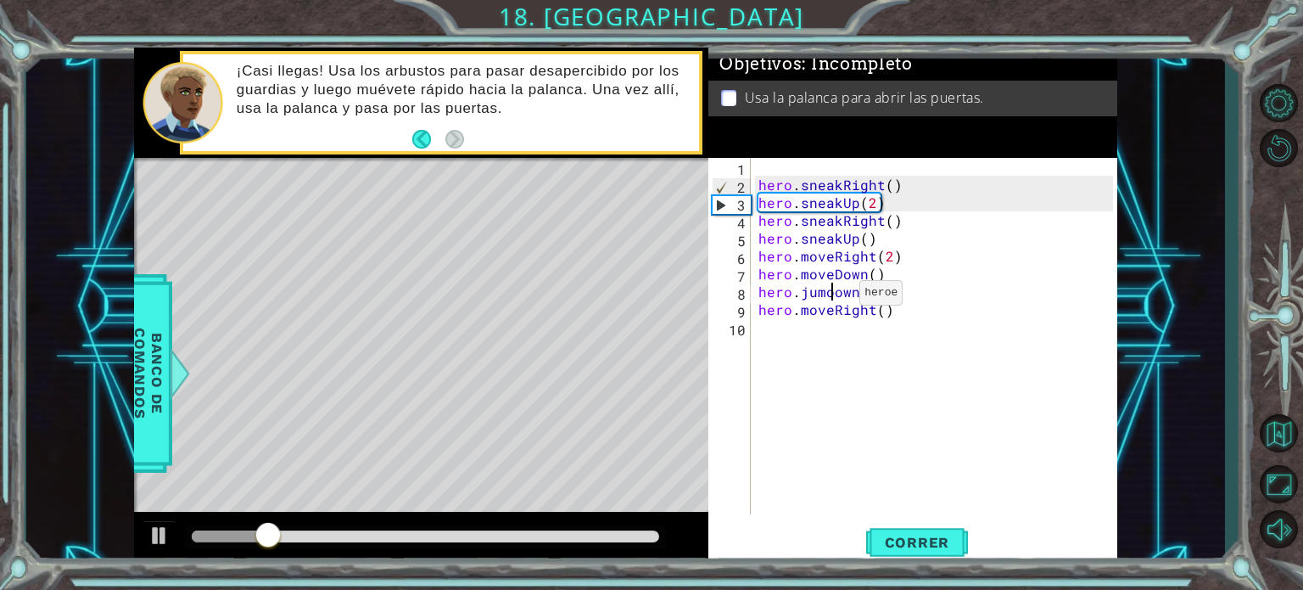
scroll to position [0, 5]
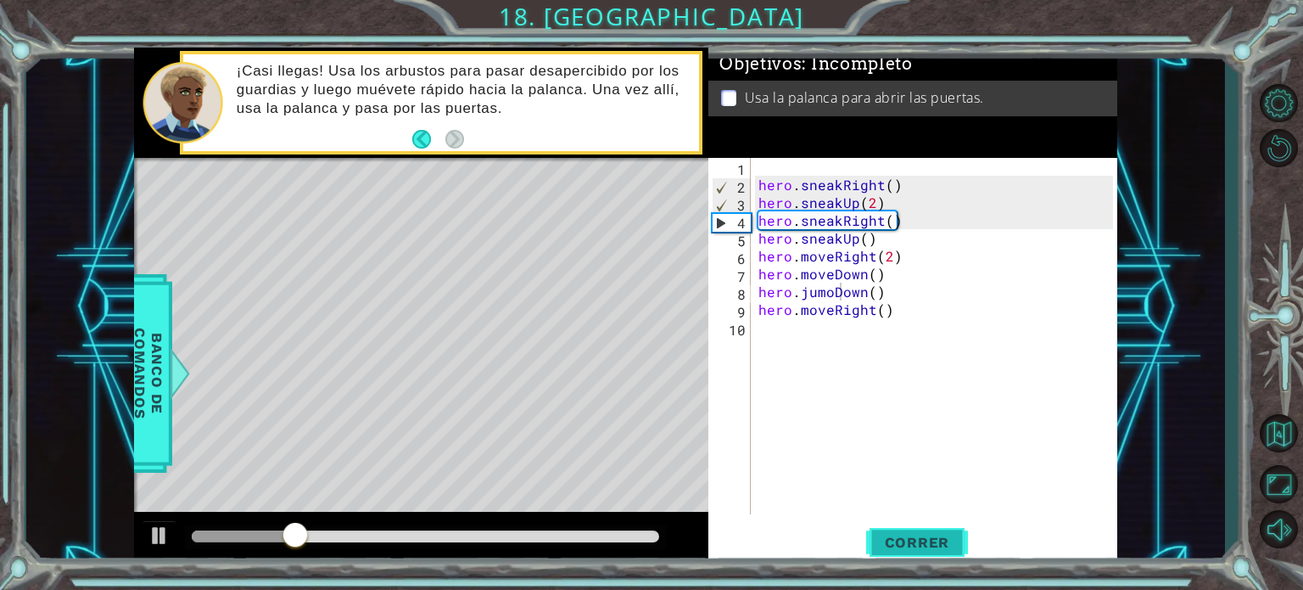
click at [928, 546] on span "Correr" at bounding box center [917, 542] width 99 height 17
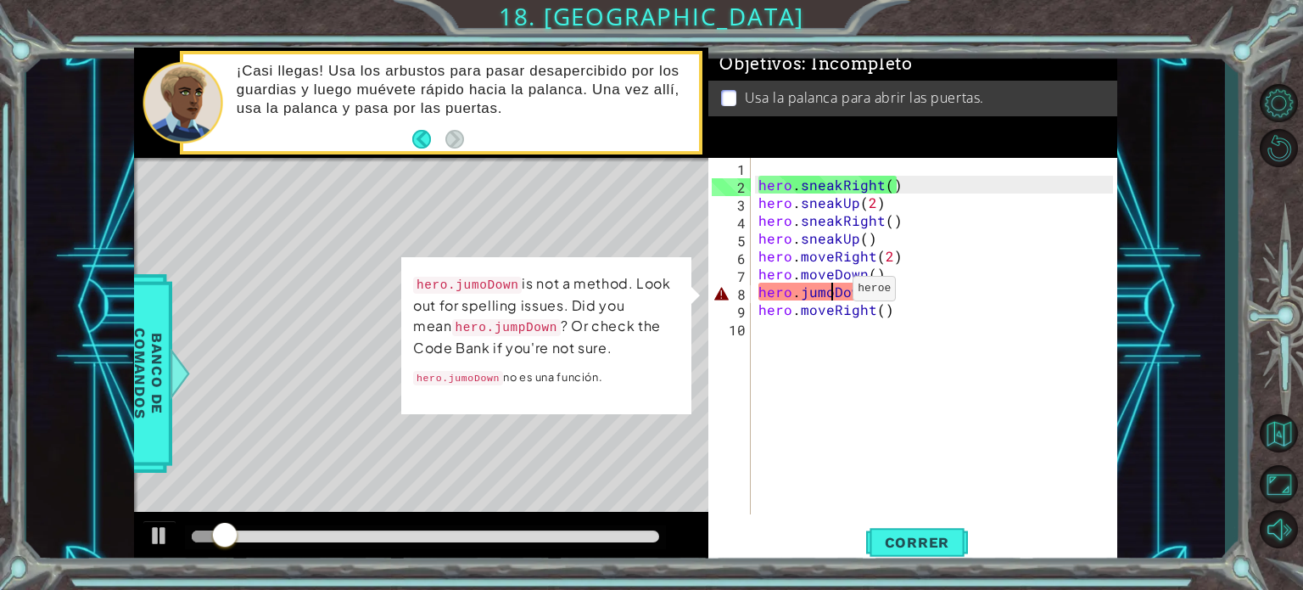
click at [831, 292] on div "hero . sneakRight ( ) hero . sneakUp ( 2 ) hero . sneakRight ( ) hero . sneakUp…" at bounding box center [938, 354] width 366 height 392
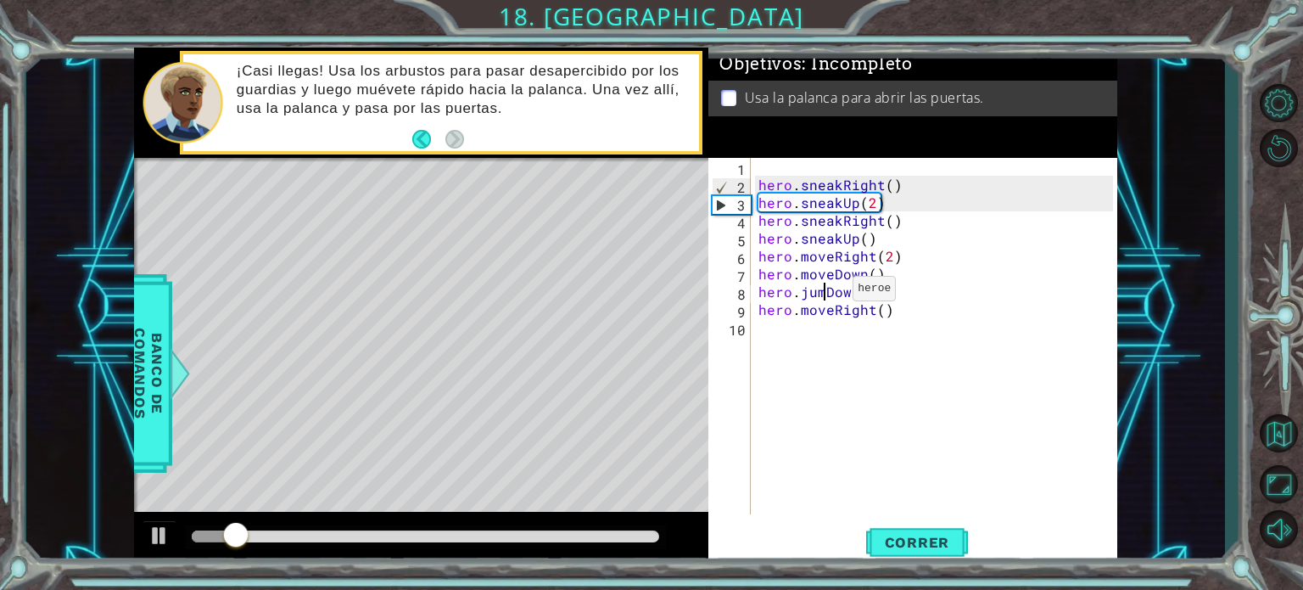
scroll to position [0, 4]
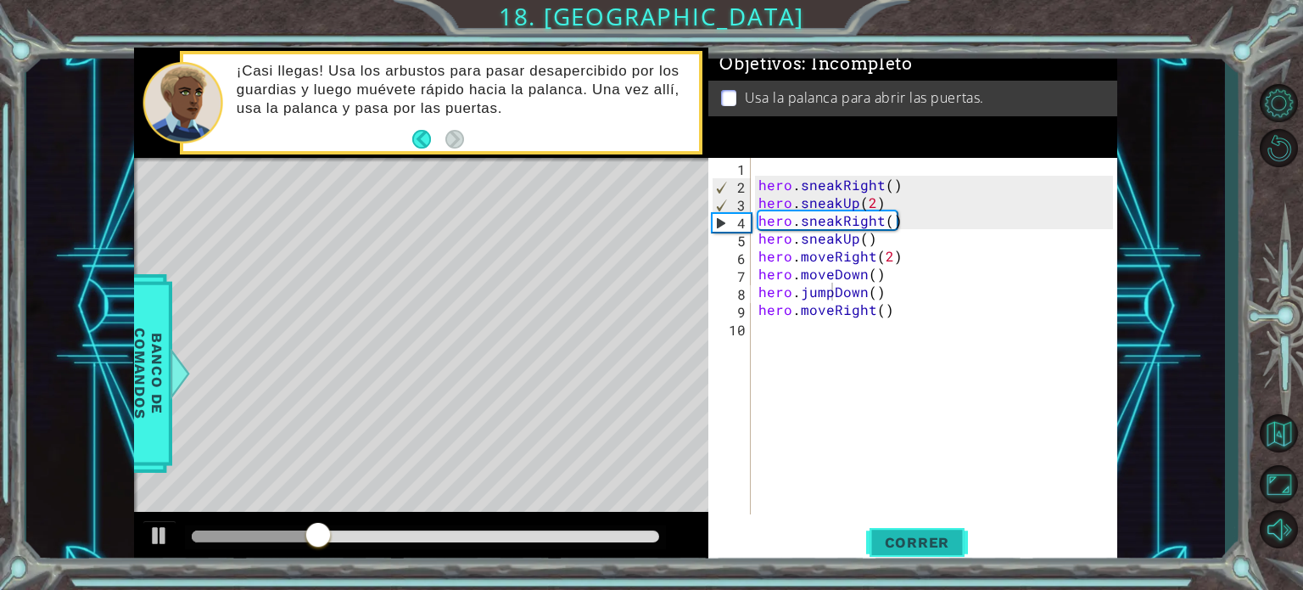
click at [904, 541] on span "Correr" at bounding box center [917, 542] width 99 height 17
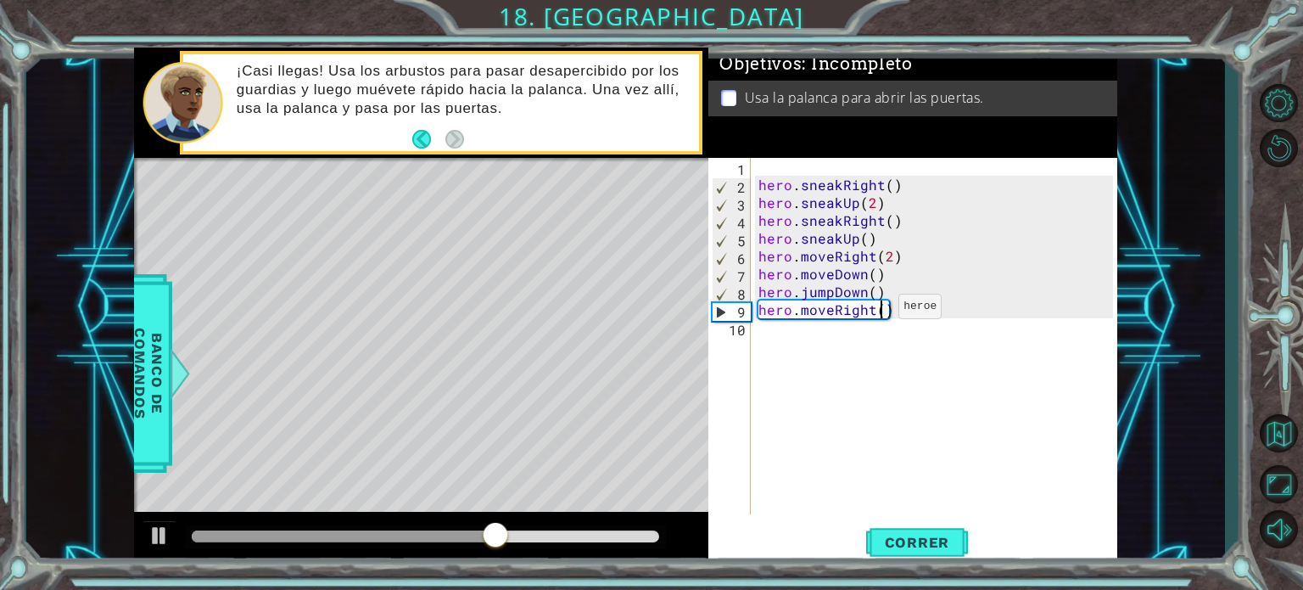
click at [877, 311] on div "hero . sneakRight ( ) hero . sneakUp ( 2 ) hero . sneakRight ( ) hero . sneakUp…" at bounding box center [938, 354] width 366 height 392
type textarea "hero.moveRight(2)"
click at [875, 358] on div "hero . sneakRight ( ) hero . sneakUp ( 2 ) hero . sneakRight ( ) hero . sneakUp…" at bounding box center [938, 354] width 366 height 392
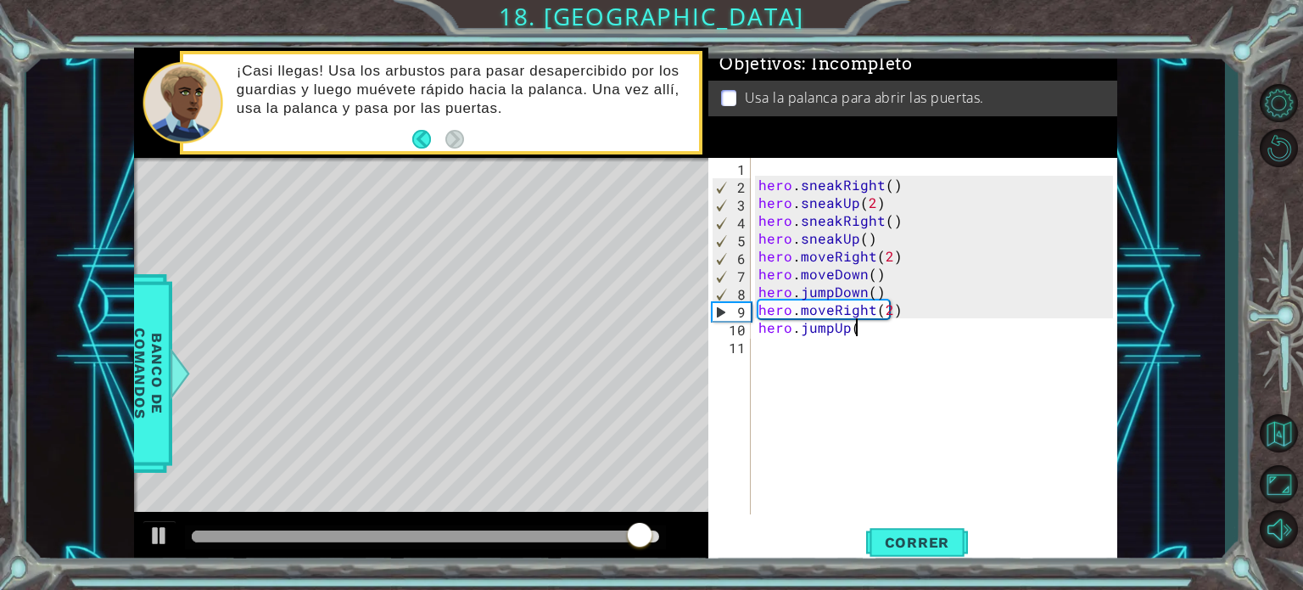
type textarea "hero.jumpUp()"
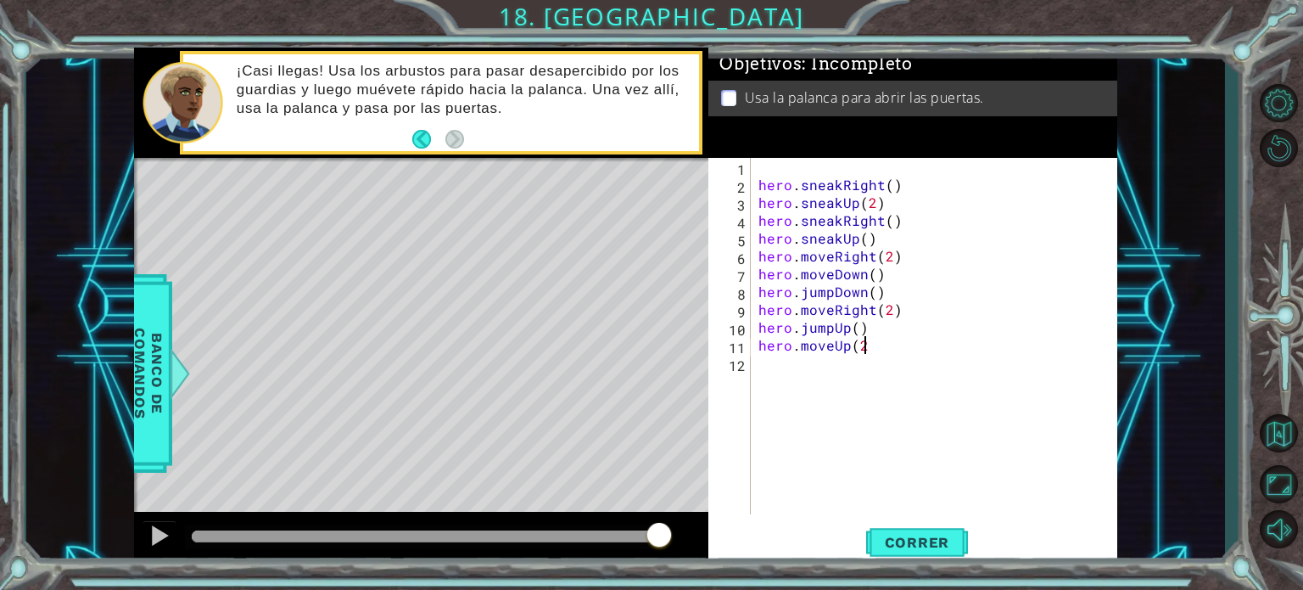
scroll to position [0, 6]
click at [909, 539] on span "Correr" at bounding box center [917, 542] width 99 height 17
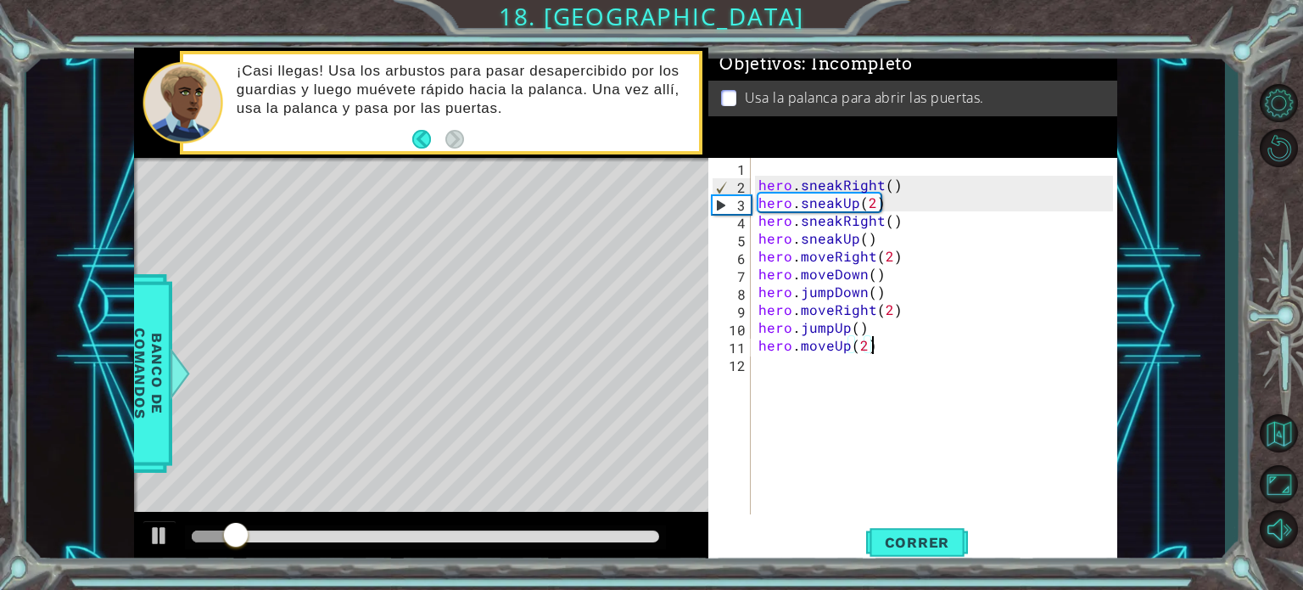
click at [397, 534] on div at bounding box center [426, 536] width 468 height 12
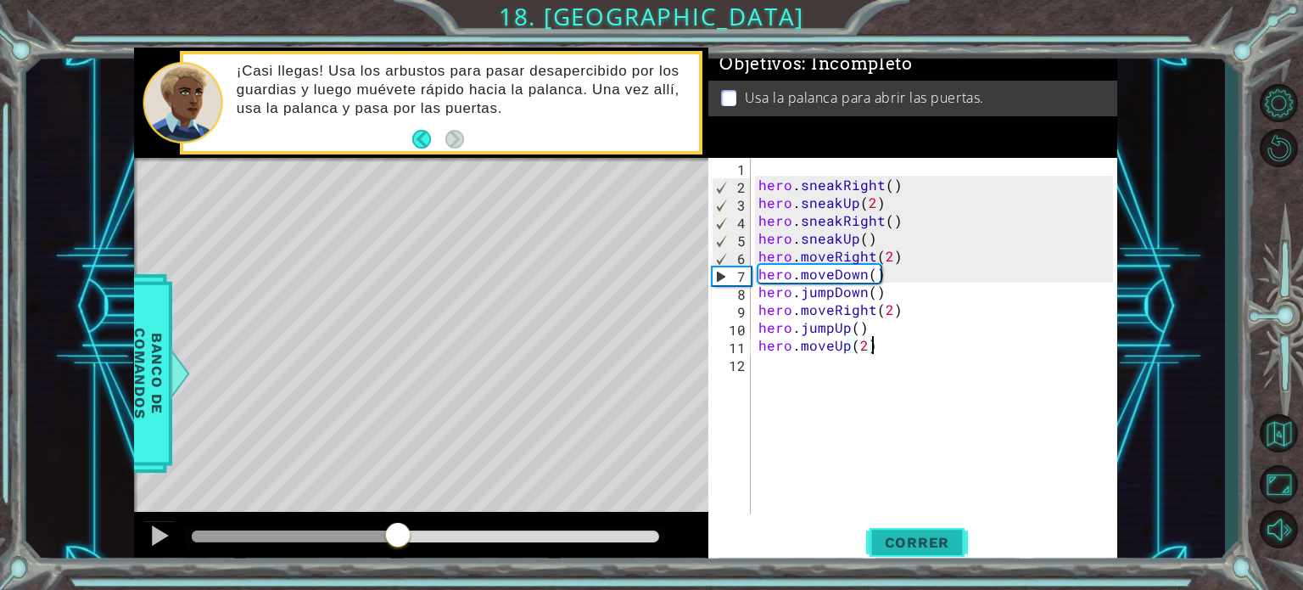
click at [900, 534] on span "Correr" at bounding box center [917, 542] width 99 height 17
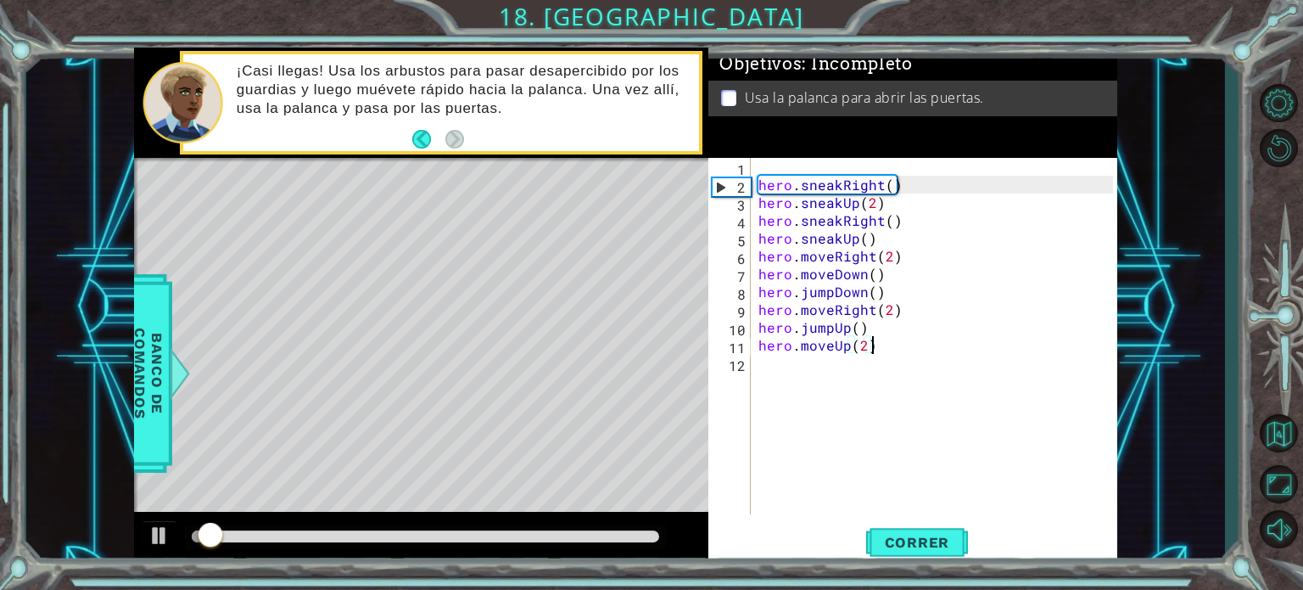
click at [379, 538] on div at bounding box center [426, 536] width 468 height 12
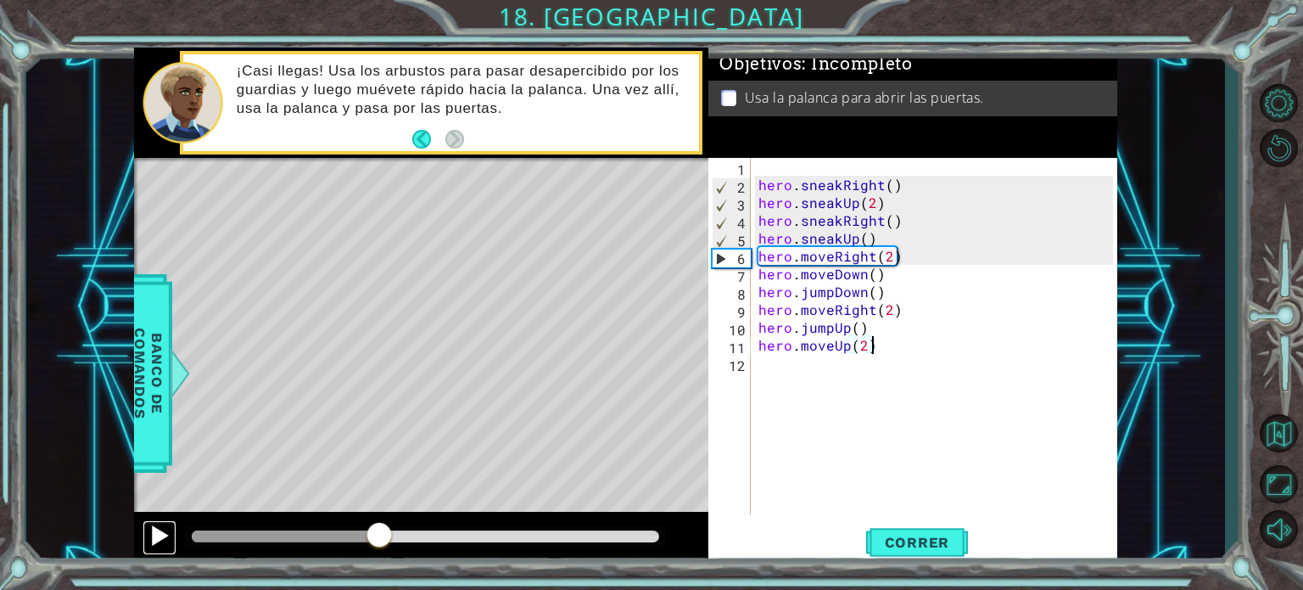
click at [164, 542] on div at bounding box center [159, 535] width 22 height 22
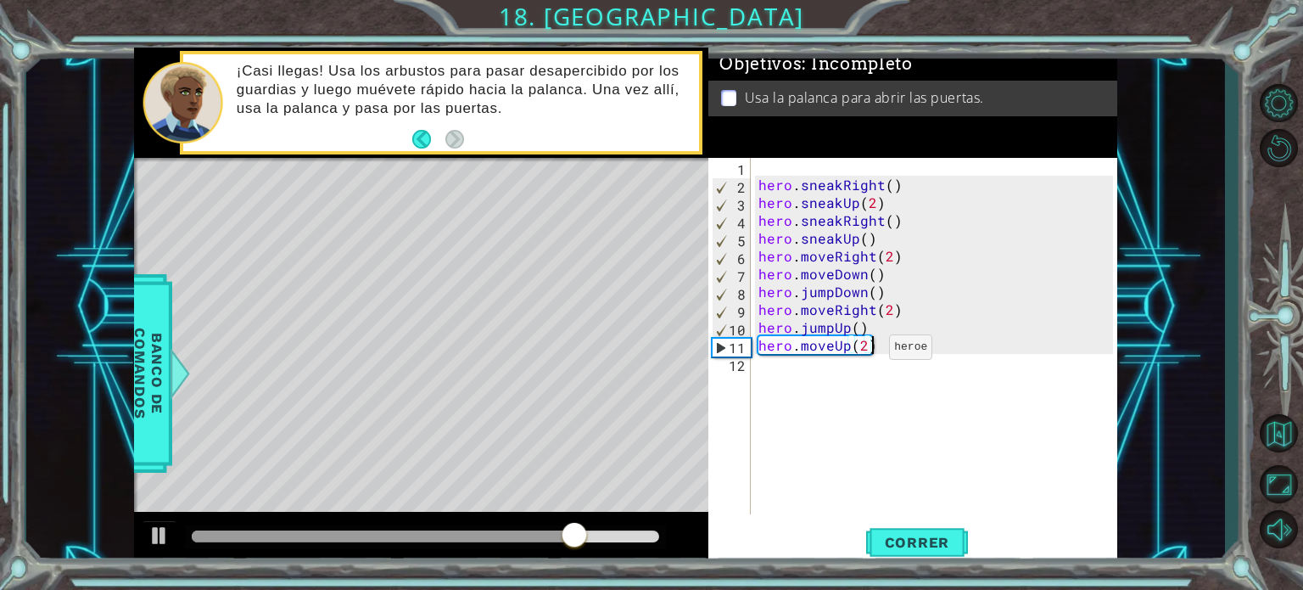
click at [868, 350] on div "hero . sneakRight ( ) hero . sneakUp ( 2 ) hero . sneakRight ( ) hero . sneakUp…" at bounding box center [938, 354] width 366 height 392
type textarea "hero.moveUp()"
click at [940, 553] on button "Correr" at bounding box center [917, 542] width 102 height 41
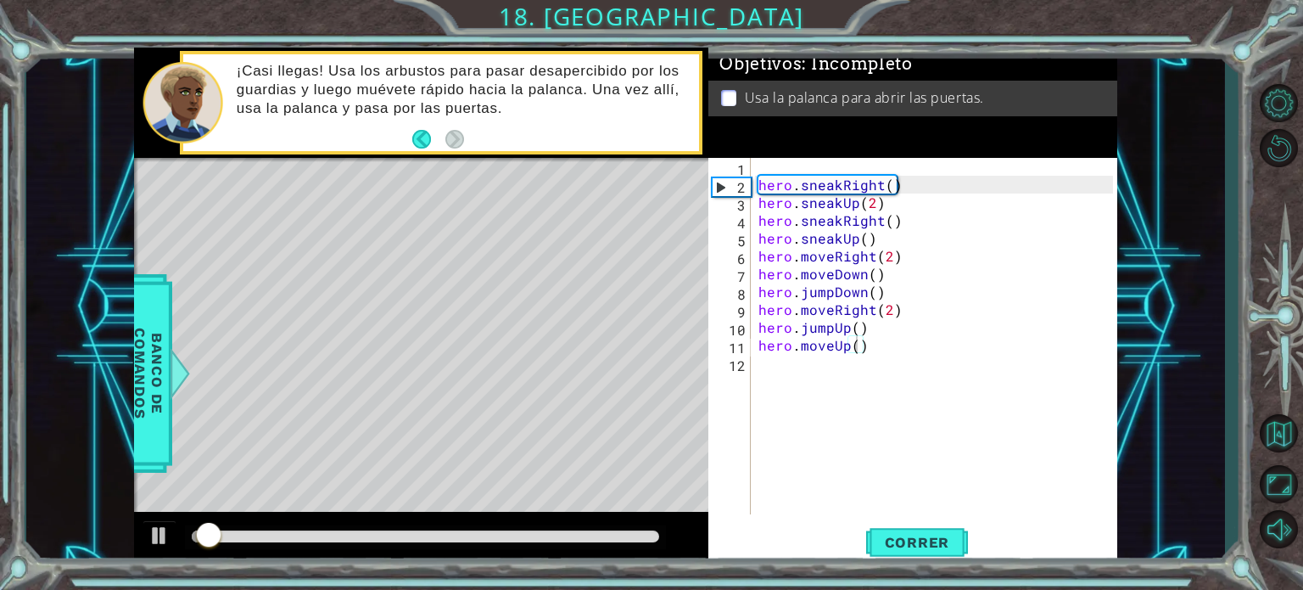
click at [609, 525] on div at bounding box center [426, 537] width 482 height 24
click at [601, 534] on div at bounding box center [426, 536] width 468 height 12
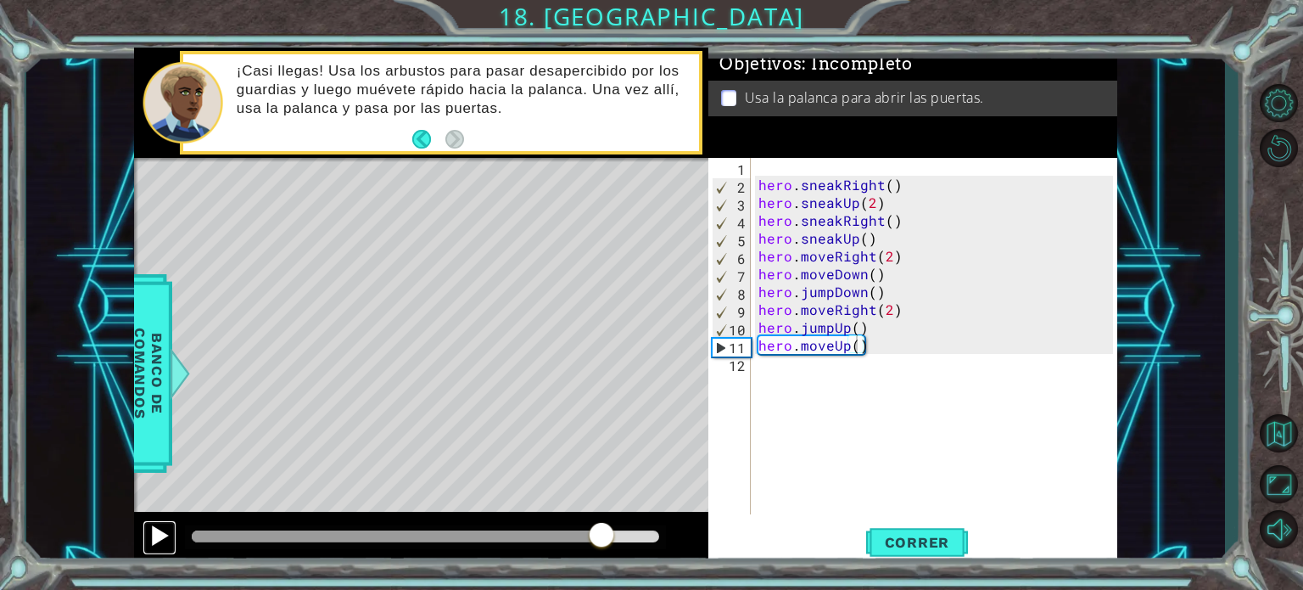
click at [155, 532] on div at bounding box center [159, 535] width 22 height 22
click at [937, 549] on span "Correr" at bounding box center [917, 542] width 99 height 17
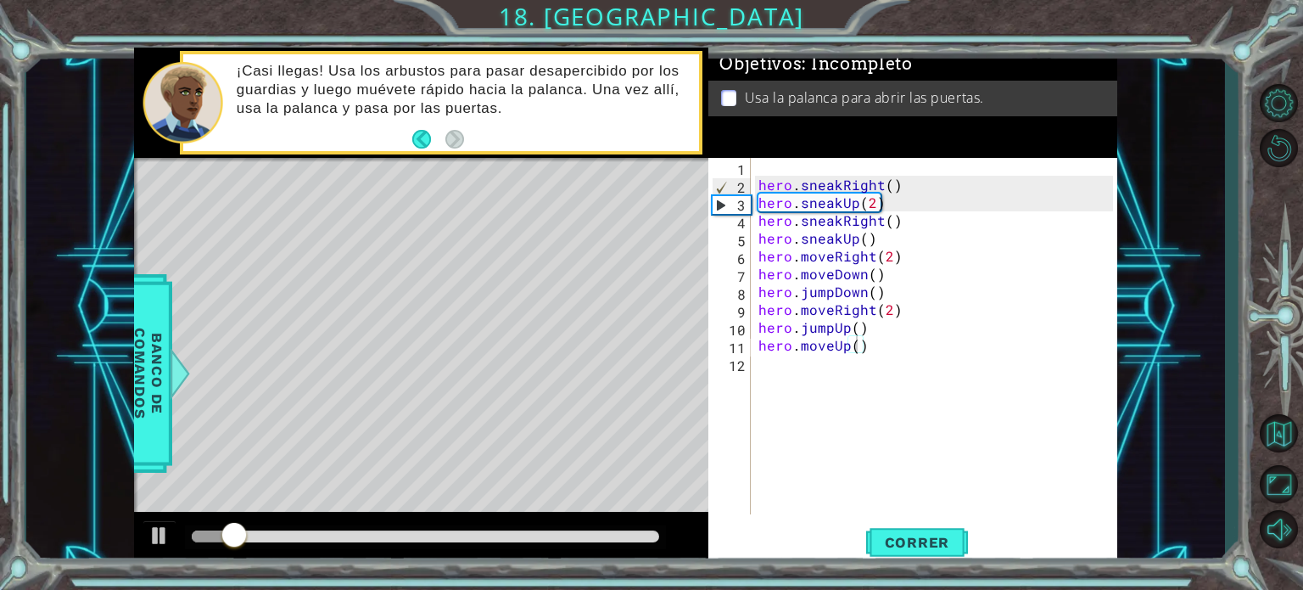
click at [522, 525] on div at bounding box center [426, 537] width 482 height 24
click at [517, 533] on div at bounding box center [426, 536] width 468 height 12
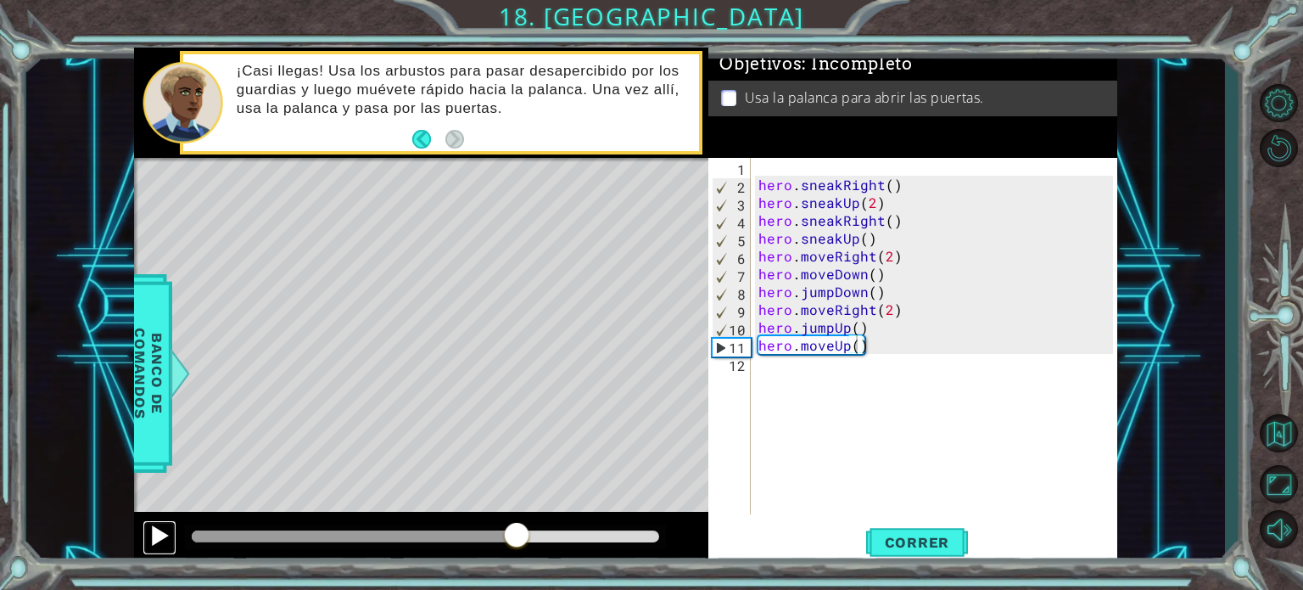
click at [154, 539] on div at bounding box center [159, 535] width 22 height 22
click at [796, 374] on div "hero . sneakRight ( ) hero . sneakUp ( 2 ) hero . sneakRight ( ) hero . sneakUp…" at bounding box center [938, 354] width 366 height 392
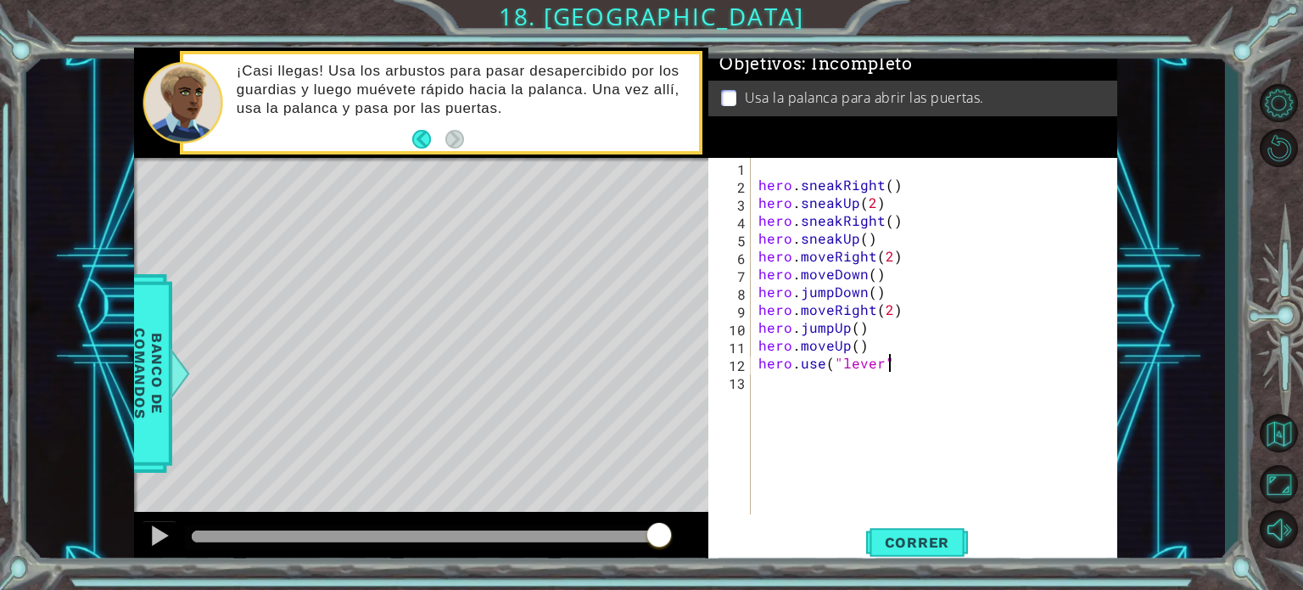
scroll to position [0, 7]
type textarea "hero.use("lever")"
click at [948, 542] on span "Correr" at bounding box center [917, 542] width 99 height 17
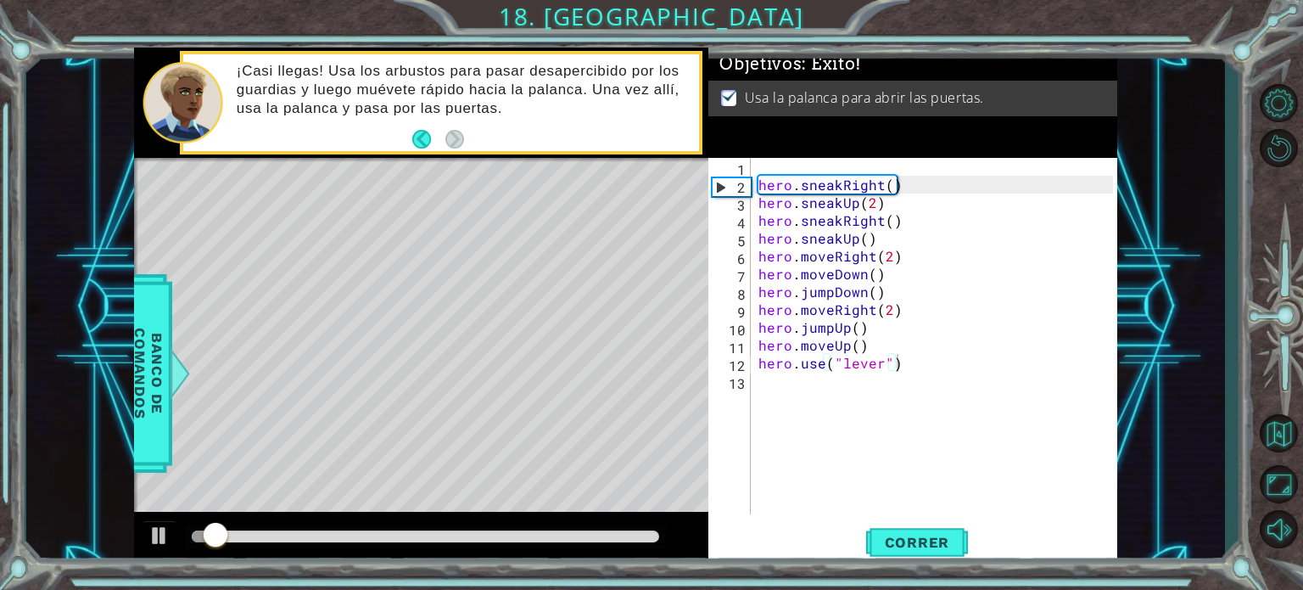
click at [562, 526] on div at bounding box center [426, 537] width 482 height 24
click at [546, 535] on div at bounding box center [426, 536] width 468 height 12
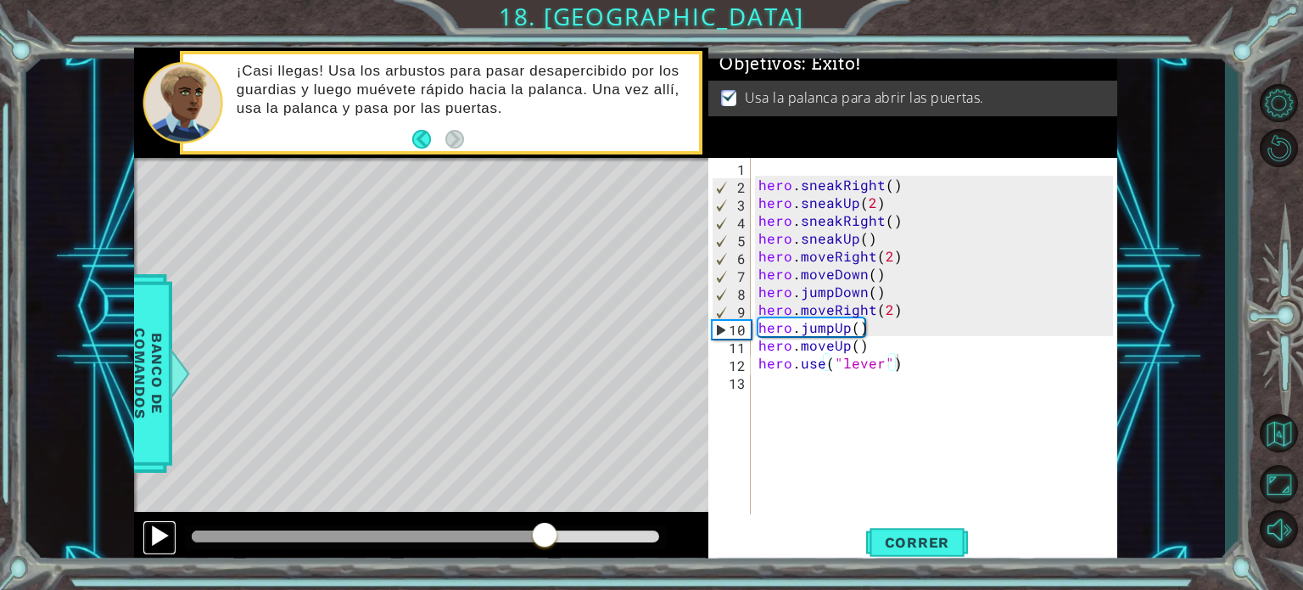
click at [161, 547] on button at bounding box center [160, 537] width 34 height 35
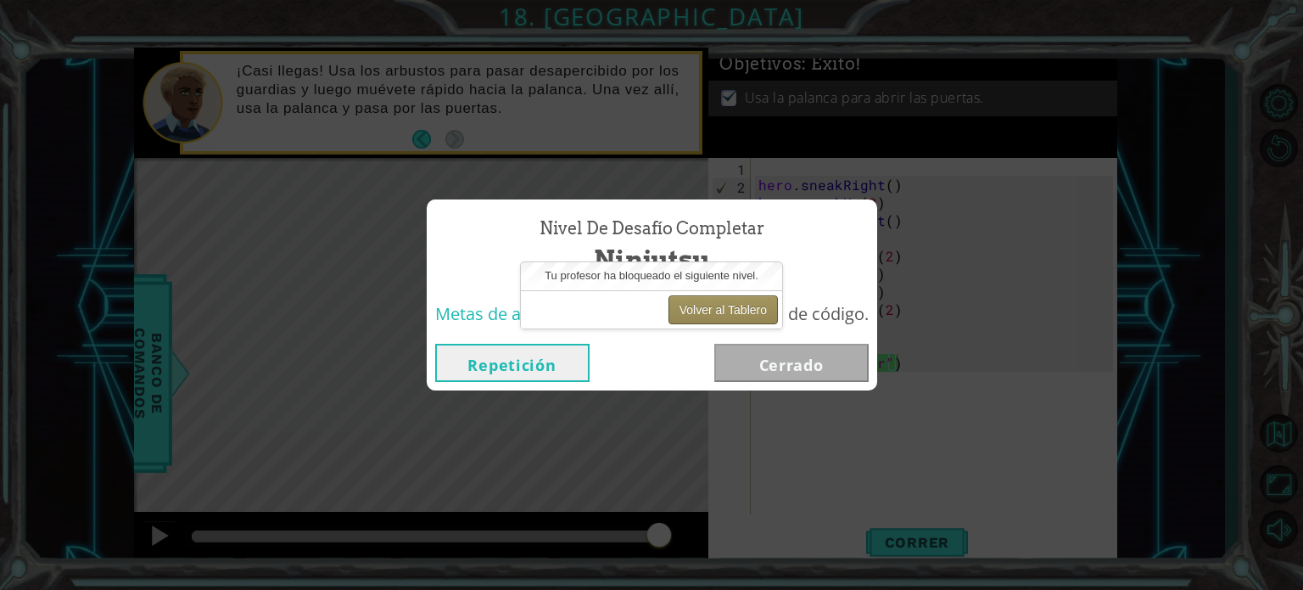
click at [755, 312] on button "Volver al Tablero" at bounding box center [723, 309] width 109 height 29
